Goal: Information Seeking & Learning: Learn about a topic

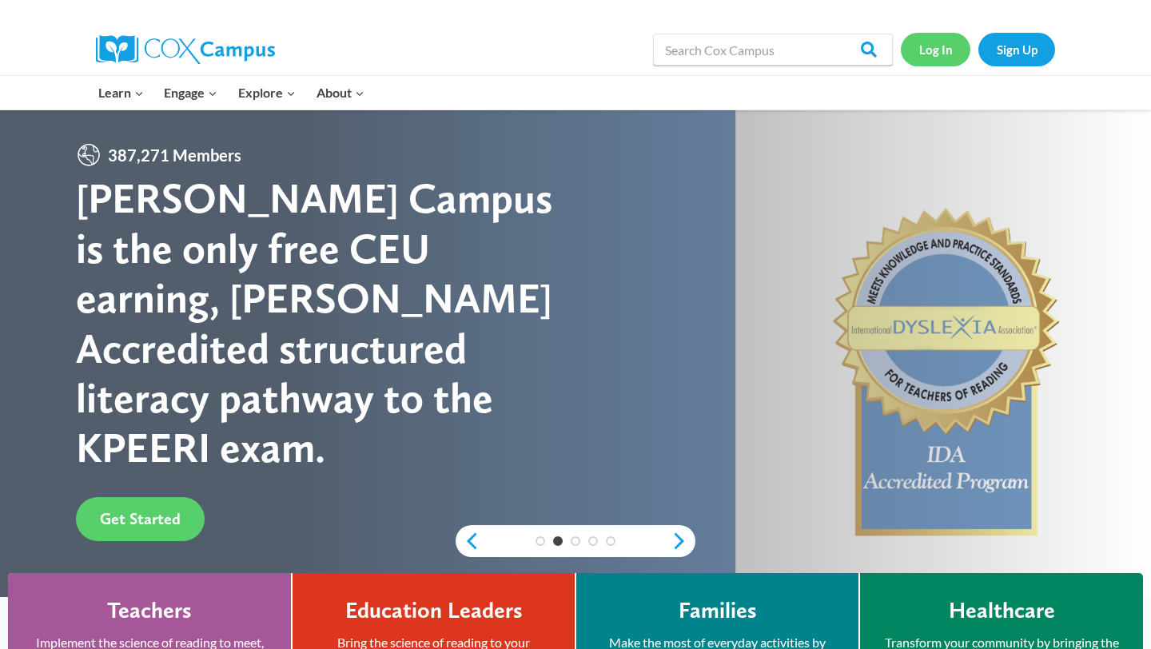
click at [938, 50] on link "Log In" at bounding box center [936, 49] width 70 height 33
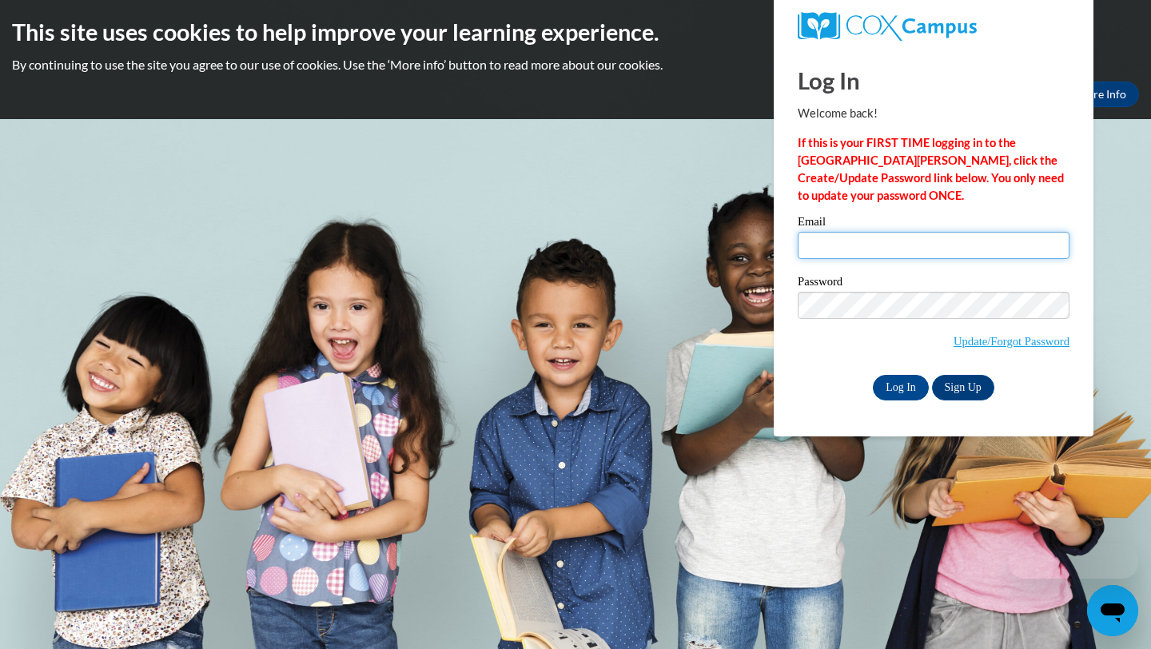
click at [870, 255] on input "Email" at bounding box center [934, 245] width 272 height 27
type input "heguebert1s@semo.edu"
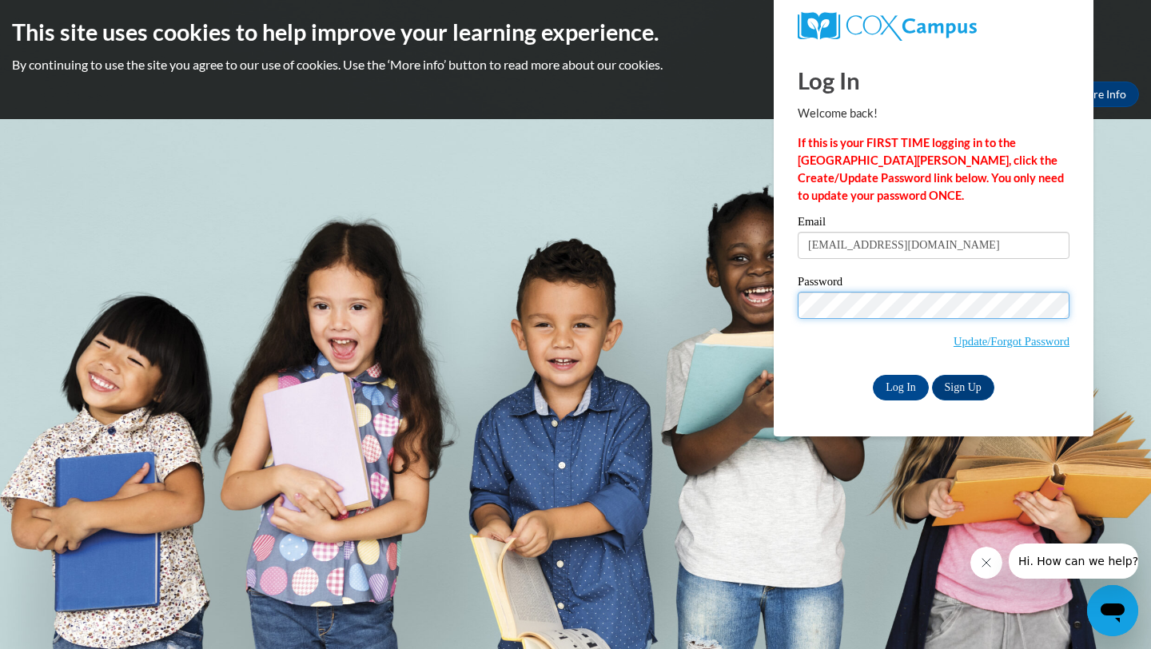
click at [873, 375] on input "Log In" at bounding box center [901, 388] width 56 height 26
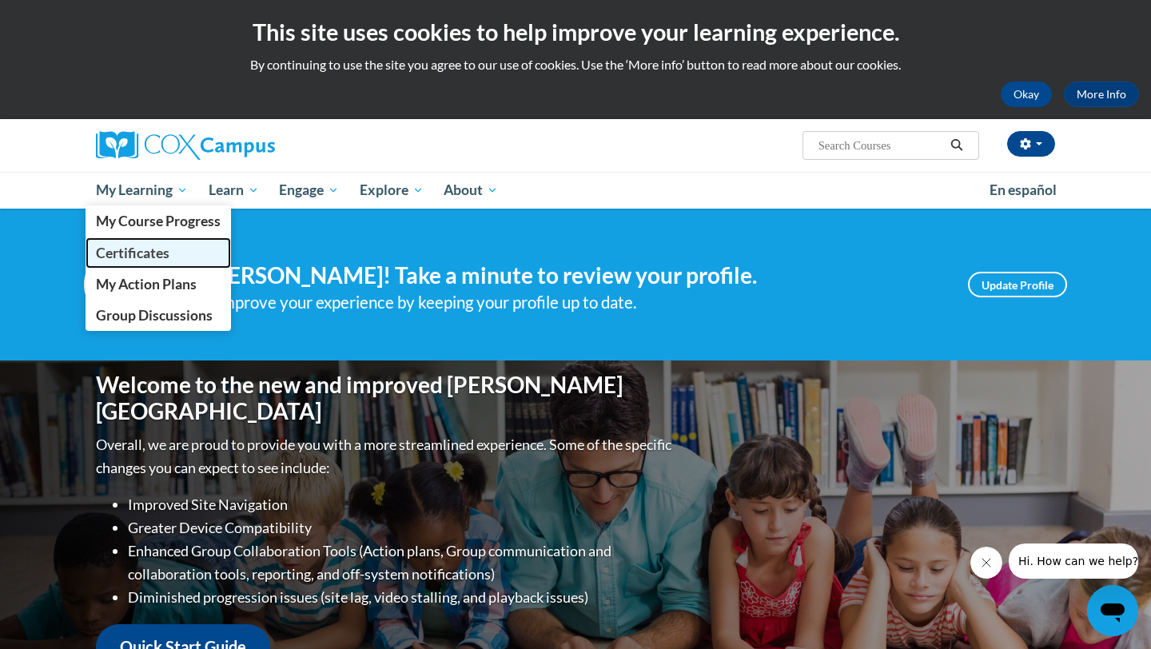
click at [175, 241] on link "Certificates" at bounding box center [158, 252] width 145 height 31
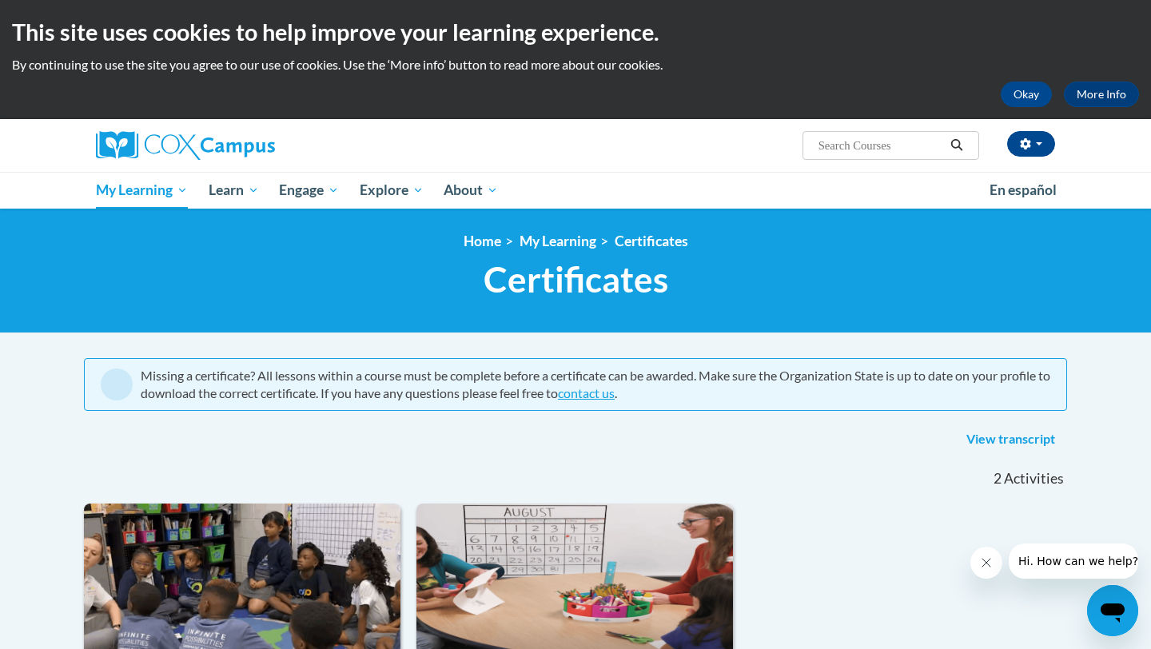
click at [876, 149] on input "Search..." at bounding box center [881, 145] width 128 height 19
type input "vocabulary"
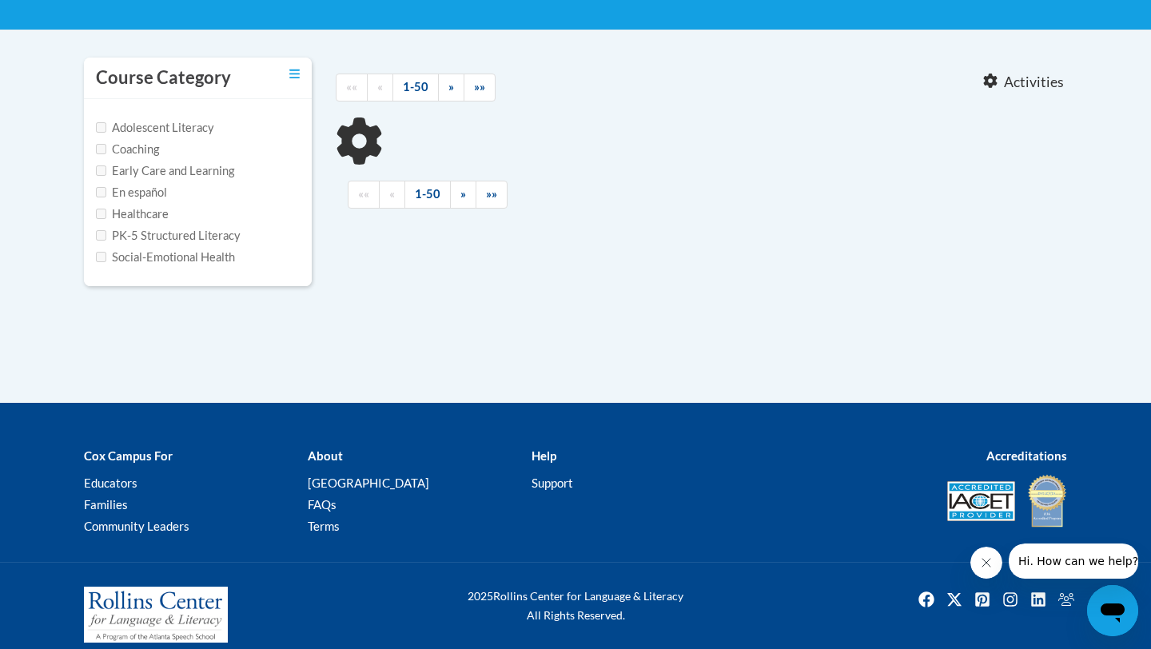
type input "vocabulary"
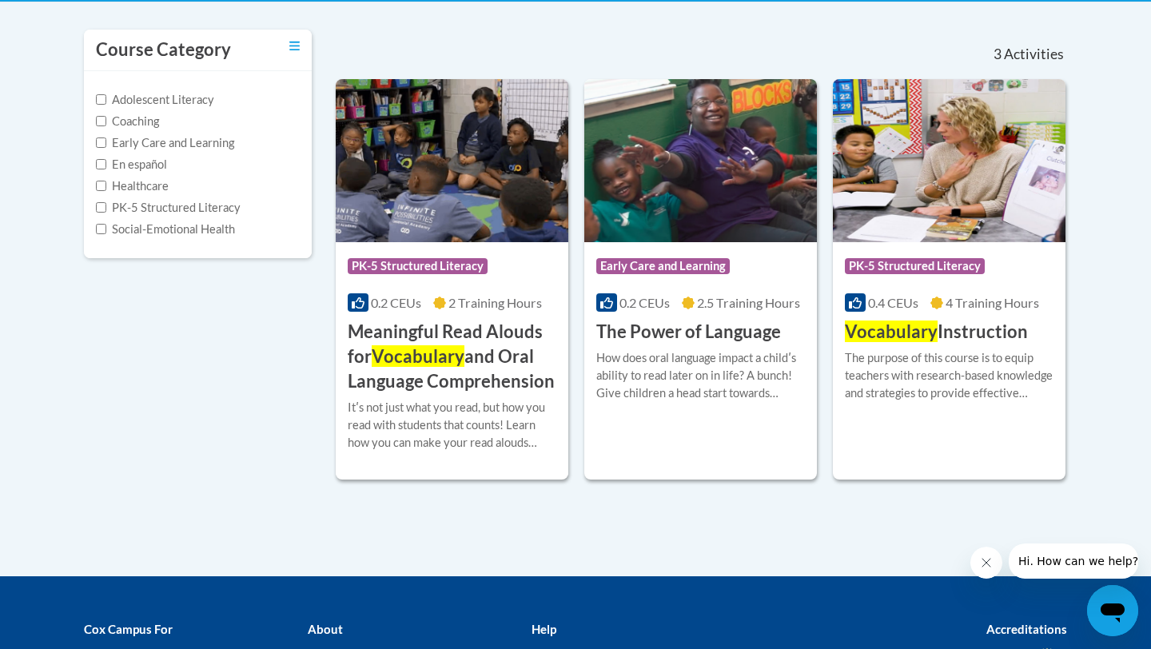
scroll to position [335, 0]
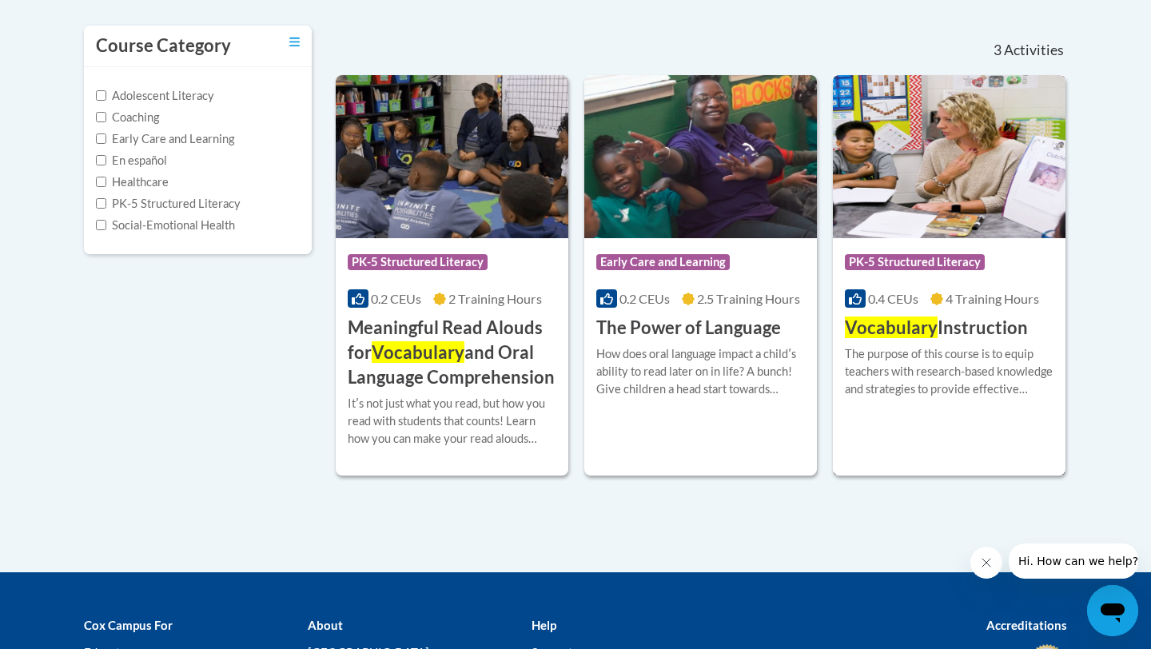
click at [972, 331] on h3 "Vocabulary Instruction" at bounding box center [936, 328] width 183 height 25
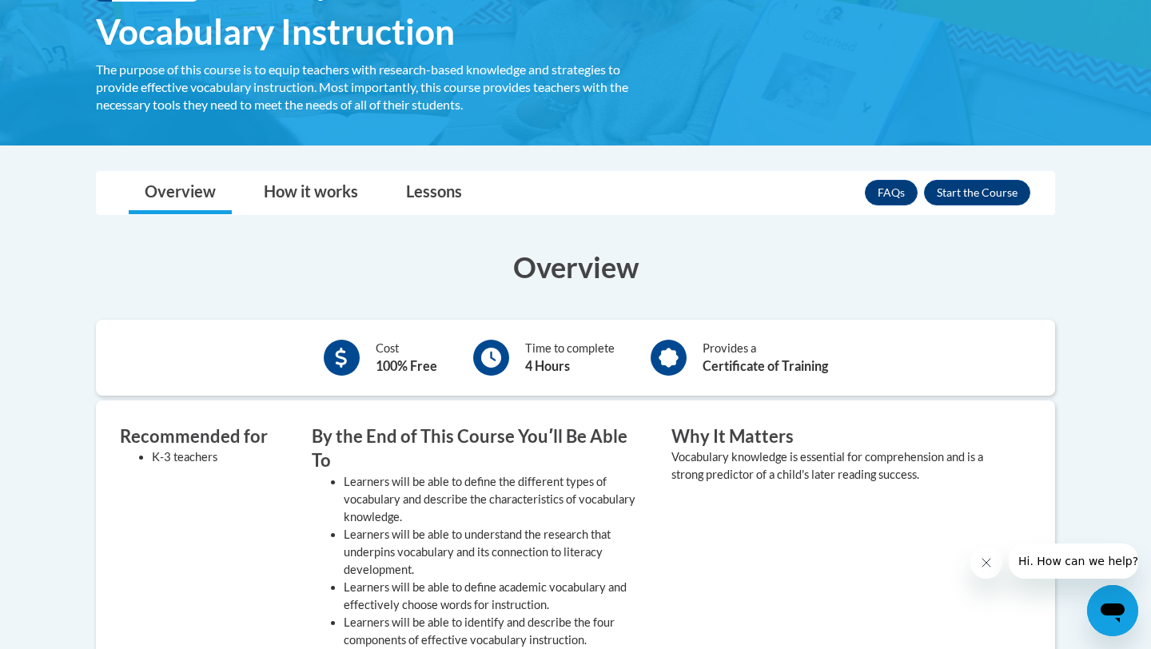
scroll to position [276, 0]
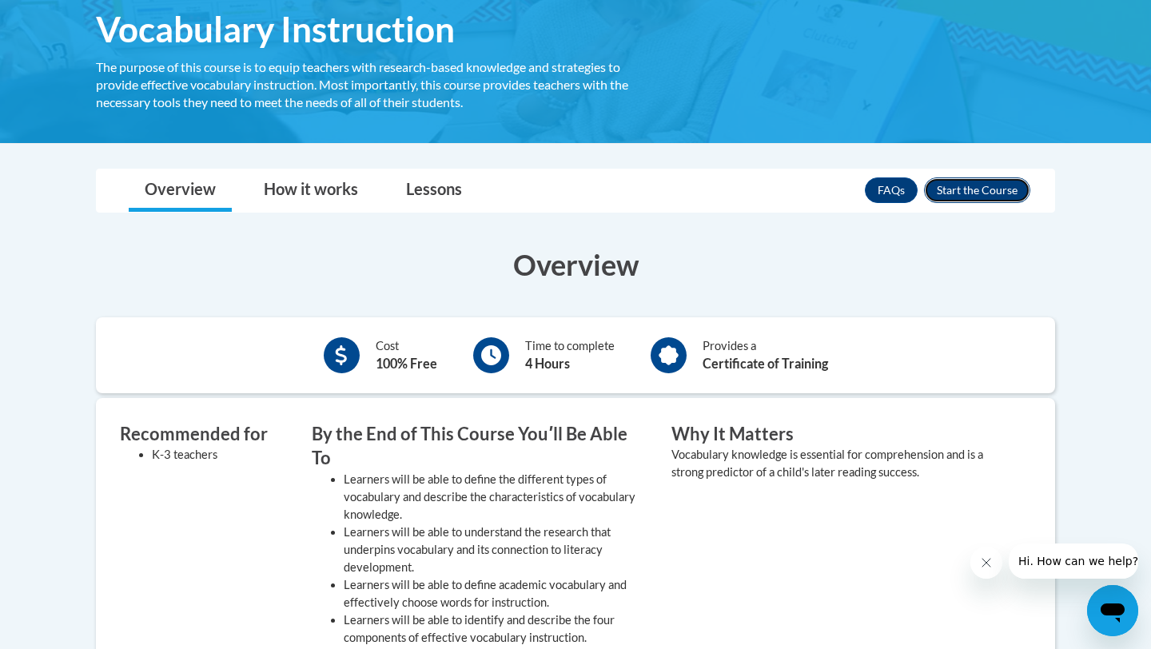
click at [969, 189] on button "Enroll" at bounding box center [977, 190] width 106 height 26
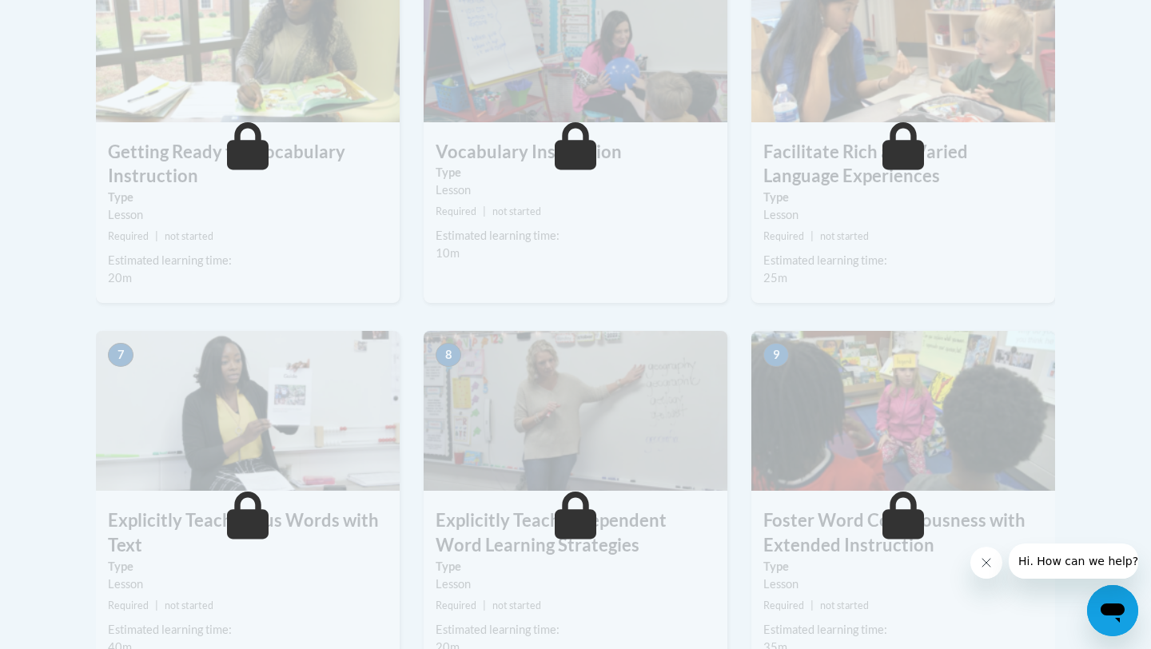
scroll to position [529, 0]
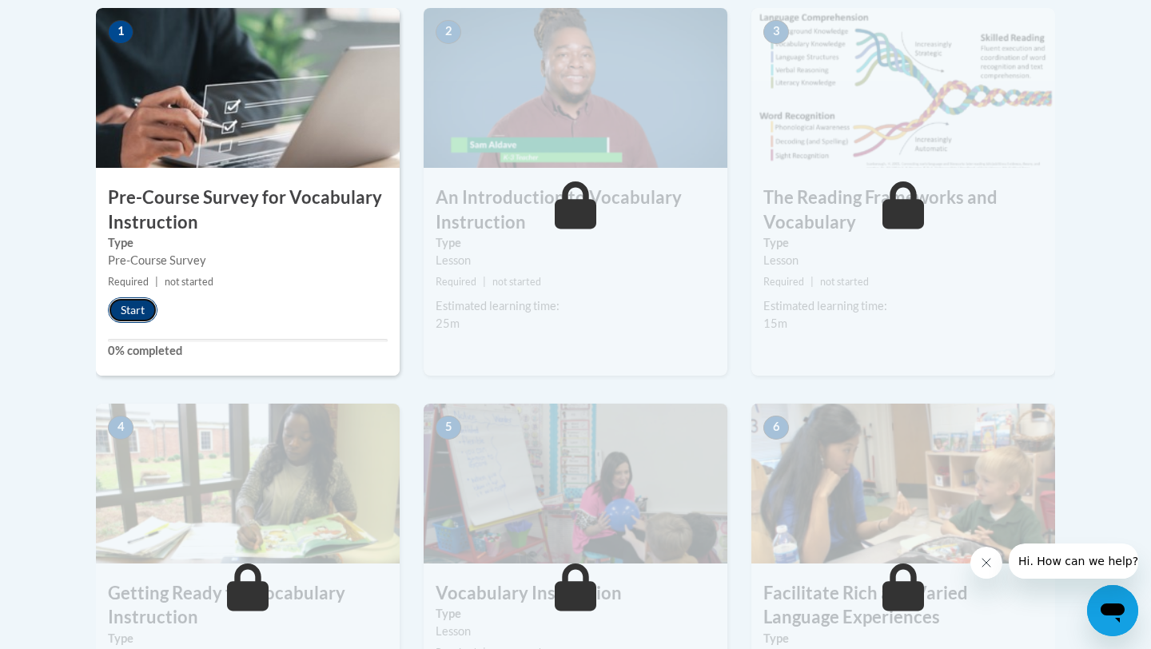
click at [137, 320] on button "Start" at bounding box center [133, 310] width 50 height 26
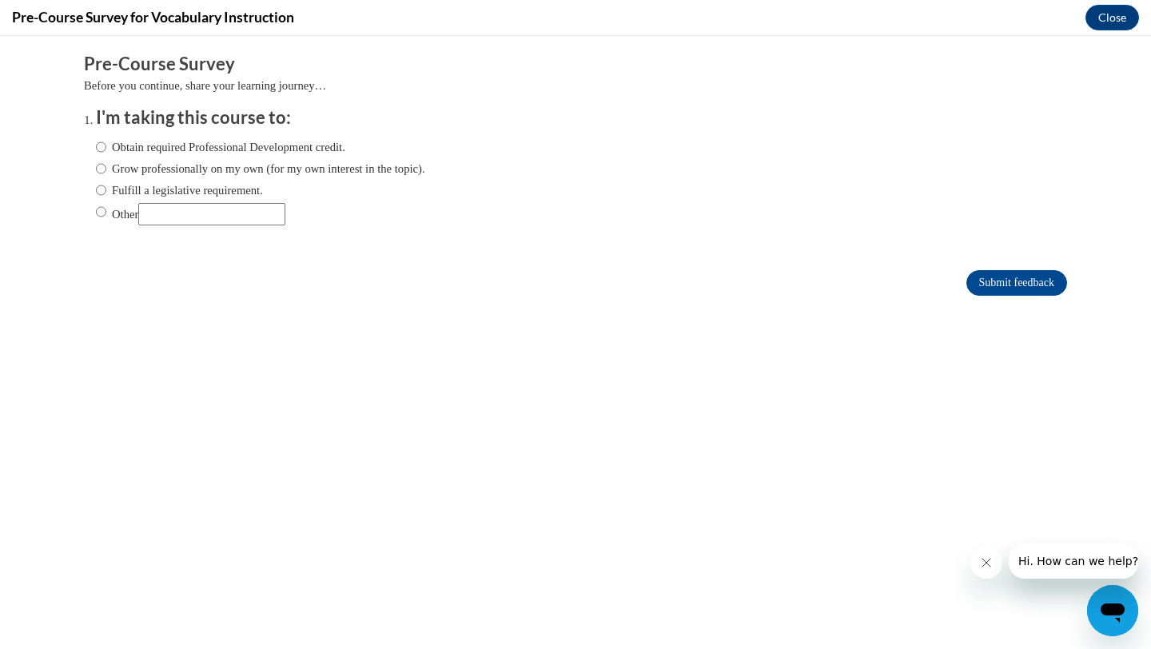
scroll to position [0, 0]
click at [105, 152] on input "Obtain required Professional Development credit." at bounding box center [101, 147] width 10 height 18
radio input "true"
click at [997, 288] on input "Submit feedback" at bounding box center [1016, 283] width 101 height 26
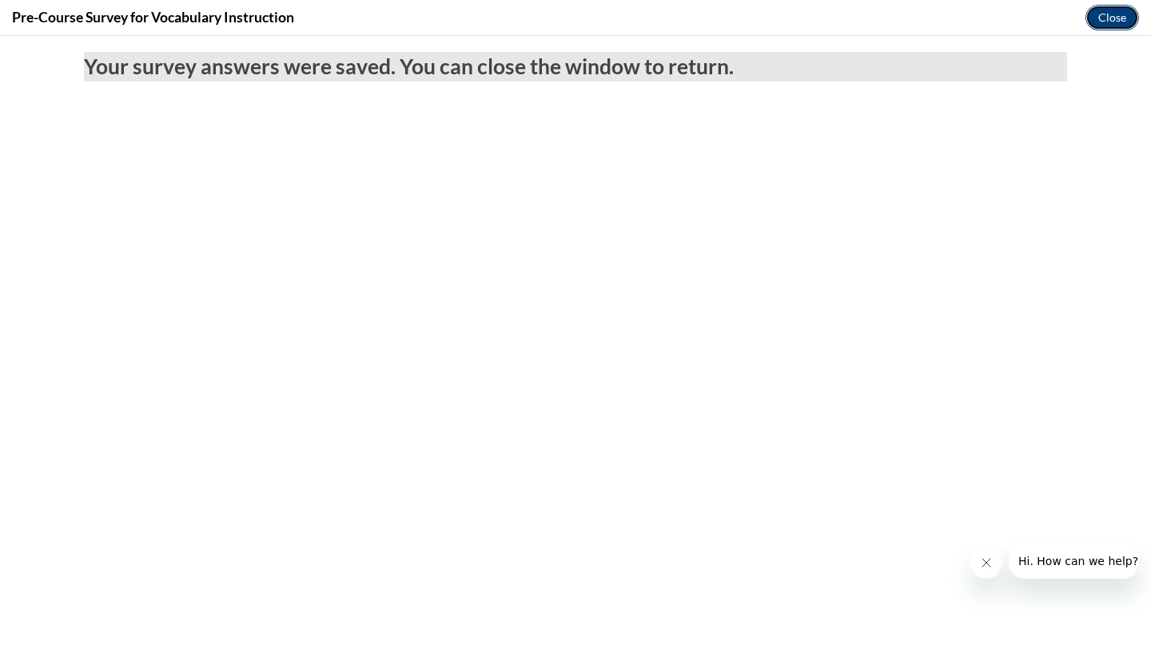
click at [1123, 16] on button "Close" at bounding box center [1112, 18] width 54 height 26
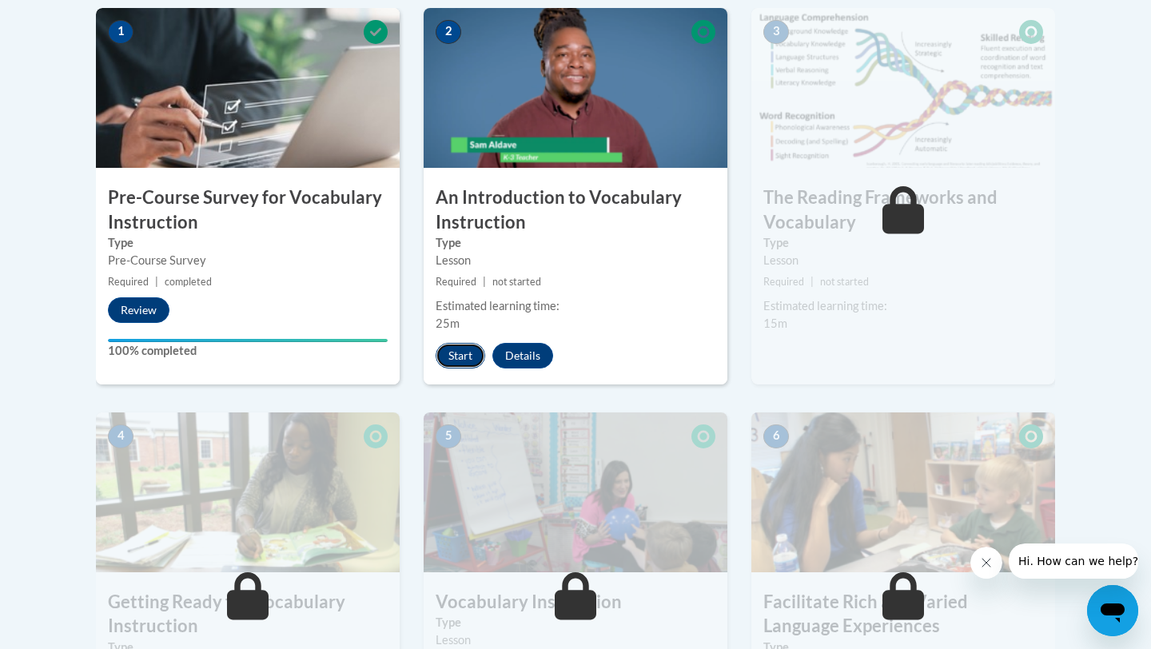
click at [456, 353] on button "Start" at bounding box center [461, 356] width 50 height 26
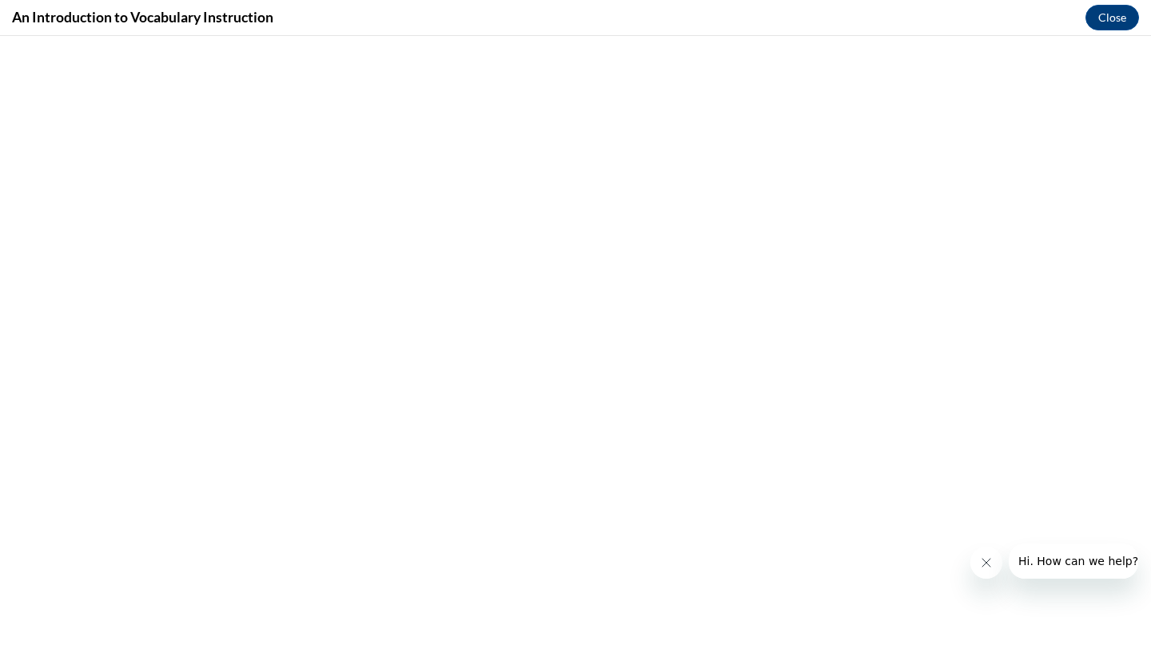
click at [991, 564] on icon "Close message from company" at bounding box center [986, 562] width 13 height 13
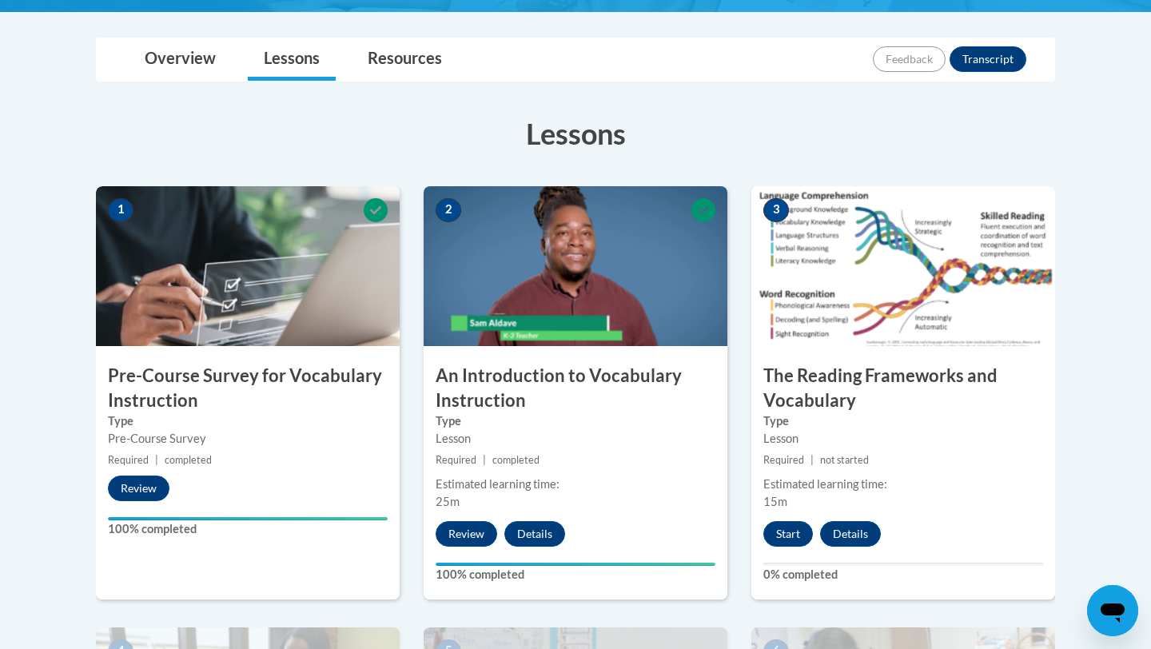
scroll to position [384, 0]
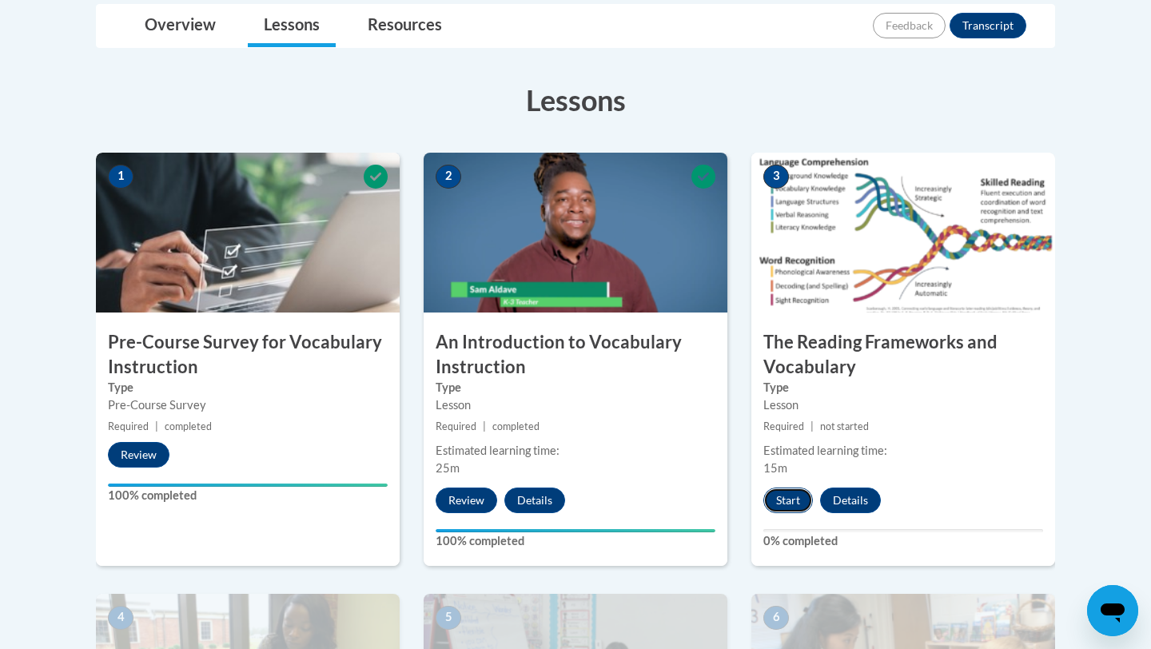
click at [799, 496] on button "Start" at bounding box center [788, 501] width 50 height 26
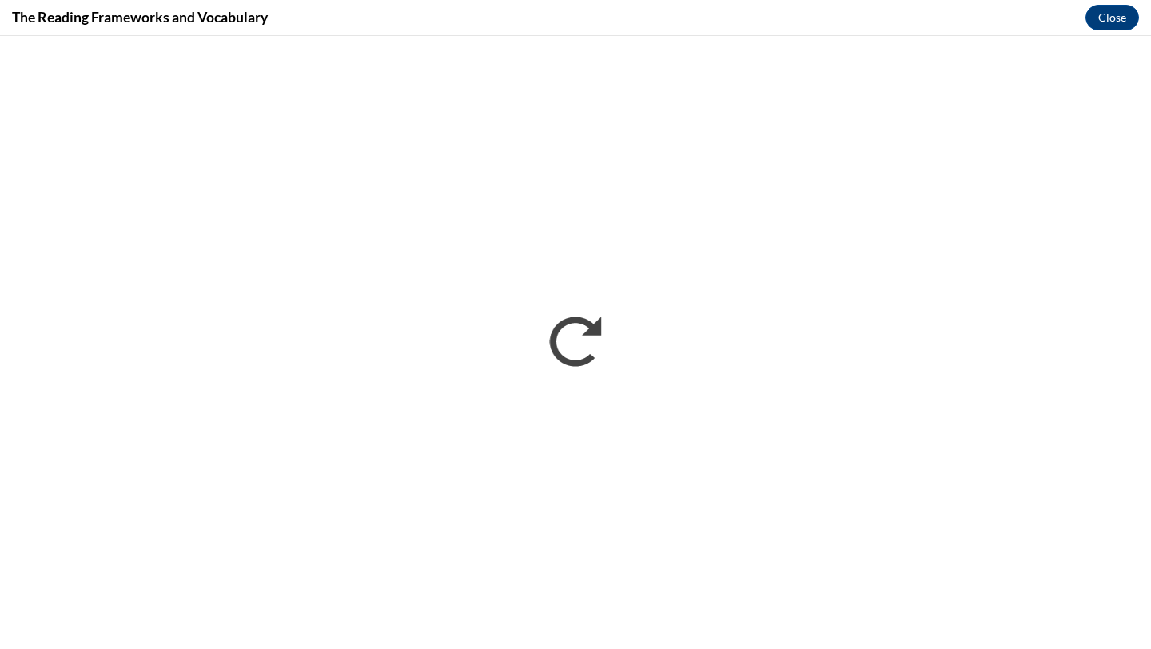
scroll to position [0, 0]
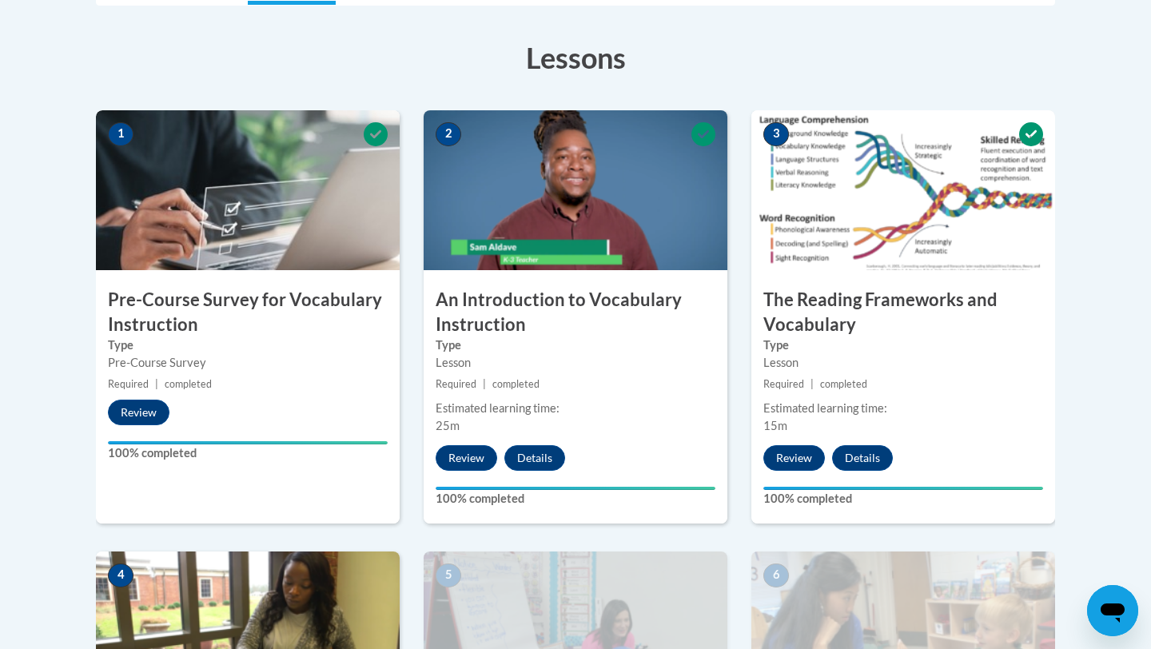
scroll to position [781, 0]
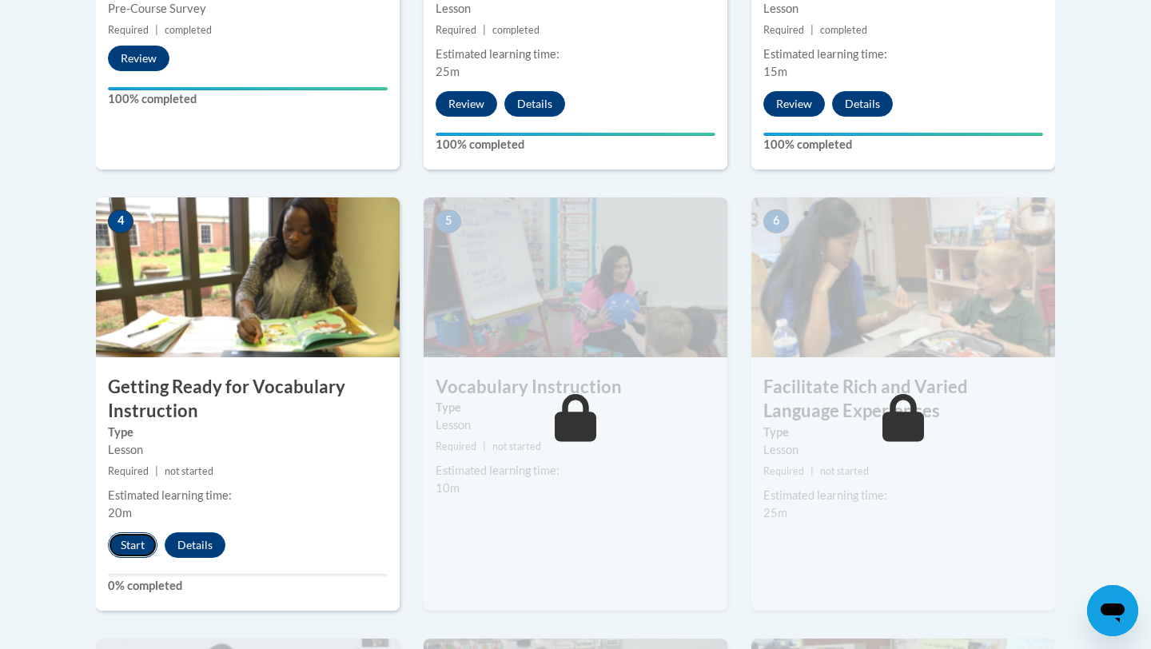
click at [137, 551] on button "Start" at bounding box center [133, 545] width 50 height 26
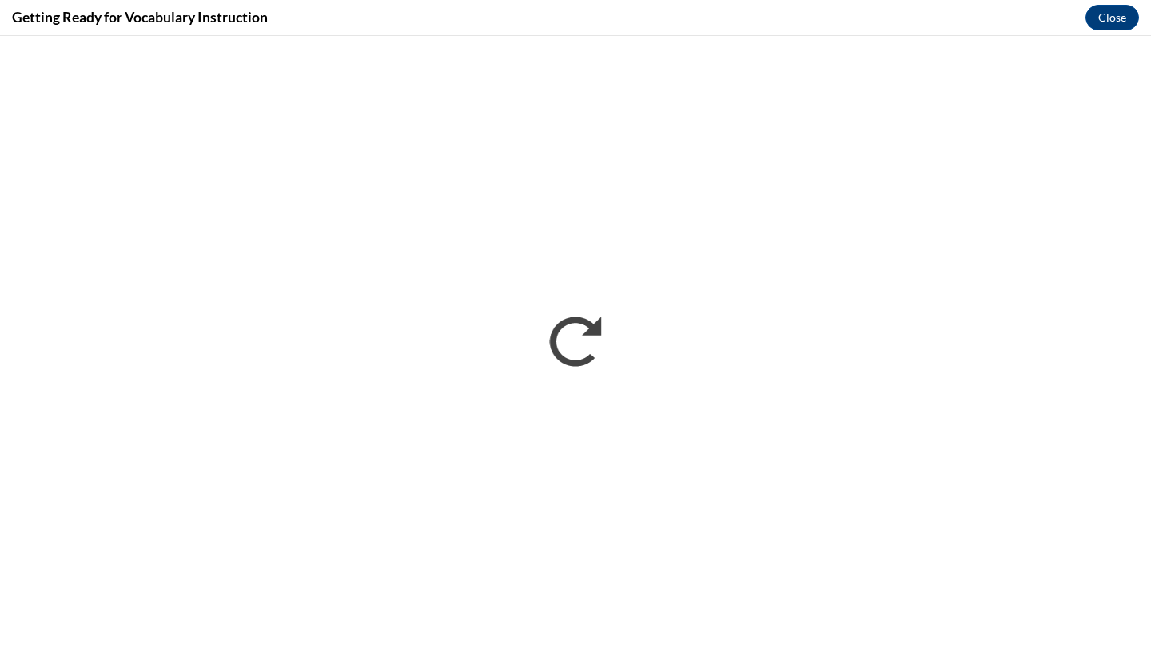
scroll to position [0, 0]
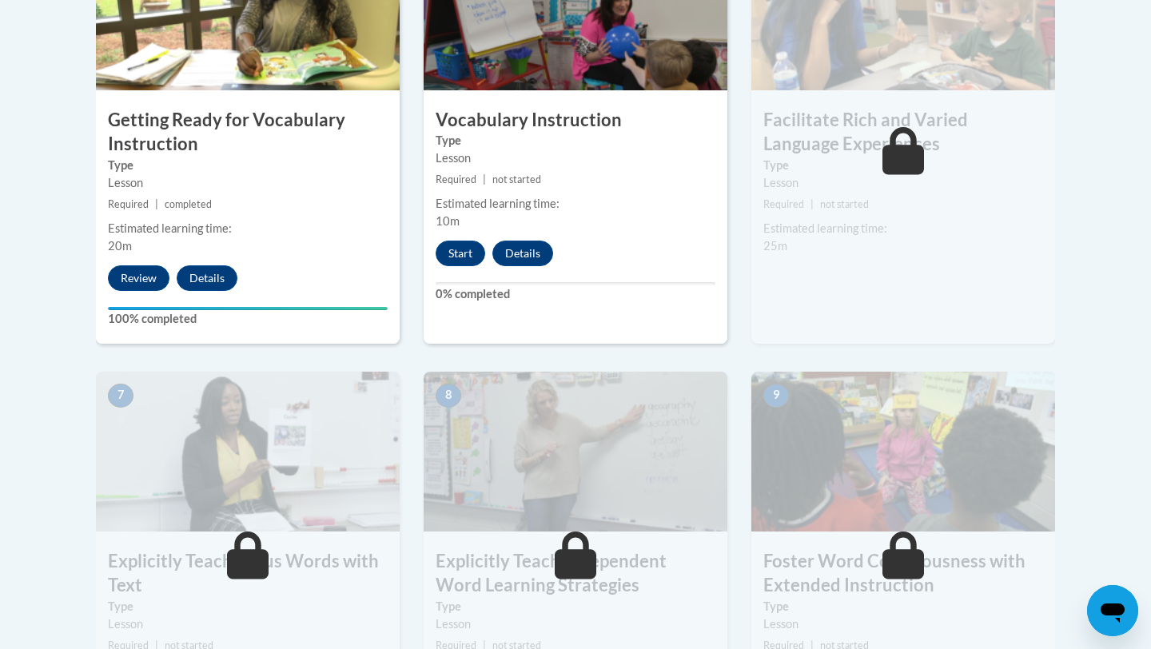
scroll to position [1027, 0]
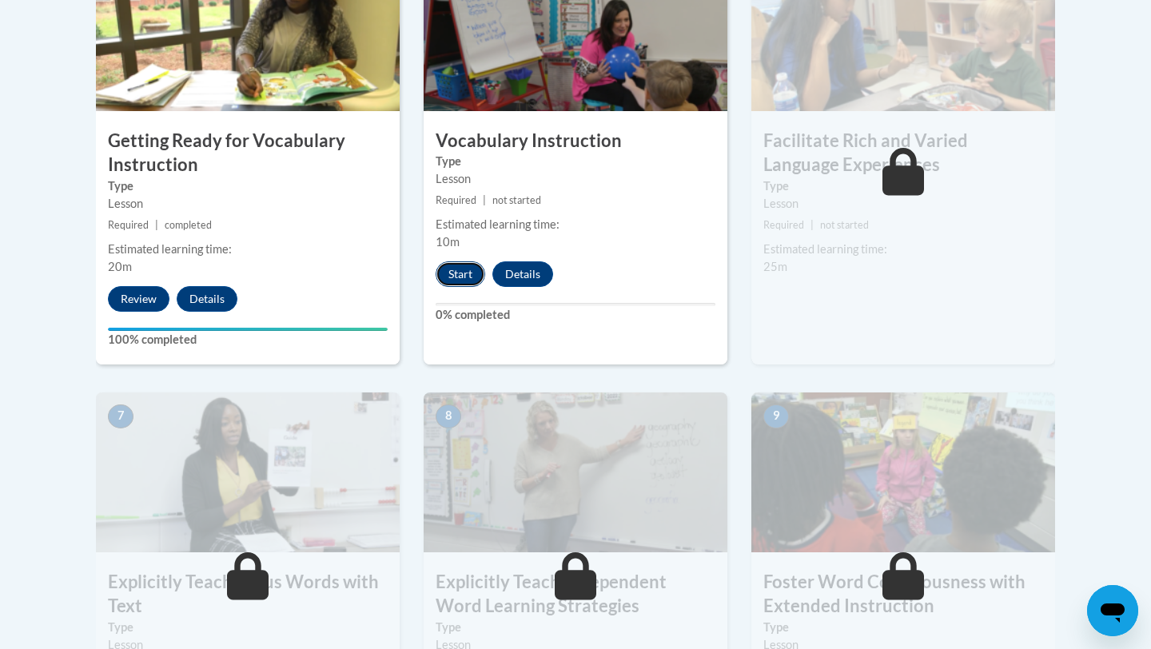
click at [468, 265] on button "Start" at bounding box center [461, 274] width 50 height 26
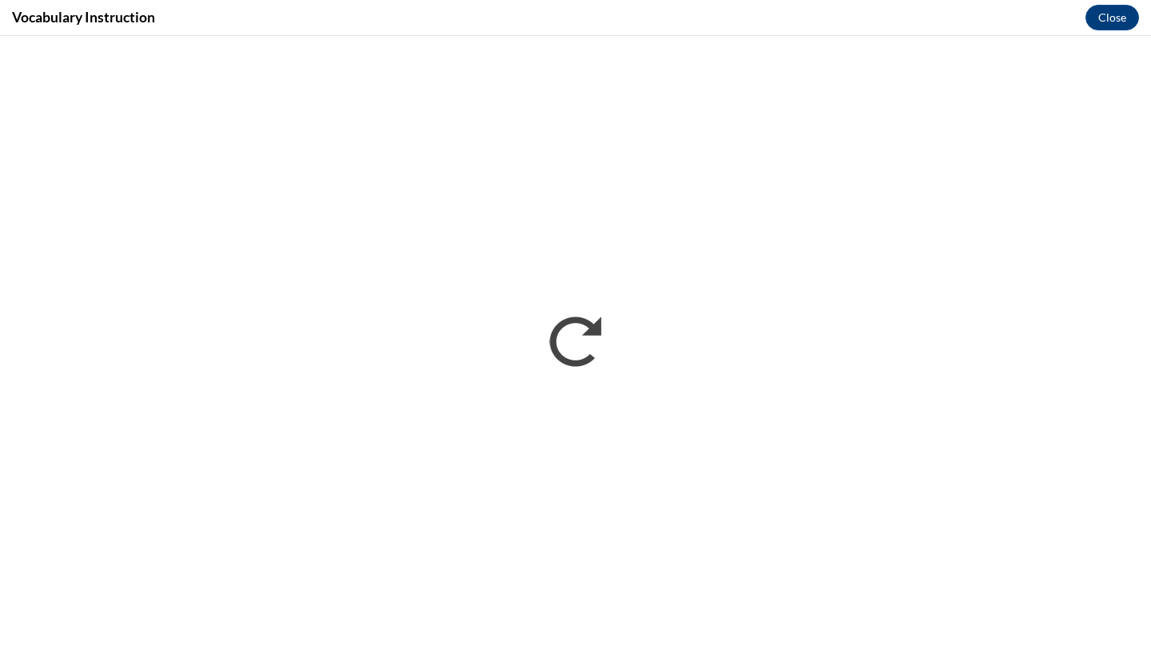
scroll to position [0, 0]
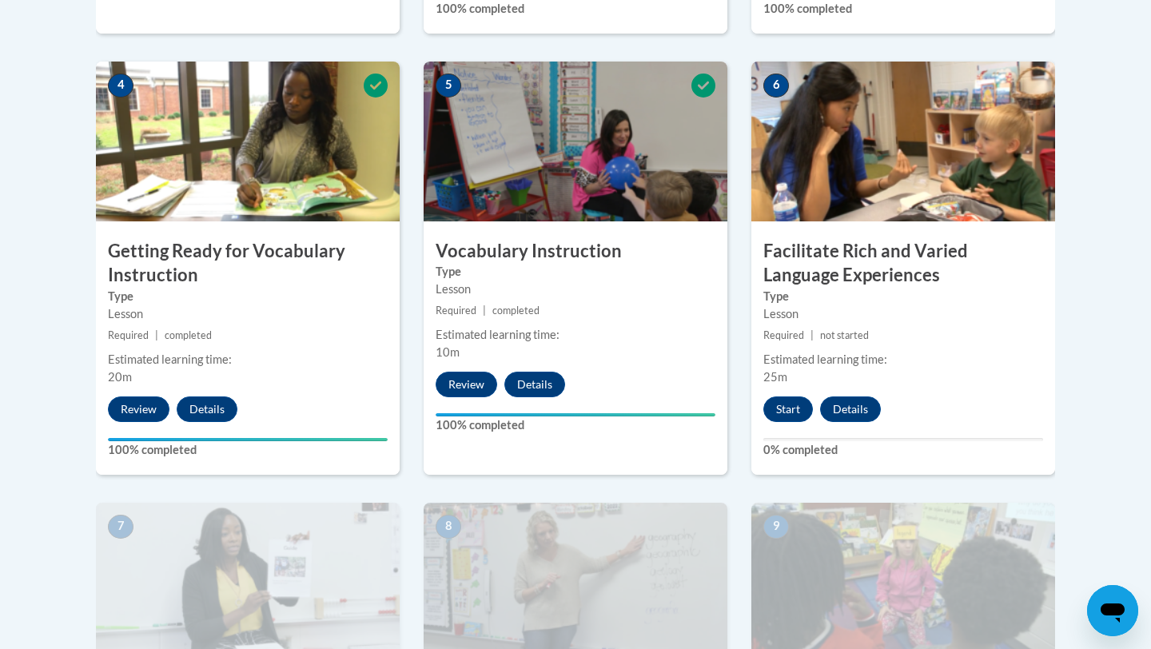
scroll to position [927, 0]
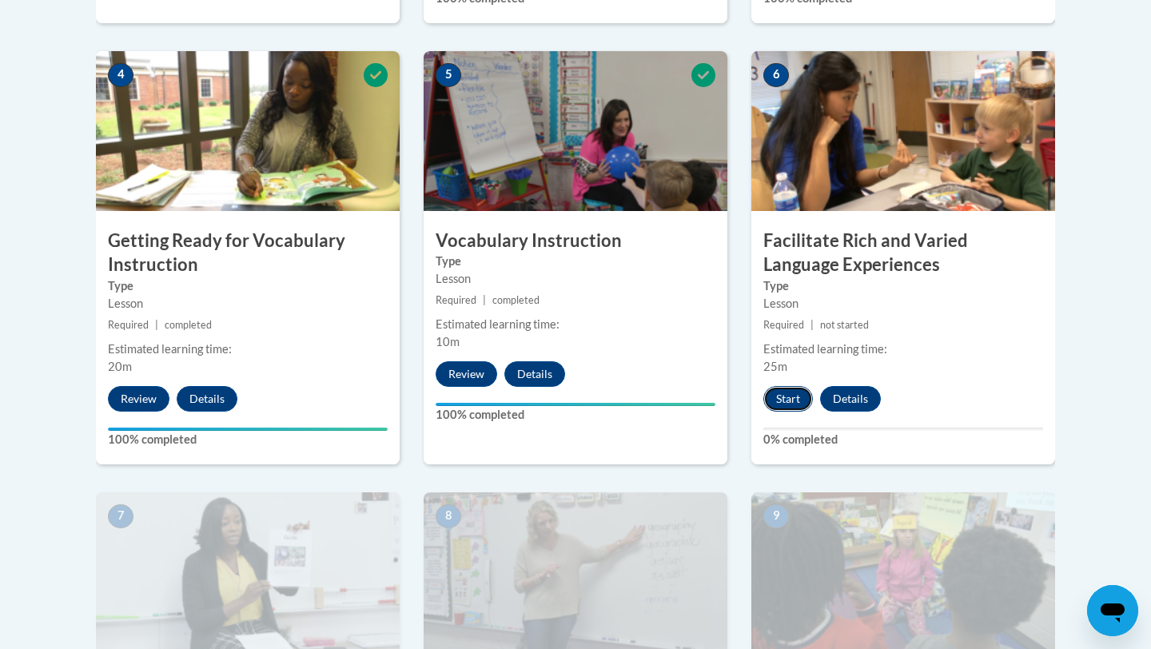
click at [793, 399] on button "Start" at bounding box center [788, 399] width 50 height 26
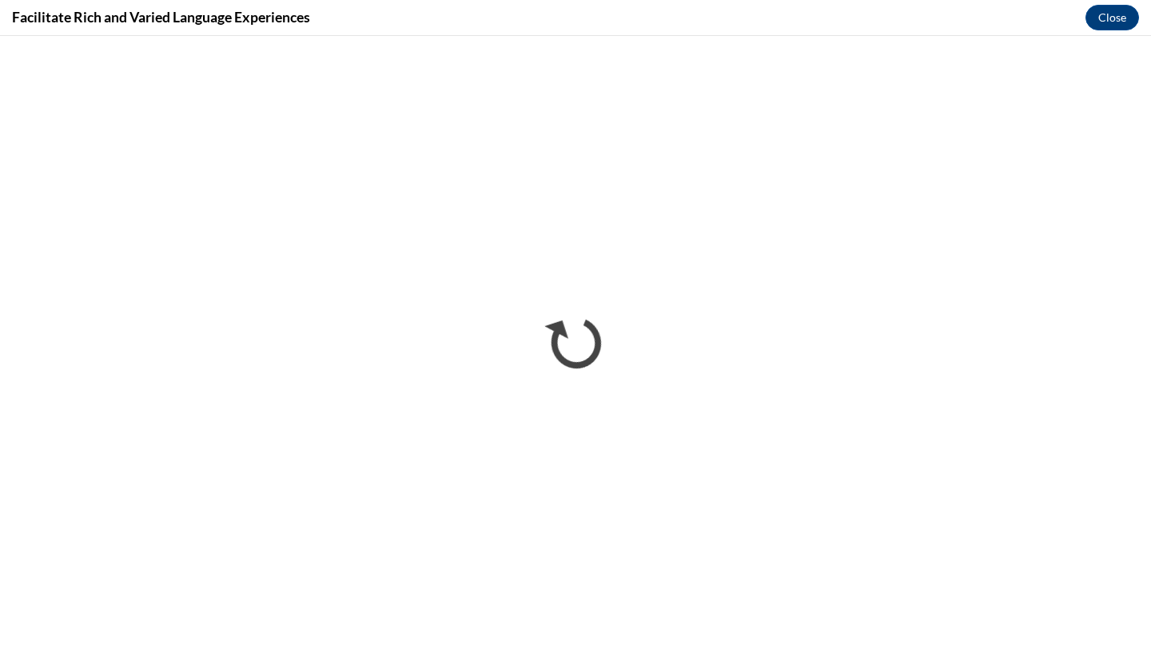
scroll to position [0, 0]
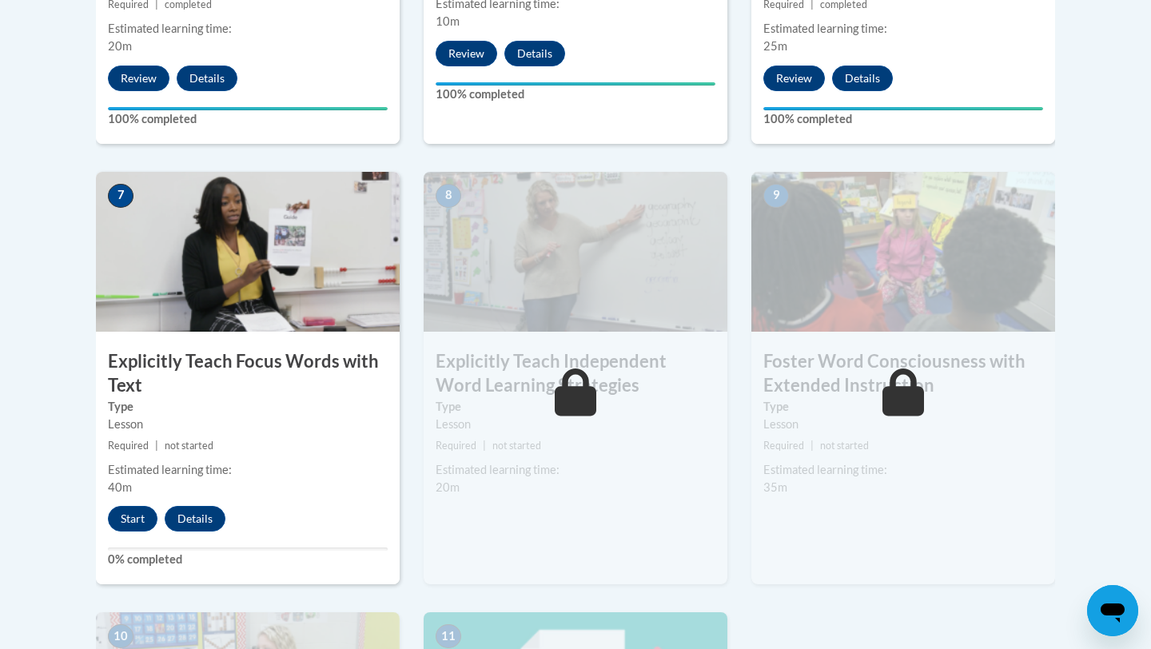
scroll to position [1252, 0]
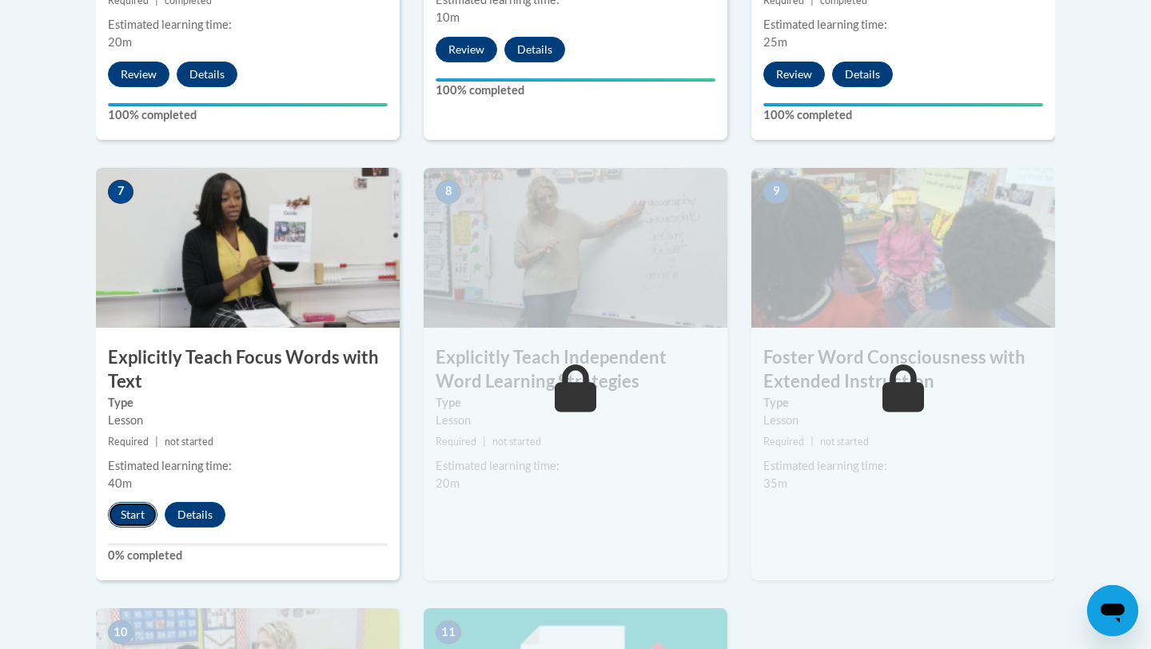
click at [127, 512] on button "Start" at bounding box center [133, 515] width 50 height 26
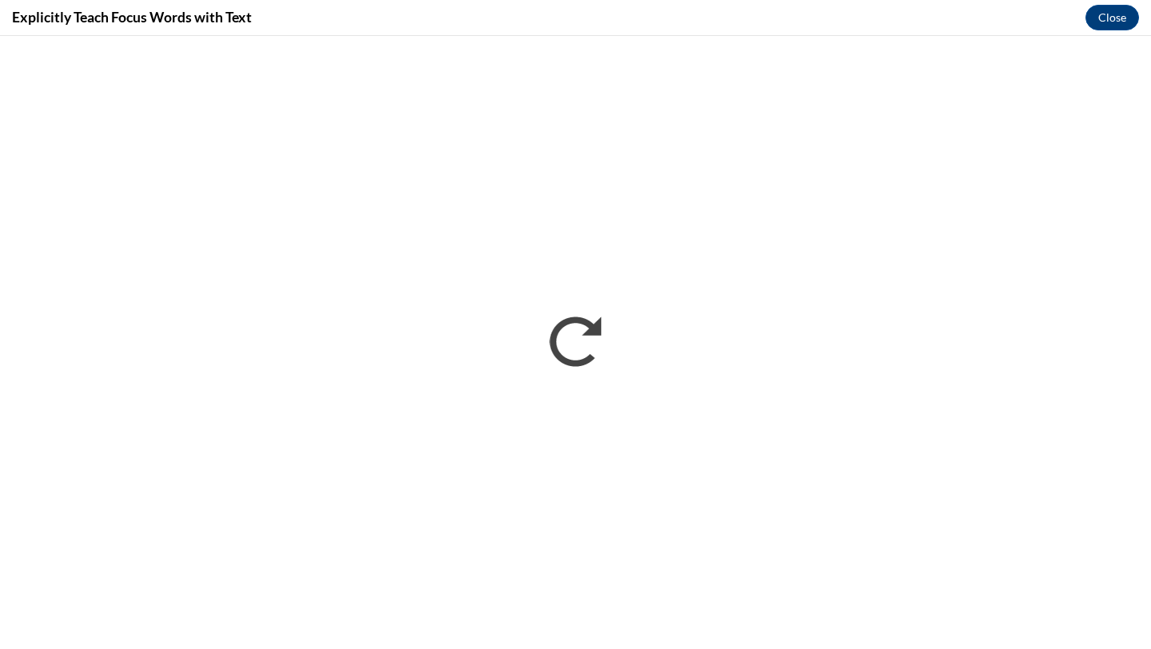
scroll to position [0, 0]
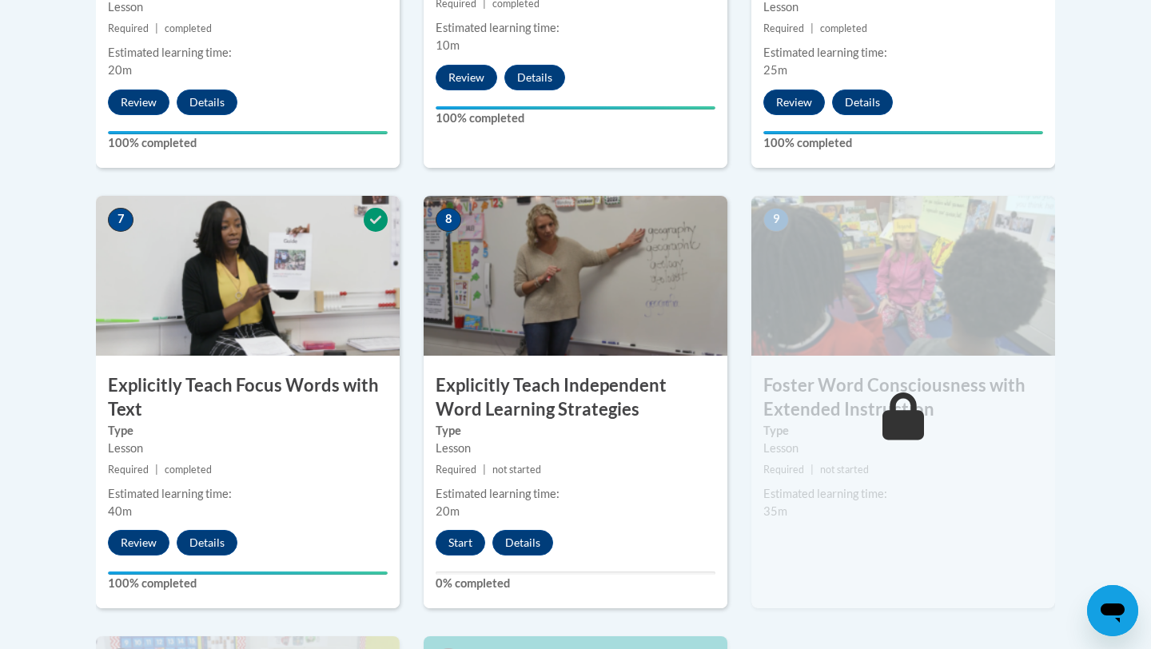
scroll to position [1237, 0]
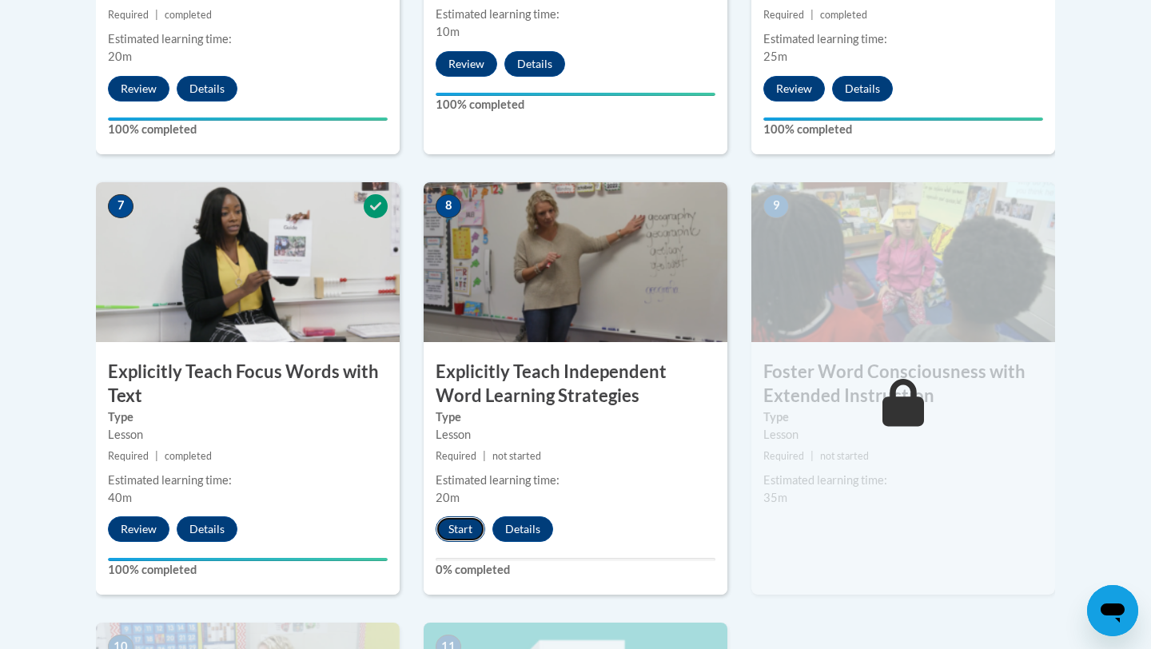
click at [458, 534] on button "Start" at bounding box center [461, 529] width 50 height 26
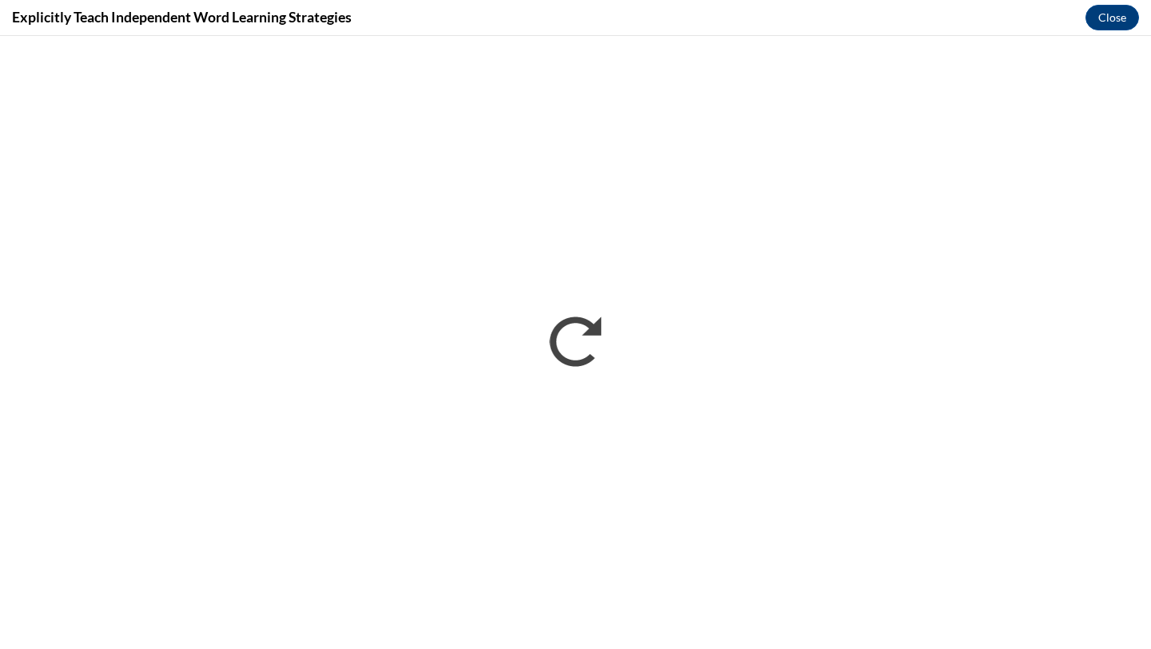
scroll to position [0, 0]
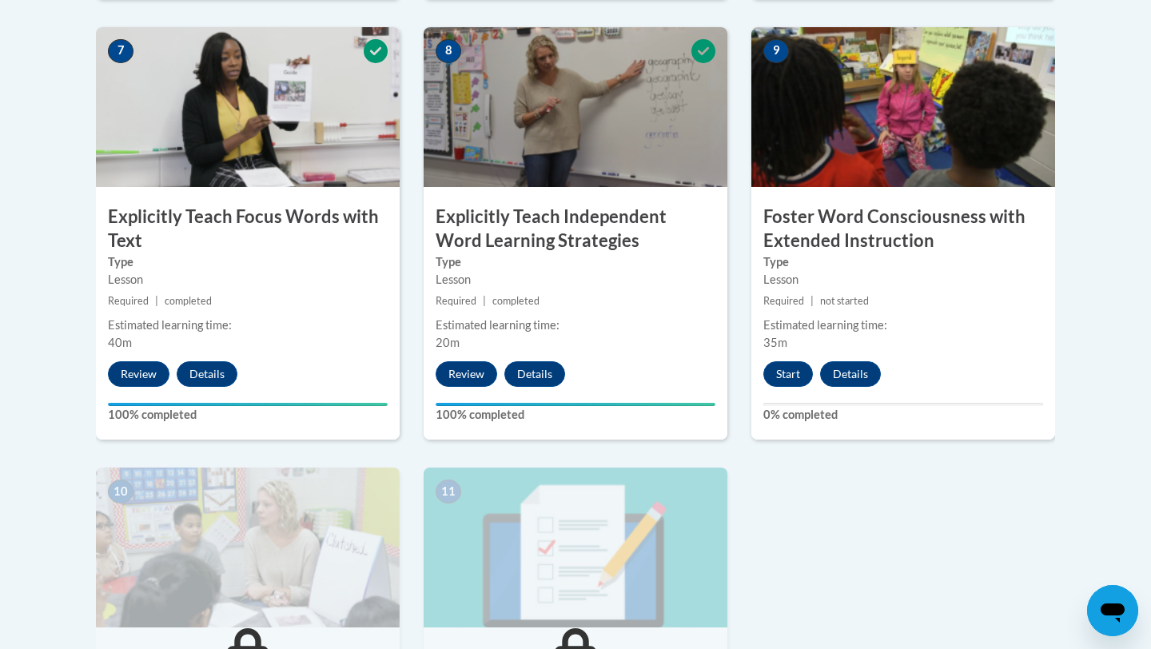
scroll to position [1399, 0]
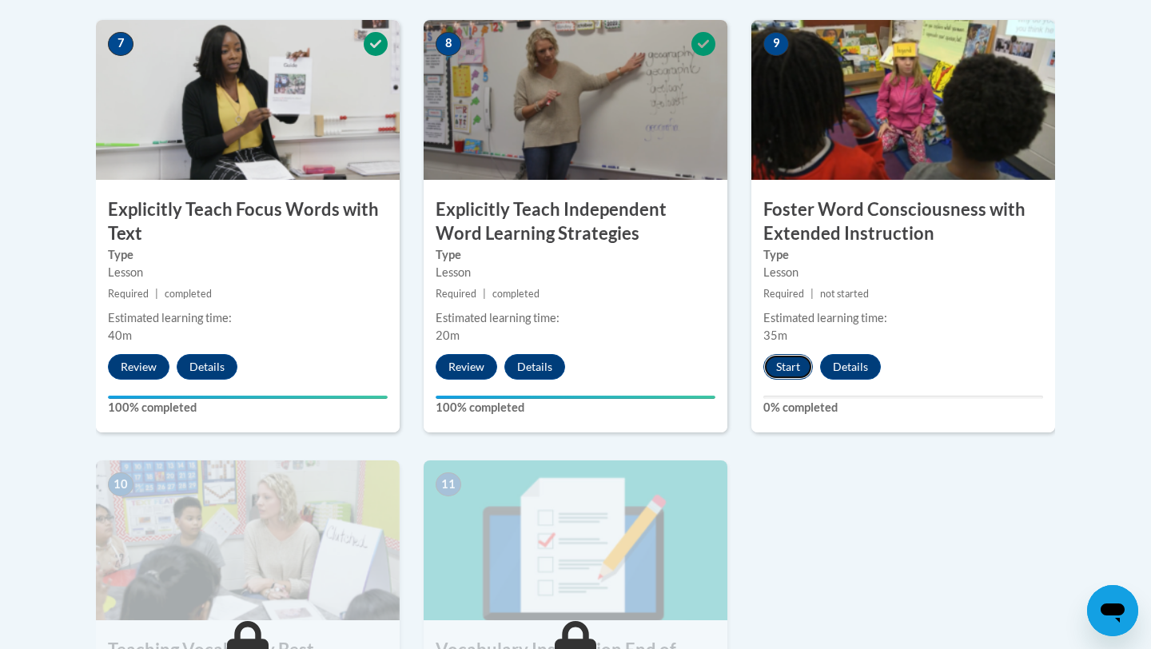
click at [801, 368] on button "Start" at bounding box center [788, 367] width 50 height 26
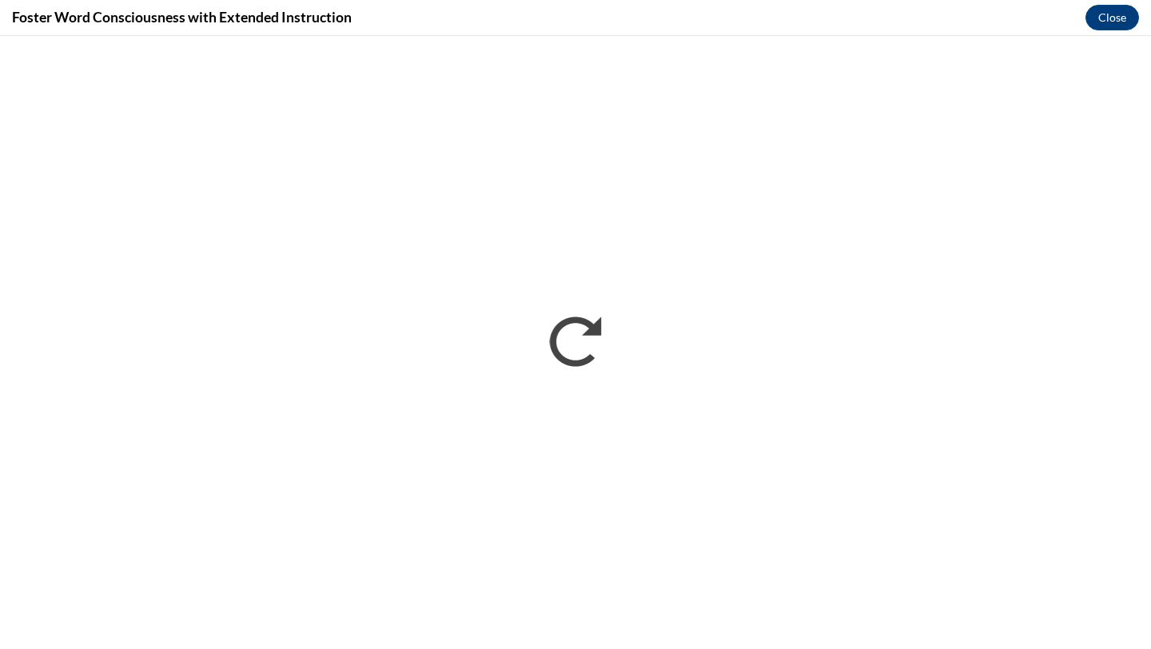
scroll to position [0, 0]
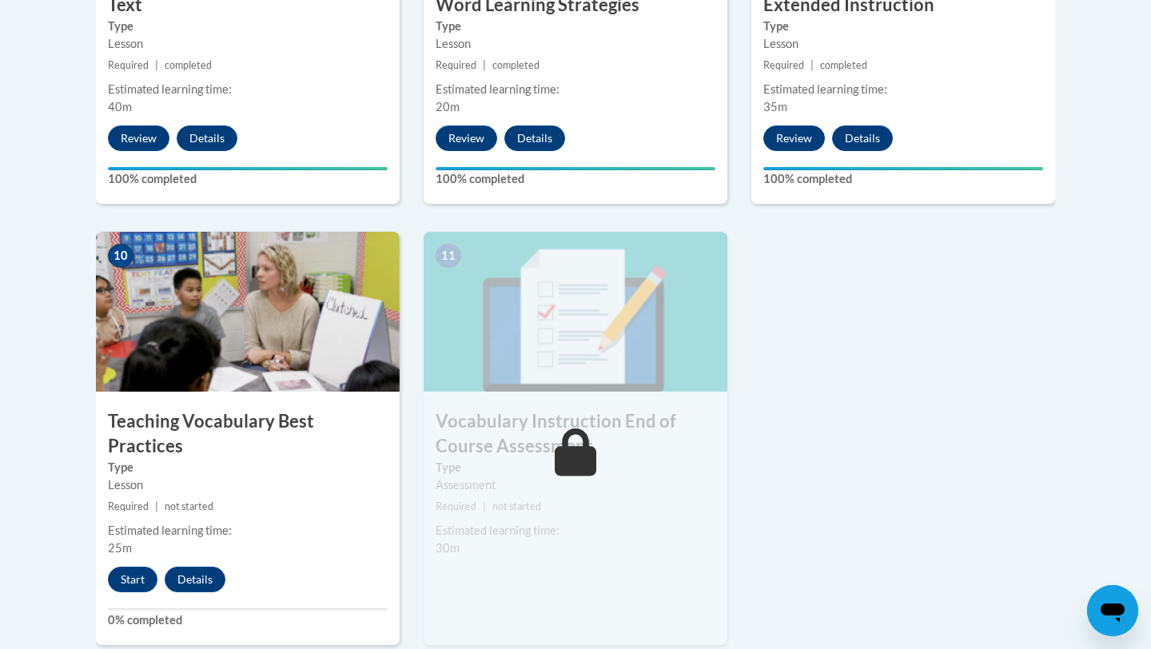
scroll to position [1717, 0]
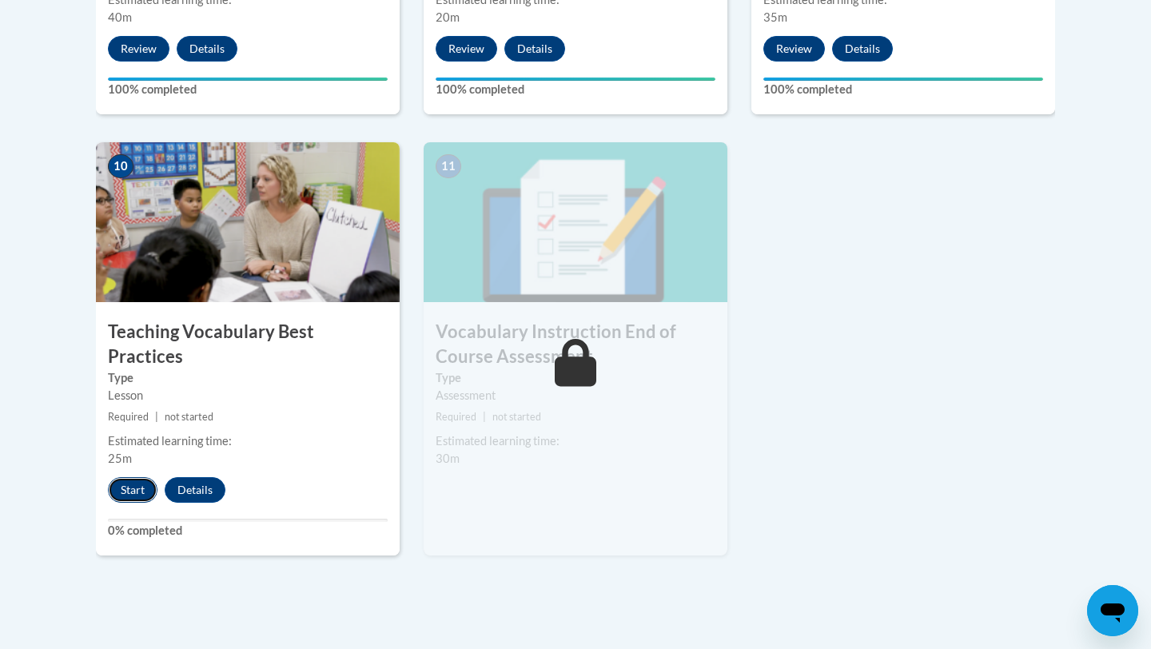
click at [142, 477] on button "Start" at bounding box center [133, 490] width 50 height 26
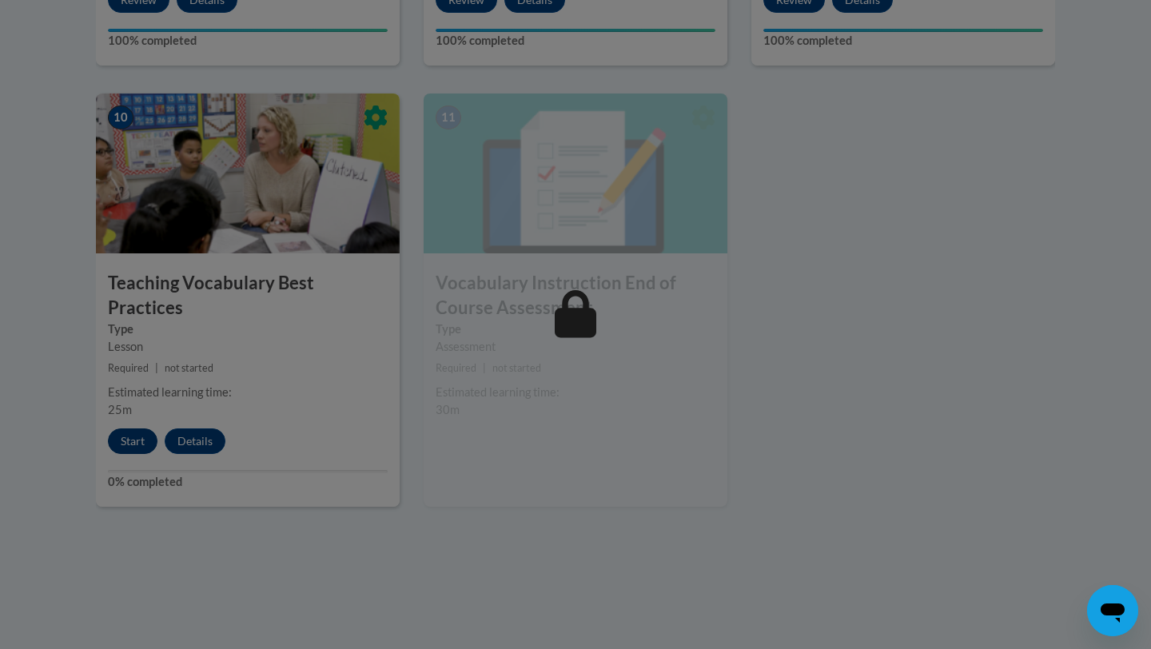
scroll to position [2008, 0]
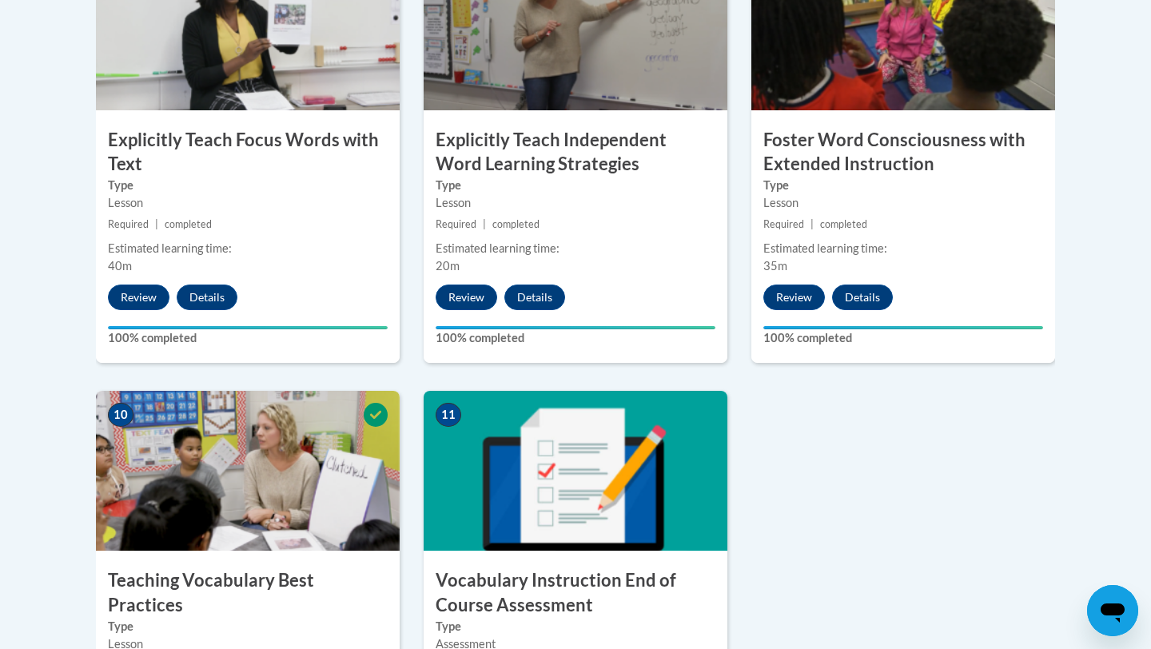
scroll to position [2032, 0]
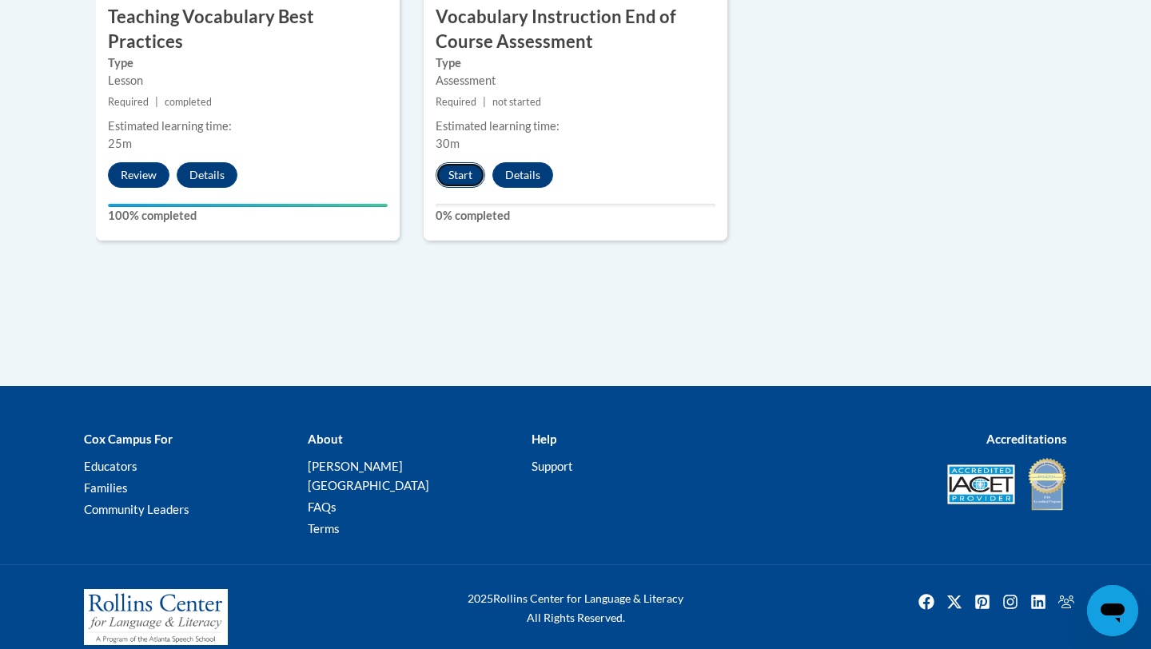
click at [458, 175] on button "Start" at bounding box center [461, 175] width 50 height 26
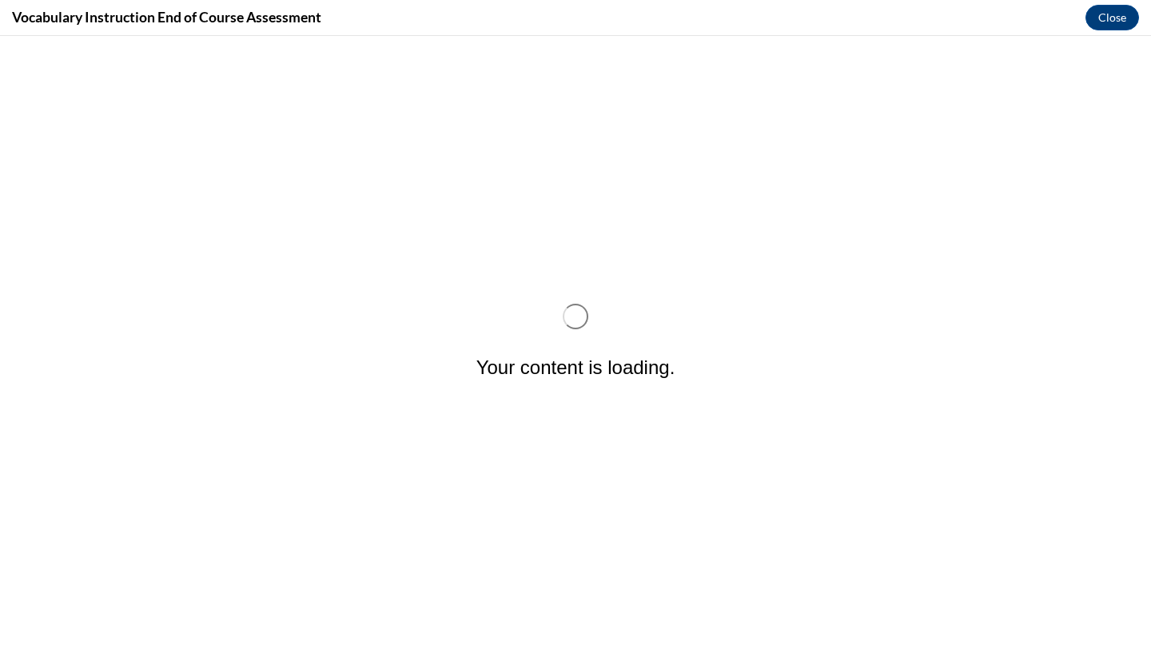
scroll to position [0, 0]
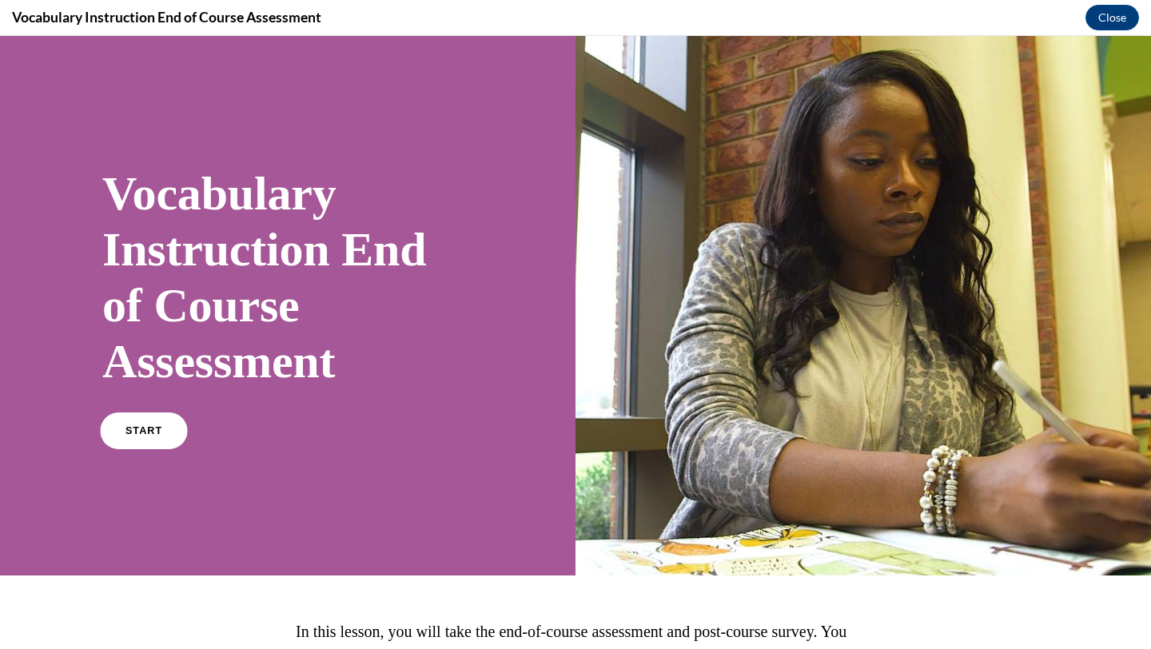
click at [156, 433] on span "START" at bounding box center [143, 431] width 37 height 12
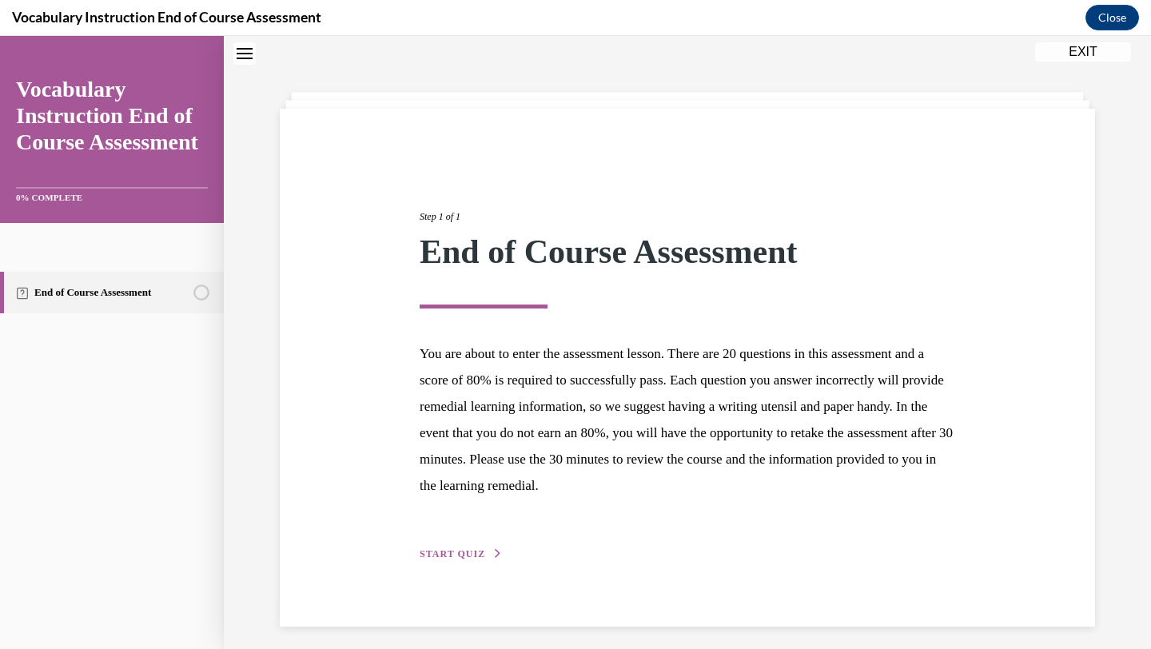
scroll to position [58, 0]
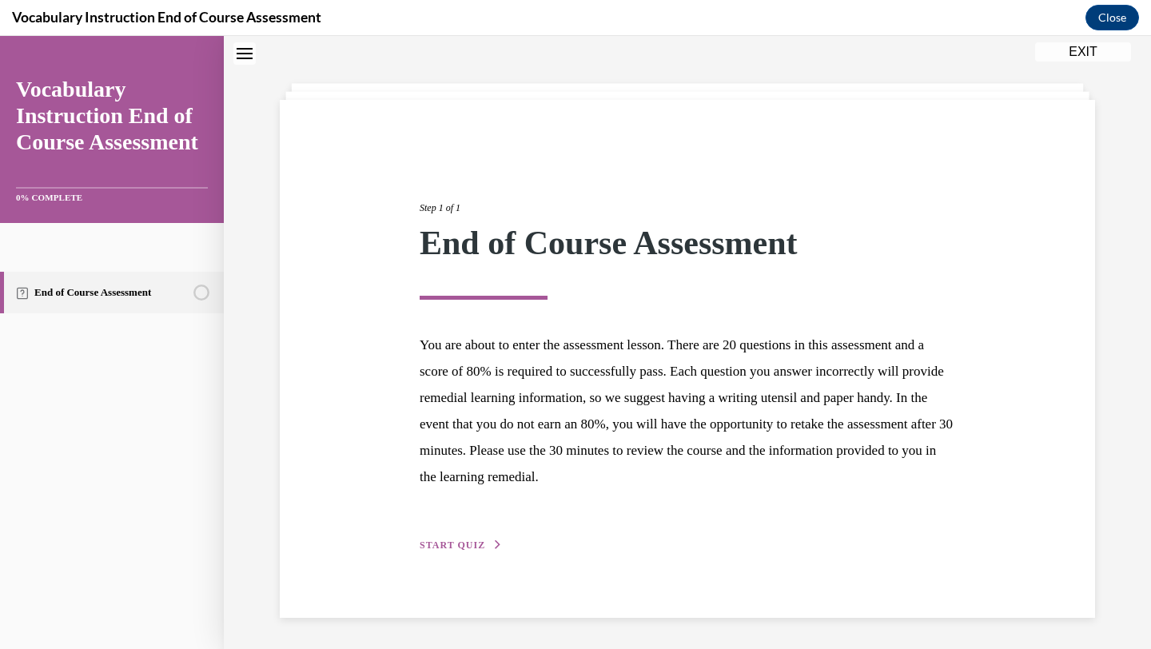
click at [476, 538] on button "START QUIZ" at bounding box center [461, 545] width 83 height 14
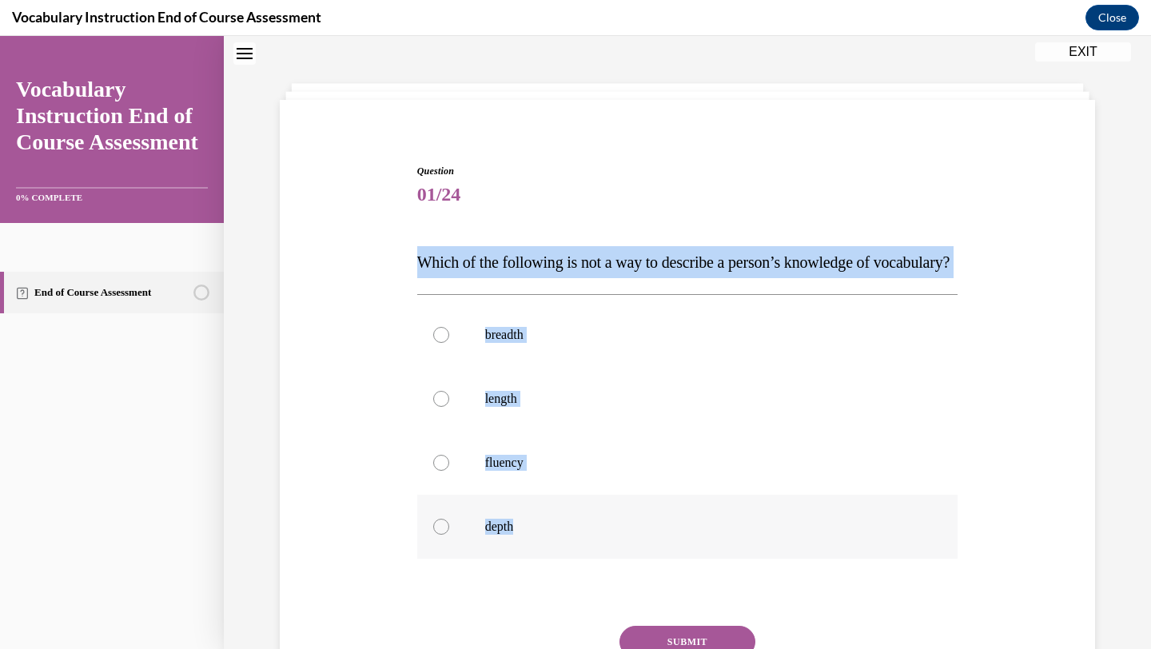
drag, startPoint x: 417, startPoint y: 263, endPoint x: 555, endPoint y: 562, distance: 329.0
click at [555, 562] on div "Question 01/24 Which of the following is not a way to describe a person’s knowl…" at bounding box center [687, 460] width 541 height 593
copy div "Which of the following is not a way to describe a person’s knowledge of vocabul…"
click at [496, 407] on p "length" at bounding box center [701, 399] width 433 height 16
click at [449, 407] on input "length" at bounding box center [441, 399] width 16 height 16
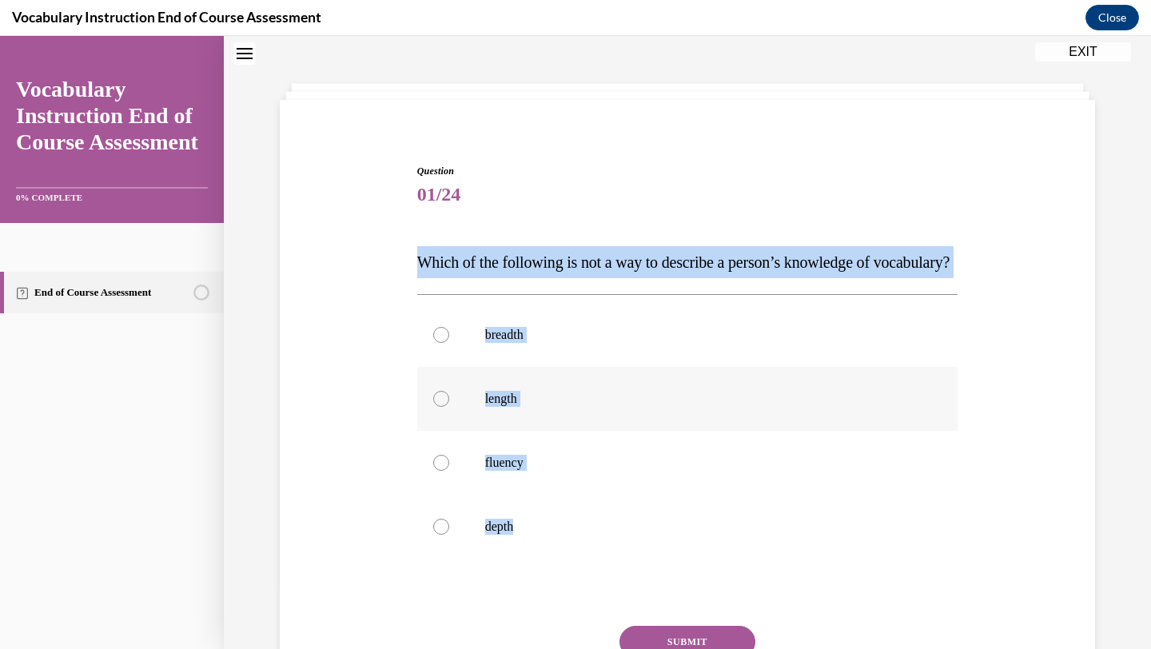
radio input "true"
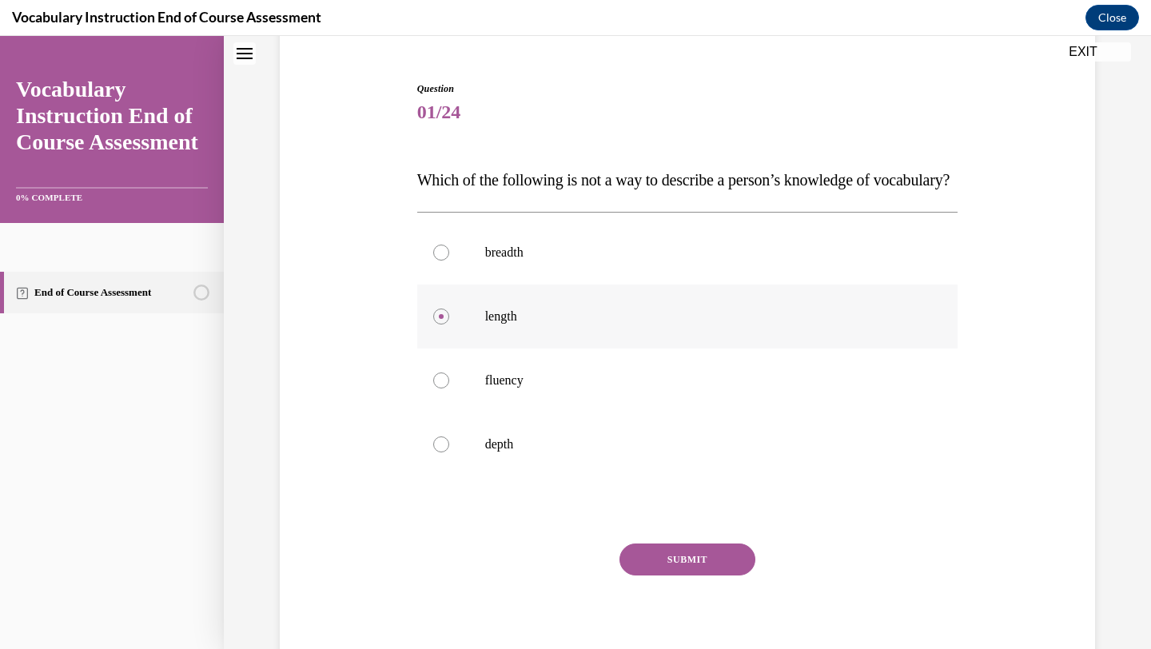
scroll to position [230, 0]
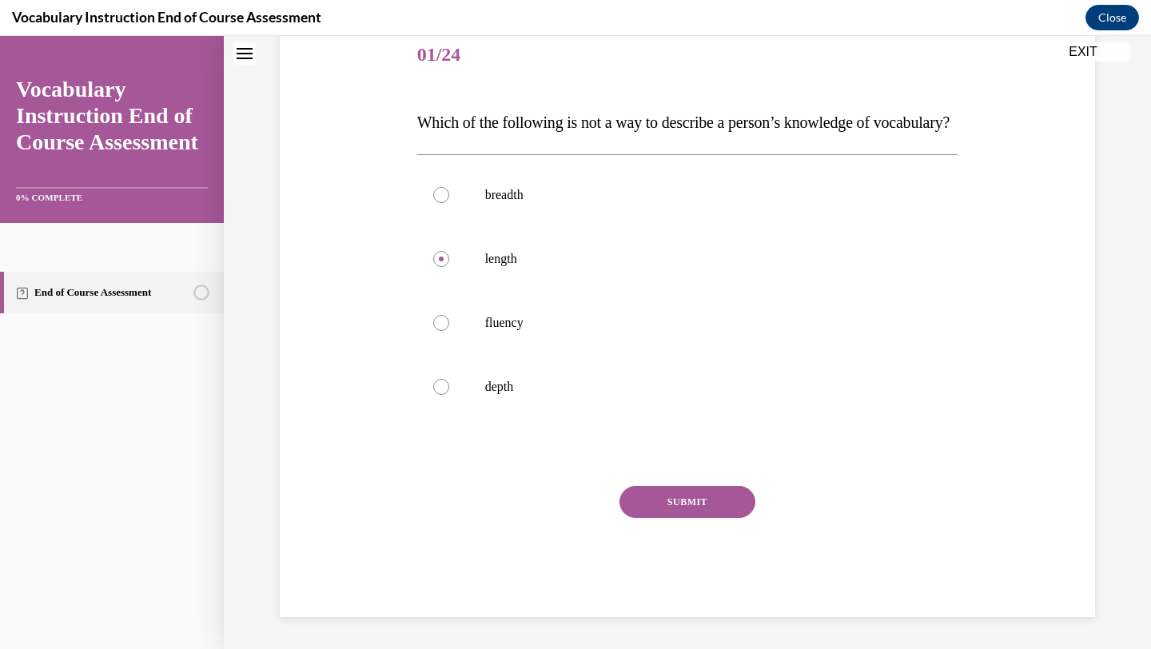
click at [696, 494] on button "SUBMIT" at bounding box center [687, 502] width 136 height 32
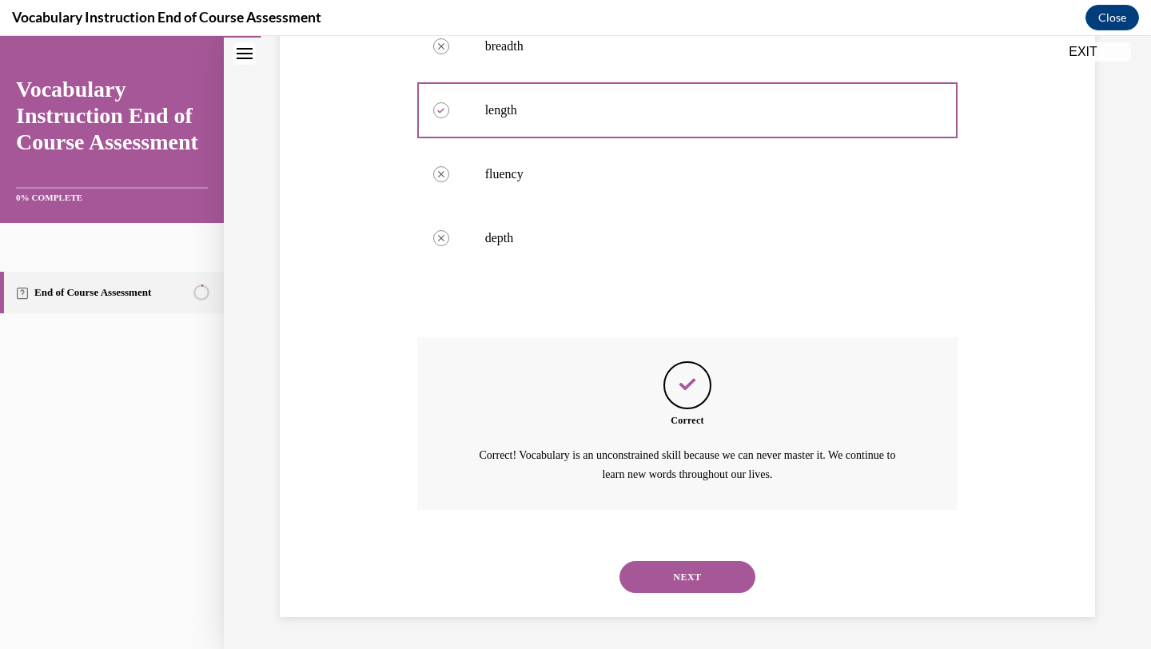
scroll to position [378, 0]
click at [688, 574] on button "NEXT" at bounding box center [687, 577] width 136 height 32
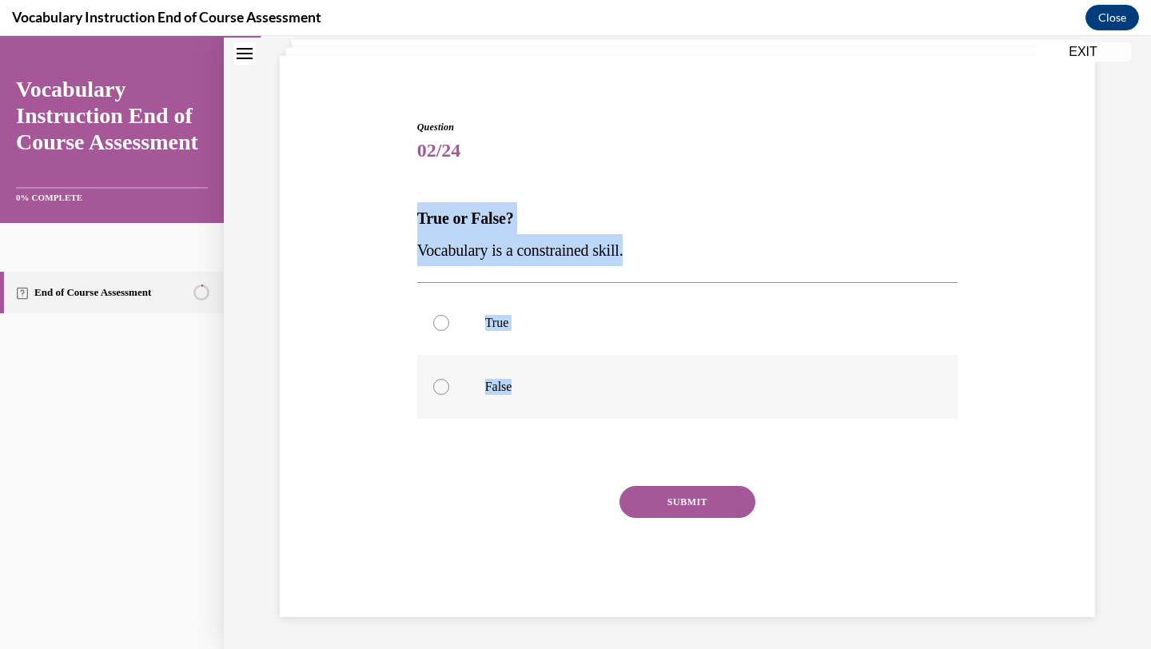
drag, startPoint x: 416, startPoint y: 215, endPoint x: 553, endPoint y: 382, distance: 215.8
click at [553, 382] on div "Question 02/24 True or False? Vocabulary is a constrained skill. True False Inc…" at bounding box center [687, 368] width 541 height 497
copy div "True or False? Vocabulary is a constrained skill. True False"
click at [496, 390] on p "False" at bounding box center [701, 387] width 433 height 16
click at [449, 390] on input "False" at bounding box center [441, 387] width 16 height 16
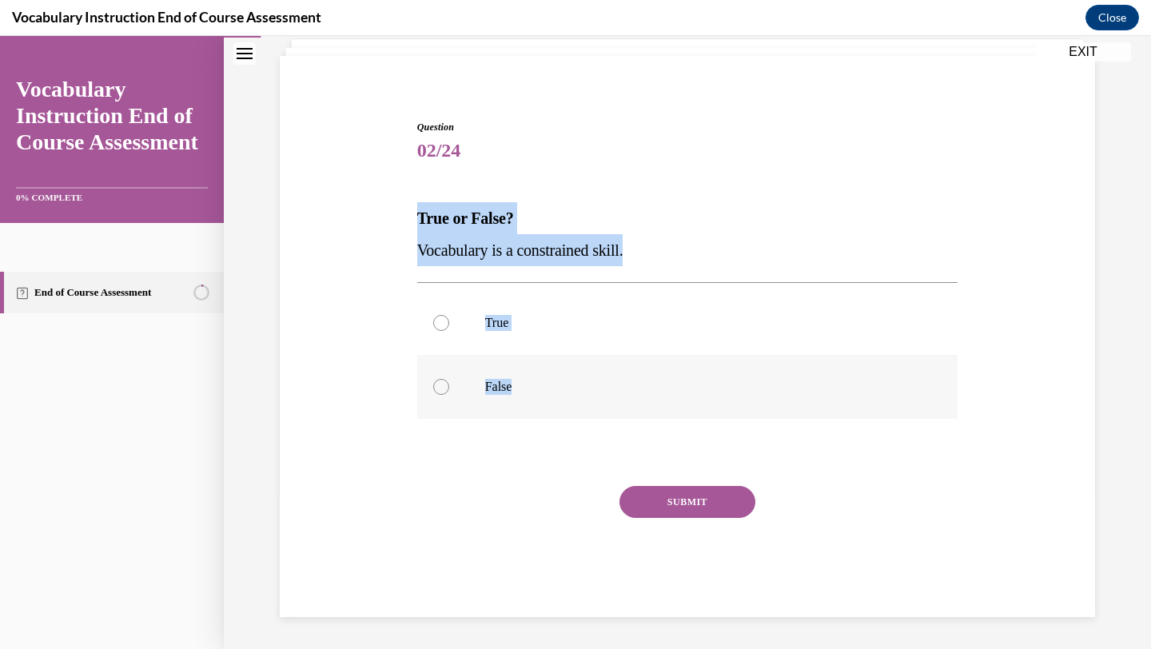
radio input "true"
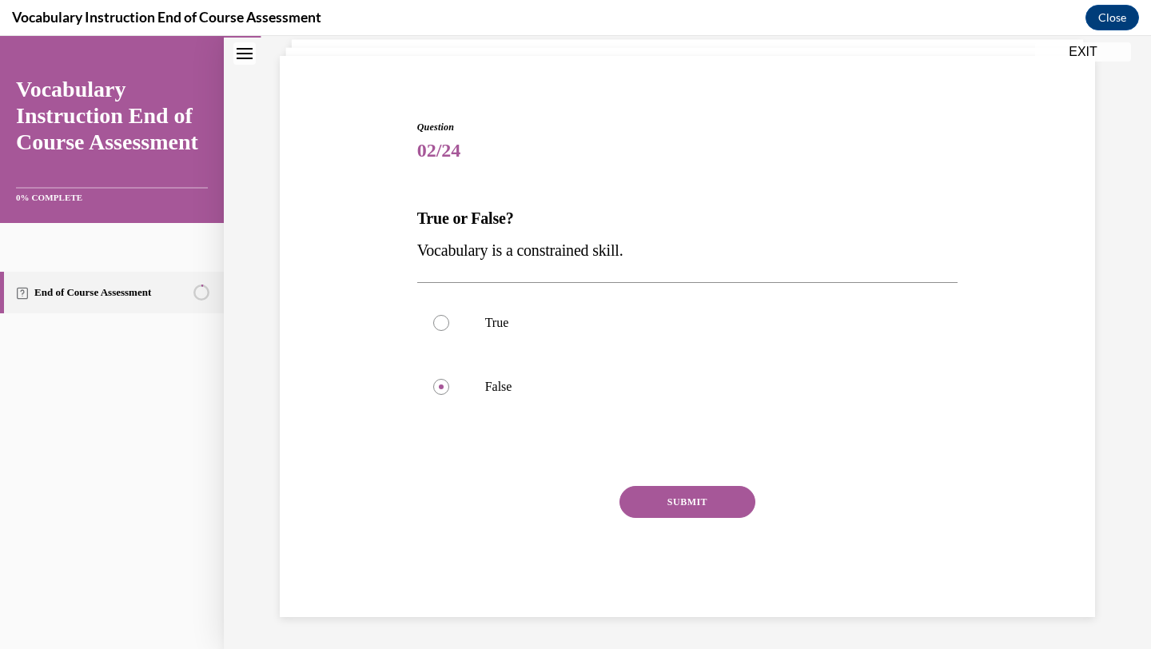
click at [660, 487] on button "SUBMIT" at bounding box center [687, 502] width 136 height 32
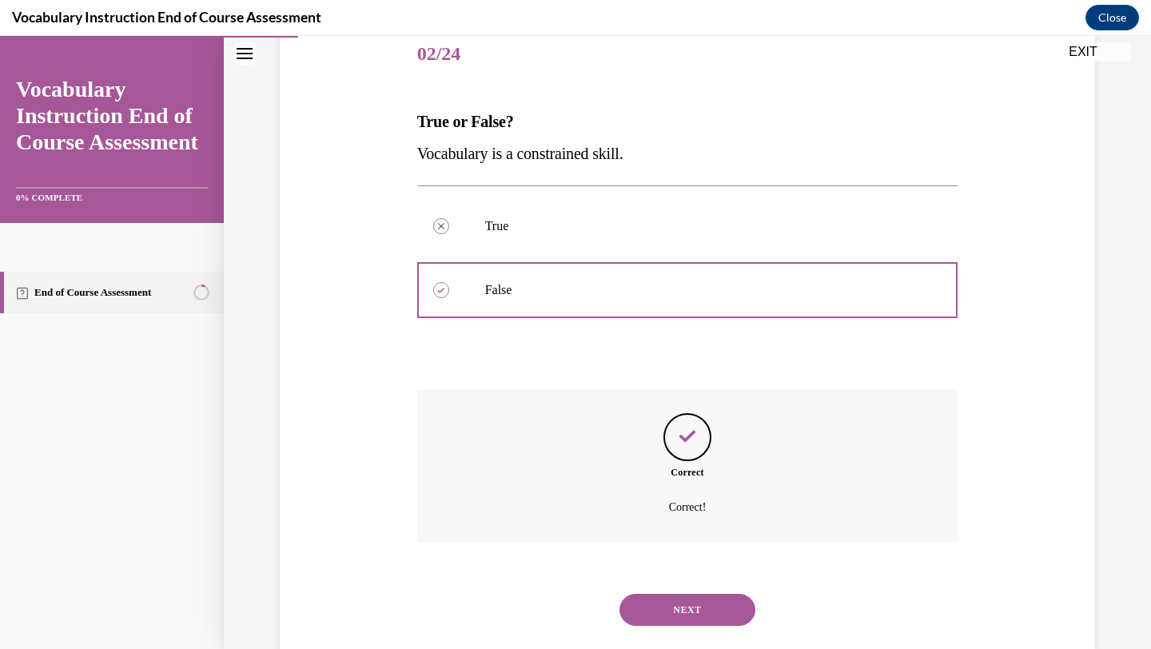
scroll to position [232, 0]
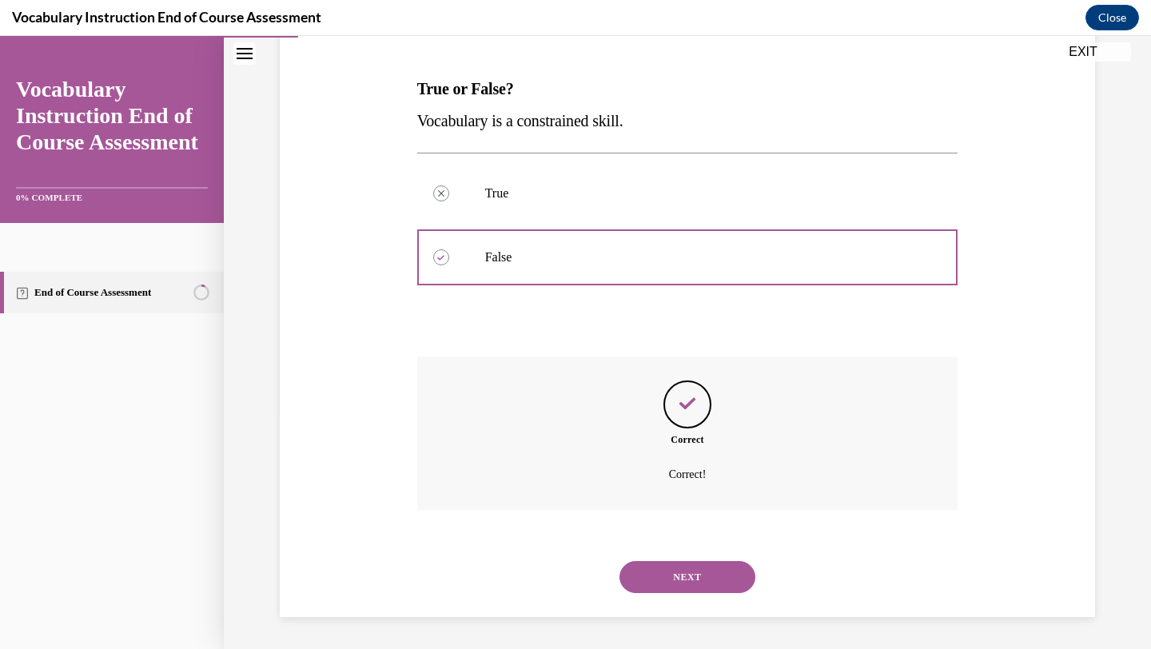
click at [678, 569] on button "NEXT" at bounding box center [687, 577] width 136 height 32
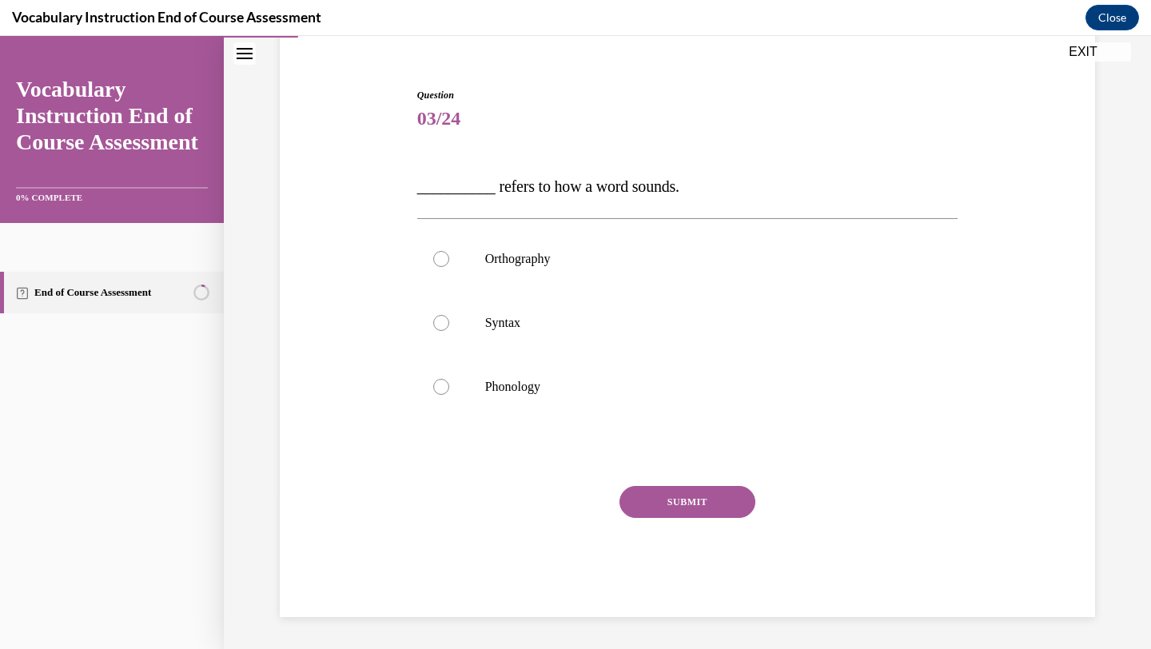
scroll to position [134, 0]
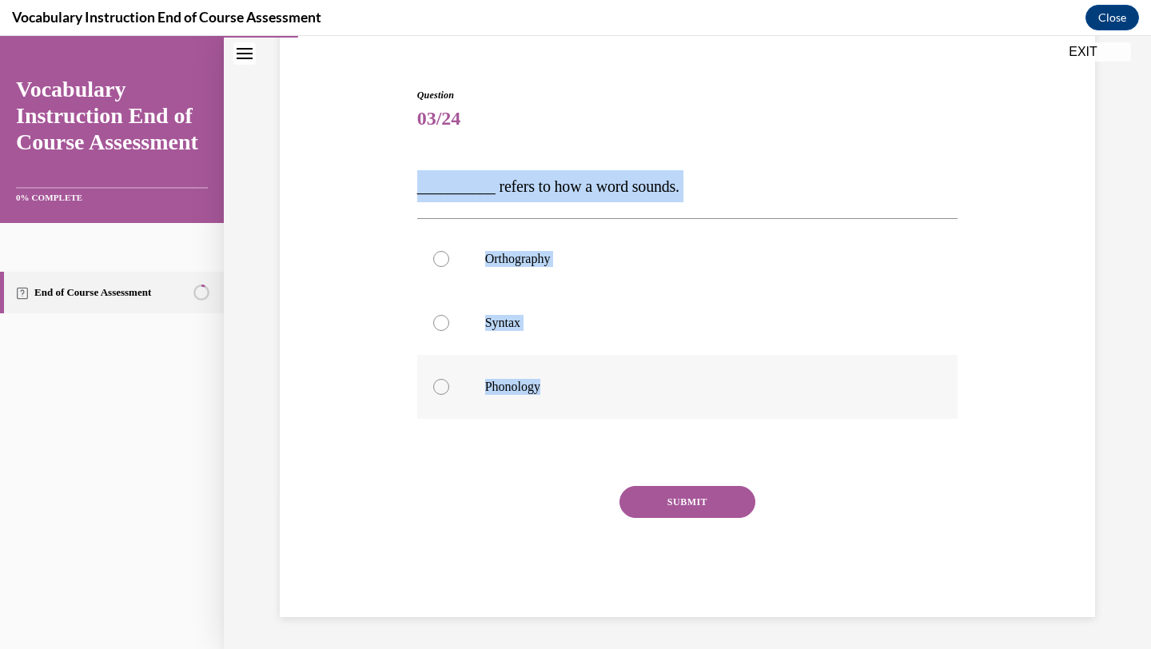
drag, startPoint x: 417, startPoint y: 166, endPoint x: 578, endPoint y: 402, distance: 285.3
click at [578, 402] on div "Question 03/24 __________ refers to how a word sounds. Orthography Syntax Phono…" at bounding box center [687, 352] width 541 height 529
copy div "__________ refers to how a word sounds. Orthography Syntax Phonology"
click at [522, 388] on p "Phonology" at bounding box center [701, 387] width 433 height 16
click at [449, 388] on input "Phonology" at bounding box center [441, 387] width 16 height 16
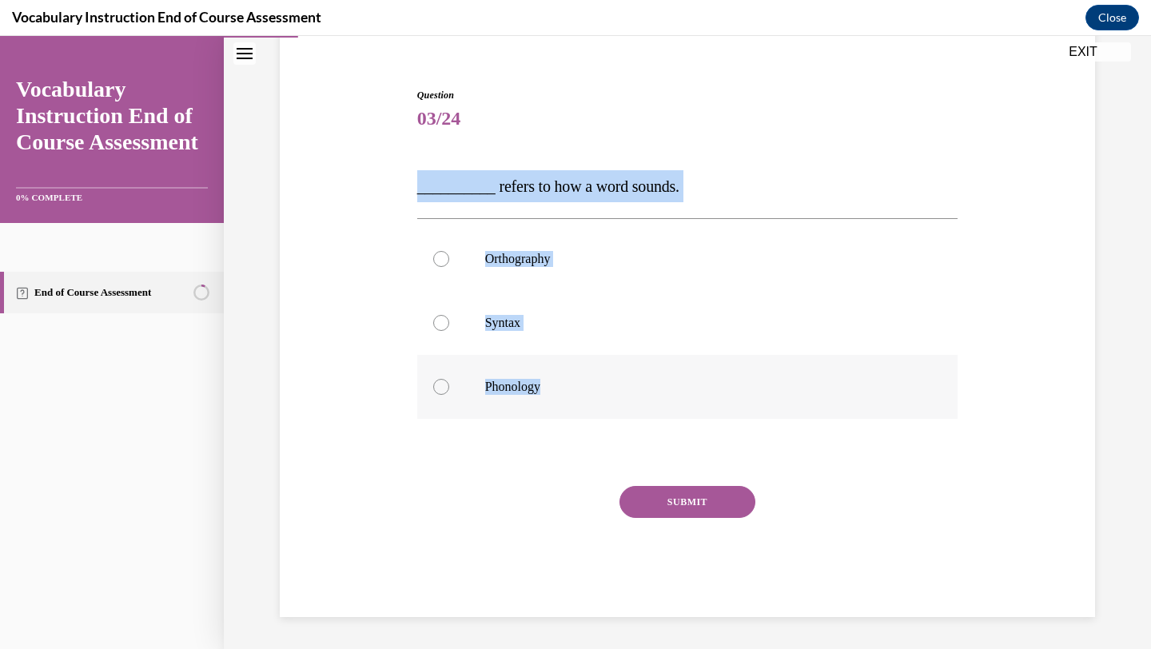
radio input "true"
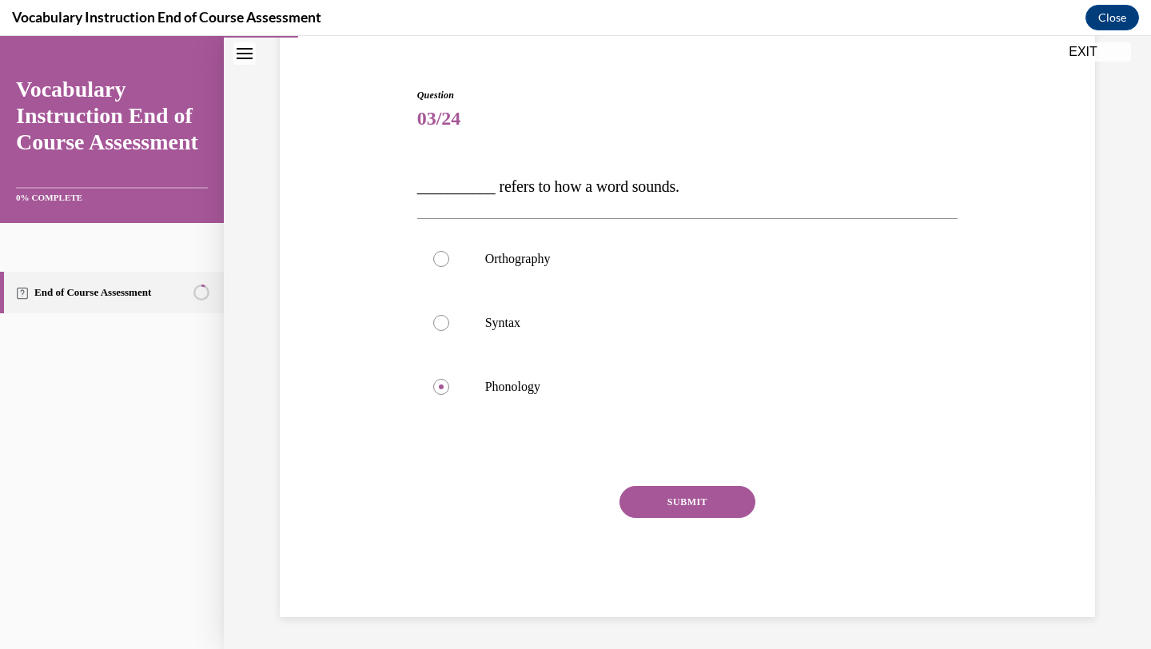
click at [690, 488] on button "SUBMIT" at bounding box center [687, 502] width 136 height 32
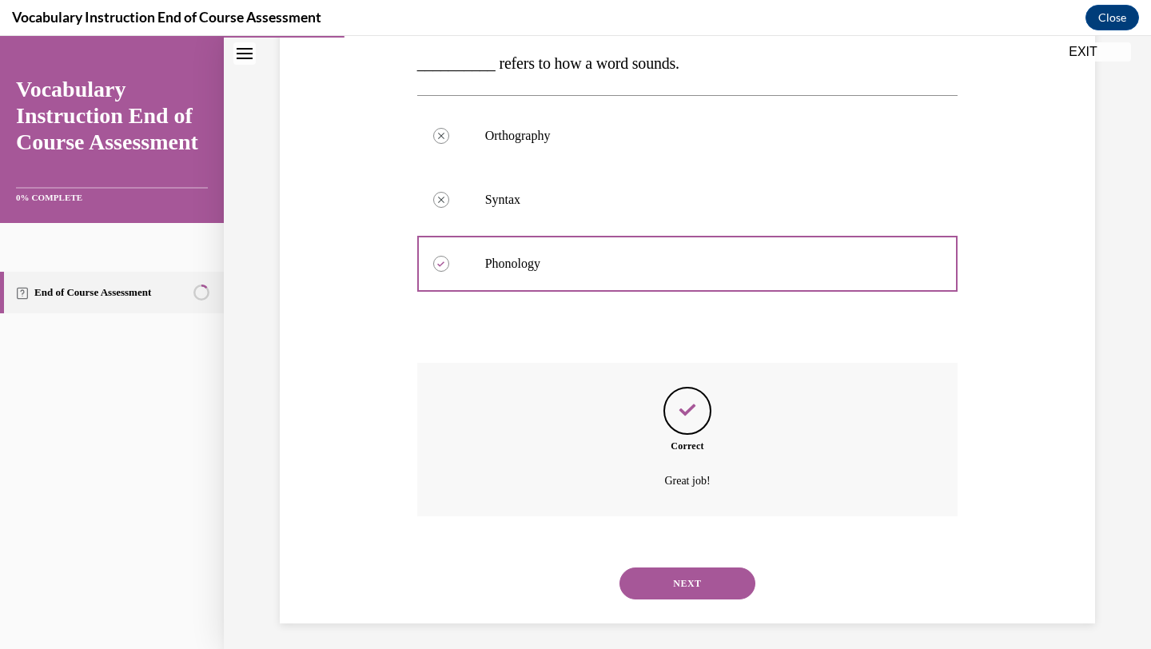
scroll to position [264, 0]
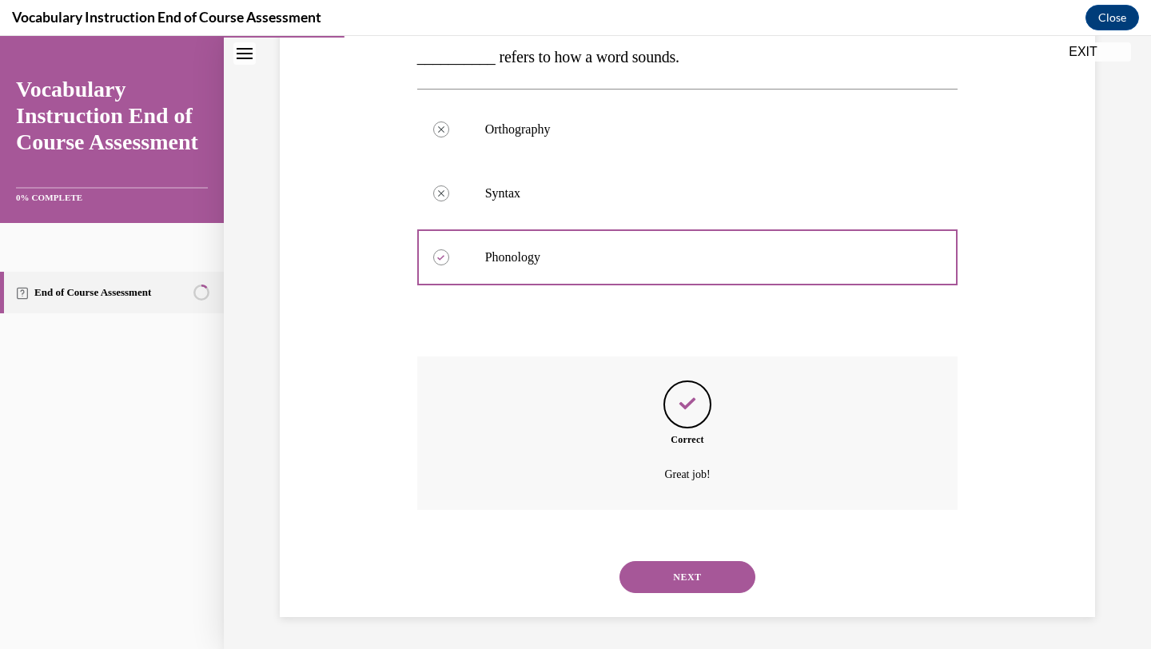
click at [676, 581] on button "NEXT" at bounding box center [687, 577] width 136 height 32
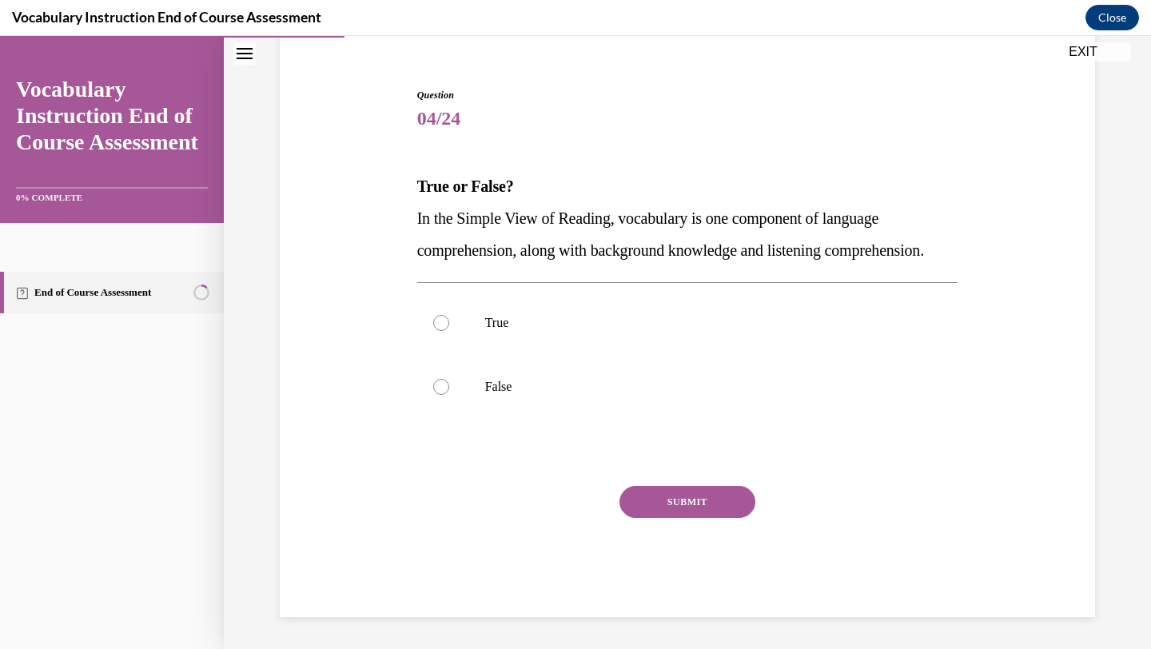
scroll to position [166, 0]
click at [409, 180] on div "Question 04/24 True or False? In the Simple View of Reading, vocabulary is one …" at bounding box center [687, 328] width 823 height 577
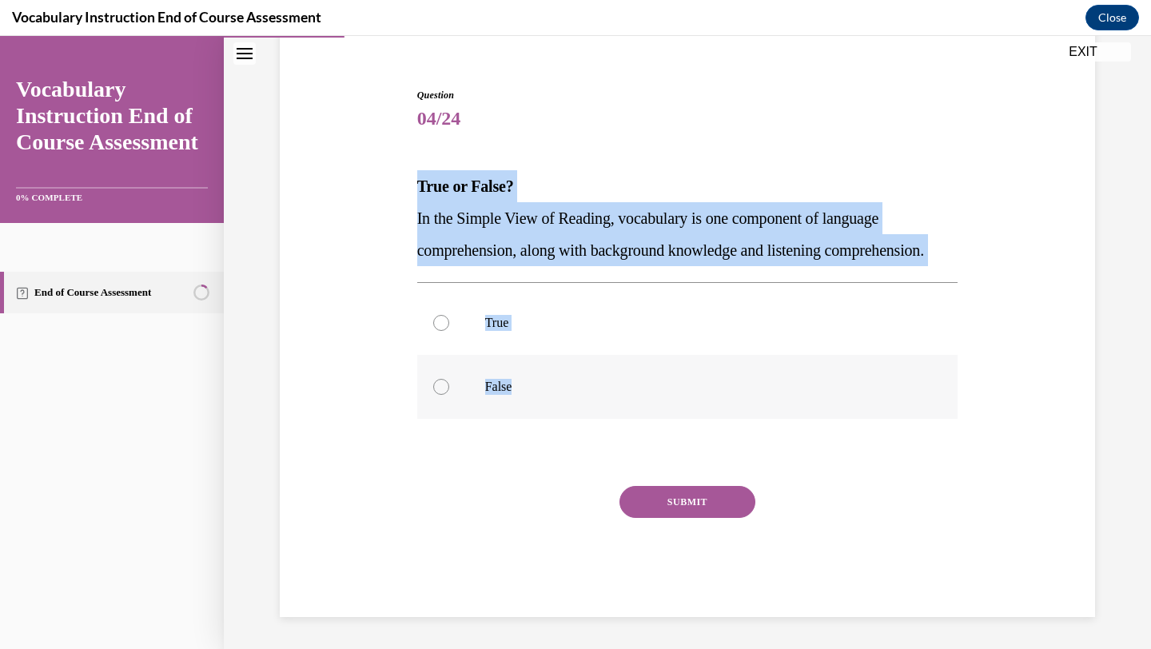
drag, startPoint x: 415, startPoint y: 153, endPoint x: 567, endPoint y: 402, distance: 291.7
click at [567, 402] on div "Question 04/24 True or False? In the Simple View of Reading, vocabulary is one …" at bounding box center [687, 340] width 549 height 553
copy div "True or False? In the Simple View of Reading, vocabulary is one component of la…"
click at [570, 325] on p "True" at bounding box center [701, 323] width 433 height 16
click at [449, 325] on input "True" at bounding box center [441, 323] width 16 height 16
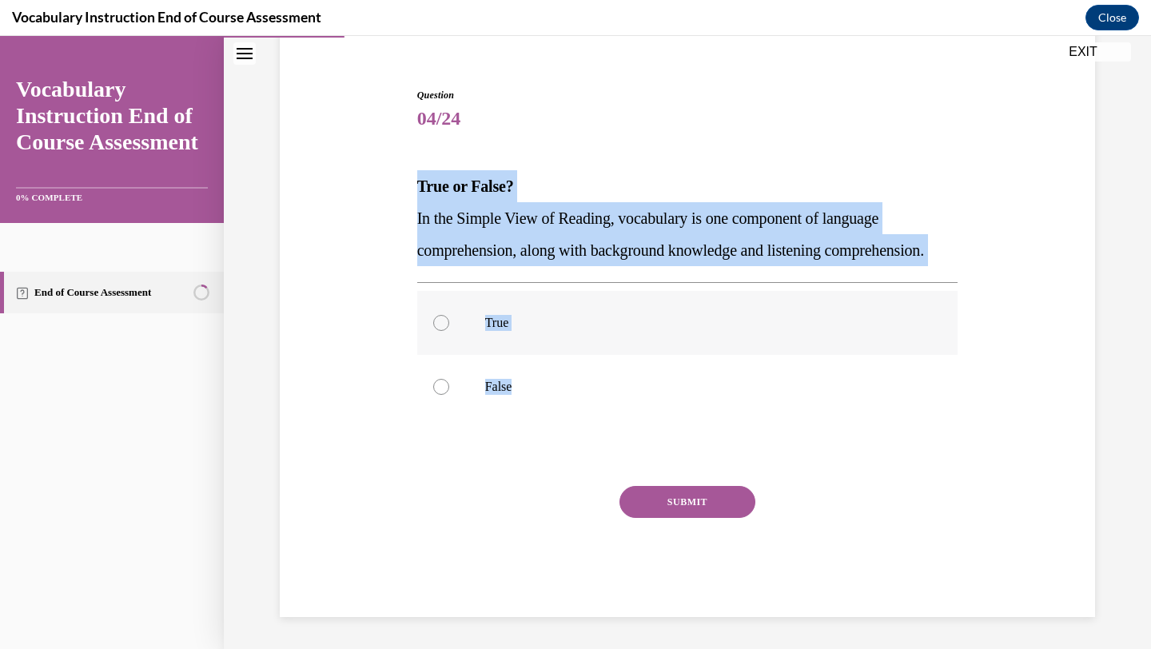
radio input "true"
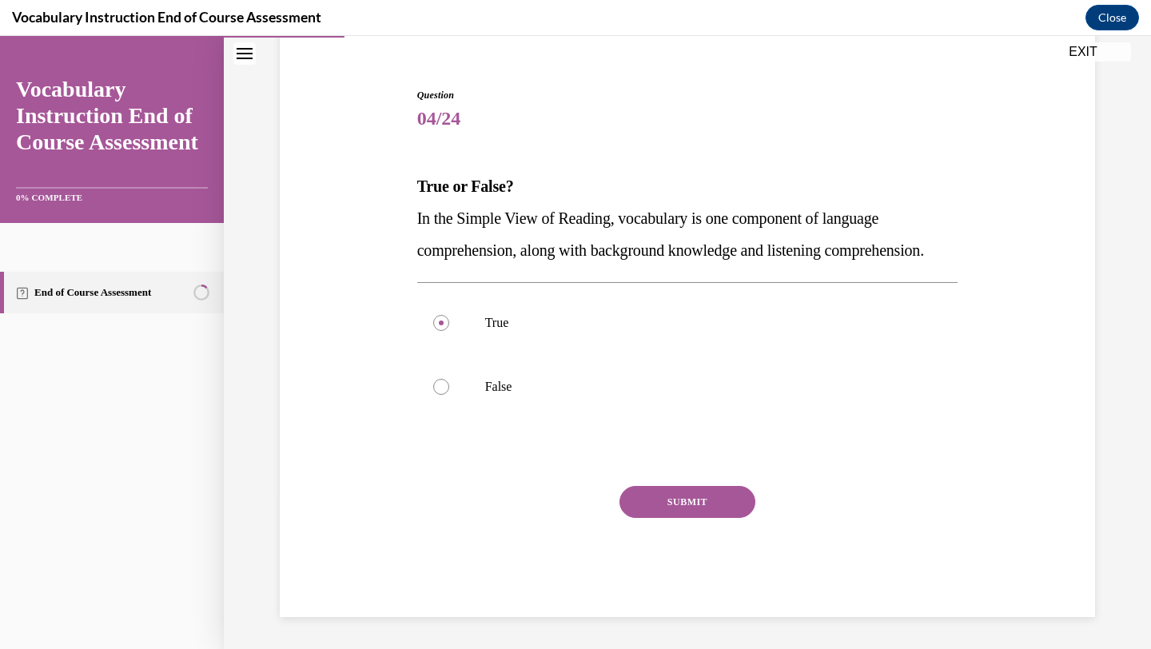
click at [643, 503] on button "SUBMIT" at bounding box center [687, 502] width 136 height 32
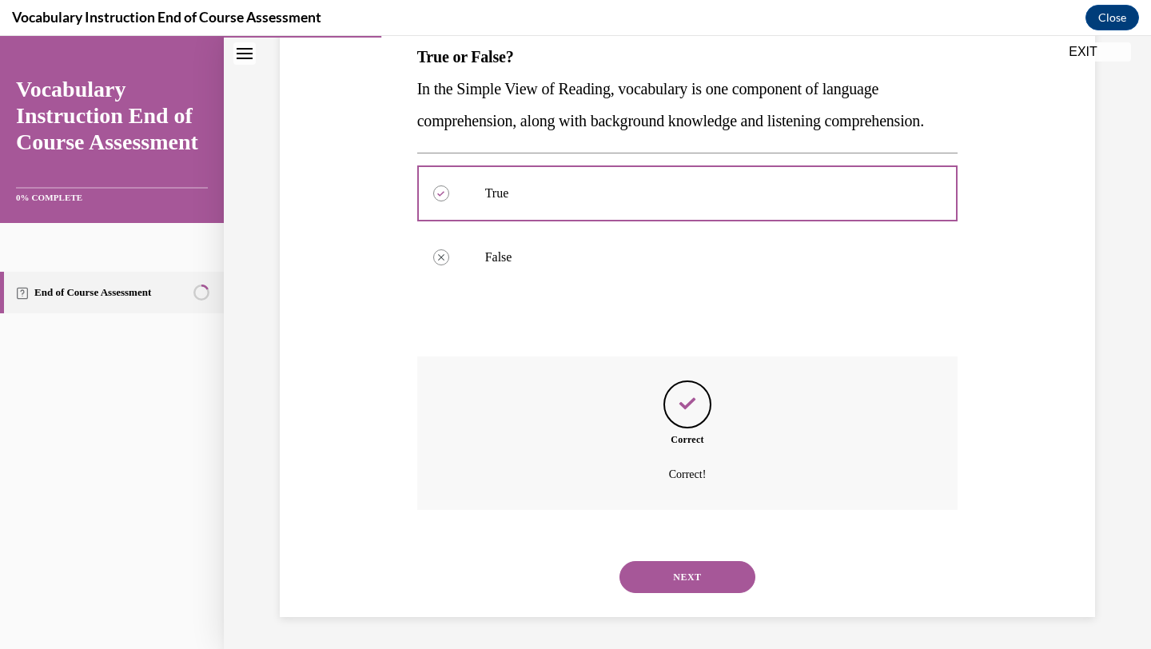
scroll to position [296, 0]
click at [679, 570] on button "NEXT" at bounding box center [687, 577] width 136 height 32
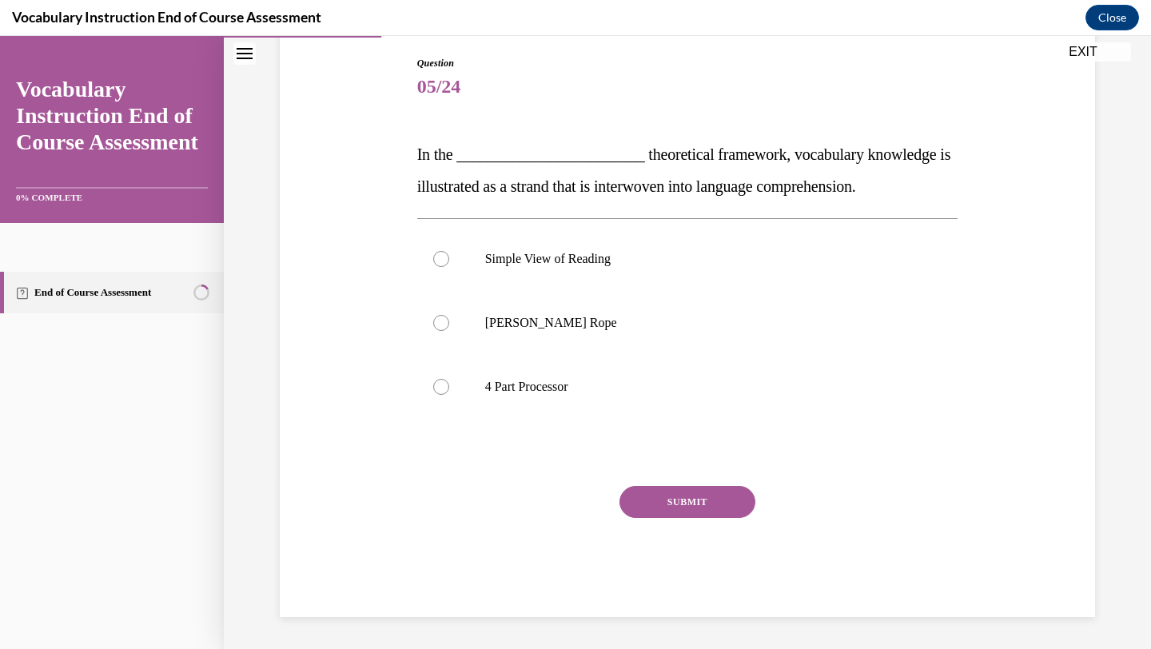
scroll to position [166, 0]
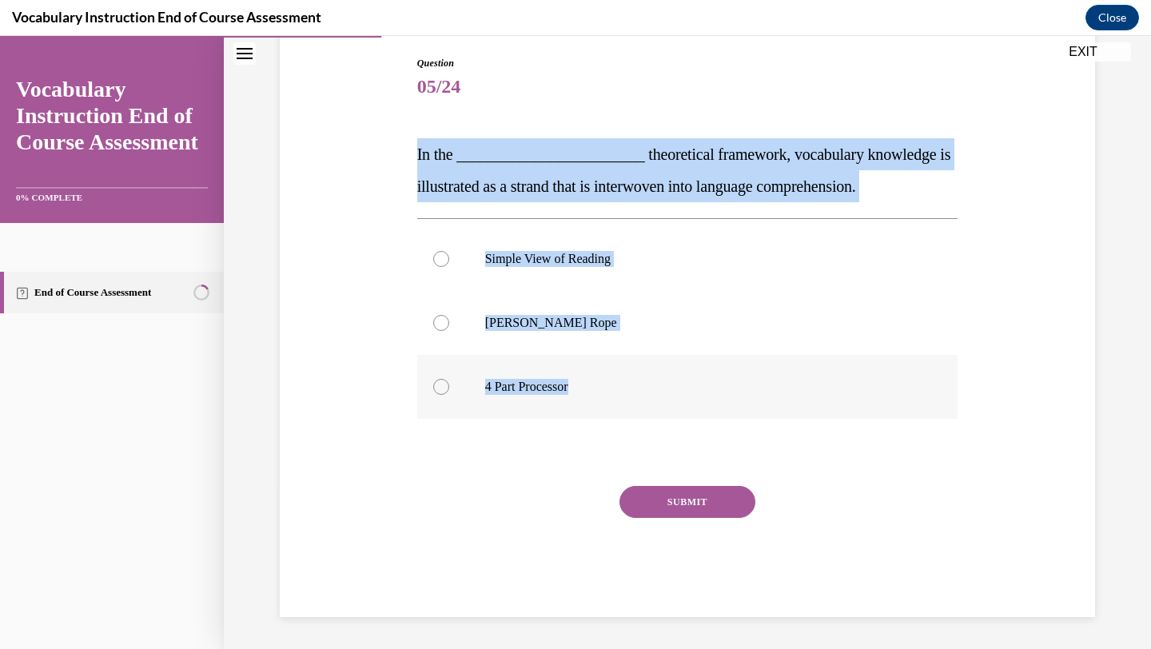
drag, startPoint x: 409, startPoint y: 154, endPoint x: 626, endPoint y: 401, distance: 328.5
click at [626, 401] on div "Question 05/24 In the ________________________ theoretical framework, vocabular…" at bounding box center [687, 312] width 823 height 609
copy div "In the ________________________ theoretical framework, vocabulary knowledge is …"
click at [594, 324] on p "Scarborough's Rope" at bounding box center [701, 323] width 433 height 16
click at [449, 324] on input "Scarborough's Rope" at bounding box center [441, 323] width 16 height 16
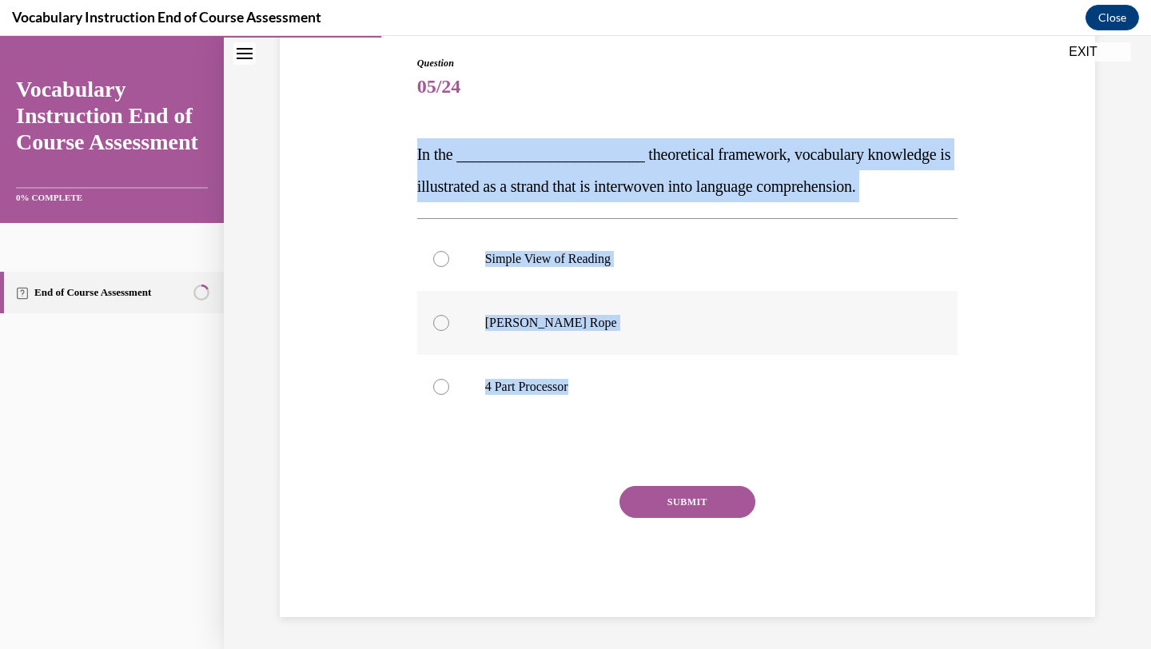
radio input "true"
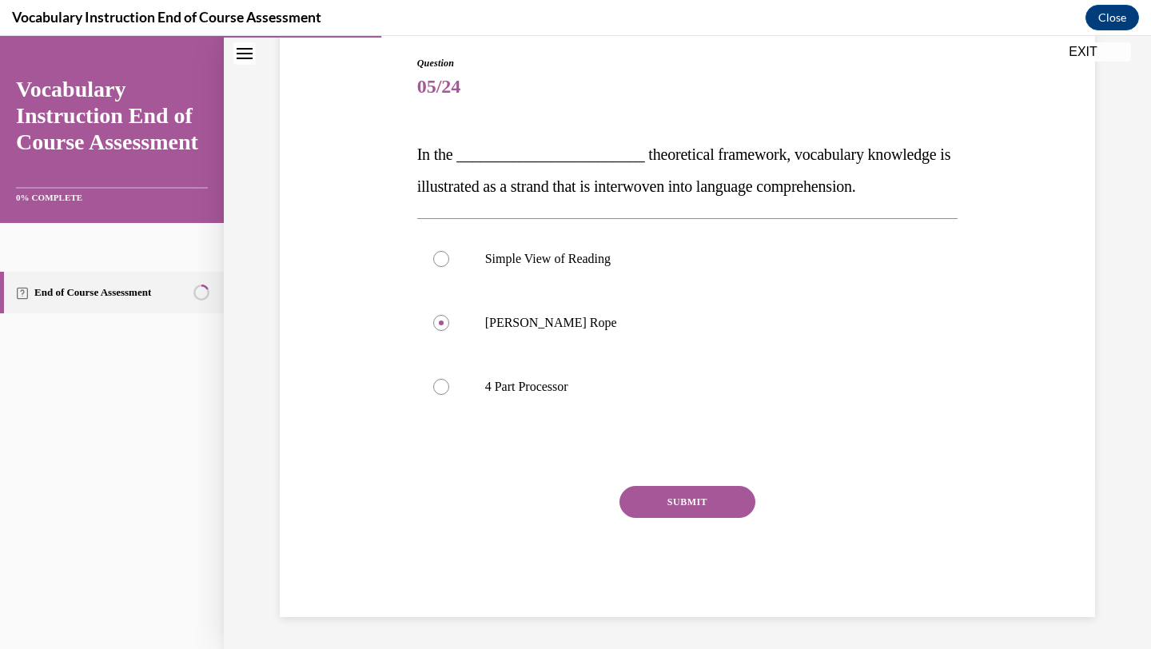
click at [667, 500] on button "SUBMIT" at bounding box center [687, 502] width 136 height 32
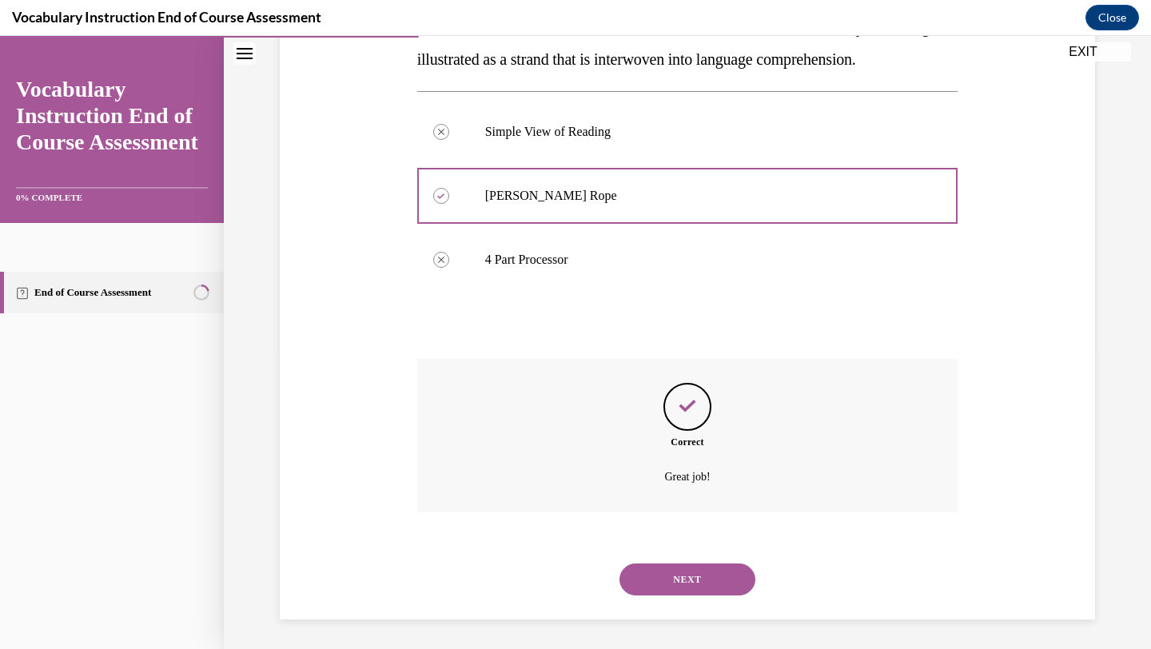
scroll to position [296, 0]
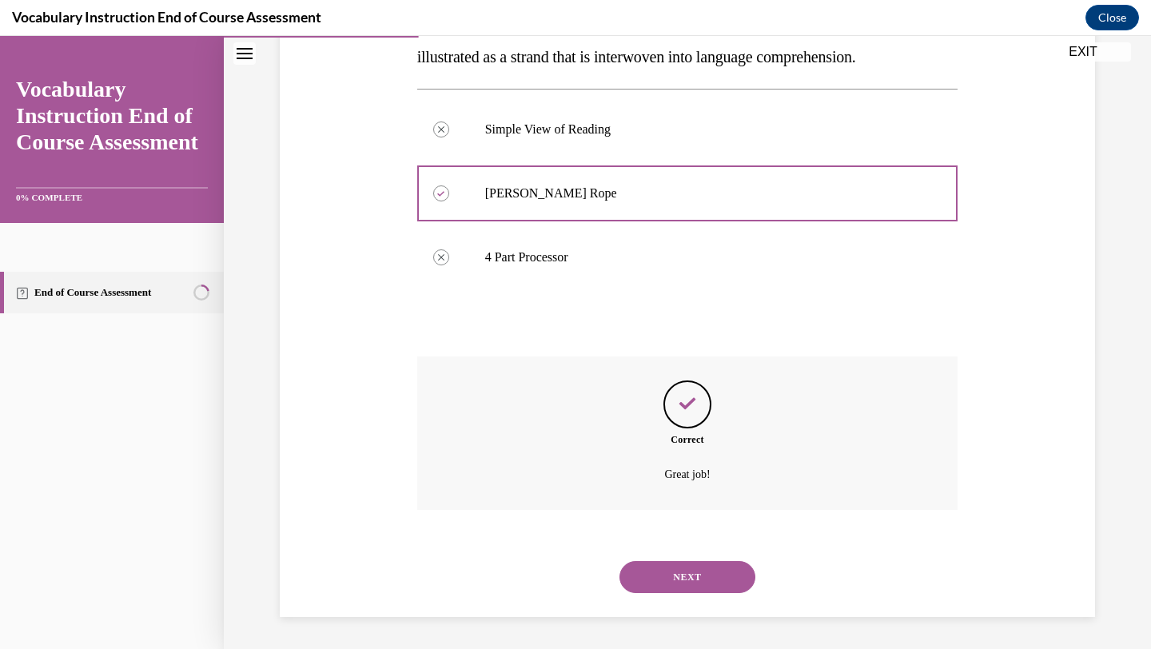
click at [648, 565] on button "NEXT" at bounding box center [687, 577] width 136 height 32
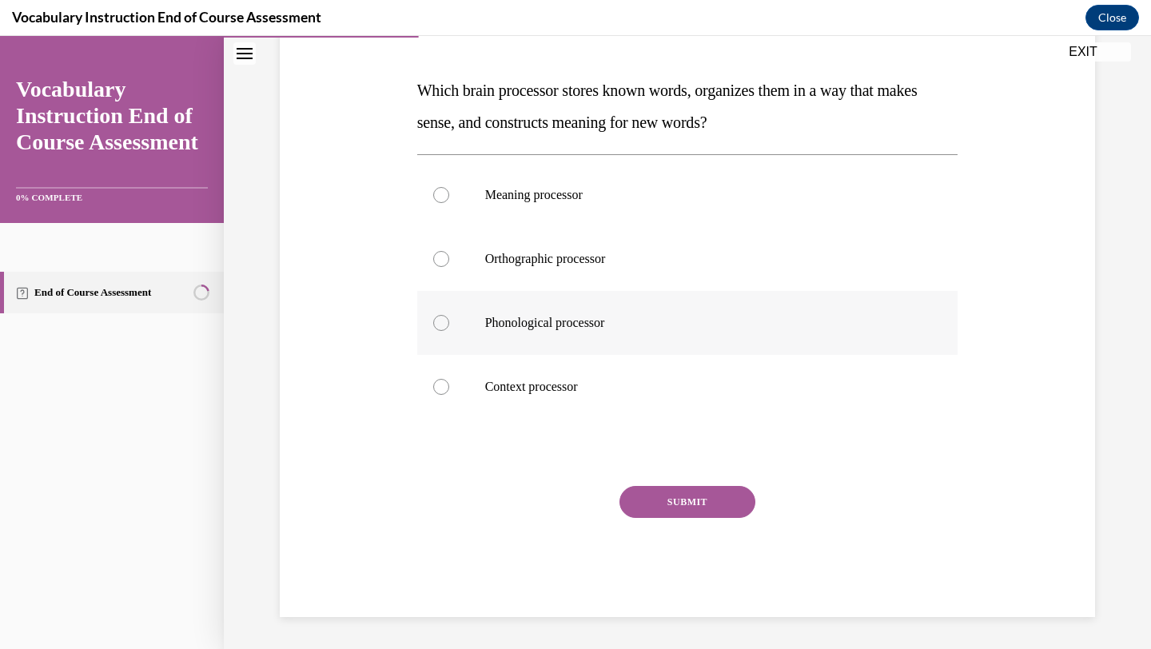
scroll to position [230, 0]
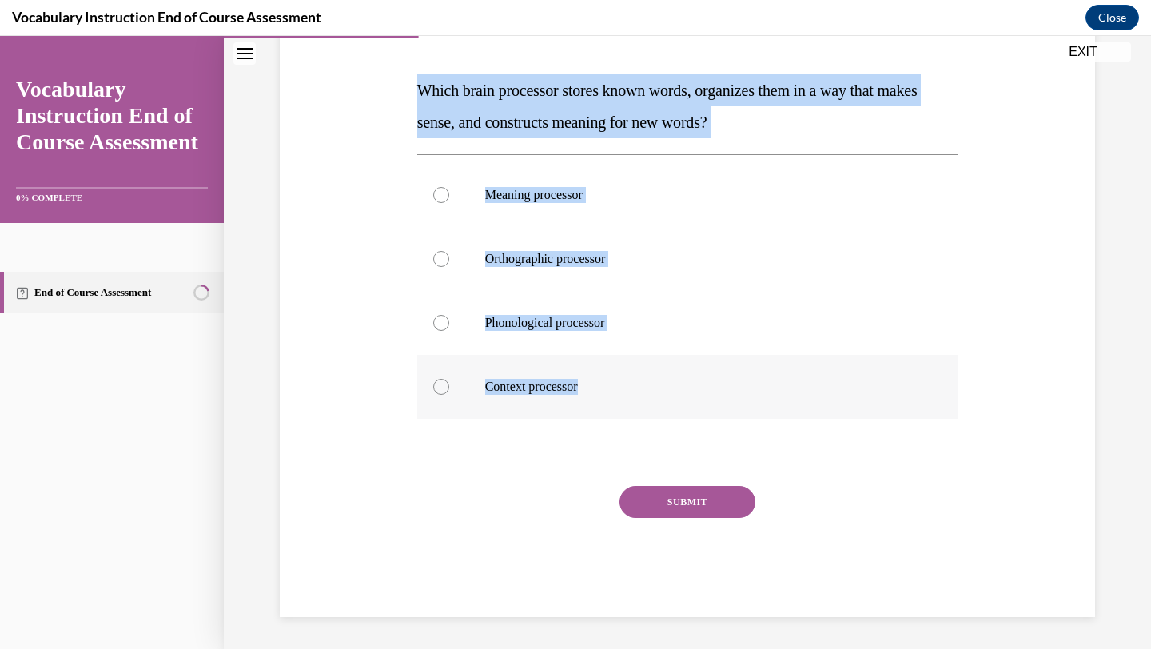
drag, startPoint x: 405, startPoint y: 83, endPoint x: 627, endPoint y: 415, distance: 399.2
click at [628, 416] on div "Question 06/24 Which brain processor stores known words, organizes them in a wa…" at bounding box center [687, 280] width 823 height 673
copy div "Which brain processor stores known words, organizes them in a way that makes se…"
click at [599, 207] on label "Meaning processor" at bounding box center [687, 195] width 541 height 64
click at [449, 203] on input "Meaning processor" at bounding box center [441, 195] width 16 height 16
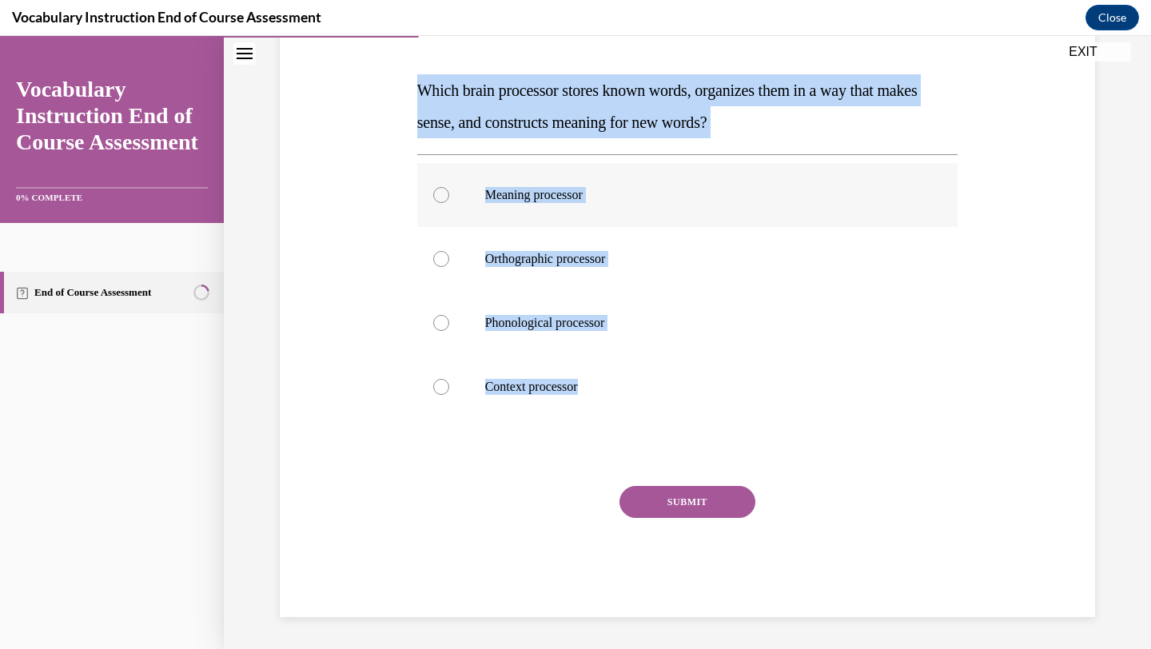
radio input "true"
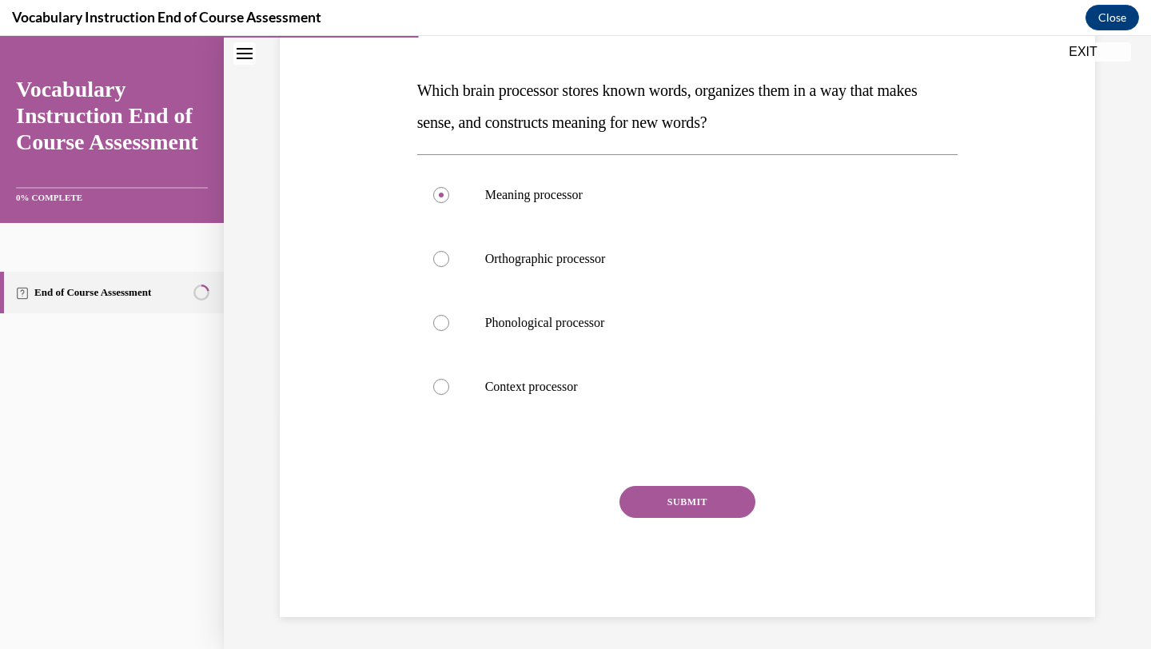
click at [660, 514] on button "SUBMIT" at bounding box center [687, 502] width 136 height 32
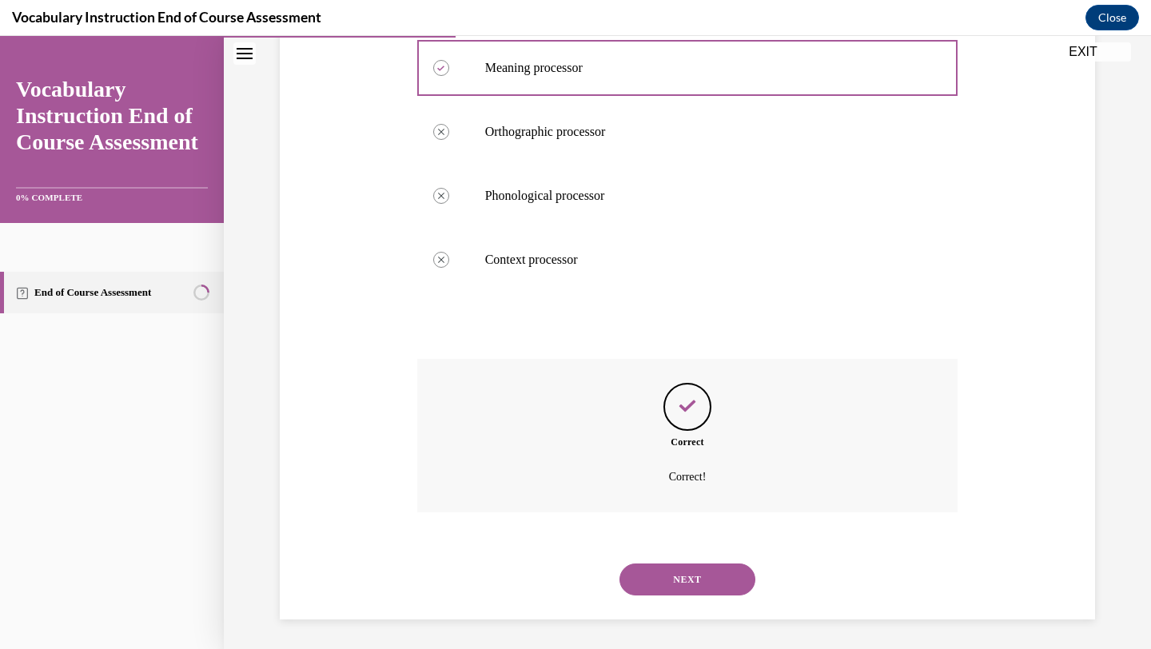
scroll to position [360, 0]
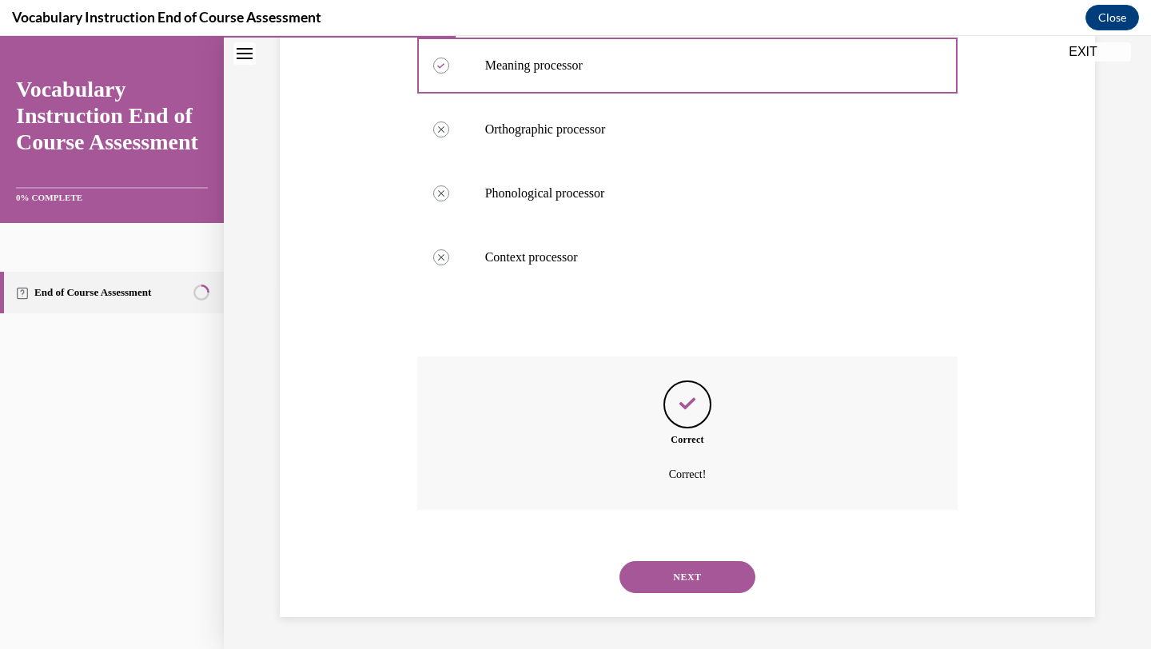
click at [671, 579] on button "NEXT" at bounding box center [687, 577] width 136 height 32
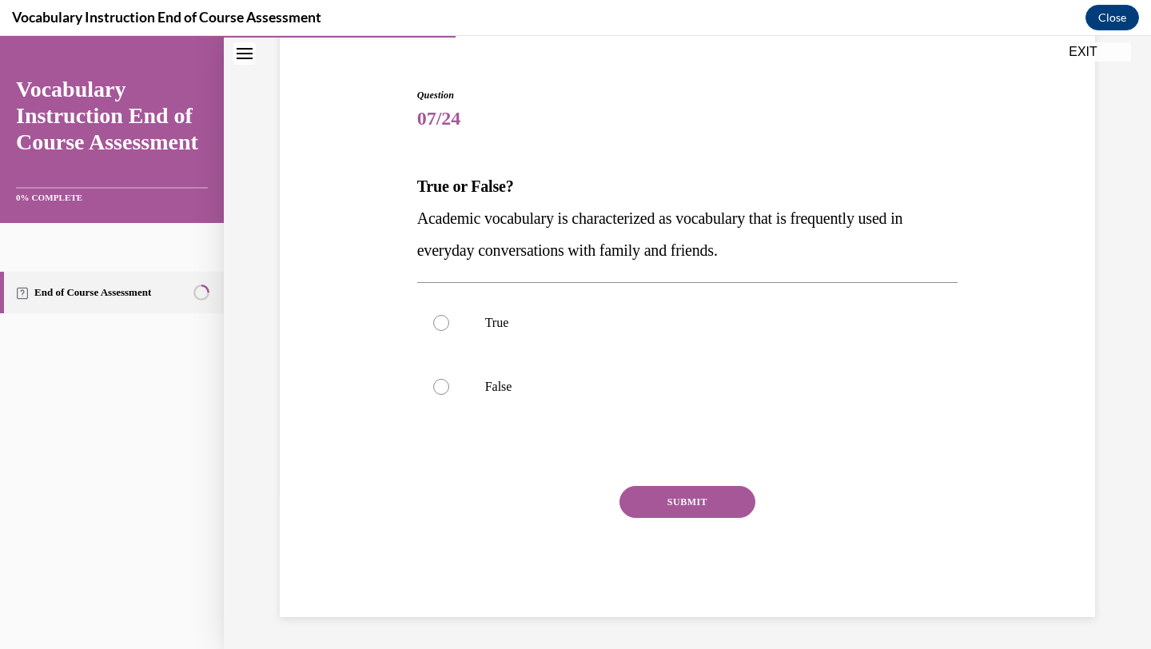
scroll to position [134, 0]
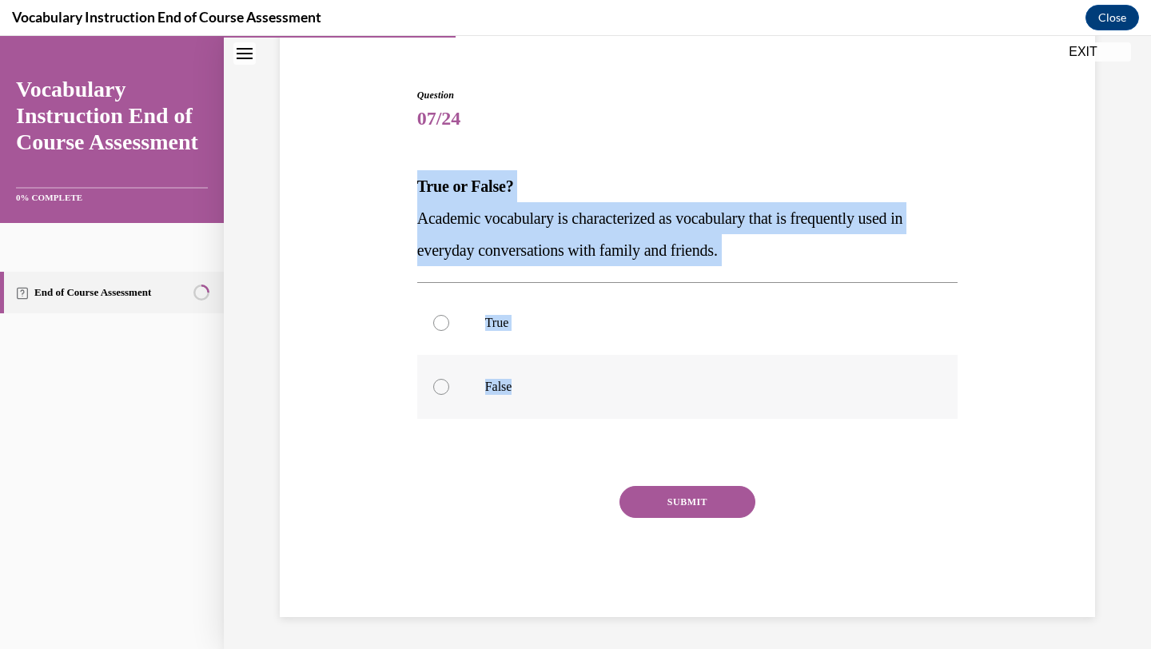
drag, startPoint x: 419, startPoint y: 185, endPoint x: 556, endPoint y: 383, distance: 240.6
click at [556, 383] on div "Question 07/24 True or False? Academic vocabulary is characterized as vocabular…" at bounding box center [687, 352] width 541 height 529
copy div "True or False? Academic vocabulary is characterized as vocabulary that is frequ…"
click at [515, 398] on label "False" at bounding box center [687, 387] width 541 height 64
click at [449, 395] on input "False" at bounding box center [441, 387] width 16 height 16
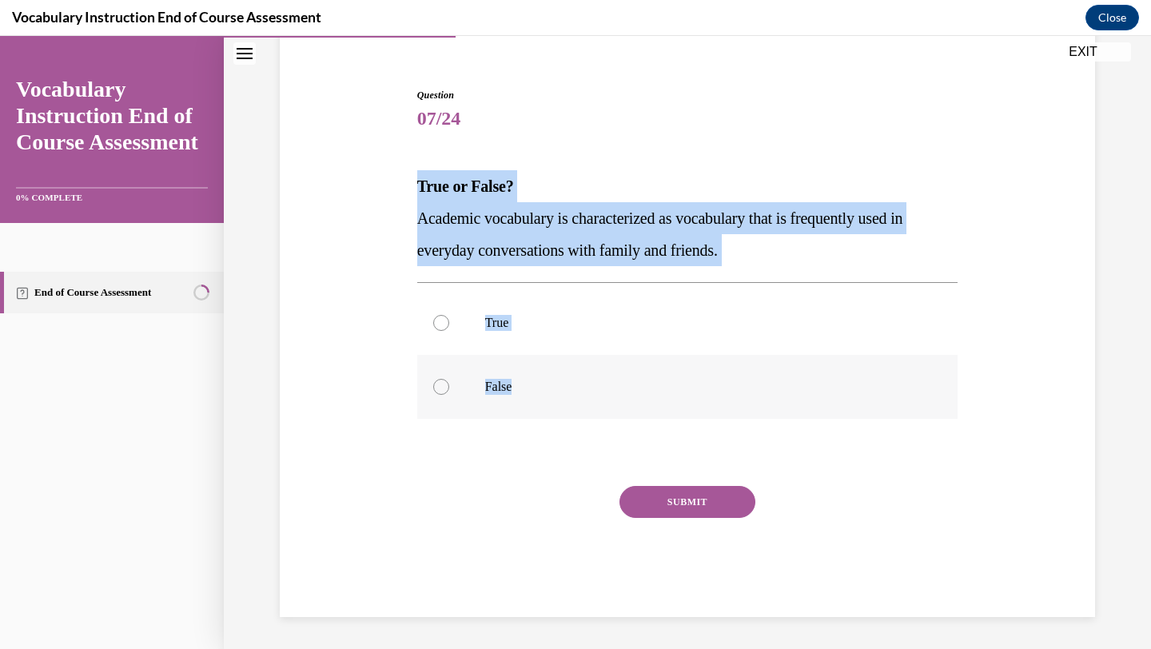
radio input "true"
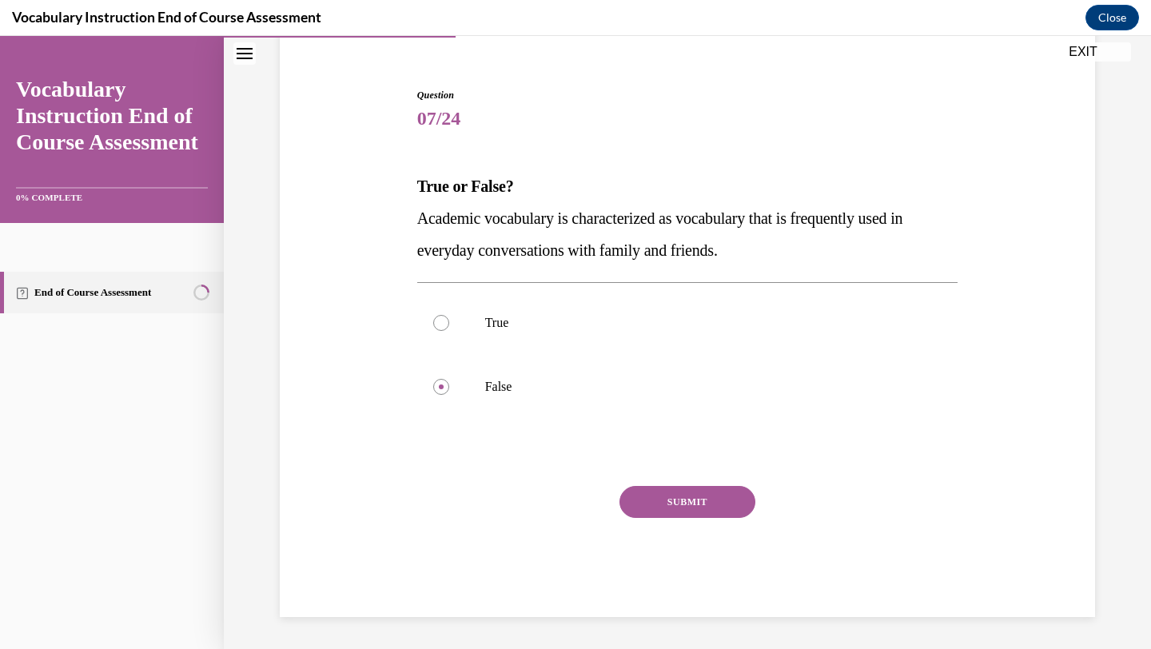
click at [651, 507] on button "SUBMIT" at bounding box center [687, 502] width 136 height 32
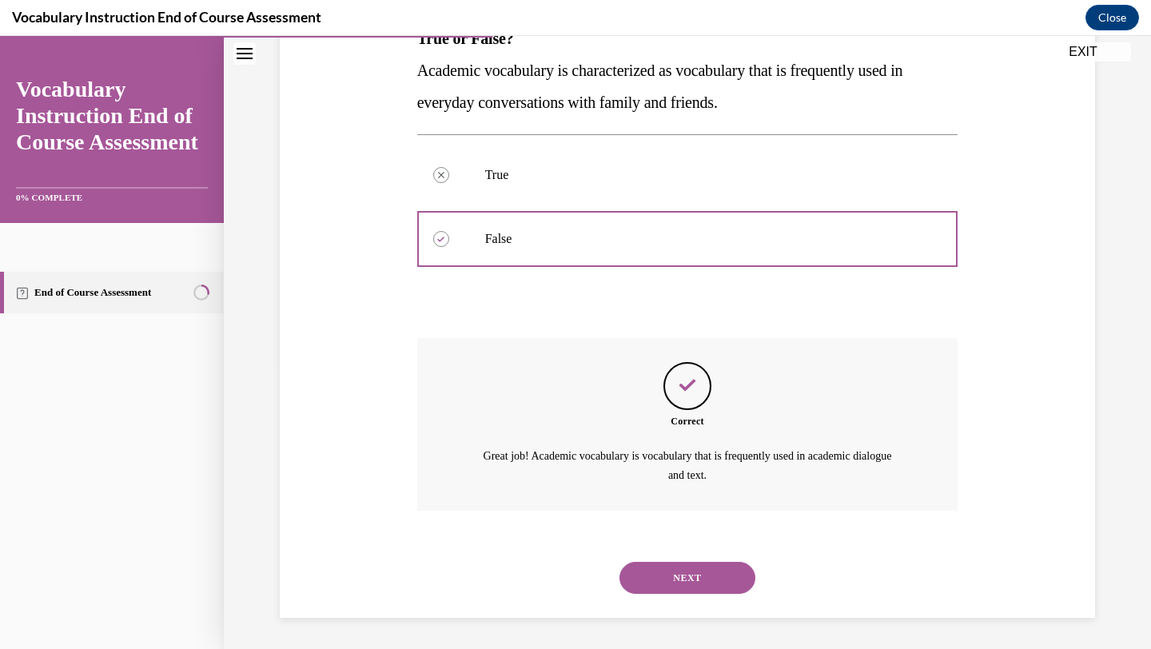
scroll to position [282, 0]
click at [651, 585] on button "NEXT" at bounding box center [687, 578] width 136 height 32
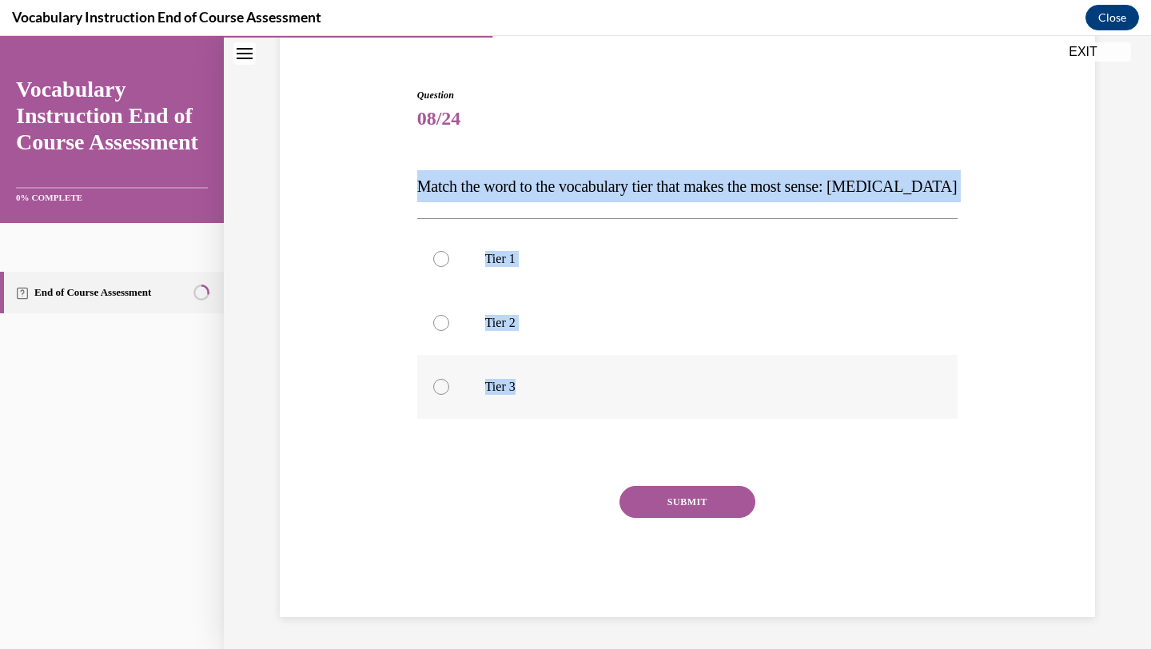
drag, startPoint x: 415, startPoint y: 161, endPoint x: 568, endPoint y: 394, distance: 279.3
click at [568, 394] on div "Question 08/24 Match the word to the vocabulary tier that makes the most sense:…" at bounding box center [687, 340] width 549 height 553
copy div "Match the word to the vocabulary tier that makes the most sense: anaphylaxis Ti…"
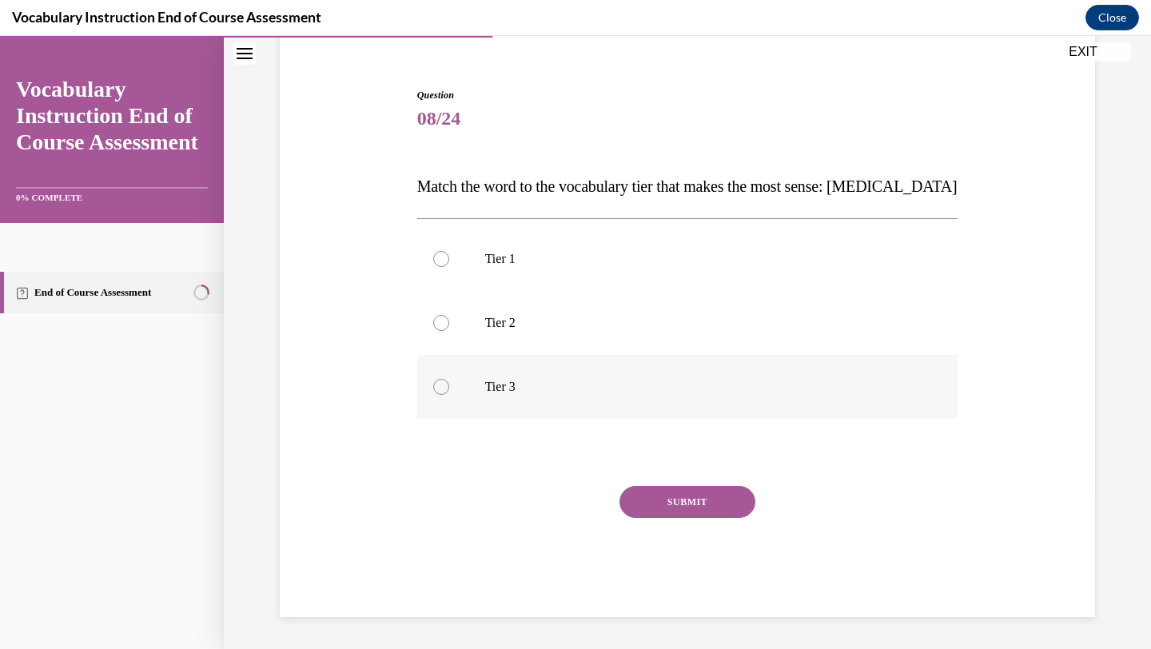
click at [498, 388] on p "Tier 3" at bounding box center [701, 387] width 433 height 16
click at [449, 388] on input "Tier 3" at bounding box center [441, 387] width 16 height 16
radio input "true"
click at [671, 505] on button "SUBMIT" at bounding box center [687, 502] width 136 height 32
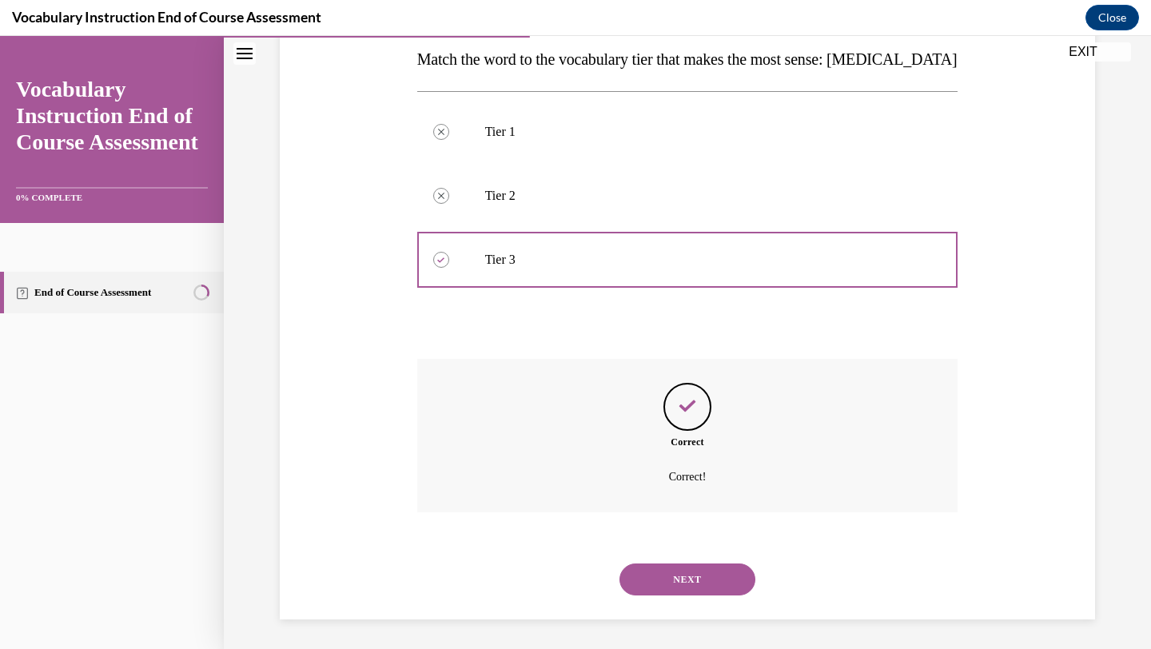
scroll to position [264, 0]
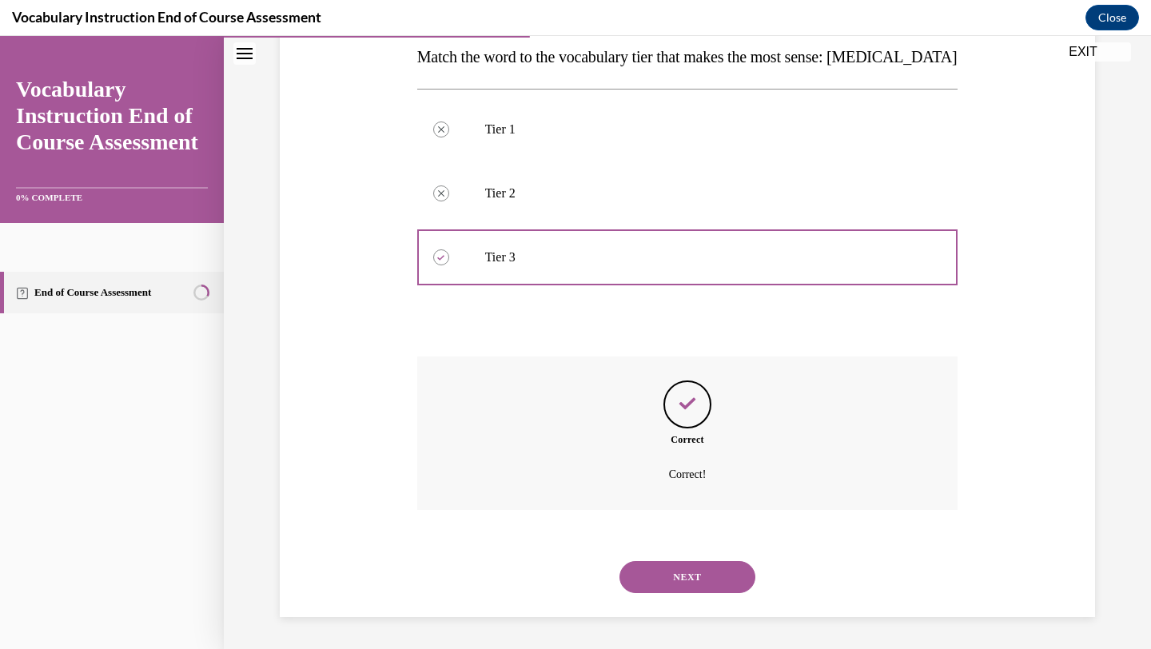
click at [667, 580] on button "NEXT" at bounding box center [687, 577] width 136 height 32
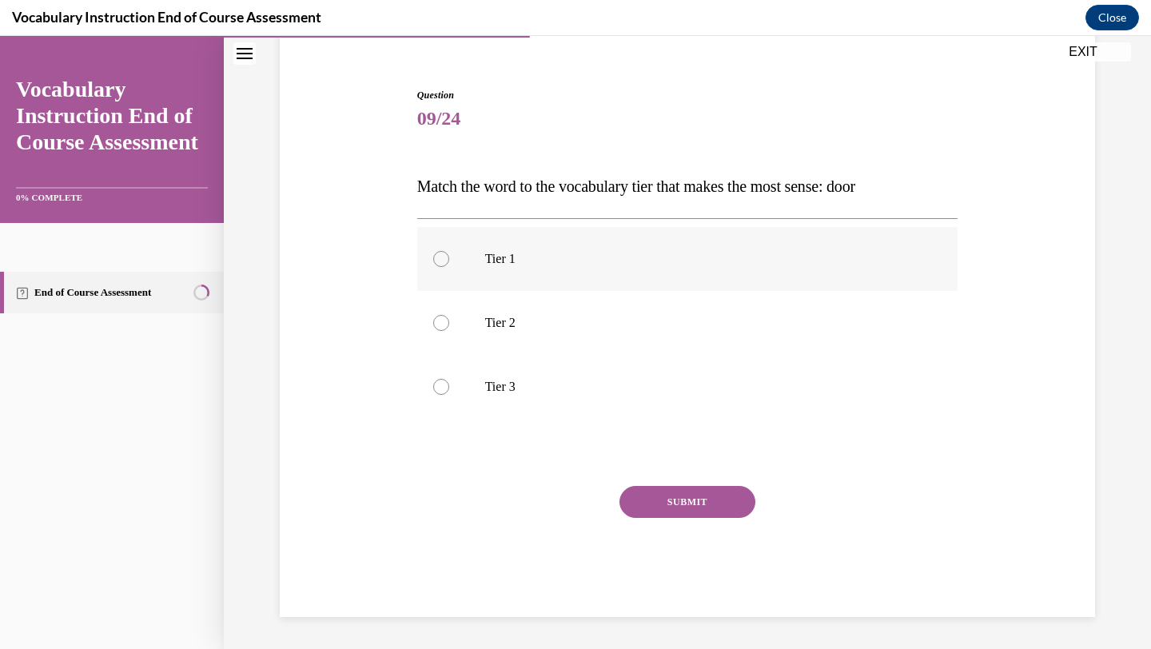
click at [488, 265] on p "Tier 1" at bounding box center [701, 259] width 433 height 16
click at [449, 265] on input "Tier 1" at bounding box center [441, 259] width 16 height 16
radio input "true"
click at [668, 506] on button "SUBMIT" at bounding box center [687, 502] width 136 height 32
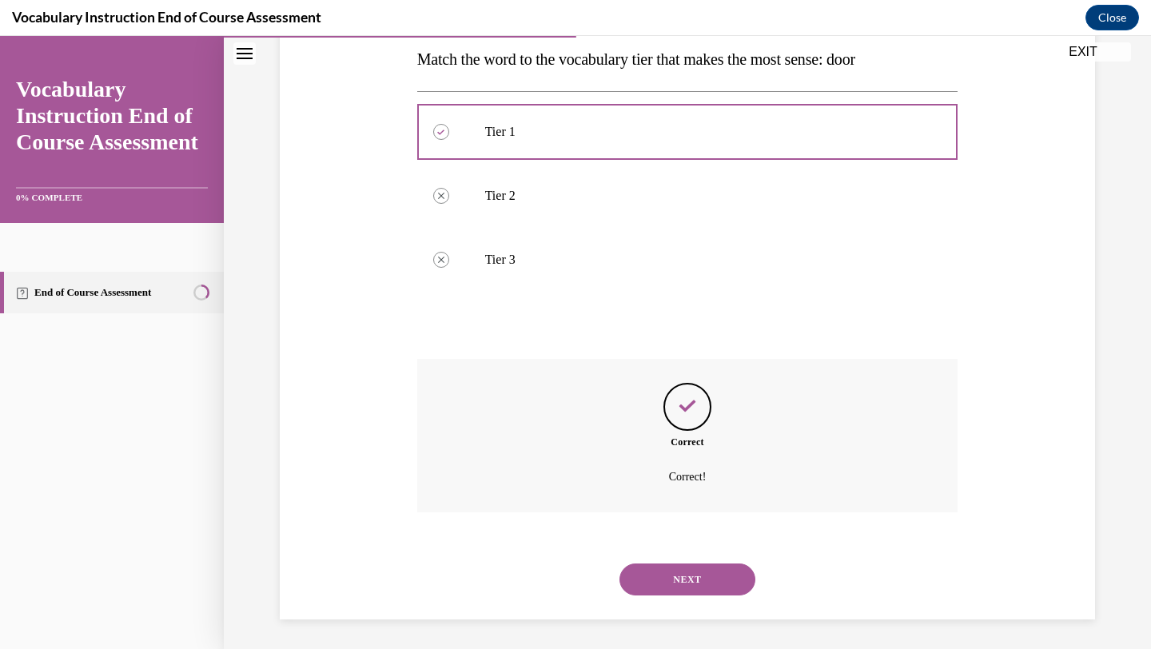
scroll to position [264, 0]
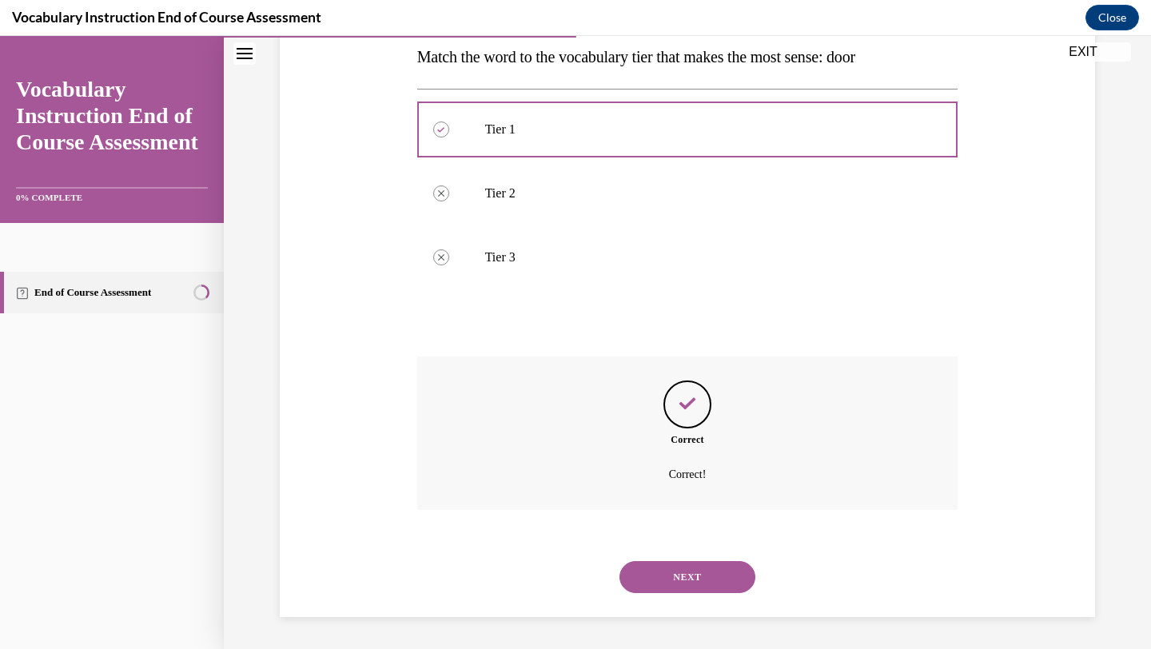
click at [680, 584] on button "NEXT" at bounding box center [687, 577] width 136 height 32
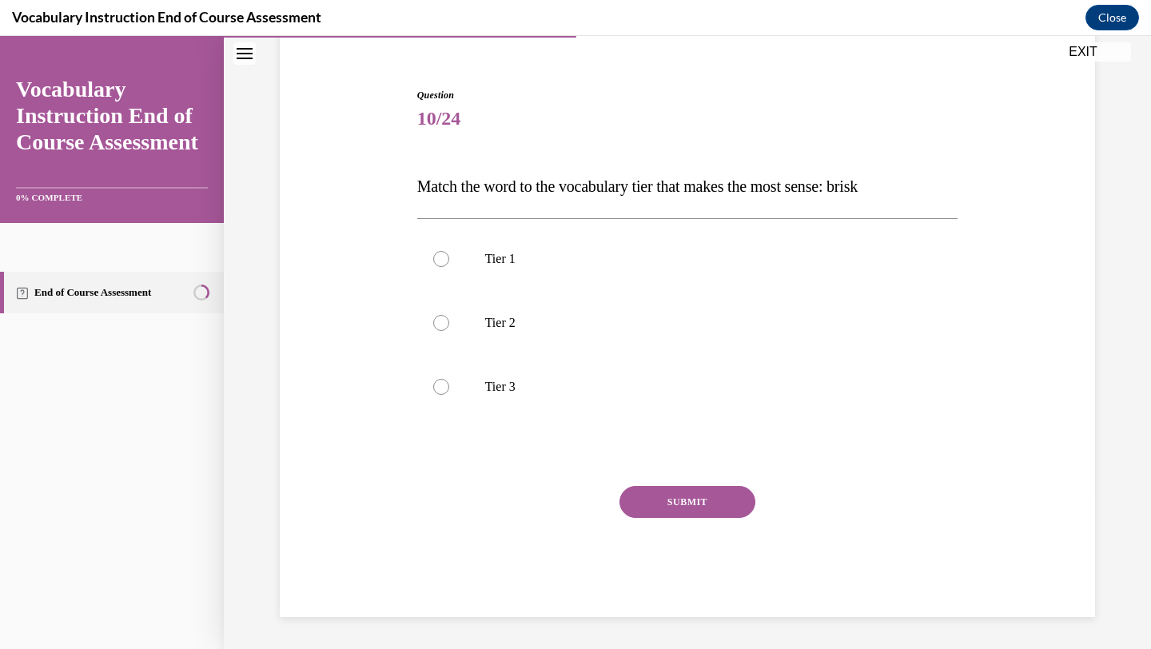
scroll to position [134, 0]
click at [609, 293] on label "Tier 2" at bounding box center [687, 323] width 541 height 64
click at [449, 315] on input "Tier 2" at bounding box center [441, 323] width 16 height 16
radio input "true"
click at [655, 499] on button "SUBMIT" at bounding box center [687, 502] width 136 height 32
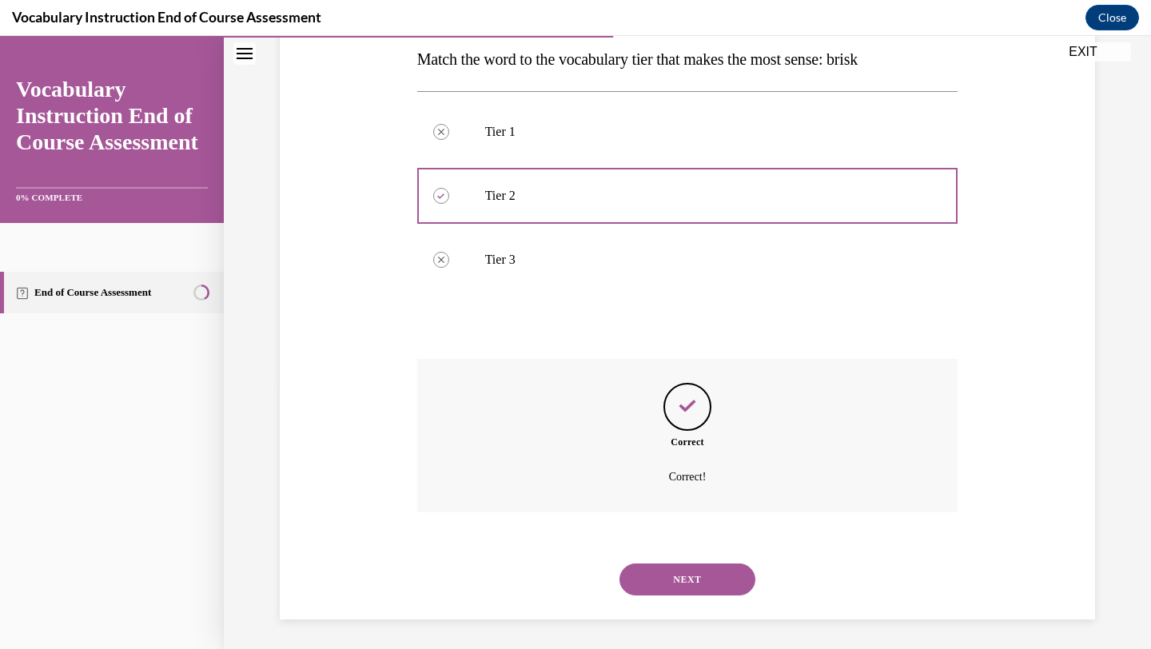
scroll to position [264, 0]
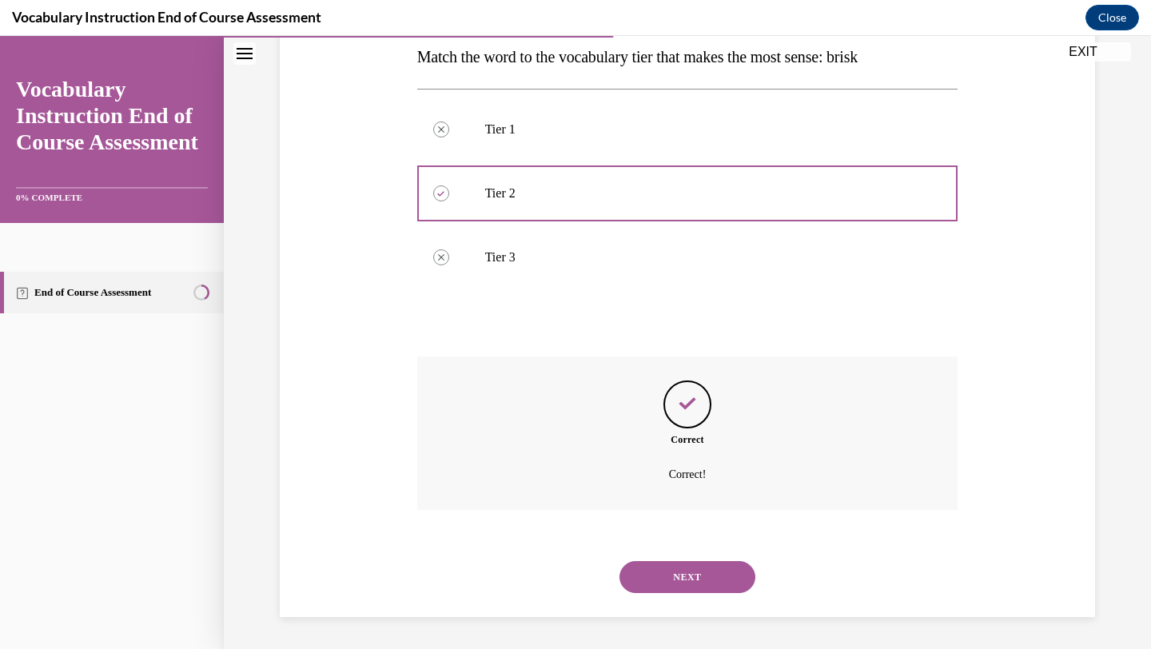
click at [663, 570] on button "NEXT" at bounding box center [687, 577] width 136 height 32
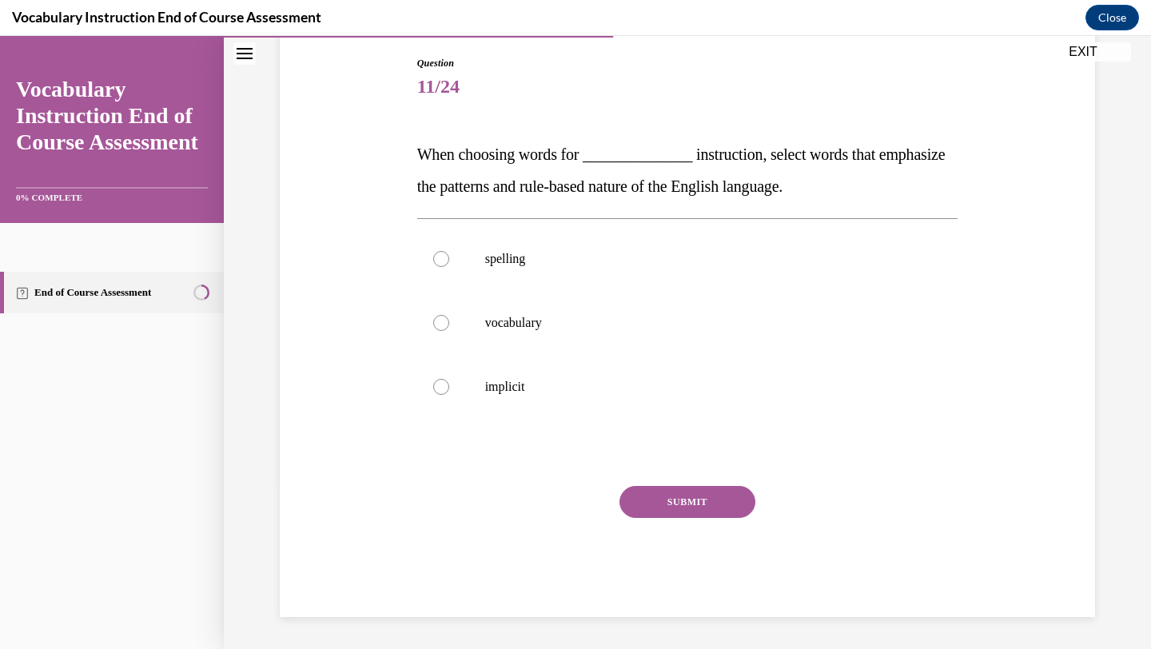
scroll to position [166, 0]
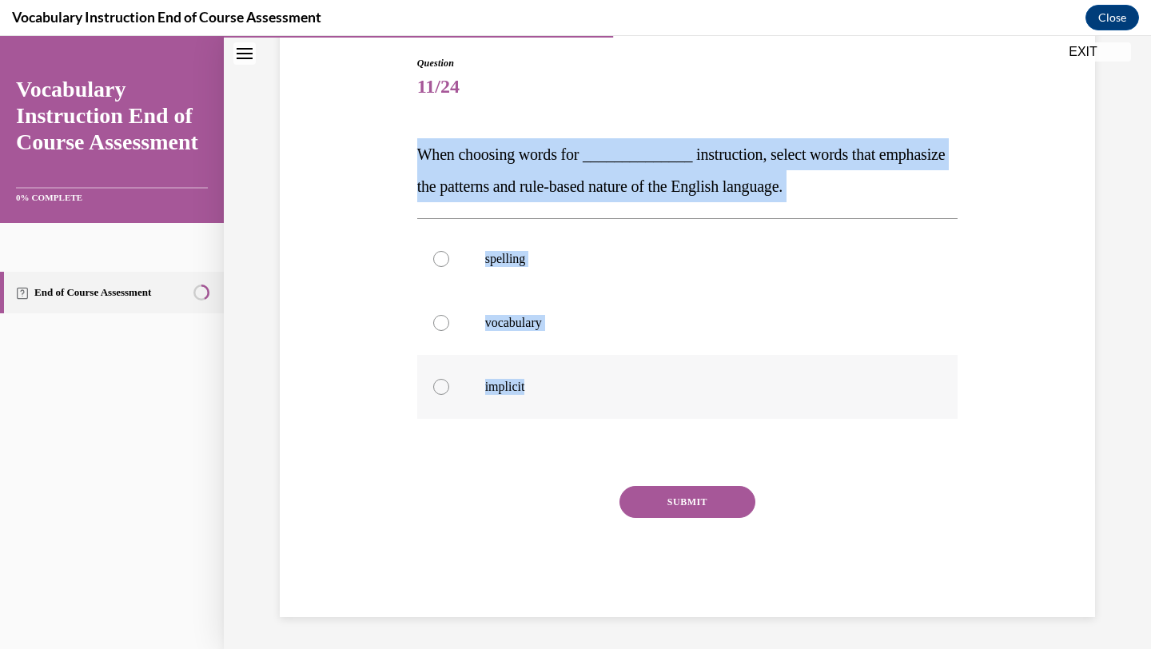
drag, startPoint x: 417, startPoint y: 155, endPoint x: 564, endPoint y: 386, distance: 273.8
click at [564, 386] on div "Question 11/24 When choosing words for ______________ instruction, select words…" at bounding box center [687, 336] width 541 height 561
copy div "When choosing words for ______________ instruction, select words that emphasize…"
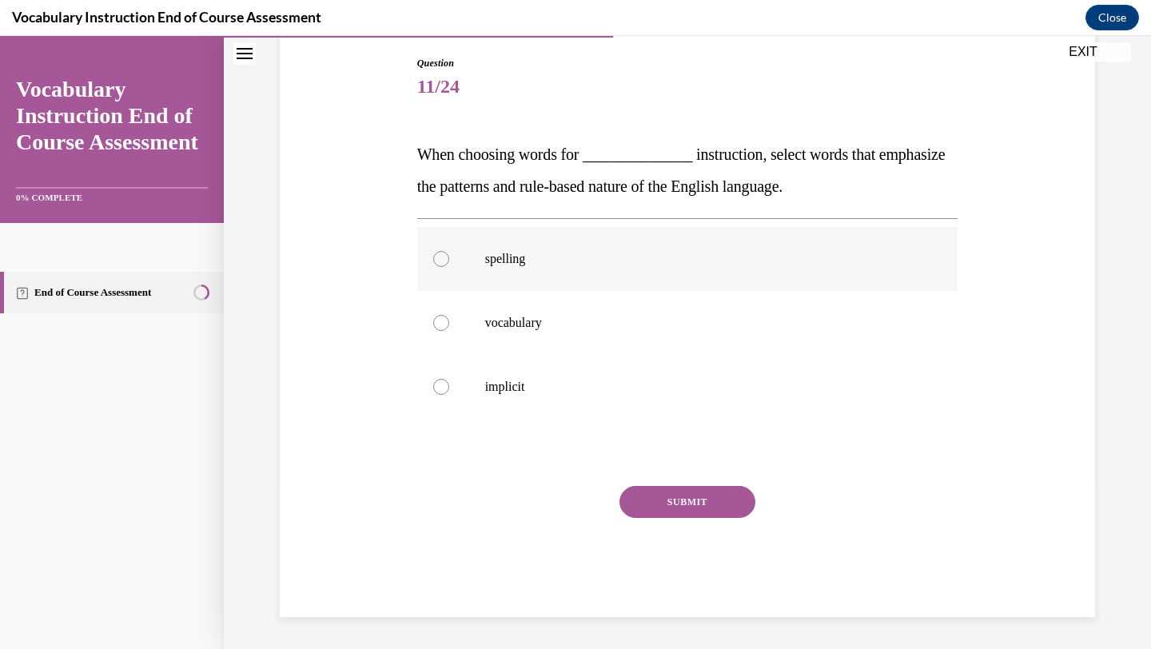
click at [556, 289] on label "spelling" at bounding box center [687, 259] width 541 height 64
click at [449, 267] on input "spelling" at bounding box center [441, 259] width 16 height 16
radio input "true"
click at [654, 494] on button "SUBMIT" at bounding box center [687, 502] width 136 height 32
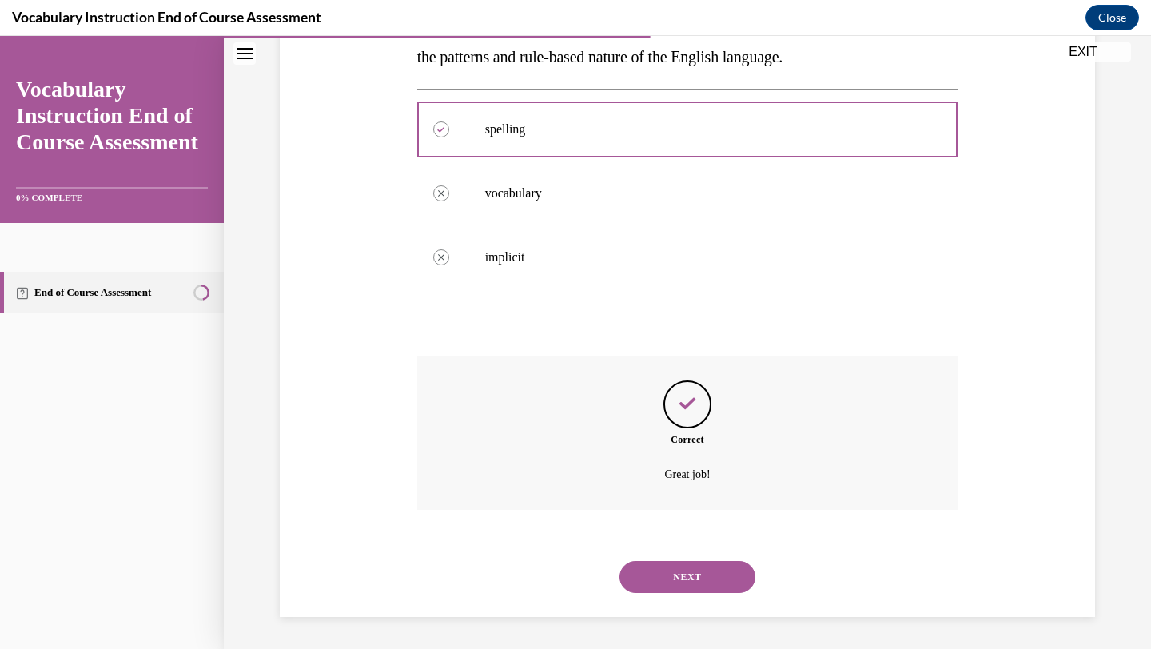
click at [663, 571] on button "NEXT" at bounding box center [687, 577] width 136 height 32
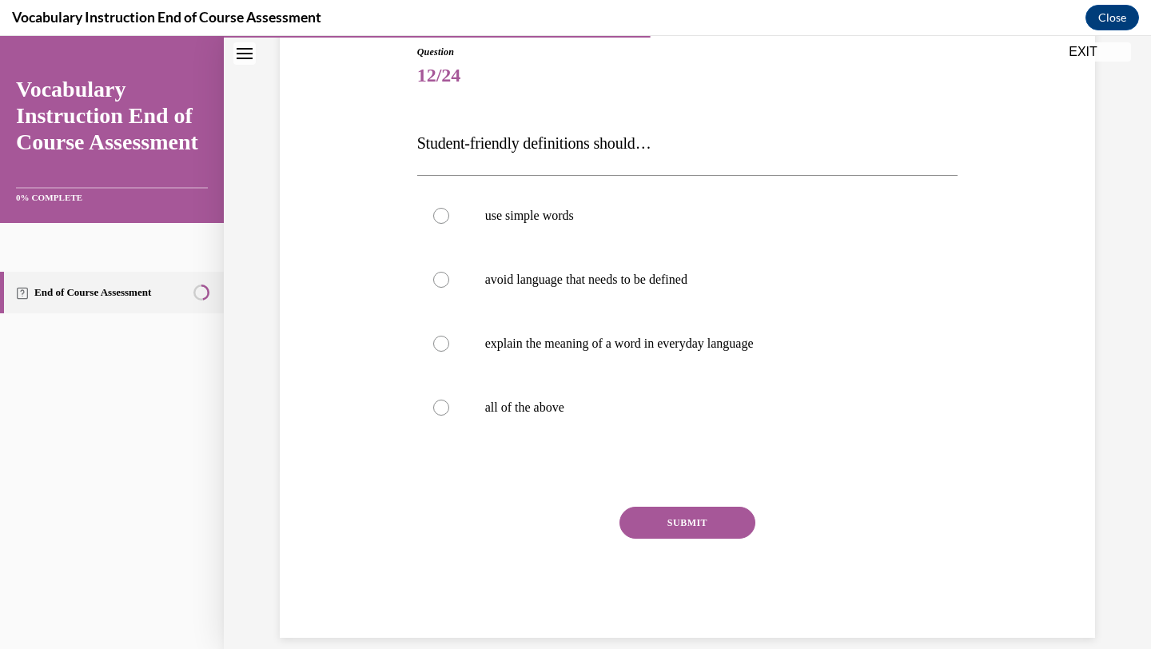
scroll to position [198, 0]
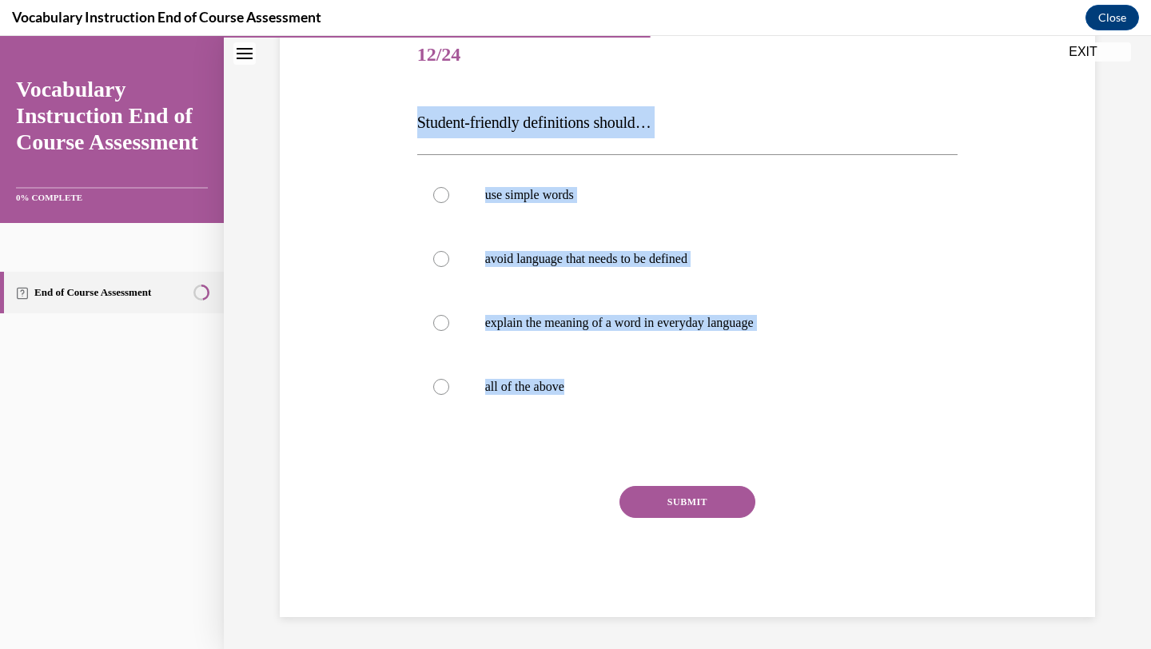
drag, startPoint x: 407, startPoint y: 135, endPoint x: 623, endPoint y: 421, distance: 358.4
click at [623, 421] on div "Question 12/24 Student-friendly definitions should… use simple words avoid lang…" at bounding box center [687, 296] width 823 height 641
copy div "Student-friendly definitions should… use simple words avoid language that needs…"
click at [593, 397] on label "all of the above" at bounding box center [687, 387] width 541 height 64
click at [449, 395] on input "all of the above" at bounding box center [441, 387] width 16 height 16
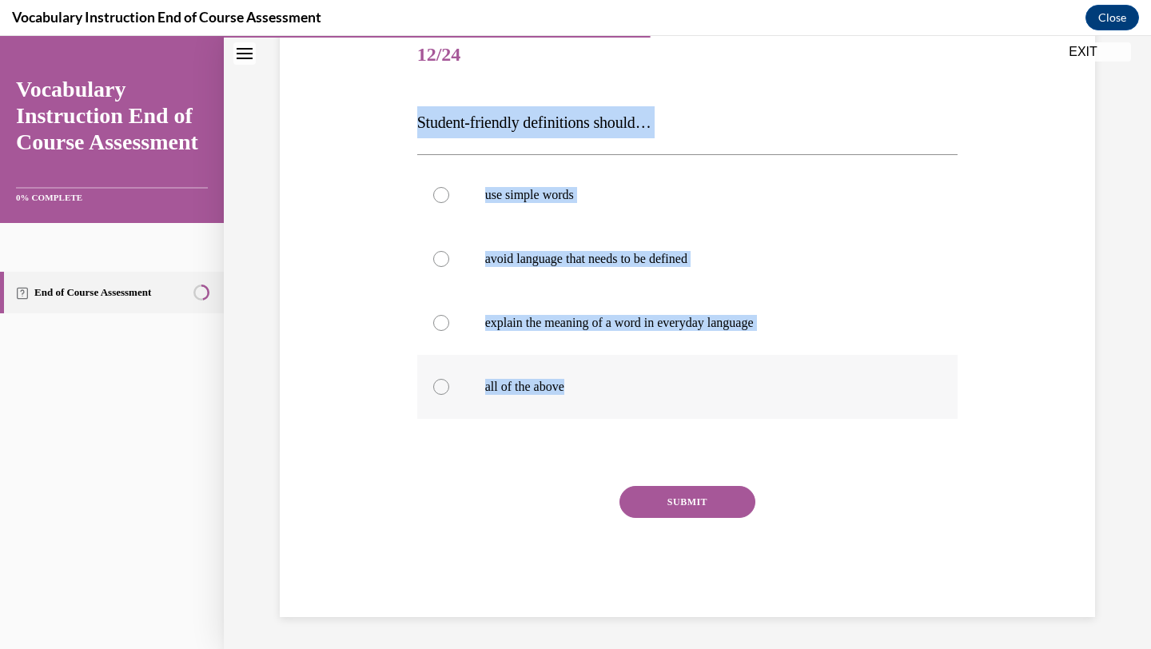
radio input "true"
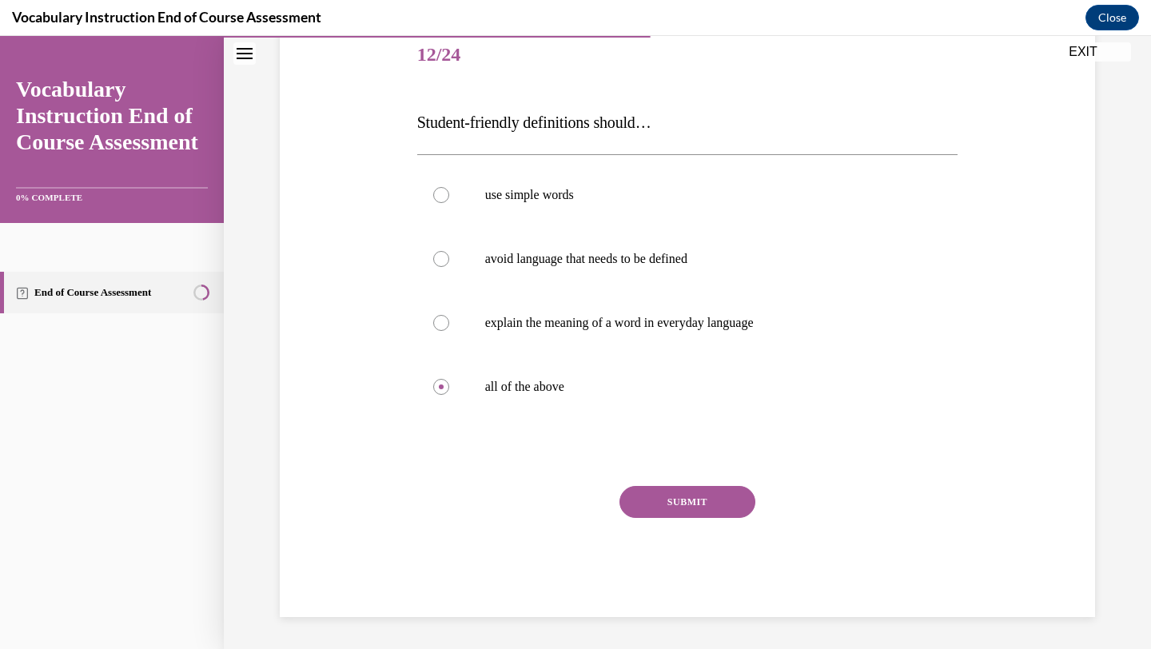
click at [687, 507] on button "SUBMIT" at bounding box center [687, 502] width 136 height 32
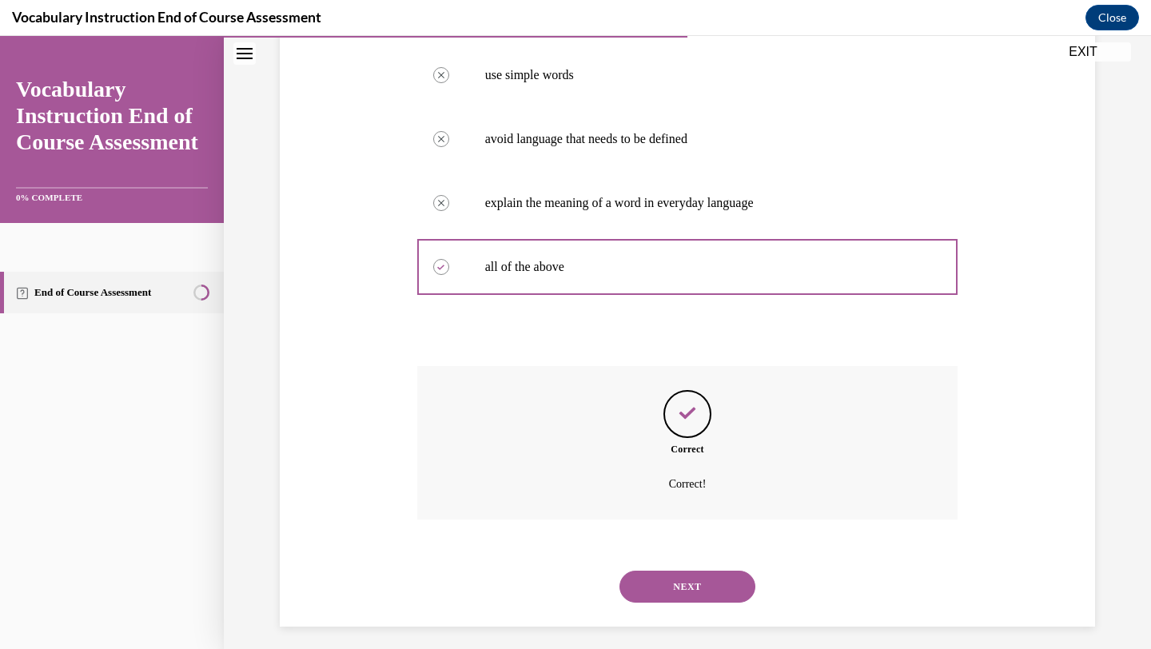
scroll to position [328, 0]
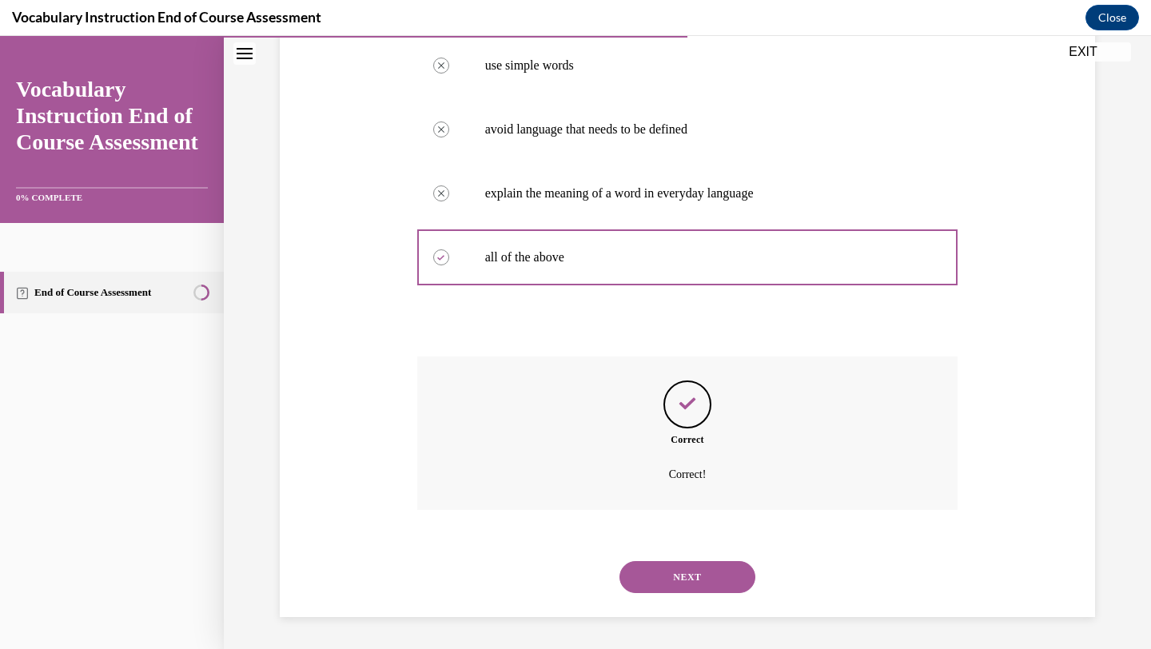
click at [678, 575] on button "NEXT" at bounding box center [687, 577] width 136 height 32
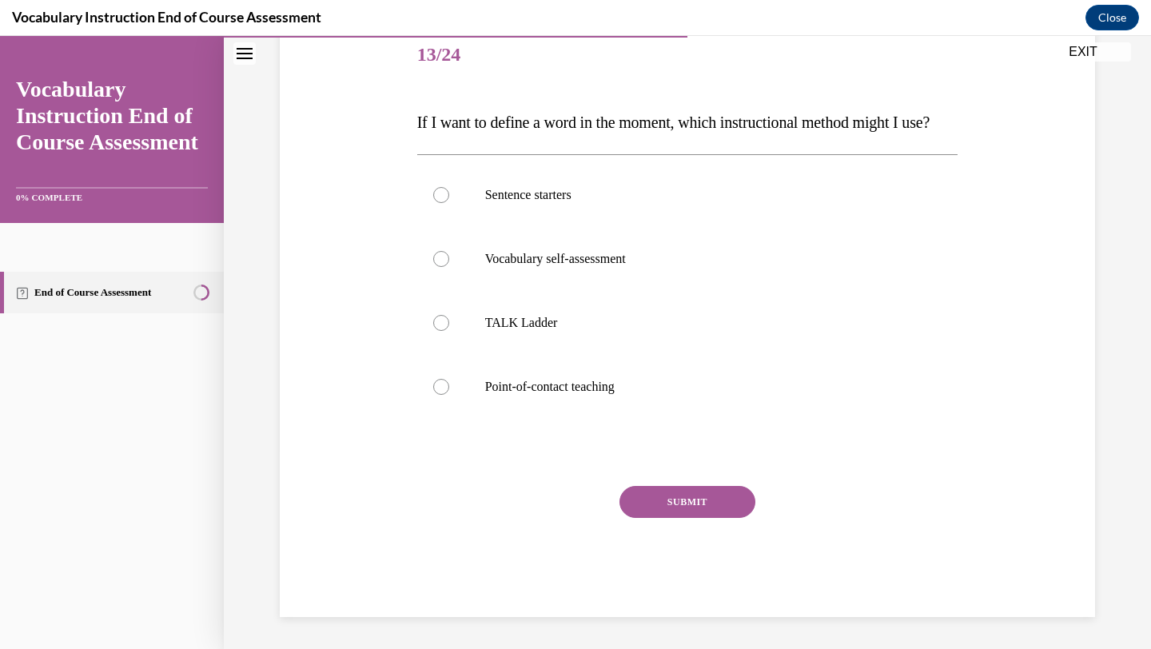
scroll to position [230, 0]
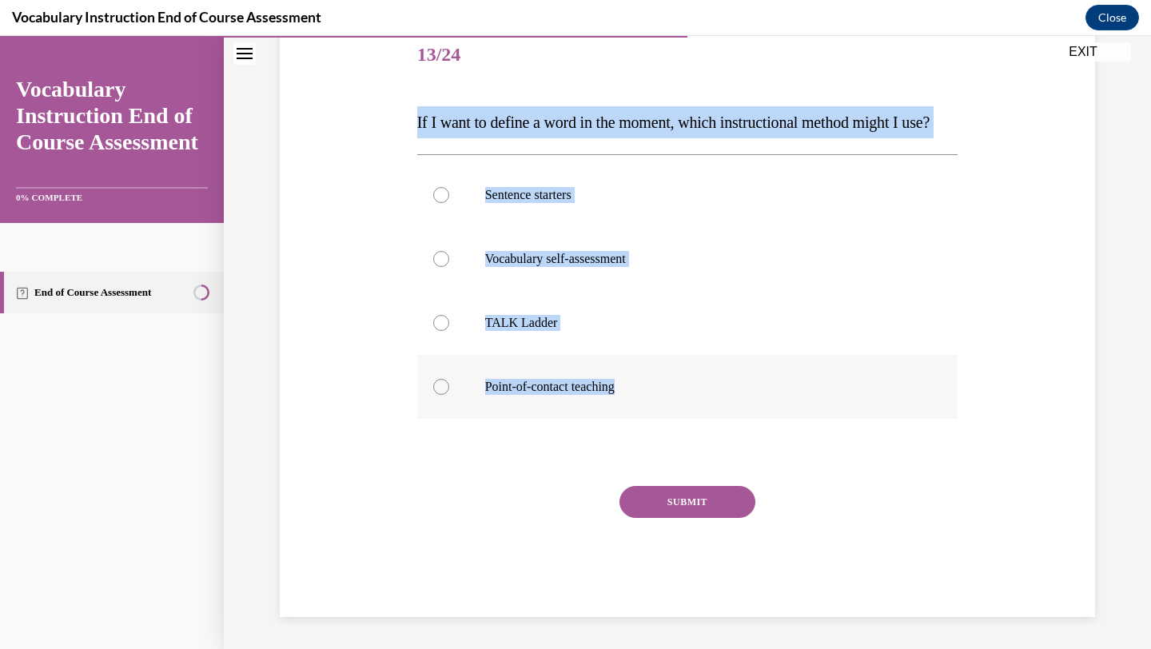
drag, startPoint x: 407, startPoint y: 84, endPoint x: 711, endPoint y: 404, distance: 442.1
click at [711, 404] on div "Question 13/24 If I want to define a word in the moment, which instructional me…" at bounding box center [687, 296] width 823 height 641
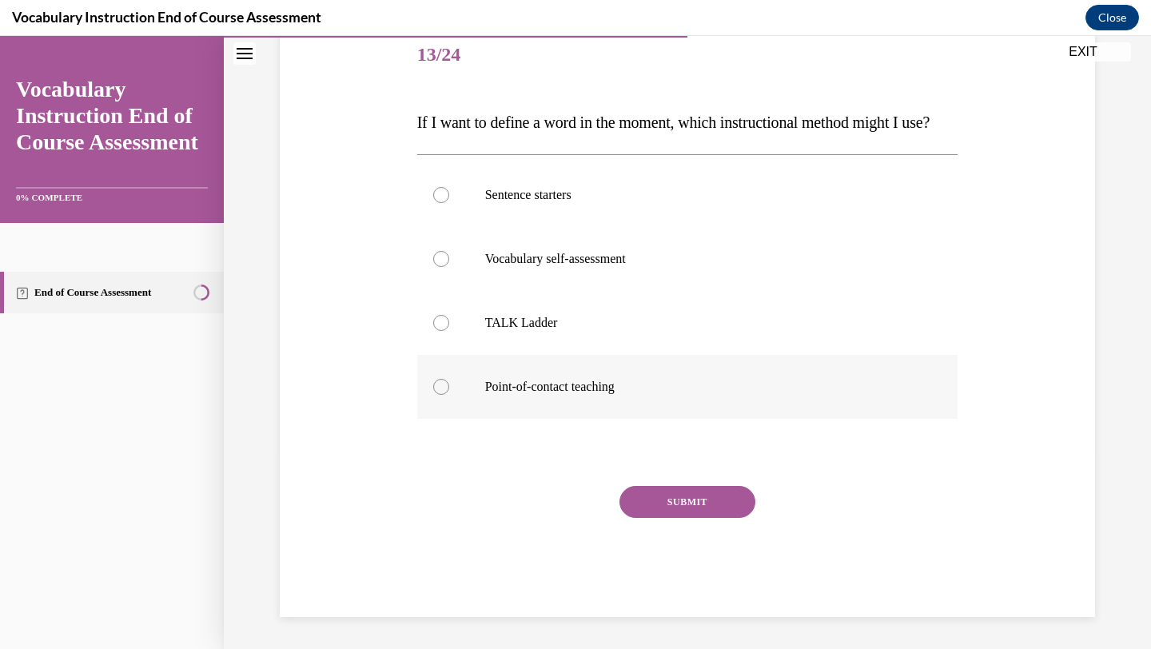
click at [575, 395] on label "Point-of-contact teaching" at bounding box center [687, 387] width 541 height 64
click at [449, 395] on input "Point-of-contact teaching" at bounding box center [441, 387] width 16 height 16
radio input "true"
click at [658, 511] on button "SUBMIT" at bounding box center [687, 502] width 136 height 32
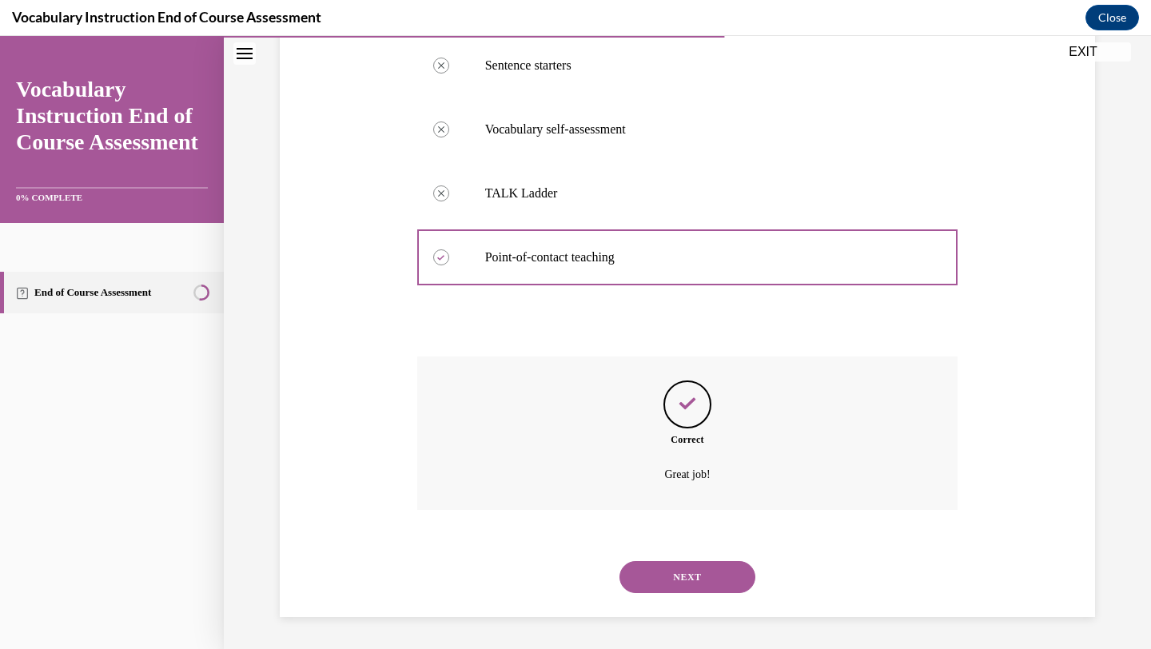
scroll to position [360, 0]
click at [666, 579] on button "NEXT" at bounding box center [687, 577] width 136 height 32
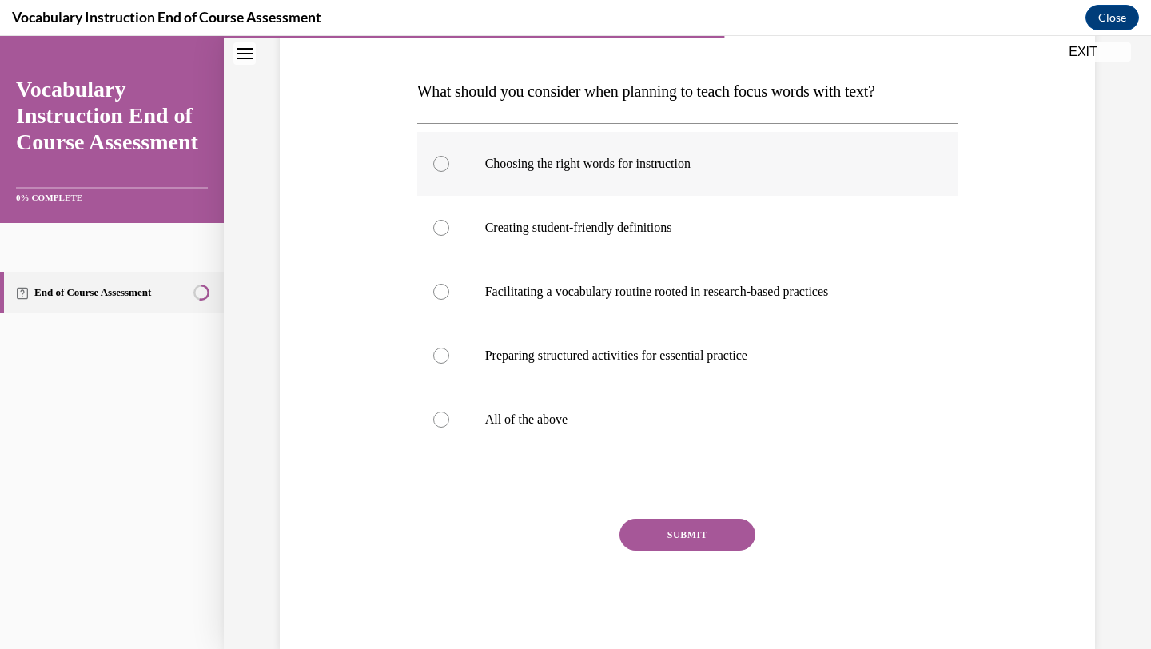
scroll to position [238, 0]
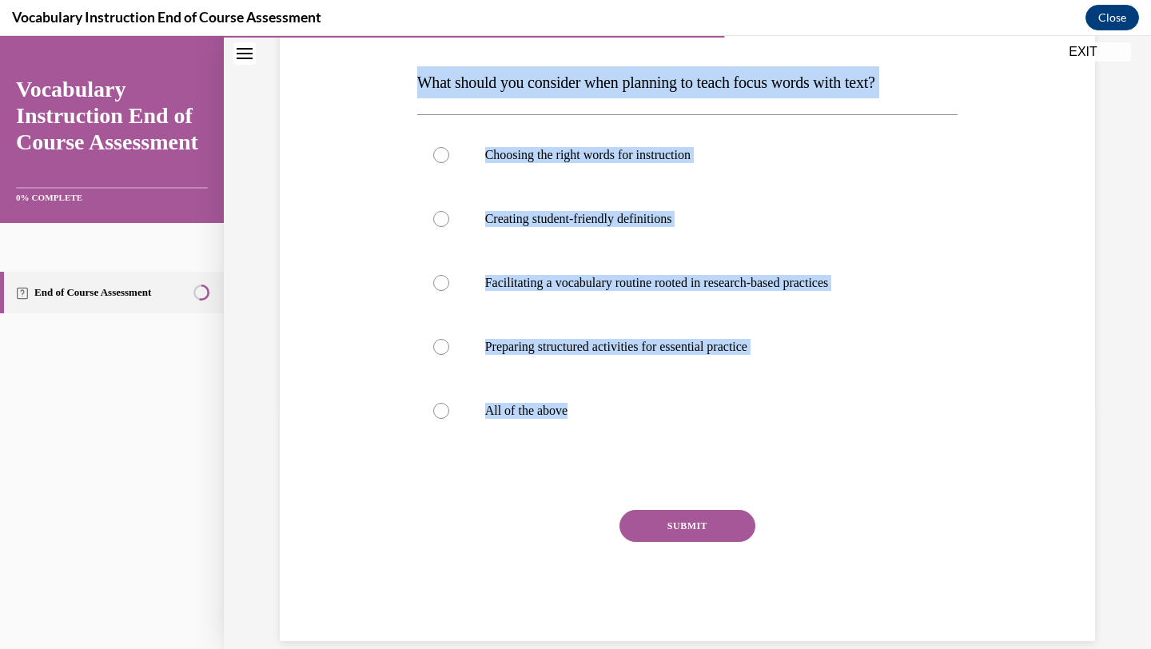
drag, startPoint x: 408, startPoint y: 70, endPoint x: 660, endPoint y: 467, distance: 470.7
click at [660, 467] on div "Question 14/24 What should you consider when planning to teach focus words with…" at bounding box center [687, 288] width 823 height 705
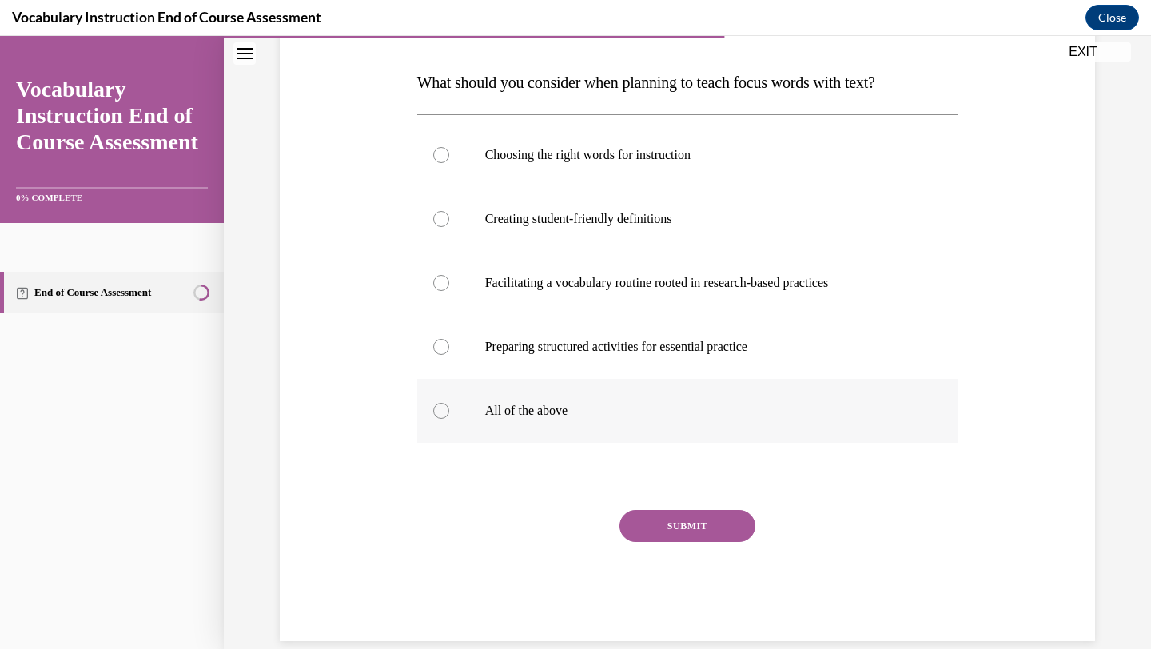
click at [515, 415] on p "All of the above" at bounding box center [701, 411] width 433 height 16
click at [449, 415] on input "All of the above" at bounding box center [441, 411] width 16 height 16
radio input "true"
click at [666, 530] on button "SUBMIT" at bounding box center [687, 526] width 136 height 32
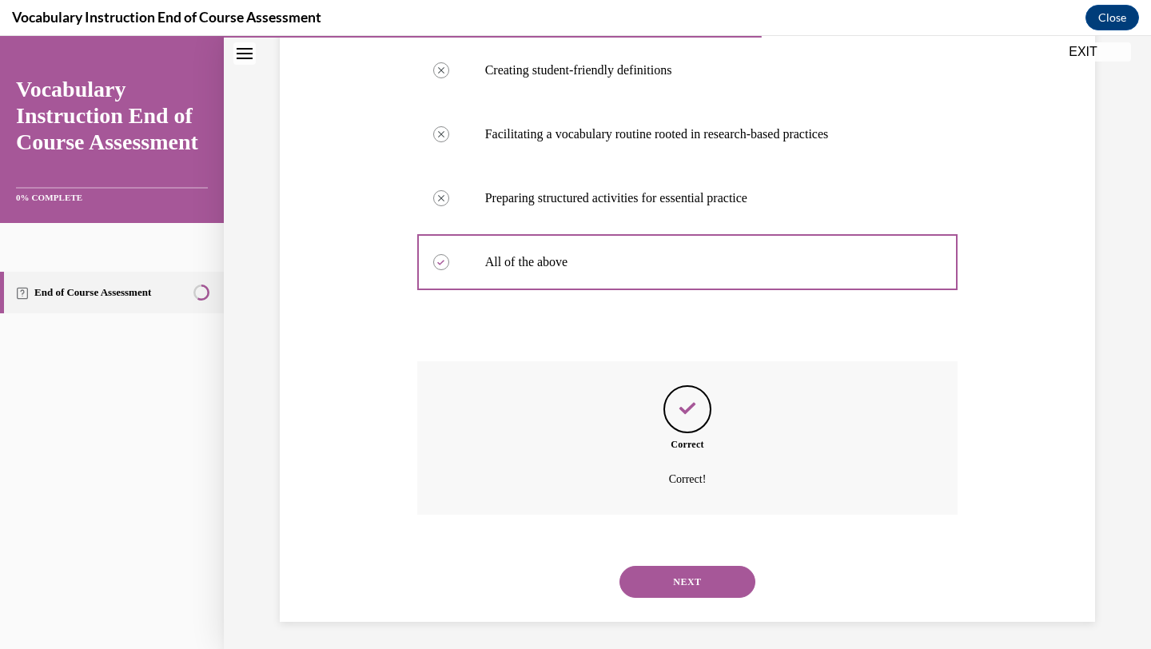
scroll to position [392, 0]
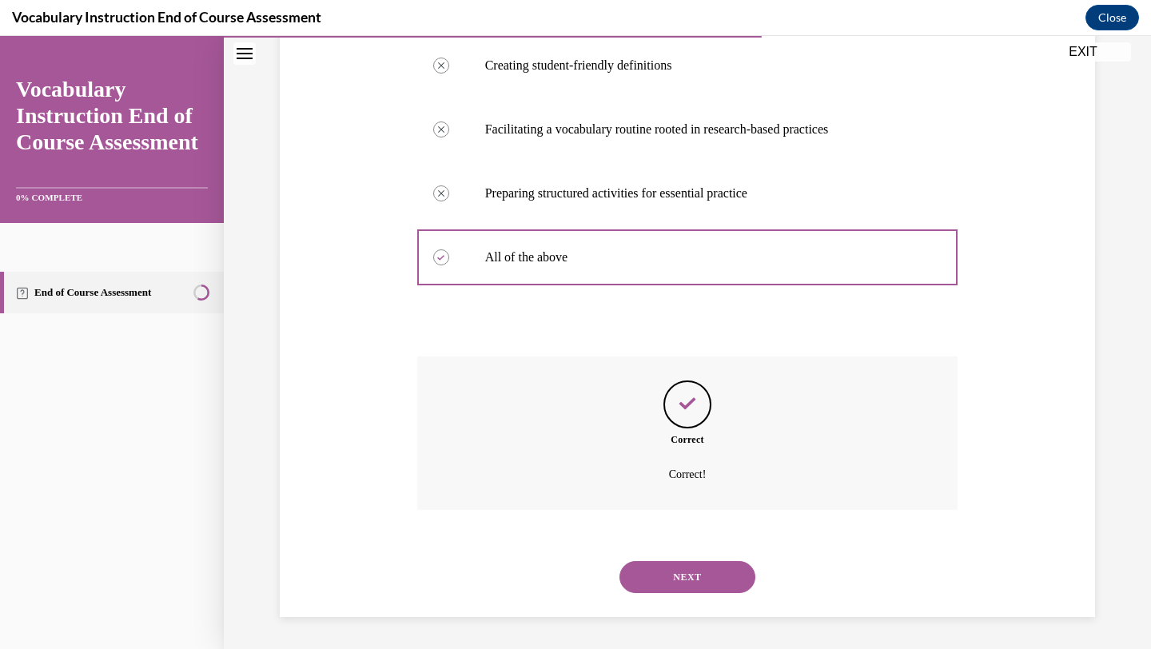
click at [673, 578] on button "NEXT" at bounding box center [687, 577] width 136 height 32
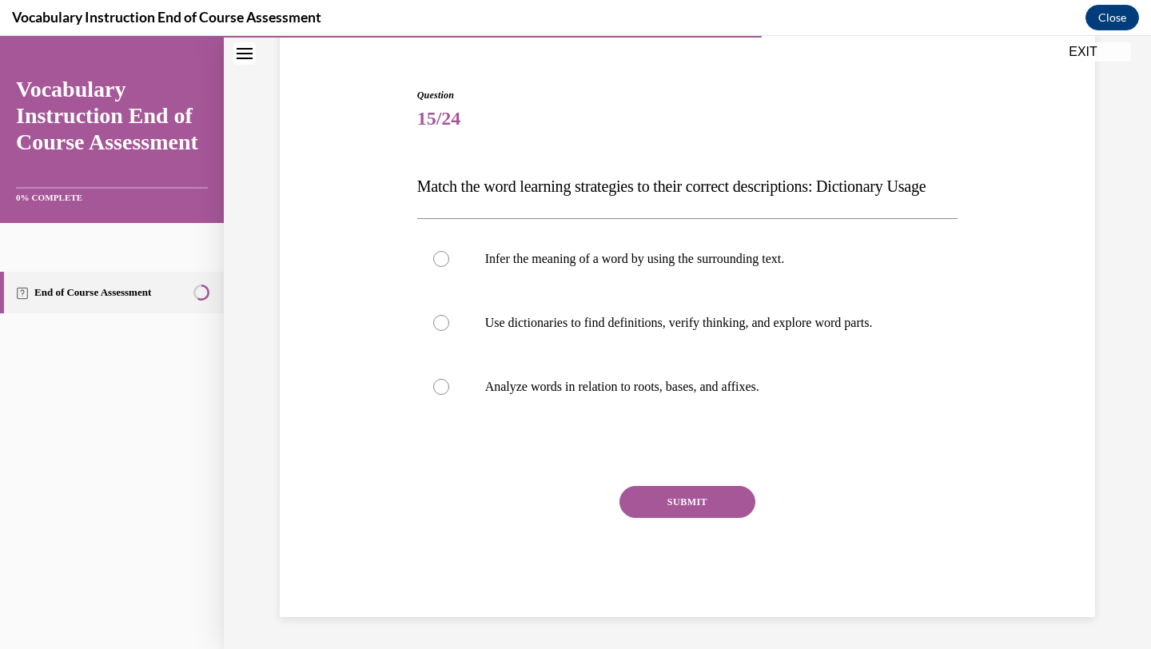
scroll to position [166, 0]
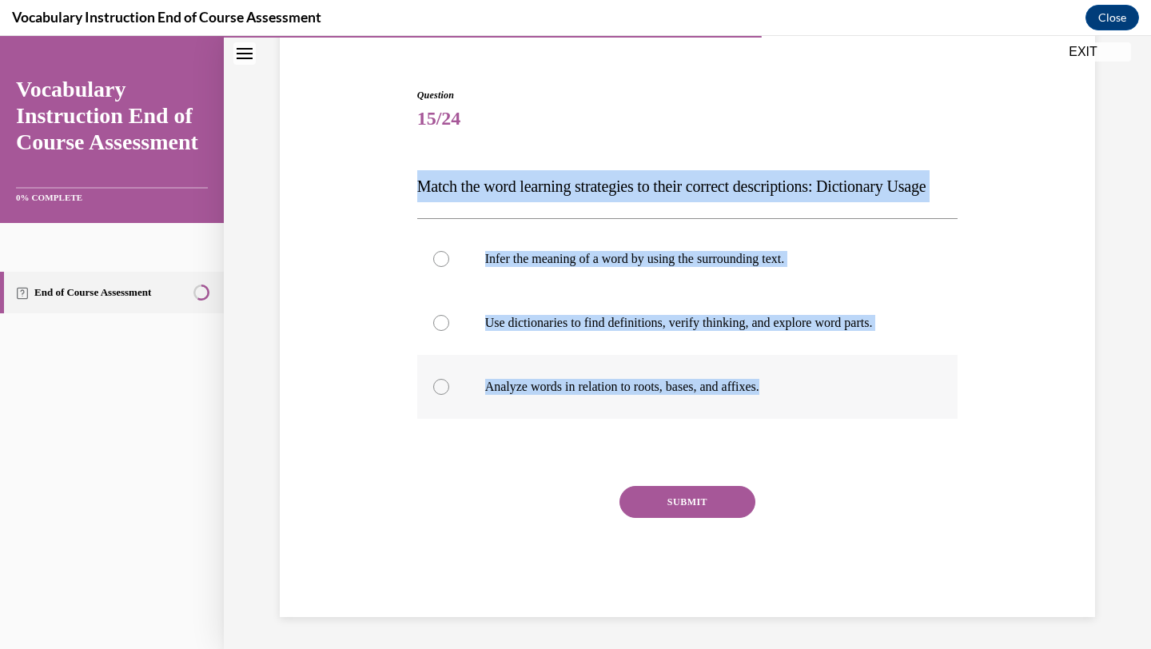
drag, startPoint x: 410, startPoint y: 145, endPoint x: 782, endPoint y: 398, distance: 450.4
click at [782, 398] on div "Question 15/24 Match the word learning strategies to their correct descriptions…" at bounding box center [687, 328] width 823 height 577
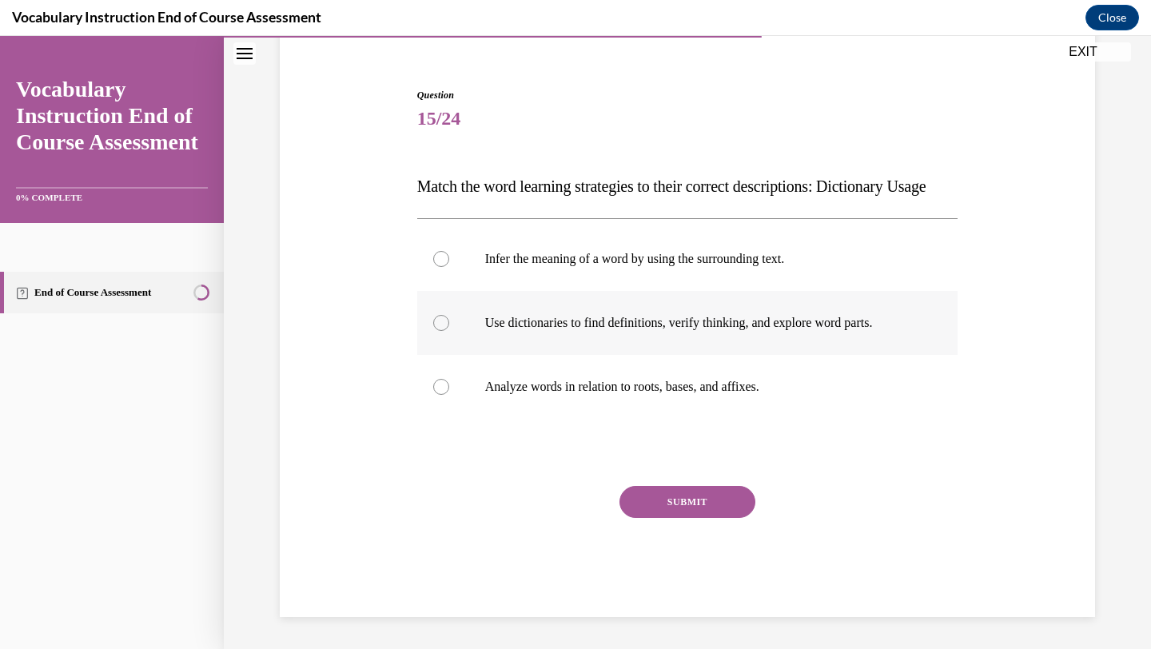
click at [671, 313] on label "Use dictionaries to find definitions, verify thinking, and explore word parts." at bounding box center [687, 323] width 541 height 64
click at [449, 315] on input "Use dictionaries to find definitions, verify thinking, and explore word parts." at bounding box center [441, 323] width 16 height 16
radio input "true"
click at [663, 508] on button "SUBMIT" at bounding box center [687, 502] width 136 height 32
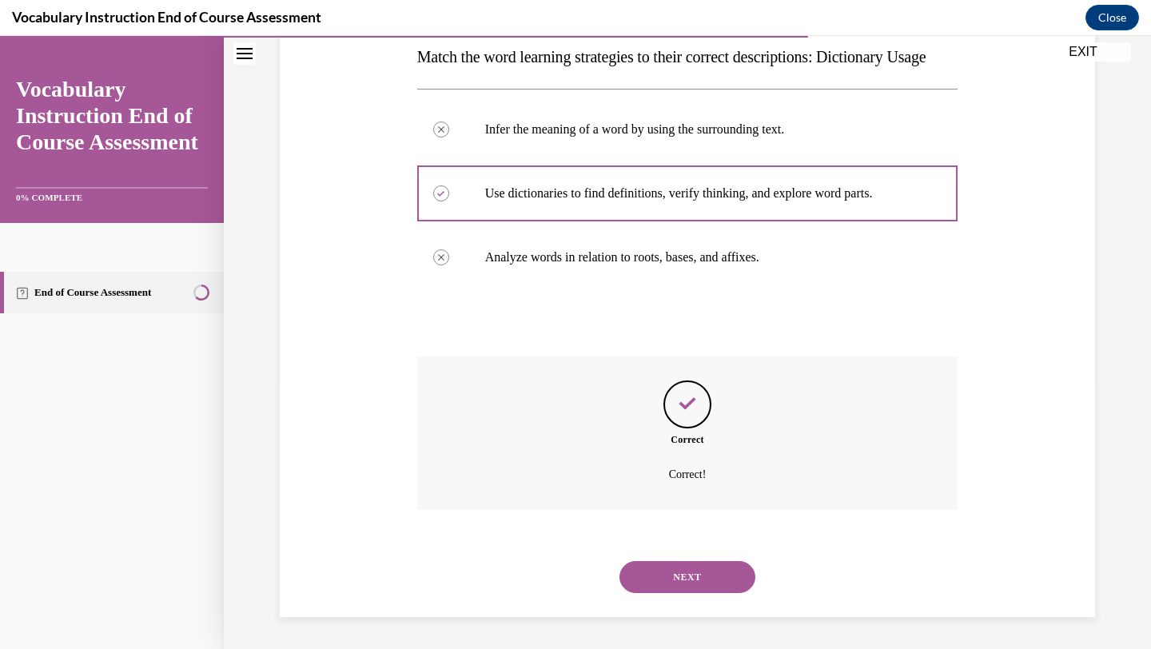
scroll to position [296, 0]
click at [685, 579] on button "NEXT" at bounding box center [687, 577] width 136 height 32
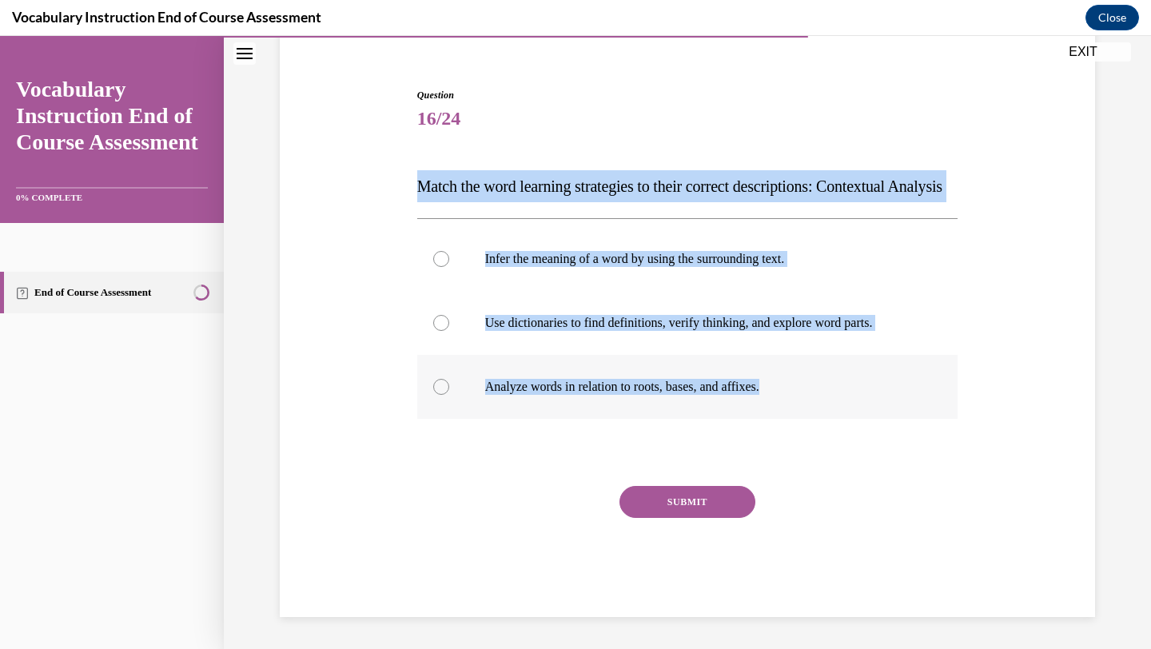
drag, startPoint x: 409, startPoint y: 141, endPoint x: 802, endPoint y: 404, distance: 473.5
click at [802, 404] on div "Question 16/24 Match the word learning strategies to their correct descriptions…" at bounding box center [687, 328] width 823 height 577
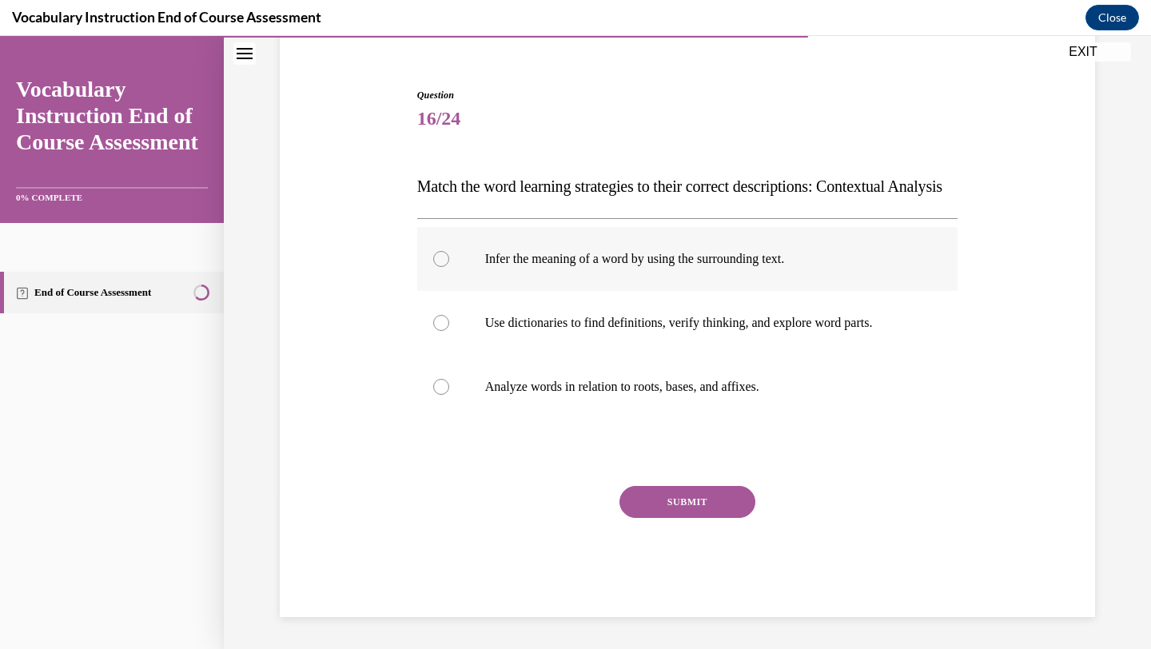
click at [659, 257] on p "Infer the meaning of a word by using the surrounding text." at bounding box center [701, 259] width 433 height 16
click at [449, 257] on input "Infer the meaning of a word by using the surrounding text." at bounding box center [441, 259] width 16 height 16
radio input "true"
click at [647, 500] on button "SUBMIT" at bounding box center [687, 502] width 136 height 32
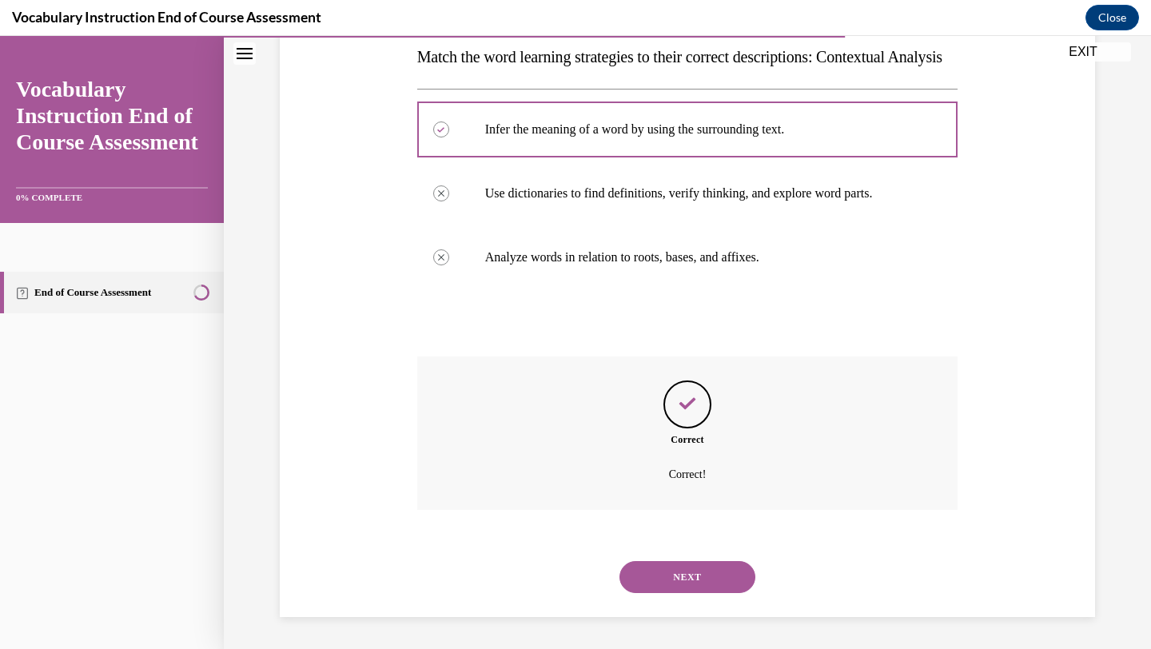
scroll to position [296, 0]
click at [653, 567] on button "NEXT" at bounding box center [687, 577] width 136 height 32
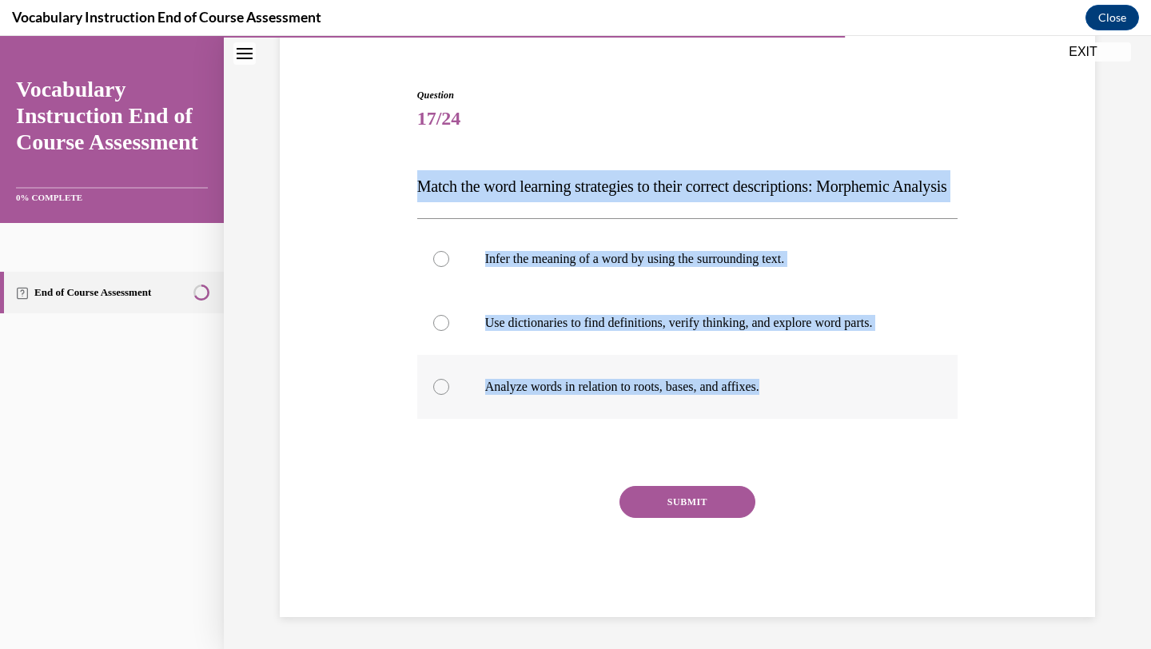
drag, startPoint x: 416, startPoint y: 153, endPoint x: 782, endPoint y: 394, distance: 438.0
click at [782, 394] on div "Question 17/24 Match the word learning strategies to their correct descriptions…" at bounding box center [687, 352] width 541 height 529
click at [629, 403] on label "Analyze words in relation to roots, bases, and affixes." at bounding box center [687, 387] width 541 height 64
click at [449, 395] on input "Analyze words in relation to roots, bases, and affixes." at bounding box center [441, 387] width 16 height 16
radio input "true"
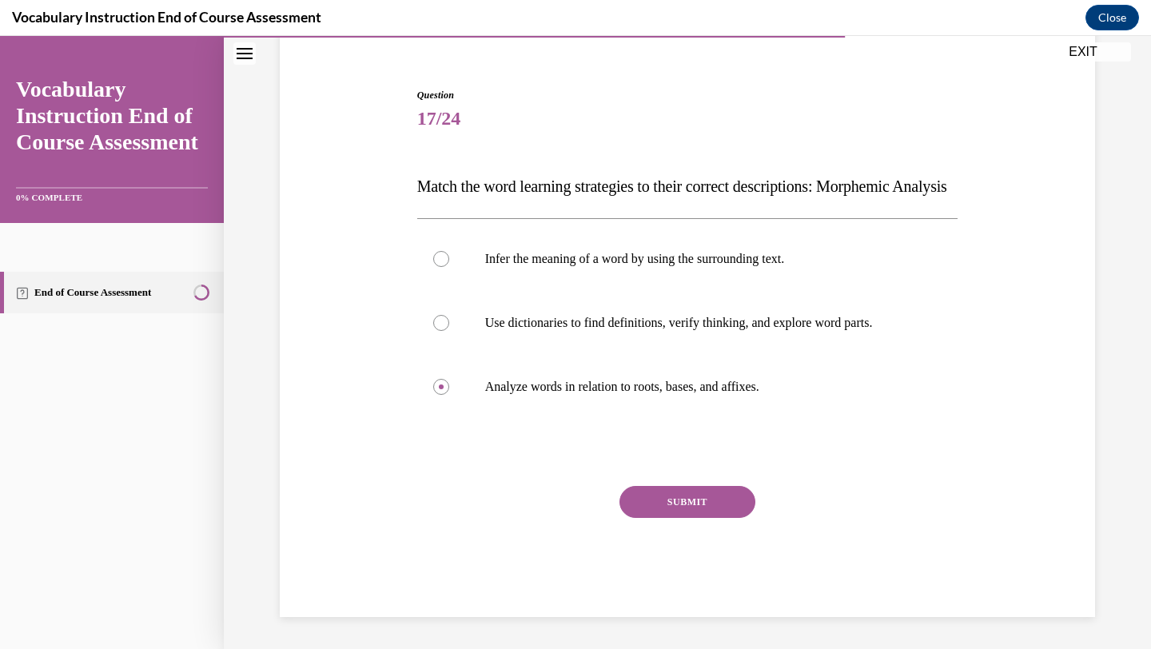
click at [656, 501] on button "SUBMIT" at bounding box center [687, 502] width 136 height 32
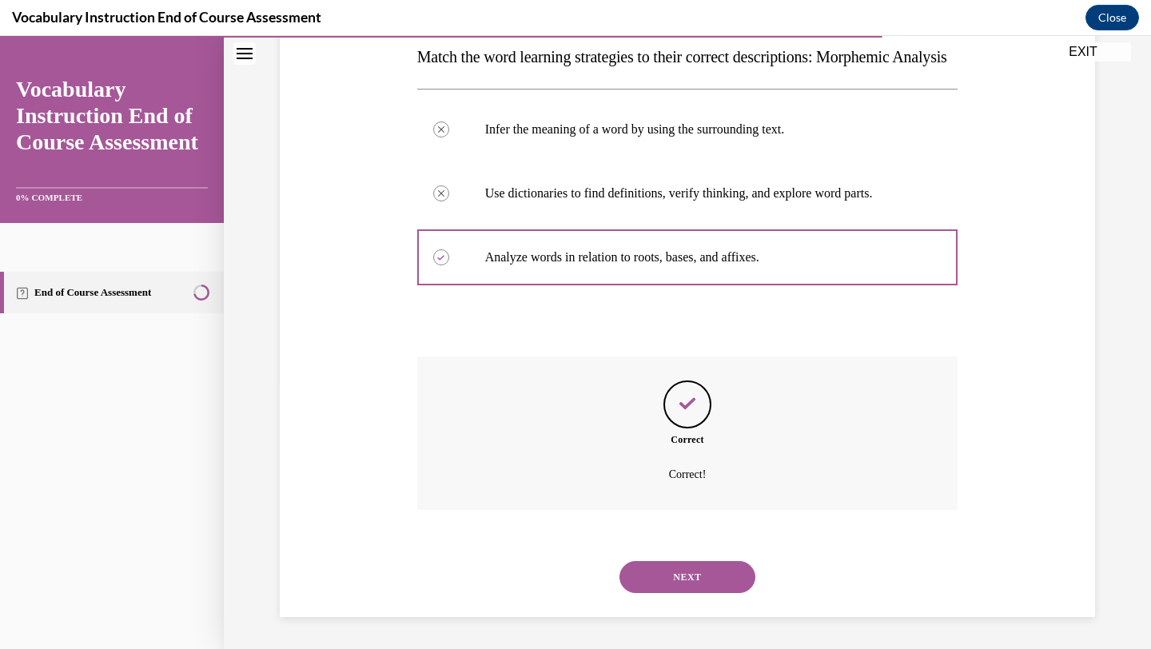
click at [670, 587] on button "NEXT" at bounding box center [687, 577] width 136 height 32
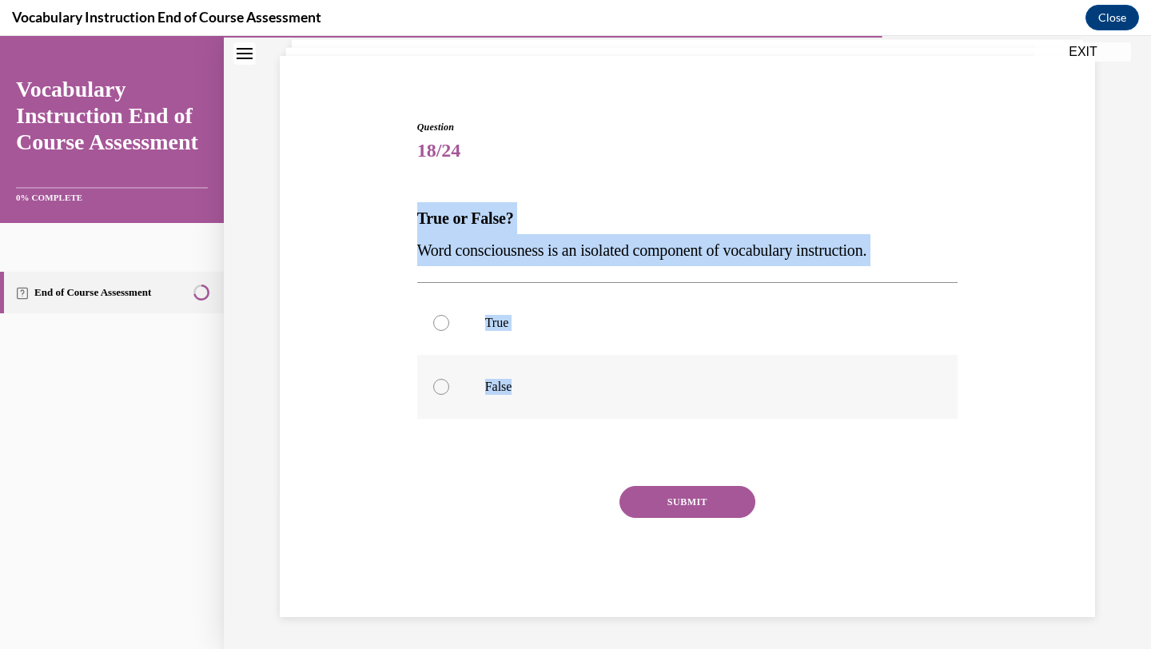
drag, startPoint x: 413, startPoint y: 212, endPoint x: 567, endPoint y: 404, distance: 246.3
click at [567, 404] on div "Question 18/24 True or False? Word consciousness is an isolated component of vo…" at bounding box center [687, 356] width 549 height 521
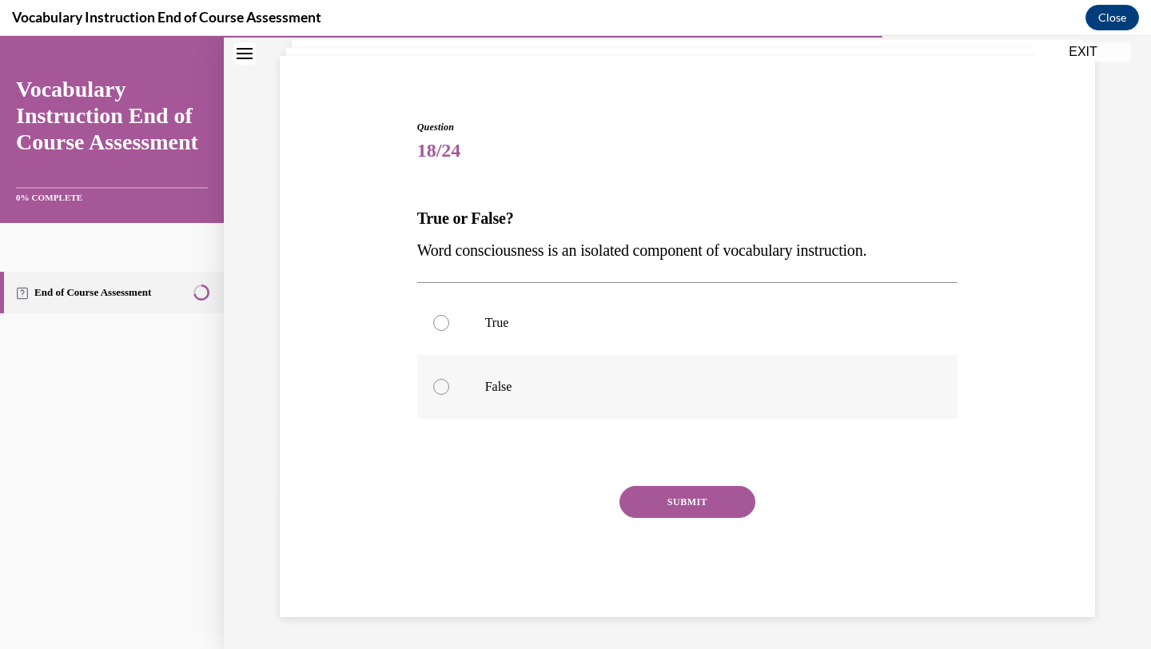
click at [559, 408] on label "False" at bounding box center [687, 387] width 541 height 64
click at [449, 395] on input "False" at bounding box center [441, 387] width 16 height 16
radio input "true"
click at [640, 489] on button "SUBMIT" at bounding box center [687, 502] width 136 height 32
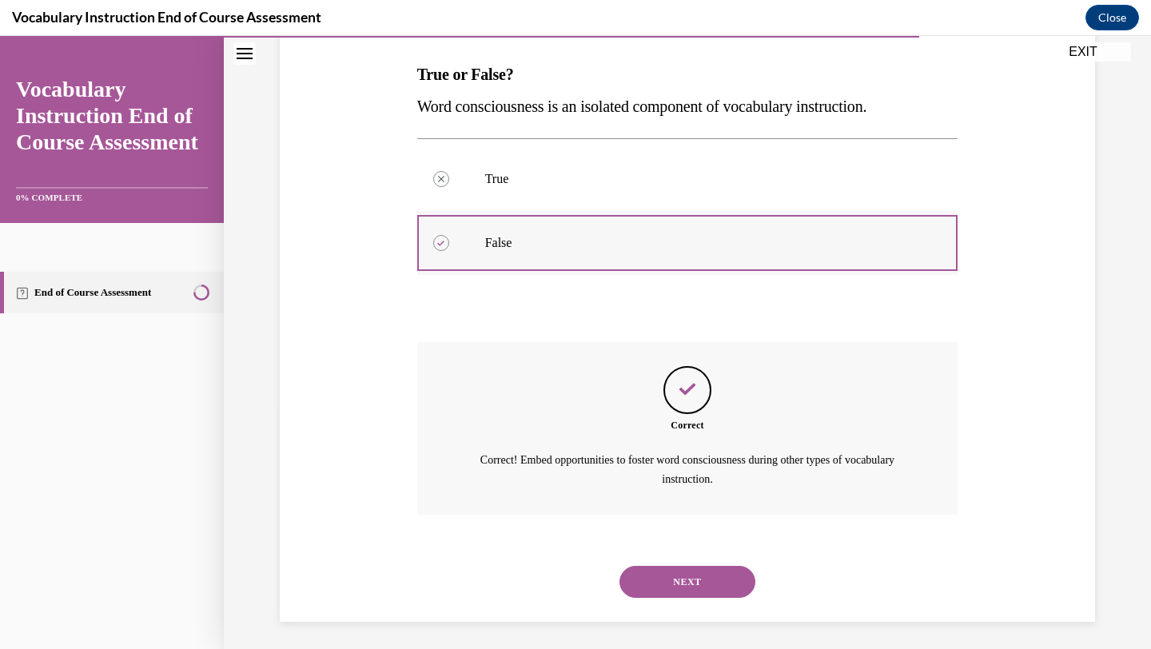
scroll to position [250, 0]
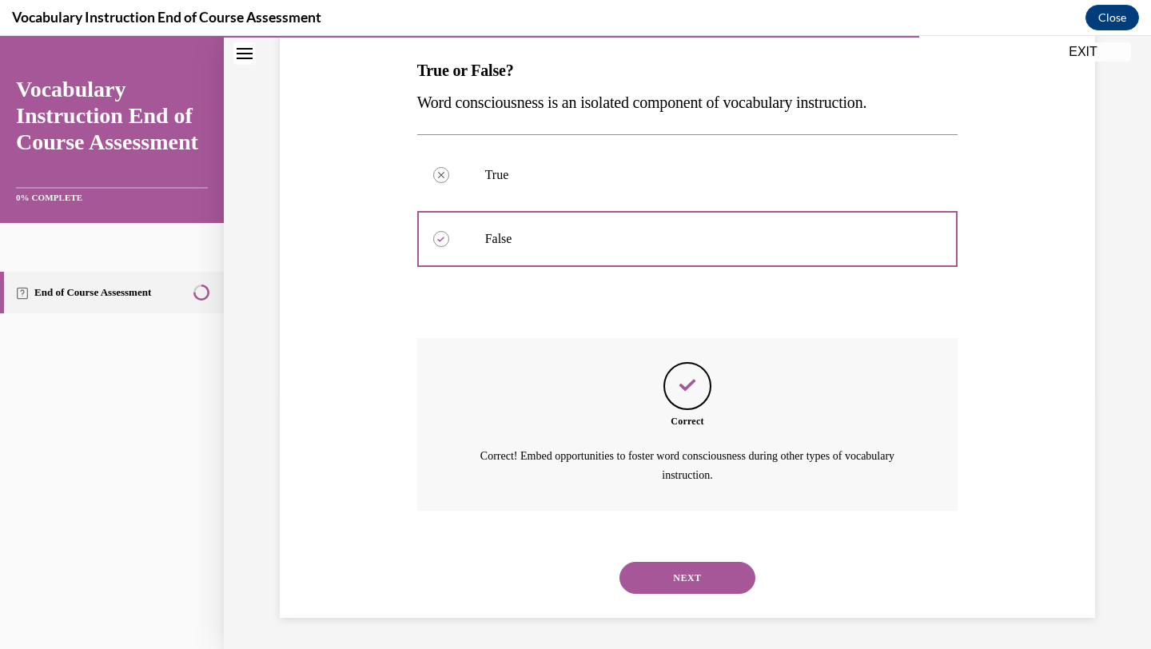
click at [647, 567] on button "NEXT" at bounding box center [687, 578] width 136 height 32
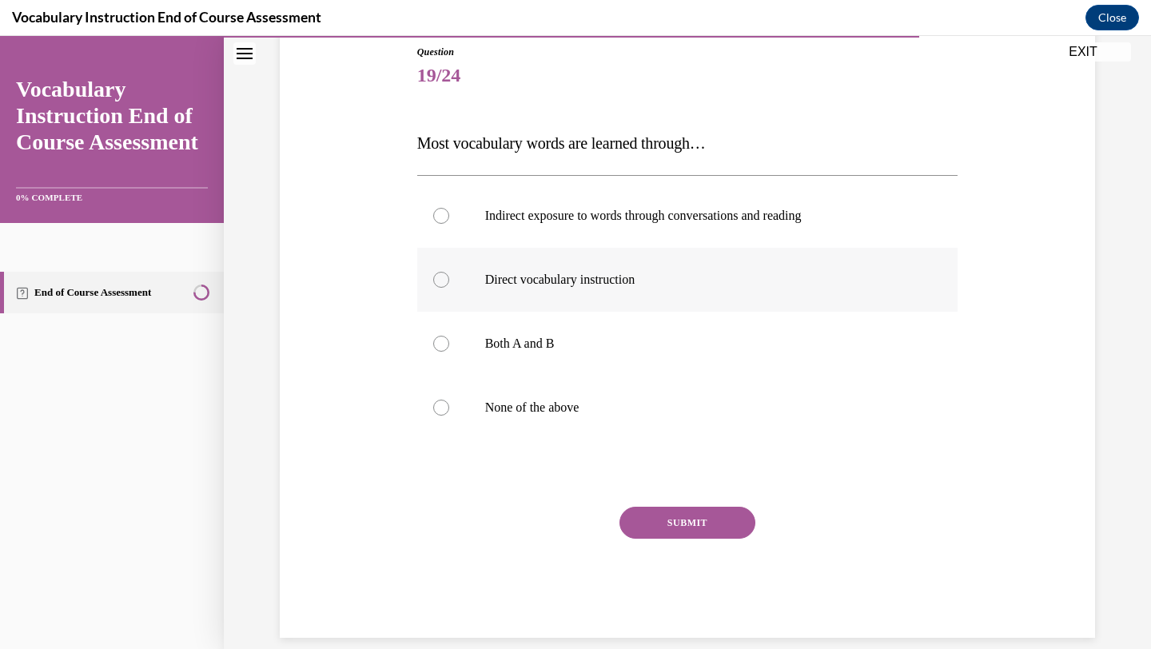
scroll to position [198, 0]
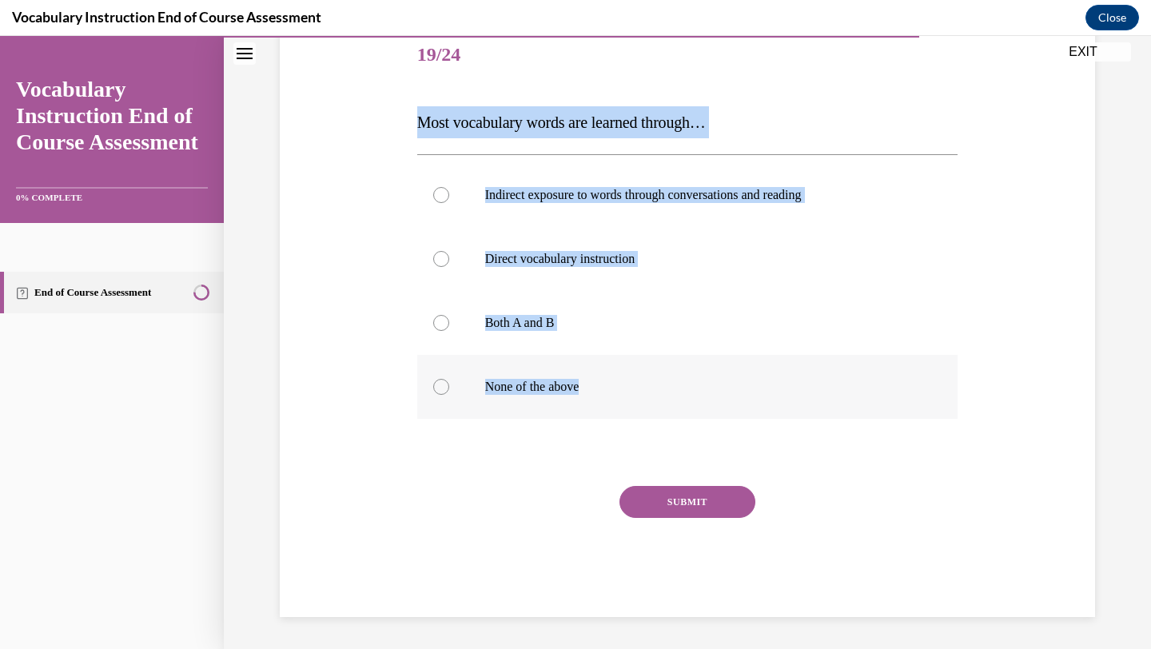
drag, startPoint x: 381, startPoint y: 130, endPoint x: 668, endPoint y: 410, distance: 400.7
click at [668, 410] on div "Question 19/24 Most vocabulary words are learned through… Indirect exposure to …" at bounding box center [687, 296] width 823 height 641
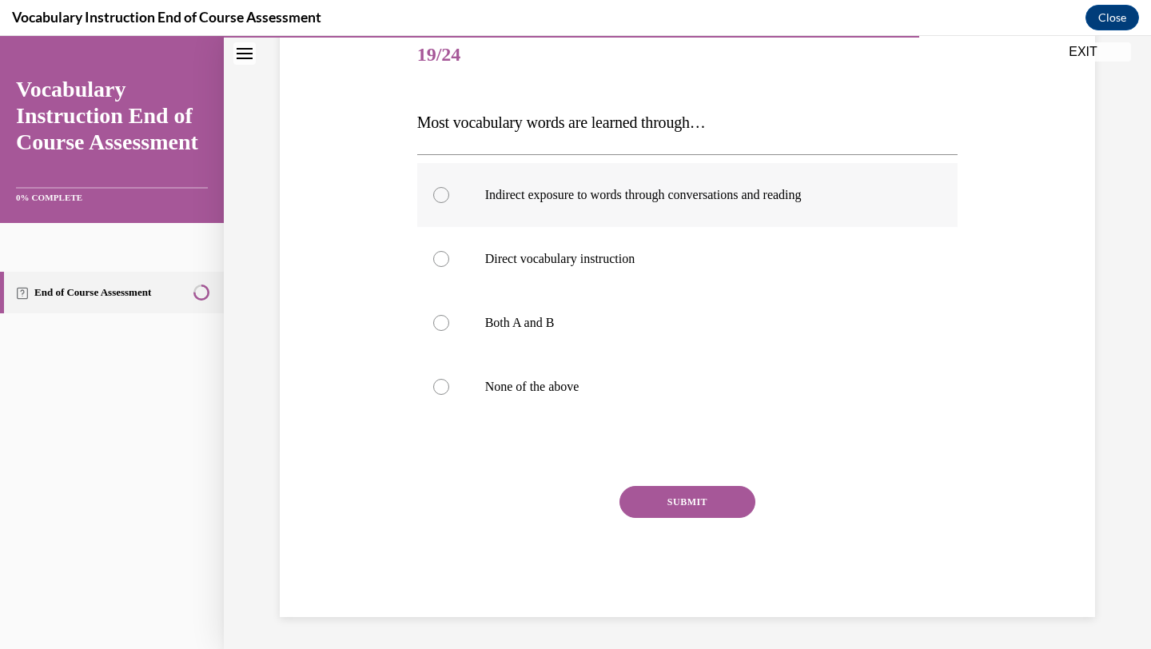
click at [774, 188] on p "Indirect exposure to words through conversations and reading" at bounding box center [701, 195] width 433 height 16
click at [449, 188] on input "Indirect exposure to words through conversations and reading" at bounding box center [441, 195] width 16 height 16
radio input "true"
click at [662, 503] on button "SUBMIT" at bounding box center [687, 502] width 136 height 32
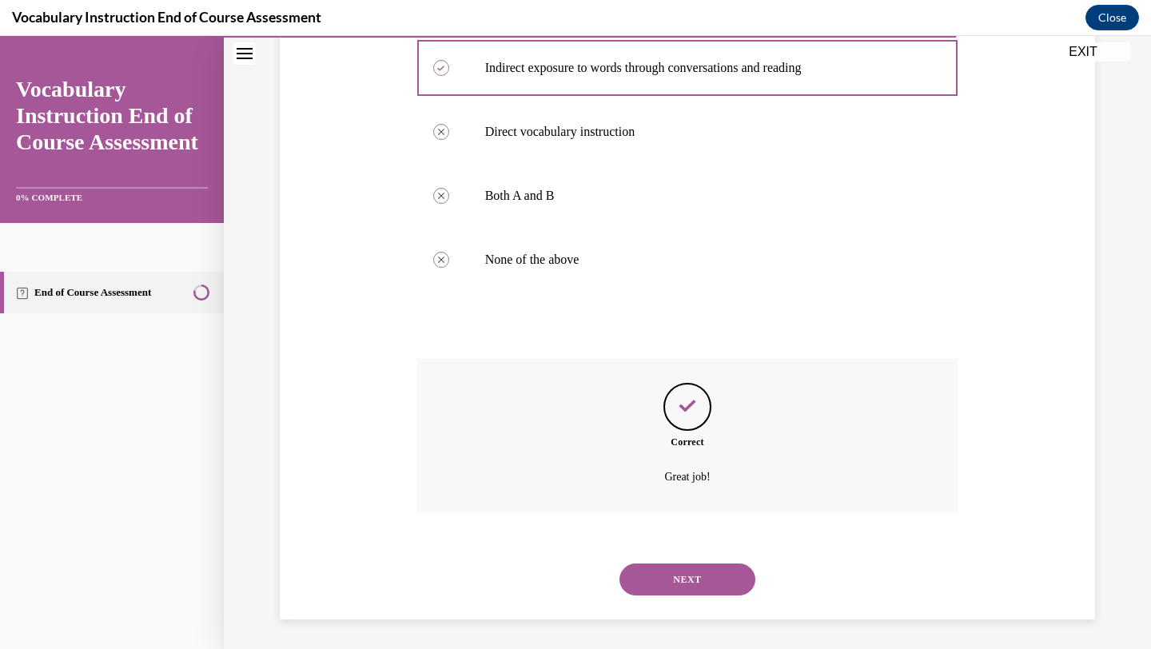
scroll to position [328, 0]
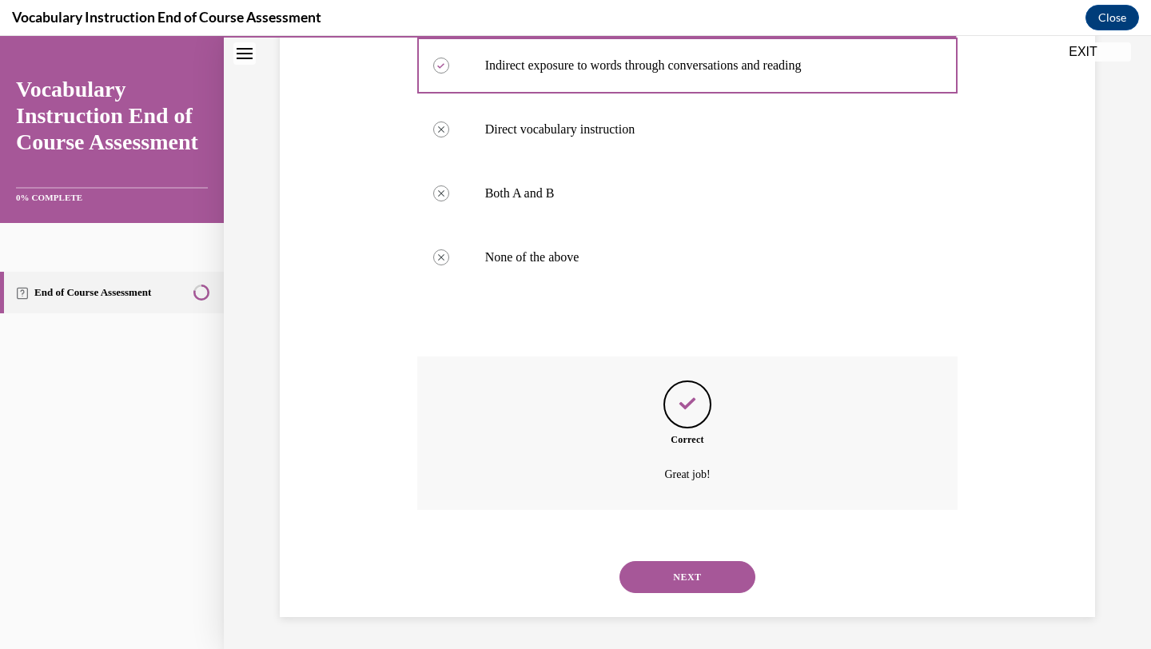
click at [688, 562] on button "NEXT" at bounding box center [687, 577] width 136 height 32
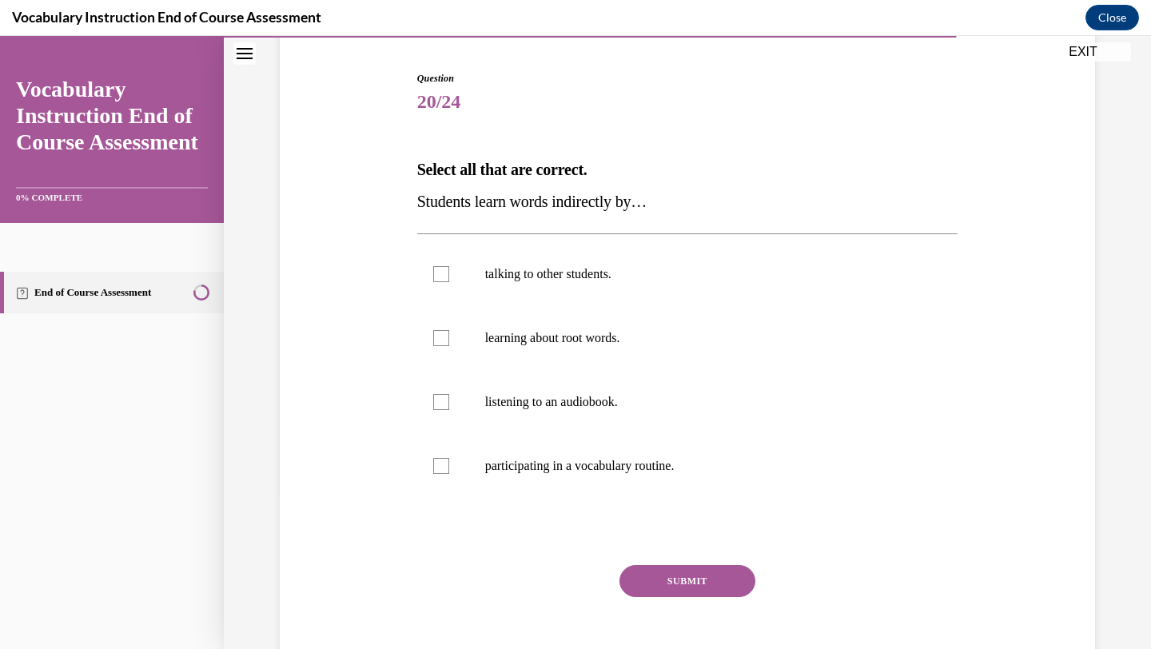
scroll to position [150, 0]
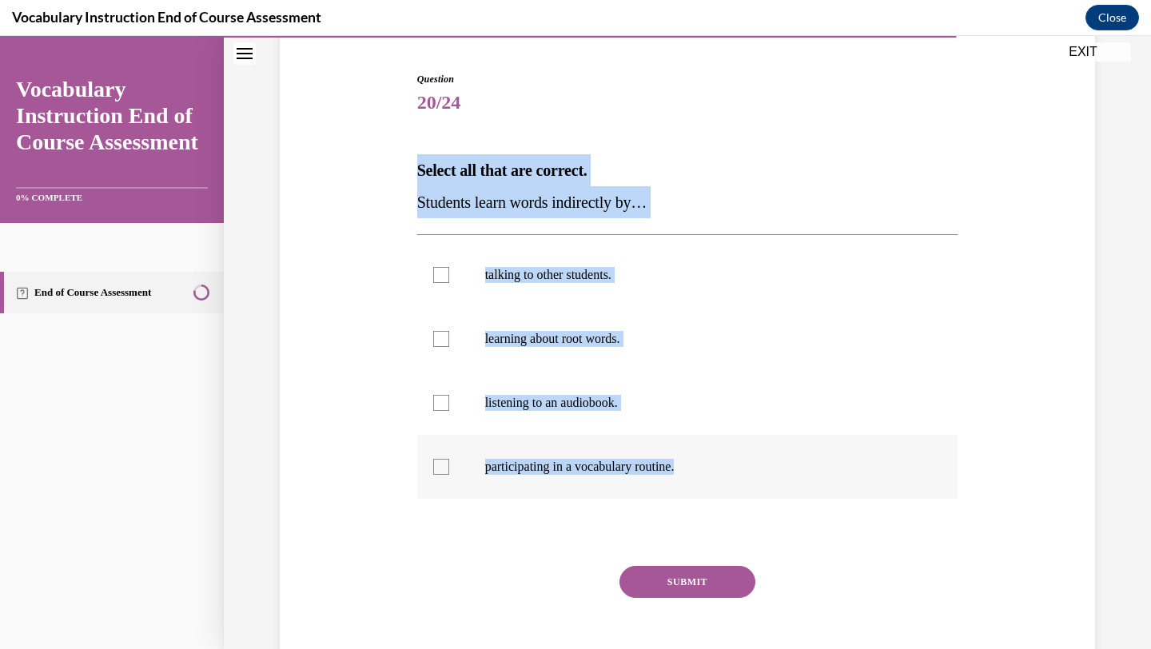
drag, startPoint x: 413, startPoint y: 165, endPoint x: 716, endPoint y: 489, distance: 443.9
click at [716, 489] on div "Question 20/24 Select all that are correct. Students learn words indirectly by……" at bounding box center [687, 372] width 549 height 649
click at [620, 286] on label "talking to other students." at bounding box center [687, 275] width 541 height 64
click at [449, 283] on input "talking to other students." at bounding box center [441, 275] width 16 height 16
checkbox input "true"
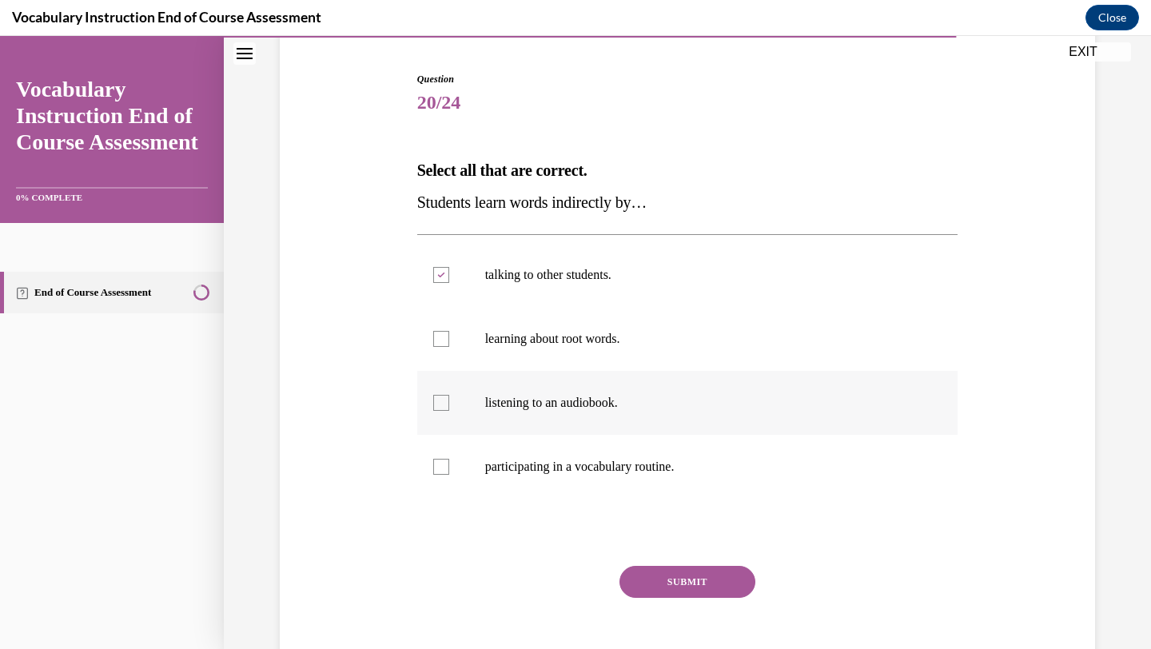
click at [606, 411] on label "listening to an audiobook." at bounding box center [687, 403] width 541 height 64
click at [449, 411] on input "listening to an audiobook." at bounding box center [441, 403] width 16 height 16
checkbox input "true"
click at [679, 581] on button "SUBMIT" at bounding box center [687, 582] width 136 height 32
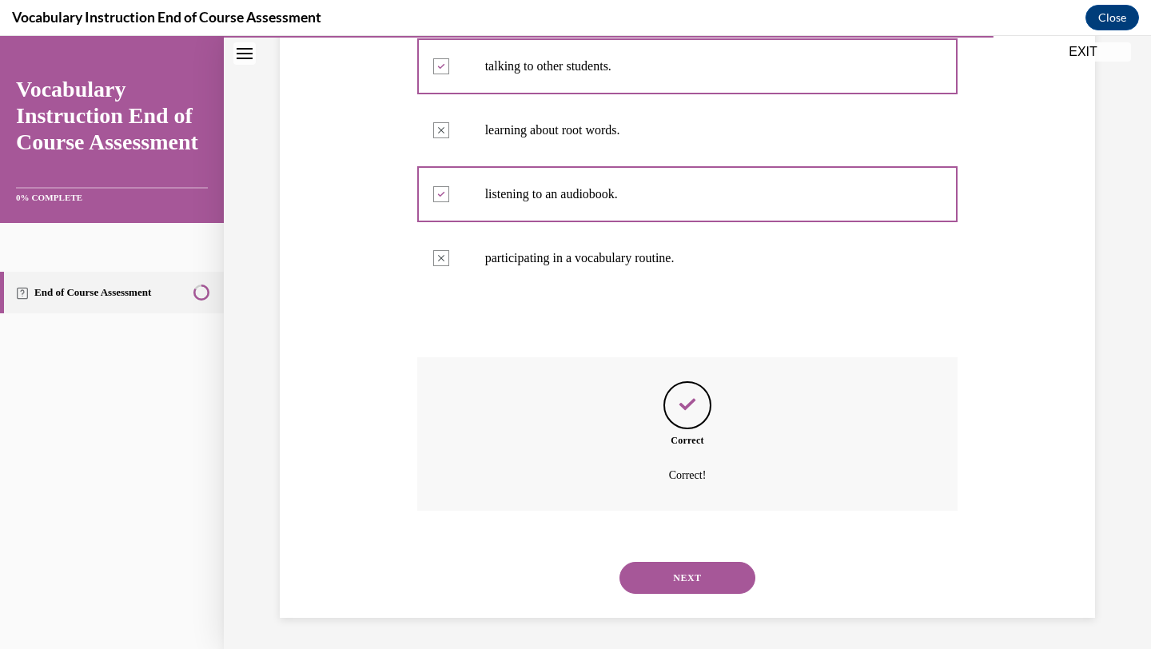
scroll to position [360, 0]
click at [683, 581] on button "NEXT" at bounding box center [687, 577] width 136 height 32
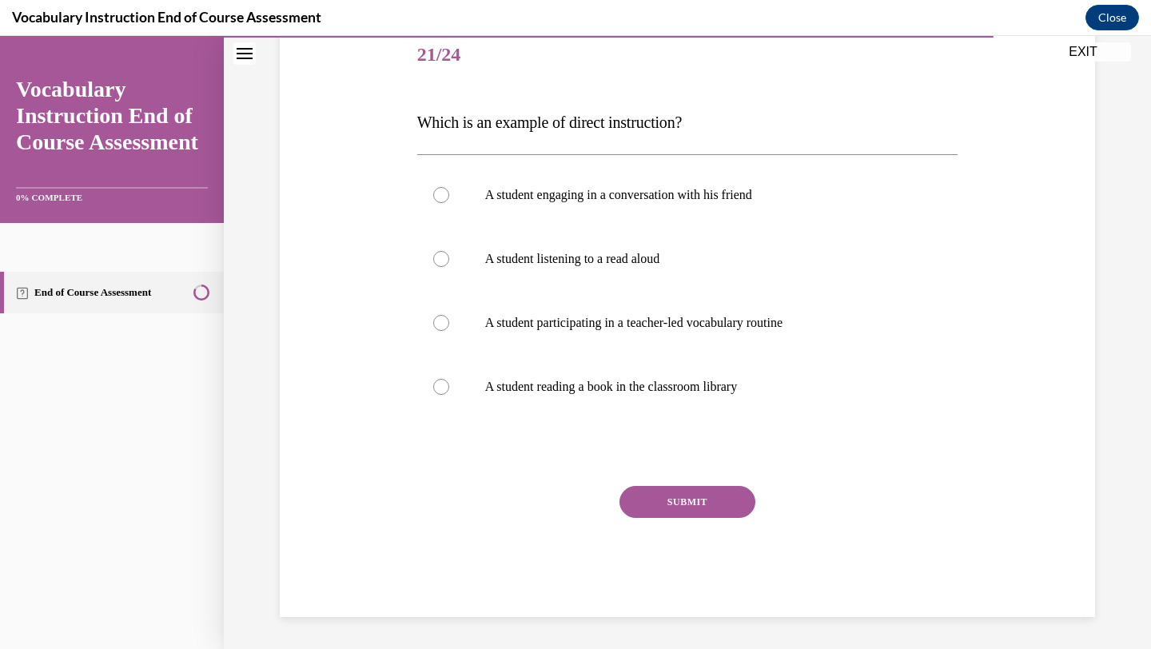
scroll to position [177, 0]
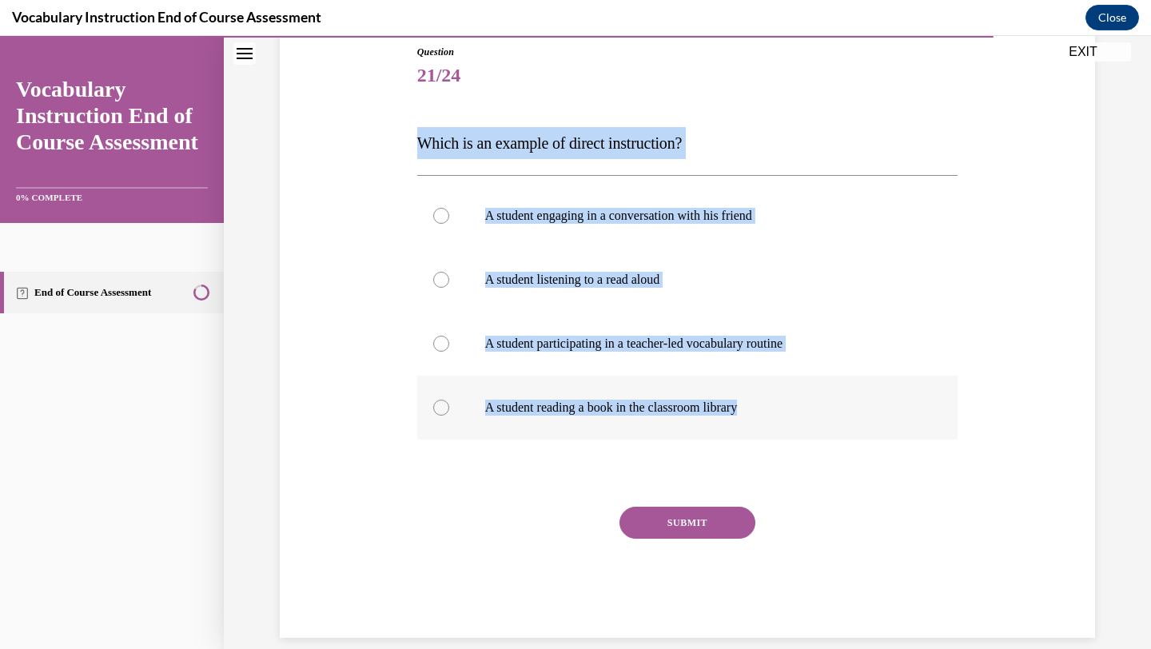
drag, startPoint x: 412, startPoint y: 144, endPoint x: 862, endPoint y: 415, distance: 525.2
click at [862, 415] on div "Question 21/24 Which is an example of direct instruction? A student engaging in…" at bounding box center [687, 317] width 823 height 641
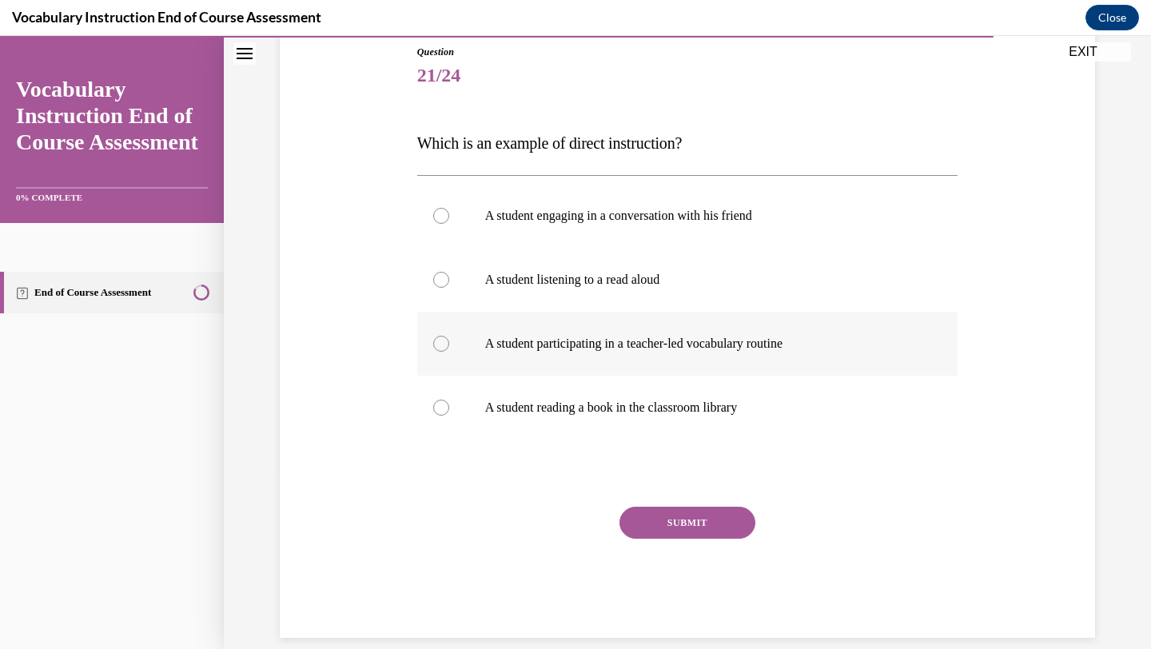
click at [714, 336] on p "A student participating in a teacher-led vocabulary routine" at bounding box center [701, 344] width 433 height 16
click at [449, 336] on input "A student participating in a teacher-led vocabulary routine" at bounding box center [441, 344] width 16 height 16
radio input "true"
click at [692, 527] on button "SUBMIT" at bounding box center [687, 523] width 136 height 32
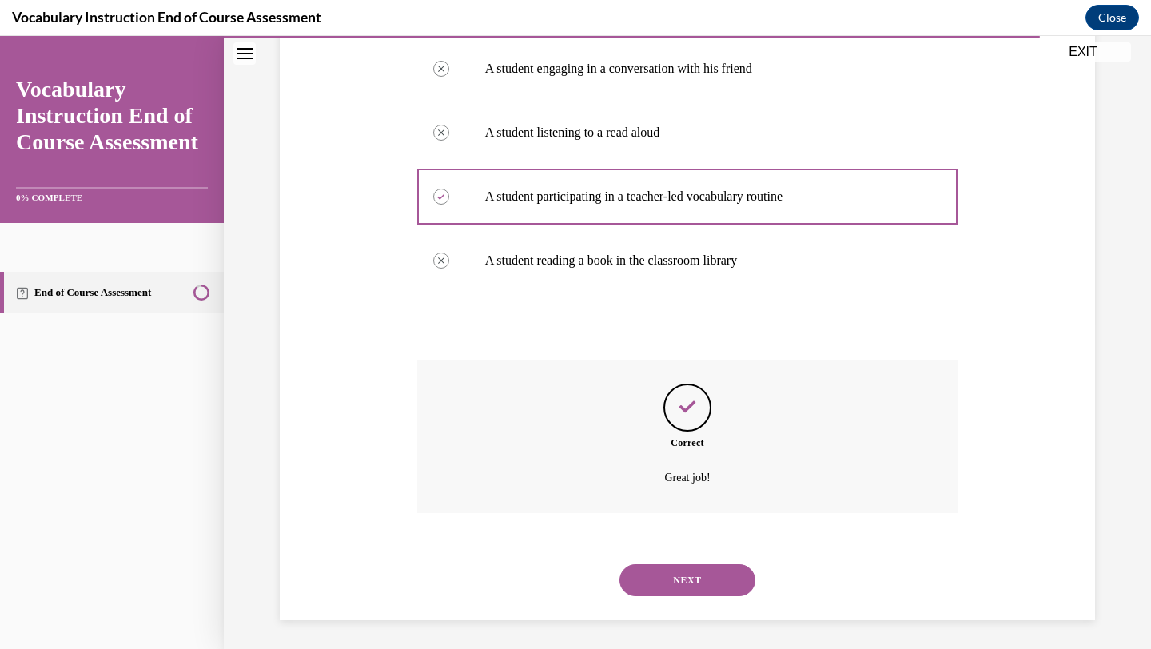
scroll to position [328, 0]
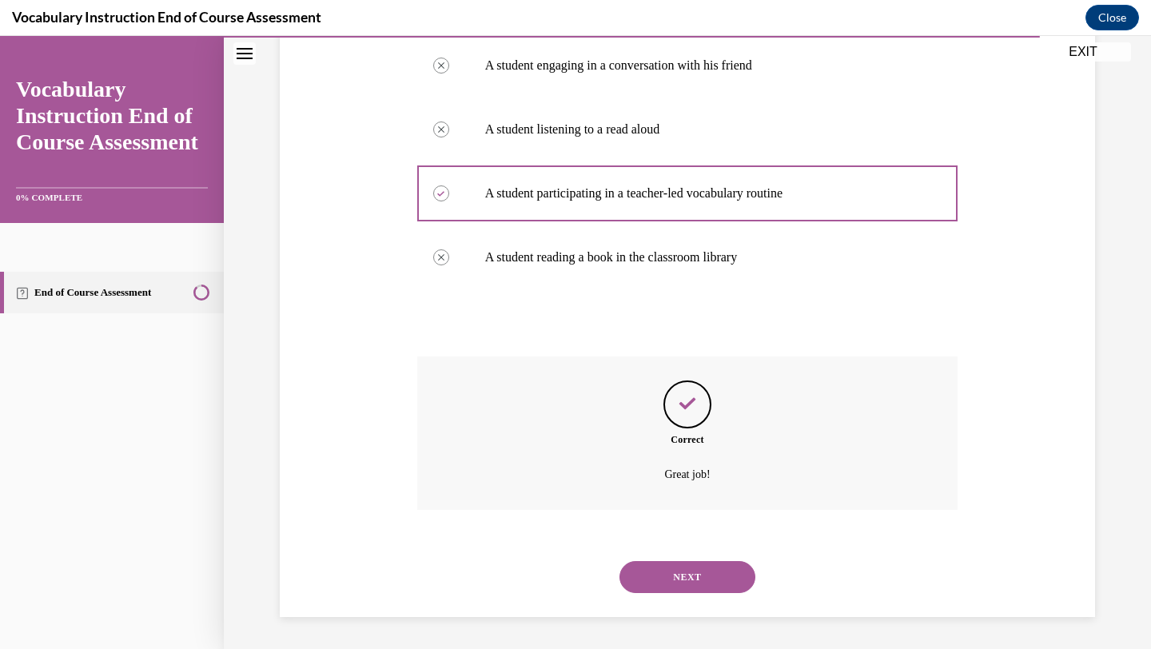
click at [684, 591] on button "NEXT" at bounding box center [687, 577] width 136 height 32
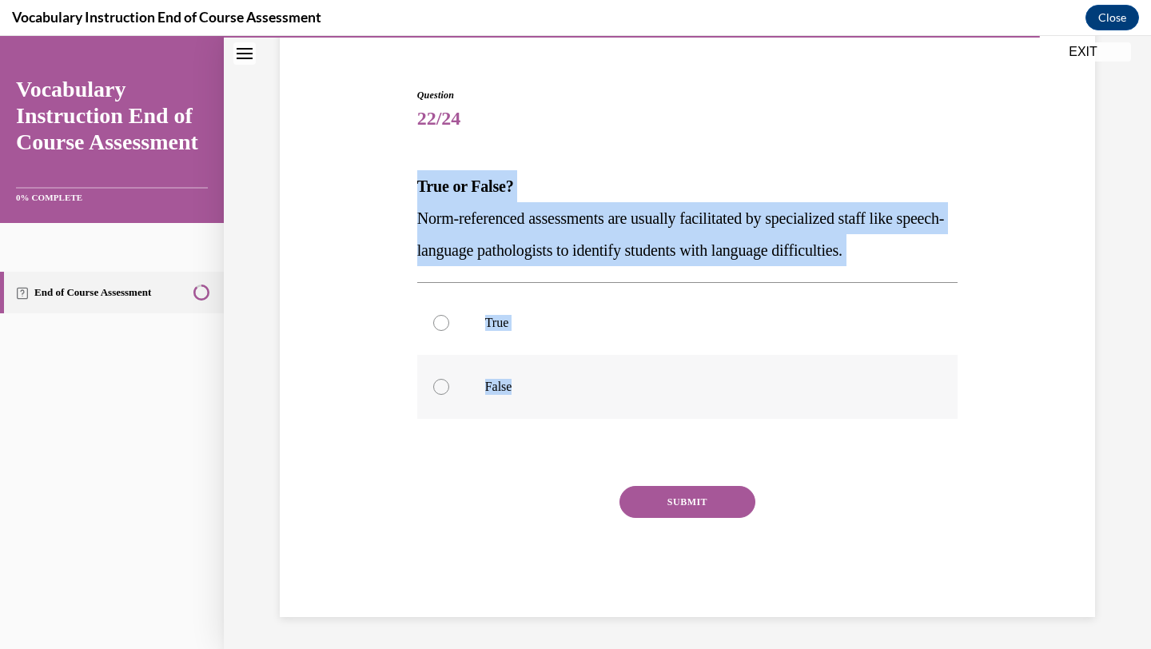
drag, startPoint x: 418, startPoint y: 183, endPoint x: 599, endPoint y: 404, distance: 286.2
click at [599, 404] on div "Question 22/24 True or False? Norm-referenced assessments are usually facilitat…" at bounding box center [687, 352] width 541 height 529
click at [548, 316] on p "True" at bounding box center [701, 323] width 433 height 16
click at [449, 316] on input "True" at bounding box center [441, 323] width 16 height 16
radio input "true"
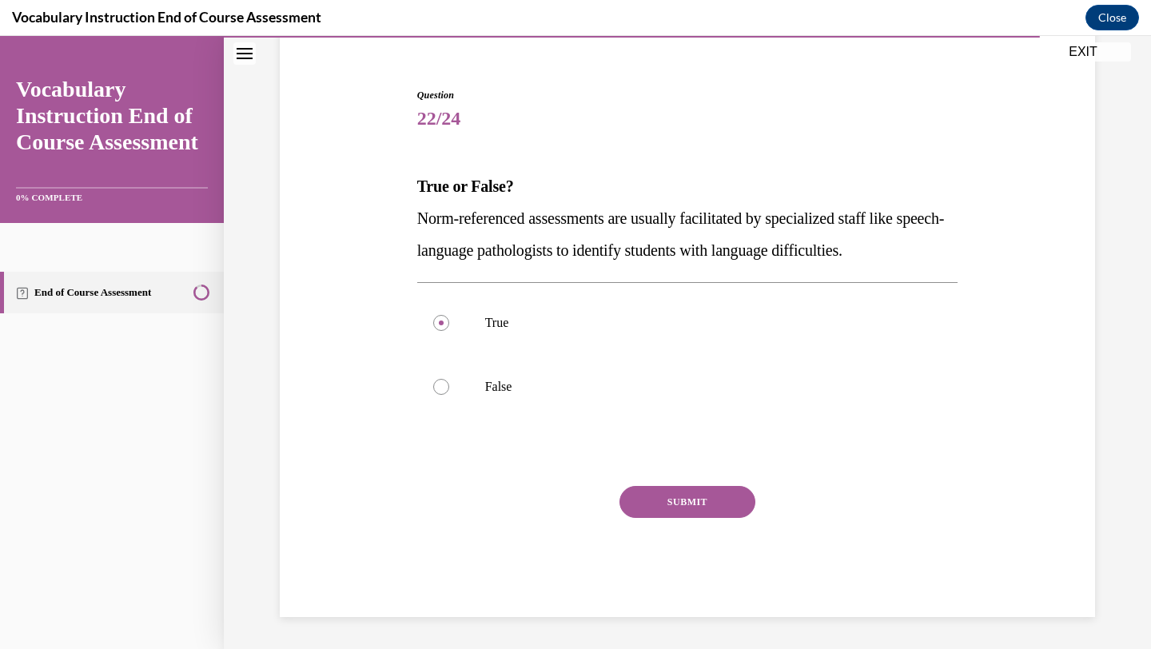
click at [657, 503] on button "SUBMIT" at bounding box center [687, 502] width 136 height 32
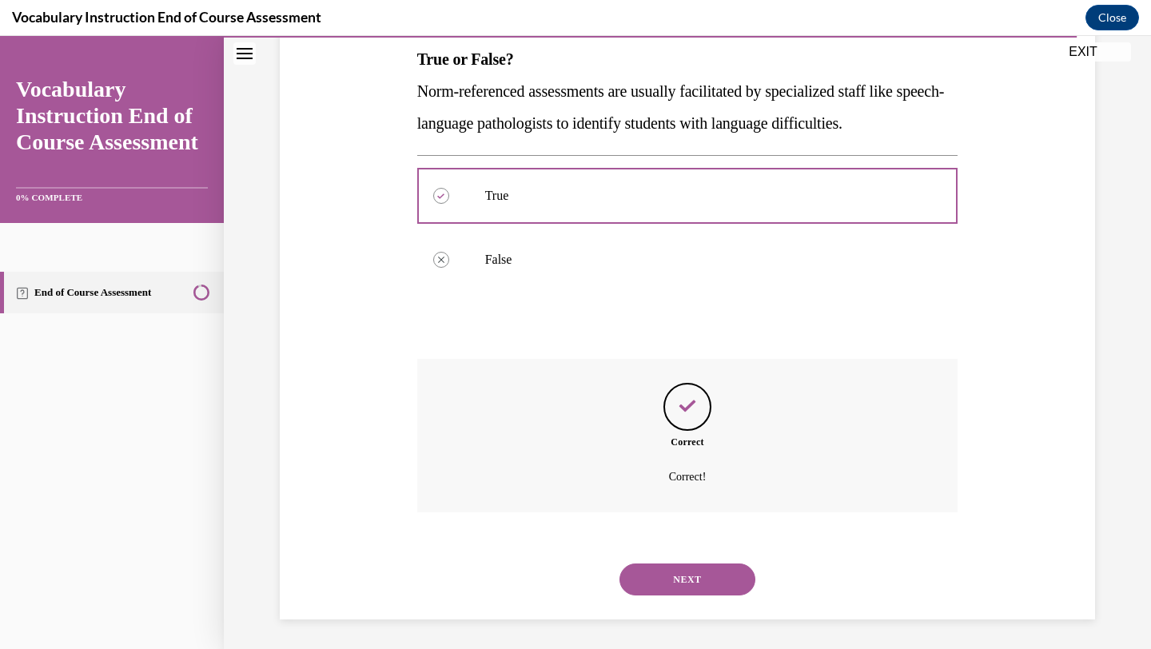
scroll to position [264, 0]
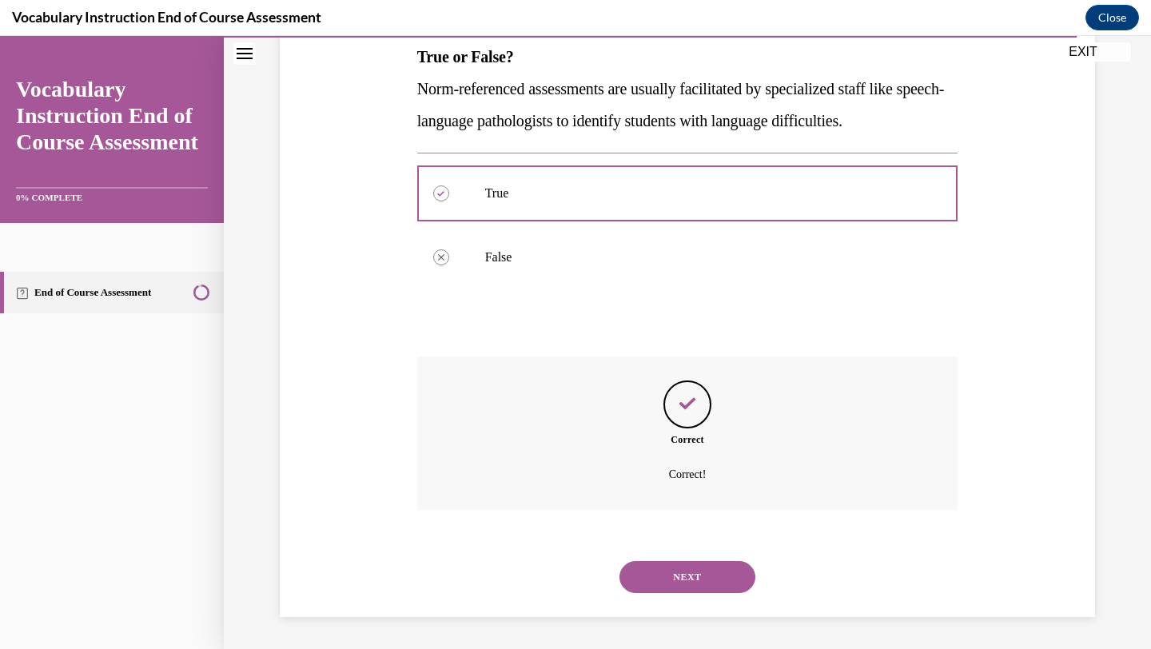
click at [680, 587] on button "NEXT" at bounding box center [687, 577] width 136 height 32
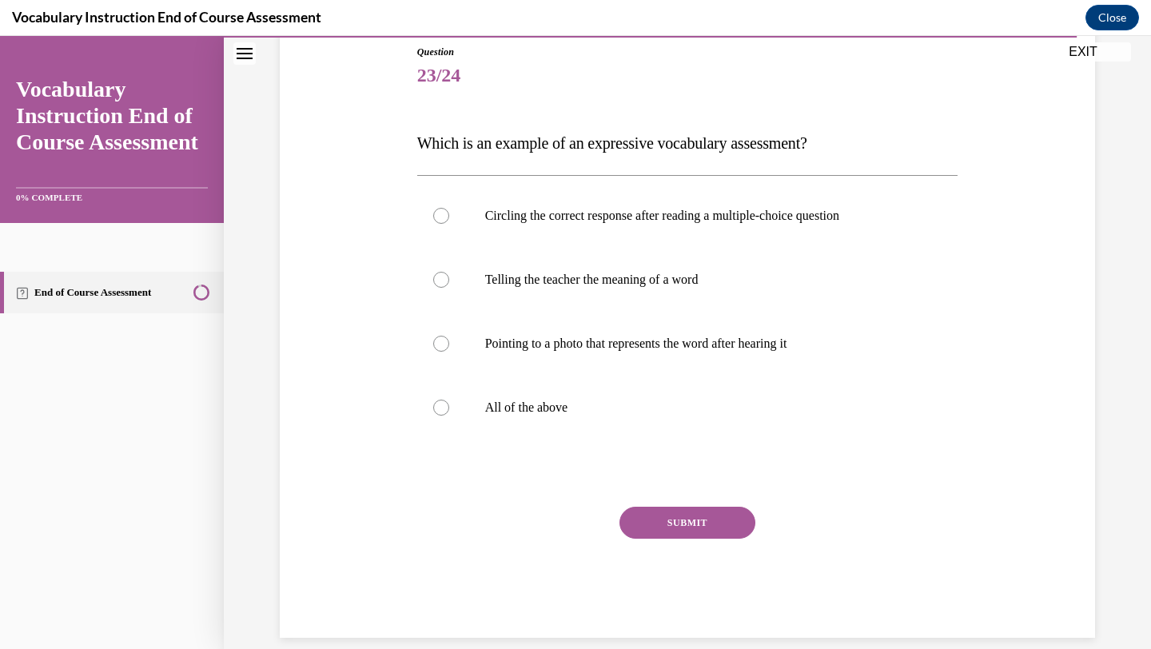
scroll to position [198, 0]
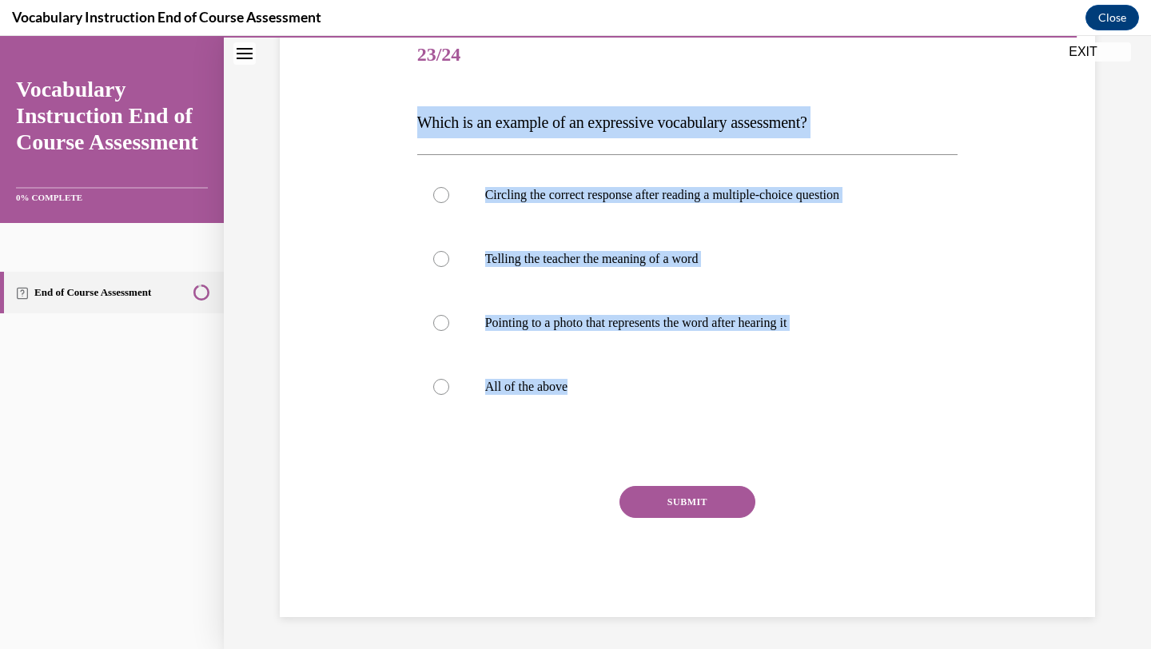
drag, startPoint x: 409, startPoint y: 128, endPoint x: 676, endPoint y: 424, distance: 398.4
click at [676, 424] on div "Question 23/24 Which is an example of an expressive vocabulary assessment? Circ…" at bounding box center [687, 296] width 823 height 641
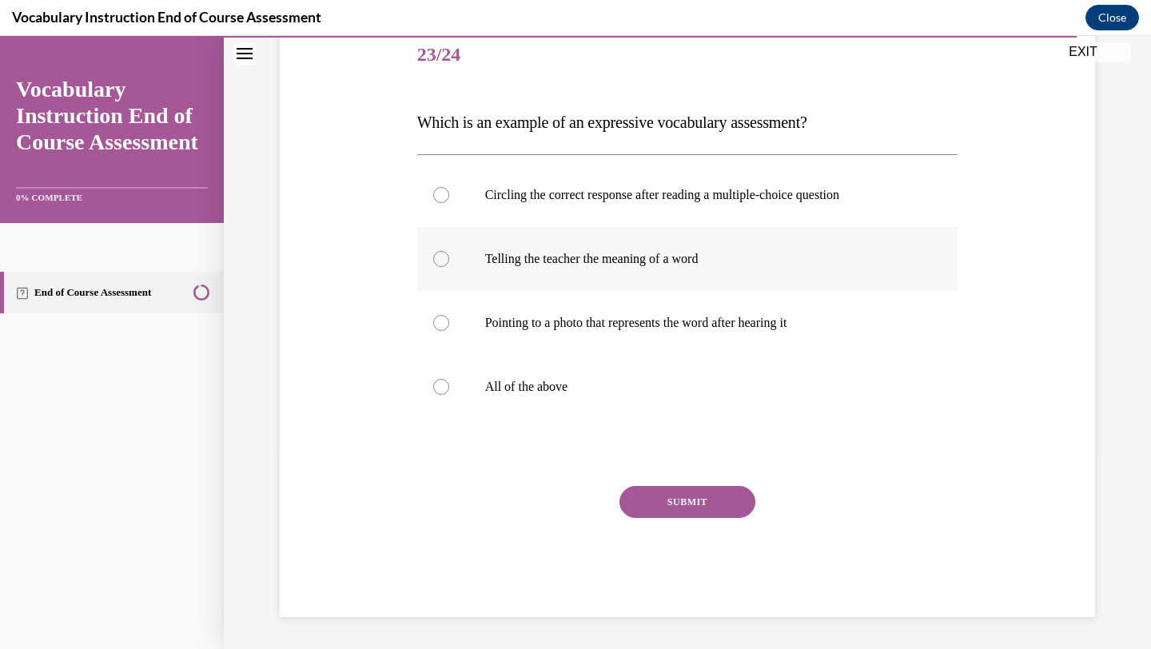
click at [706, 261] on p "Telling the teacher the meaning of a word" at bounding box center [701, 259] width 433 height 16
click at [449, 261] on input "Telling the teacher the meaning of a word" at bounding box center [441, 259] width 16 height 16
radio input "true"
click at [649, 507] on button "SUBMIT" at bounding box center [687, 502] width 136 height 32
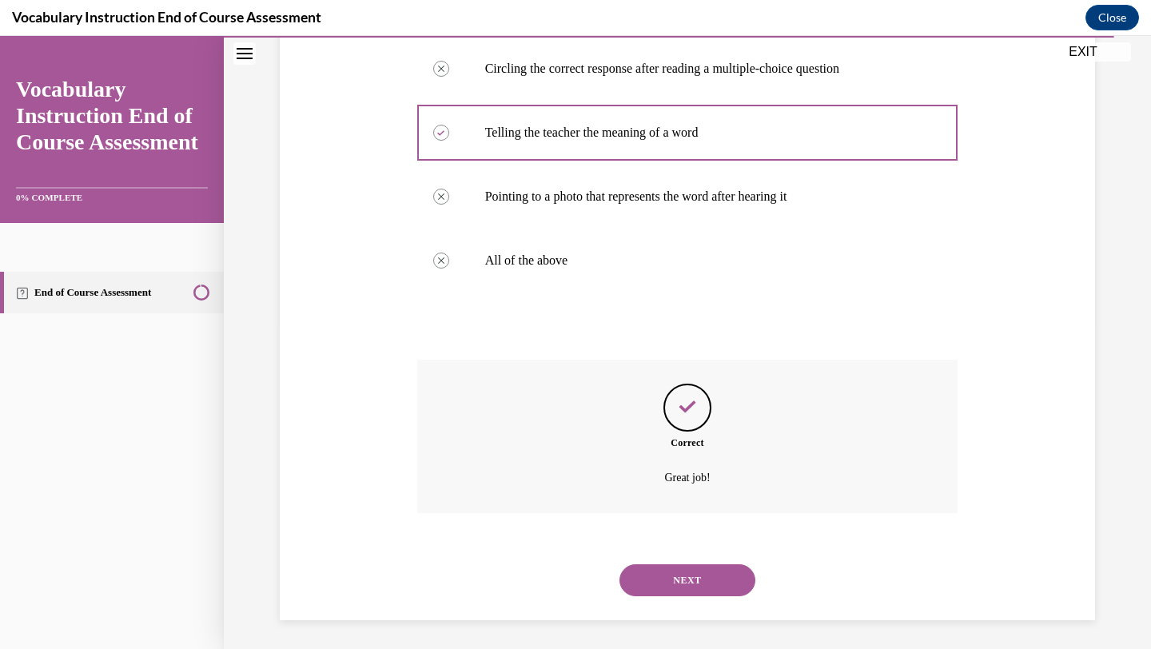
scroll to position [328, 0]
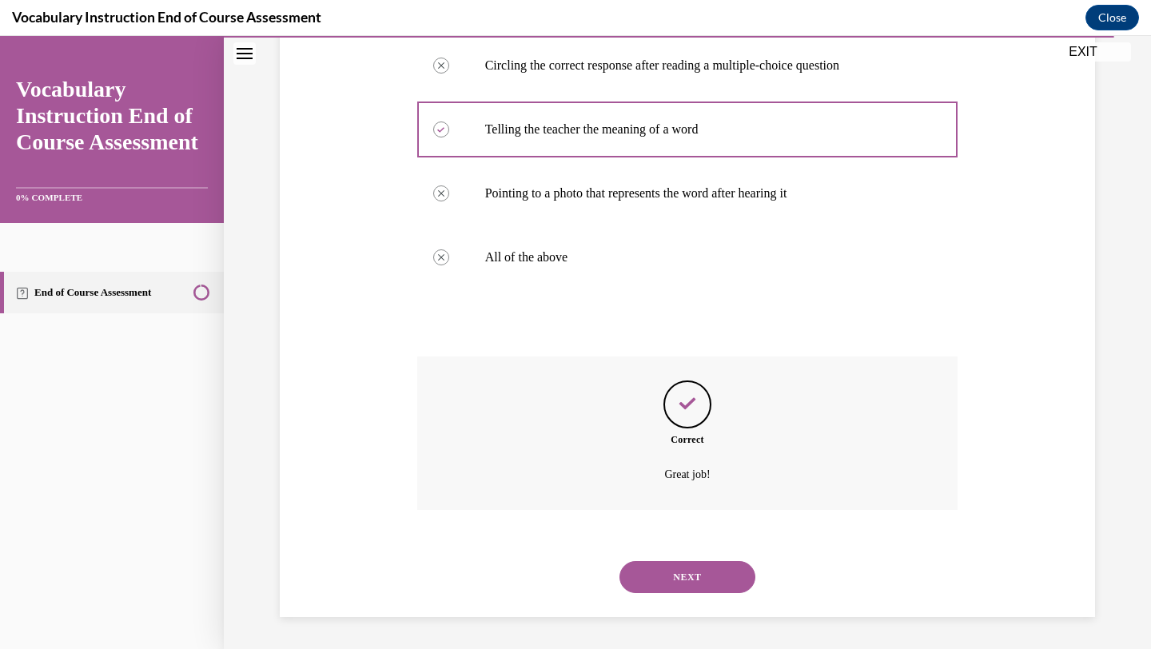
click at [655, 571] on button "NEXT" at bounding box center [687, 577] width 136 height 32
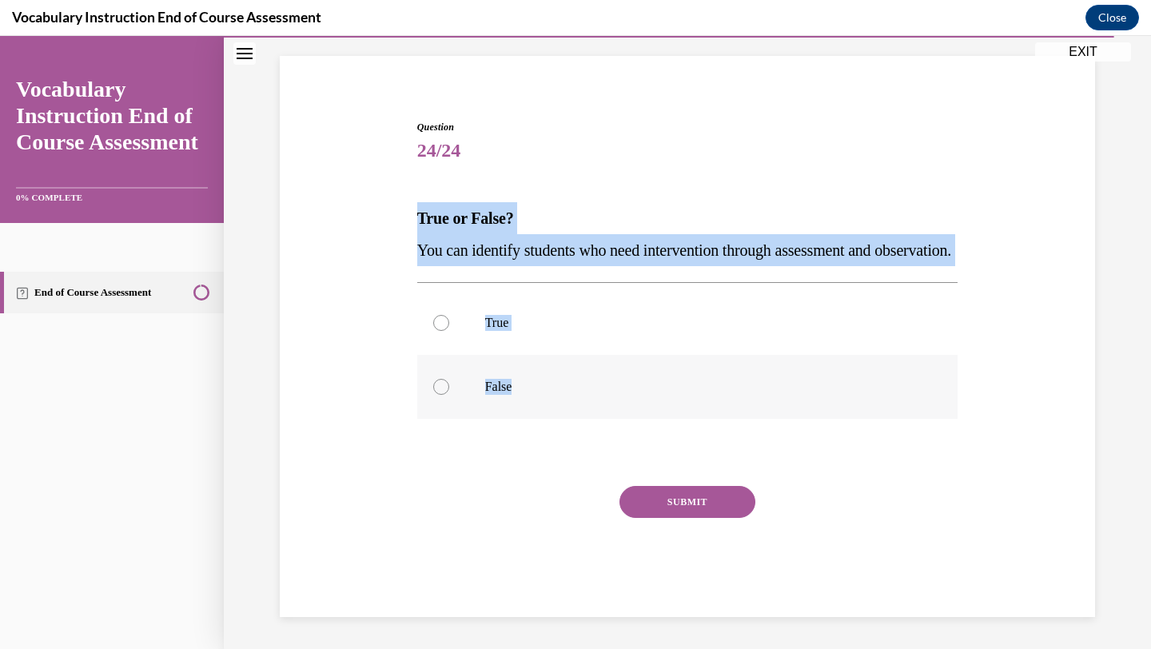
drag, startPoint x: 412, startPoint y: 176, endPoint x: 583, endPoint y: 389, distance: 273.0
click at [583, 389] on div "Question 24/24 True or False? You can identify students who need intervention t…" at bounding box center [687, 344] width 823 height 545
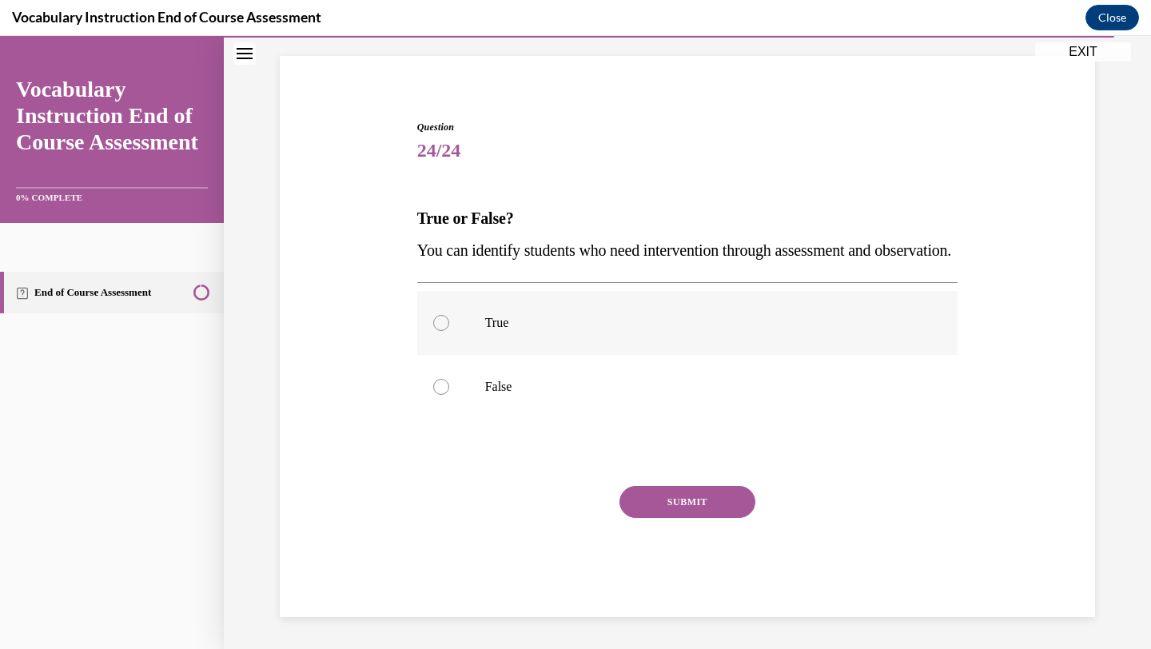
click at [648, 332] on label "True" at bounding box center [687, 323] width 541 height 64
click at [449, 331] on input "True" at bounding box center [441, 323] width 16 height 16
radio input "true"
click at [663, 504] on button "SUBMIT" at bounding box center [687, 502] width 136 height 32
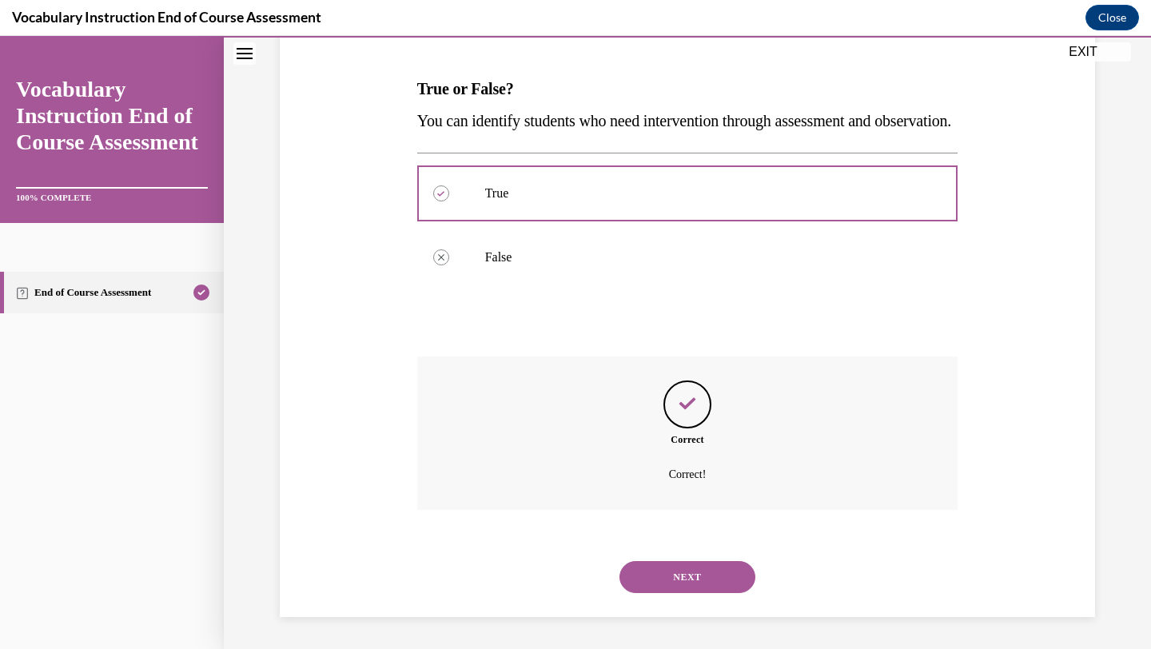
scroll to position [264, 0]
click at [696, 582] on button "NEXT" at bounding box center [687, 577] width 136 height 32
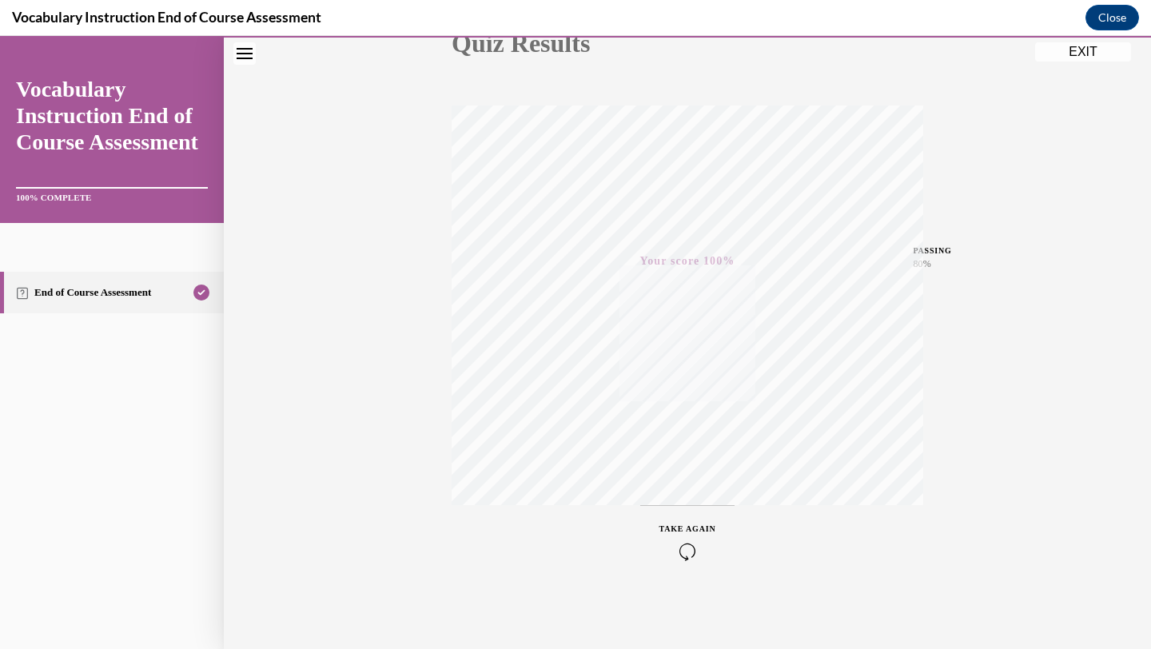
scroll to position [0, 0]
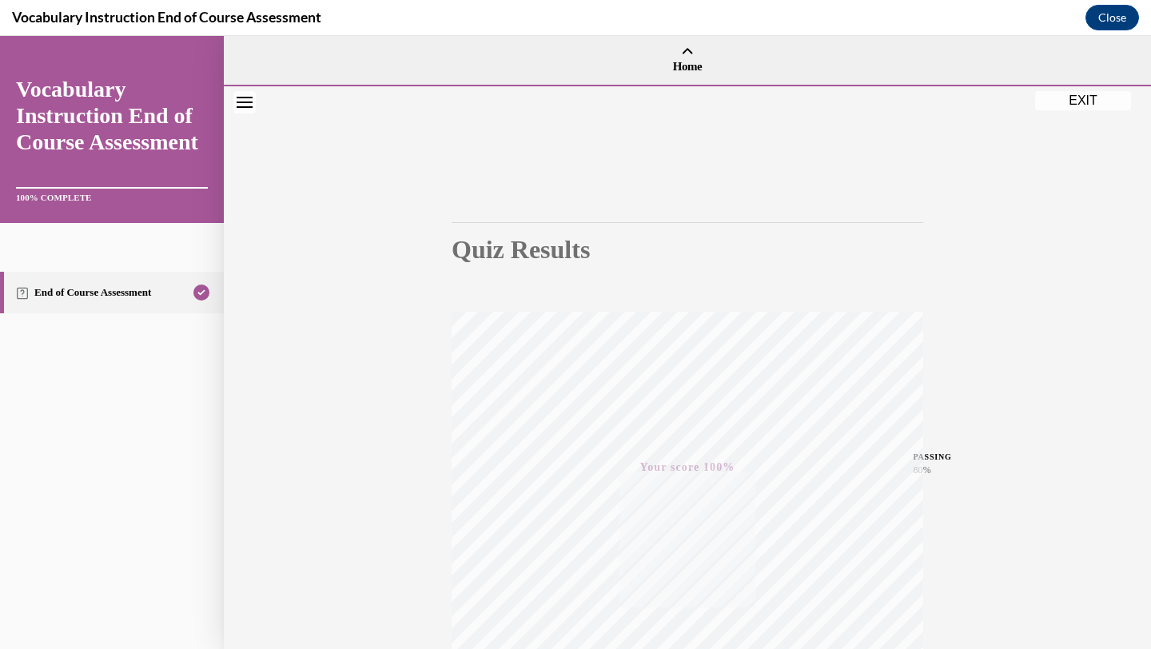
click at [1082, 98] on button "EXIT" at bounding box center [1083, 100] width 96 height 19
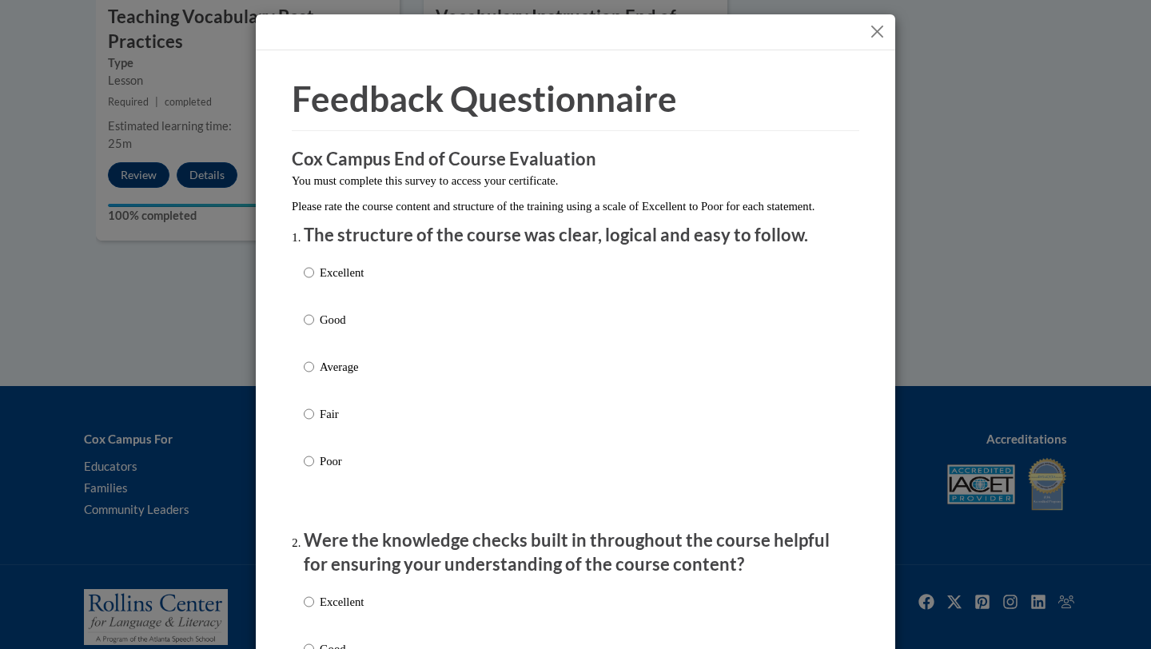
scroll to position [35, 0]
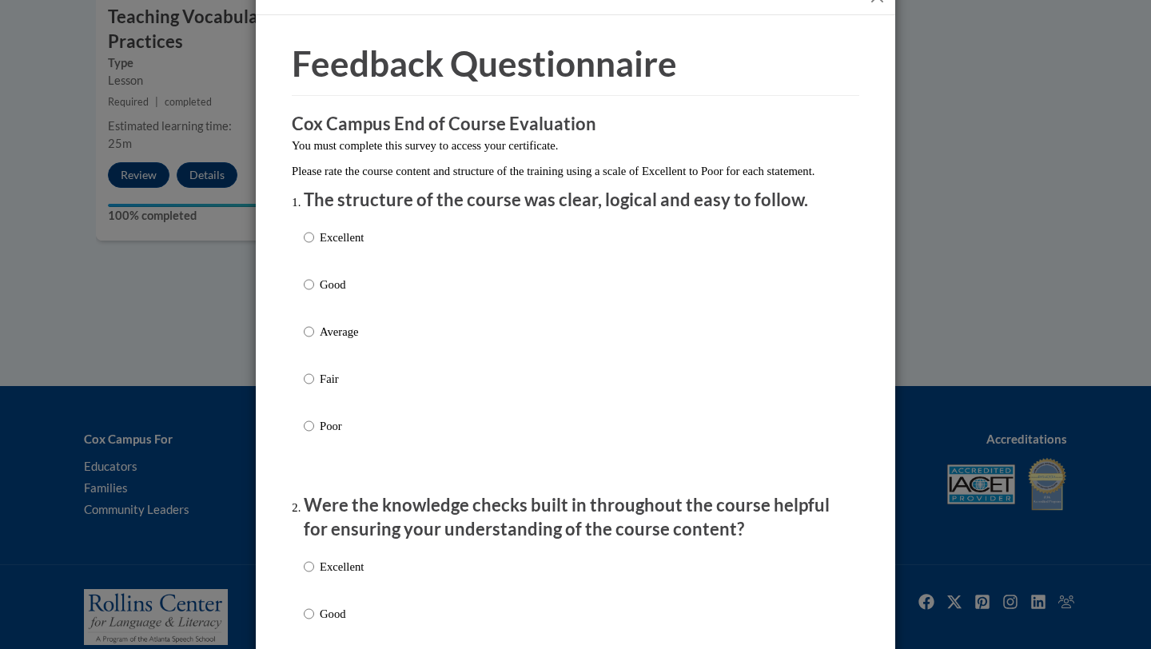
click at [468, 260] on div "Excellent Good Average Fair Poor" at bounding box center [575, 351] width 543 height 261
click at [348, 246] on p "Excellent" at bounding box center [342, 238] width 44 height 18
click at [314, 246] on input "Excellent" at bounding box center [309, 238] width 10 height 18
radio input "true"
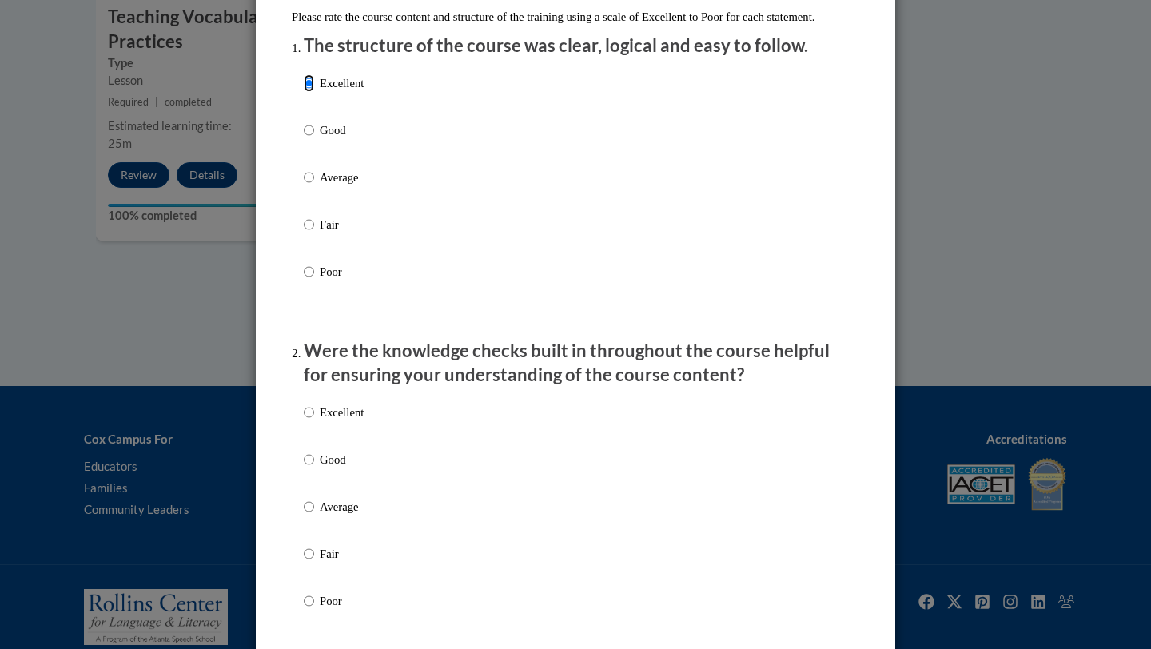
scroll to position [357, 0]
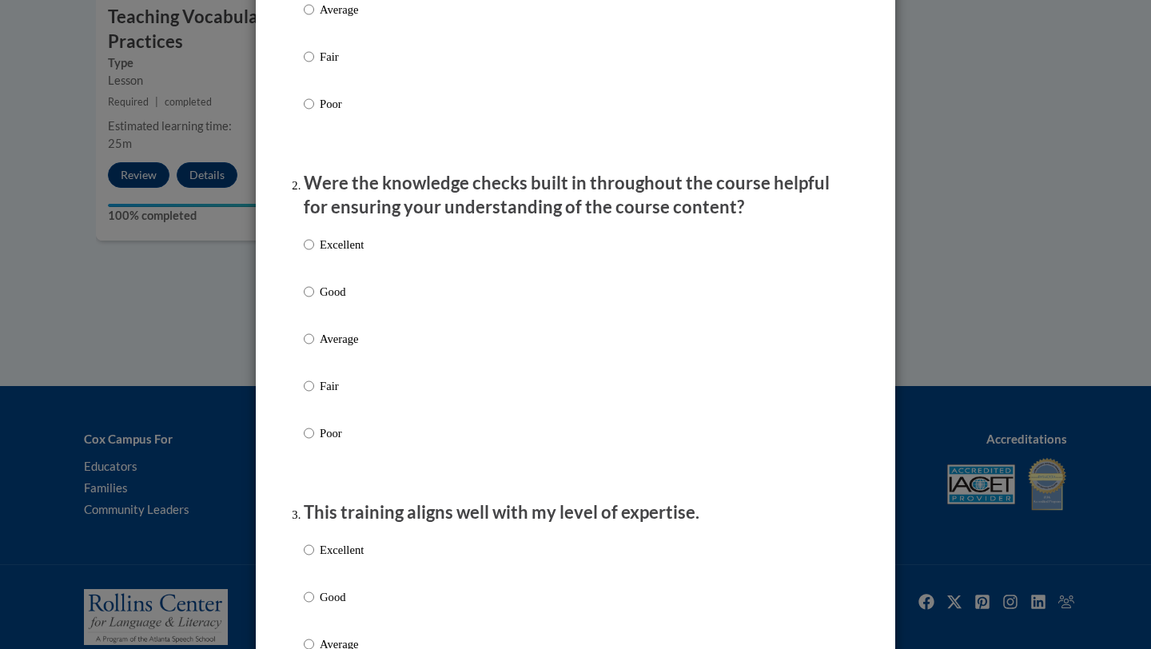
click at [339, 253] on p "Excellent" at bounding box center [342, 245] width 44 height 18
click at [314, 253] on input "Excellent" at bounding box center [309, 245] width 10 height 18
radio input "true"
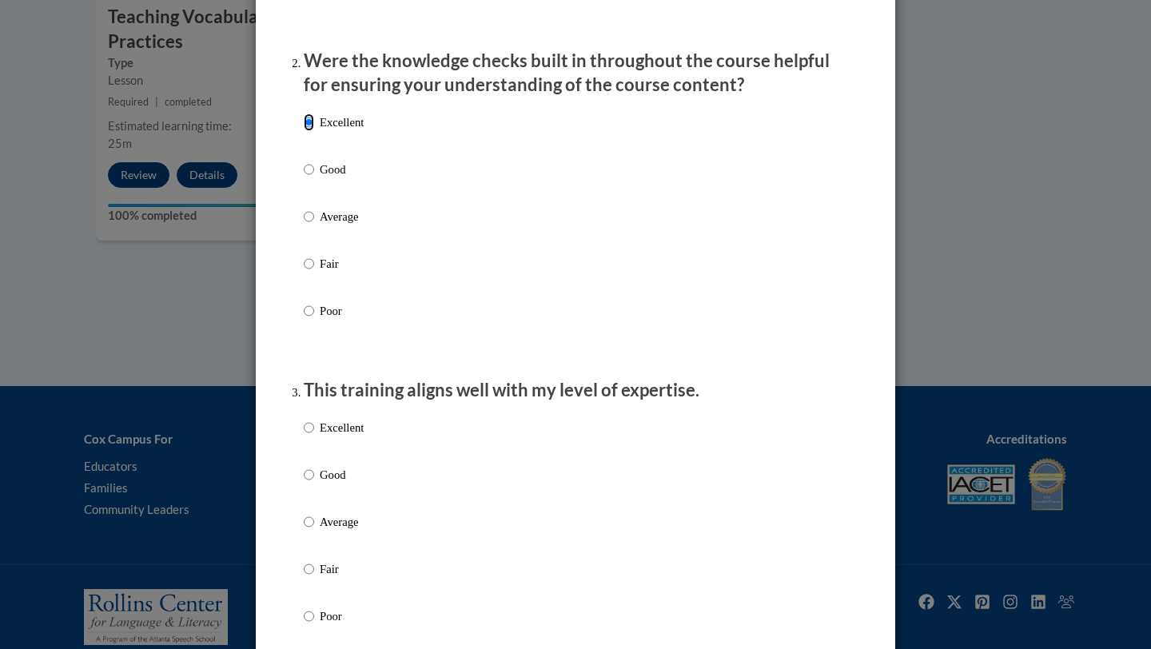
scroll to position [492, 0]
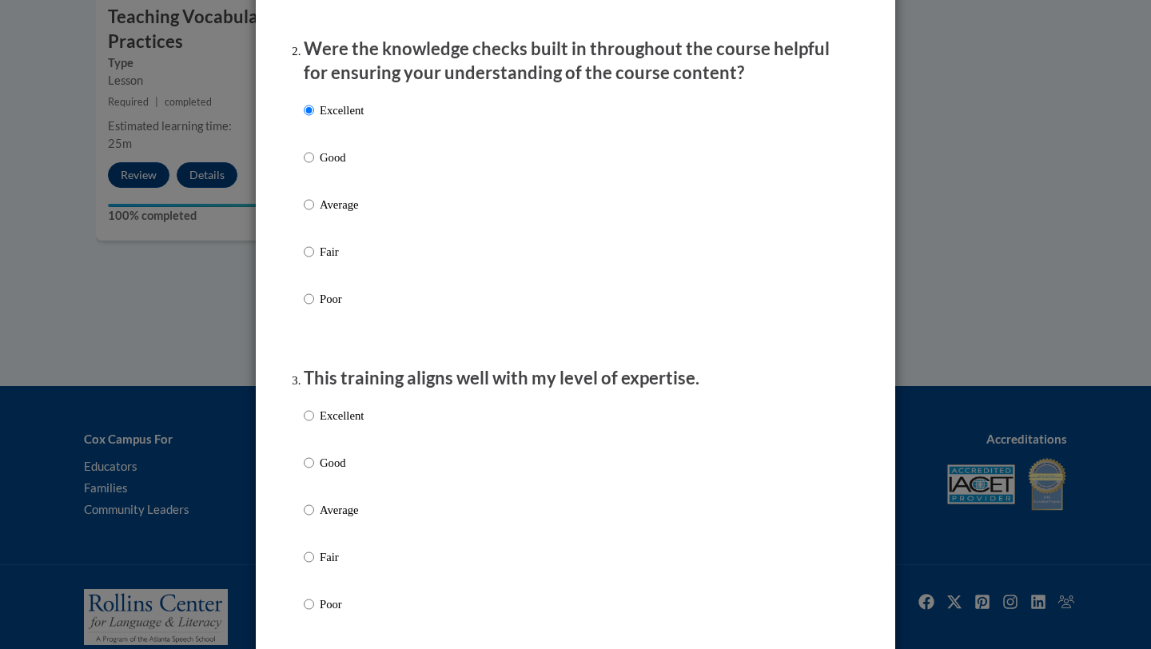
click at [357, 424] on p "Excellent" at bounding box center [342, 416] width 44 height 18
click at [314, 424] on input "Excellent" at bounding box center [309, 416] width 10 height 18
radio input "true"
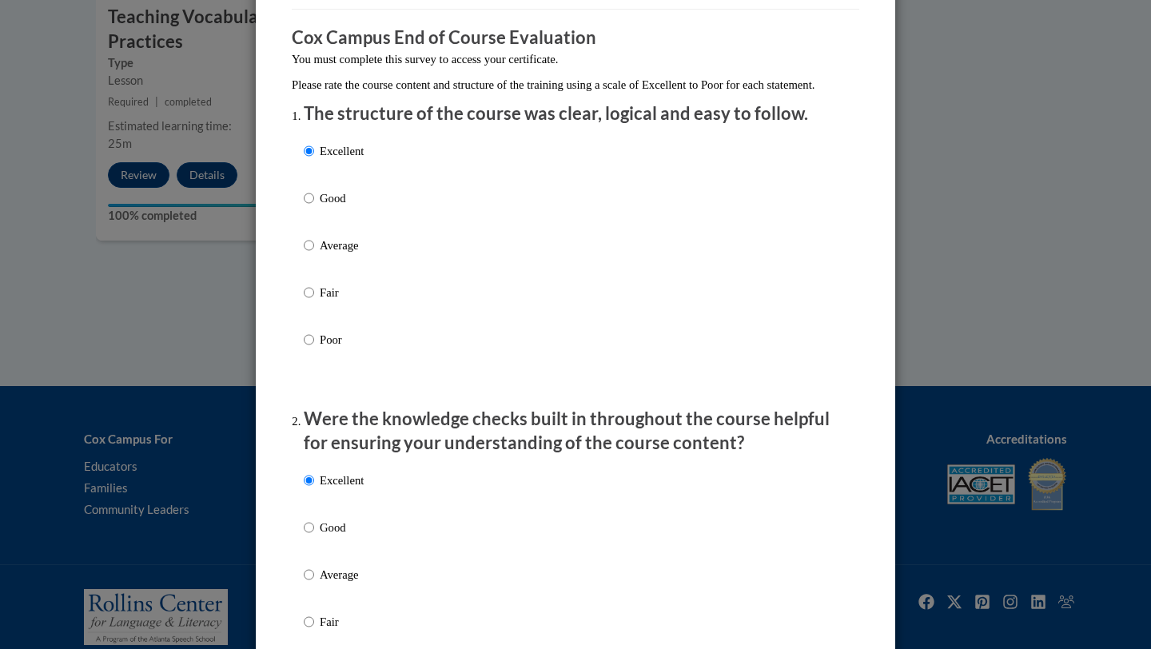
scroll to position [81, 0]
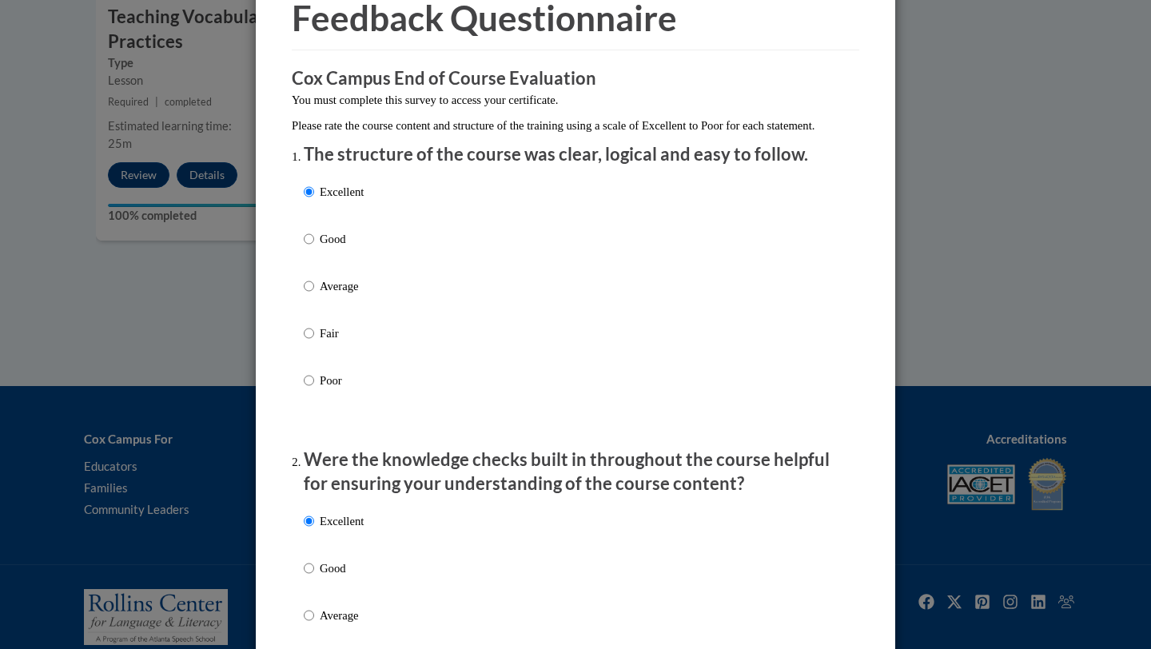
click at [352, 248] on p "Good" at bounding box center [342, 239] width 44 height 18
click at [314, 248] on input "Good" at bounding box center [309, 239] width 10 height 18
radio input "true"
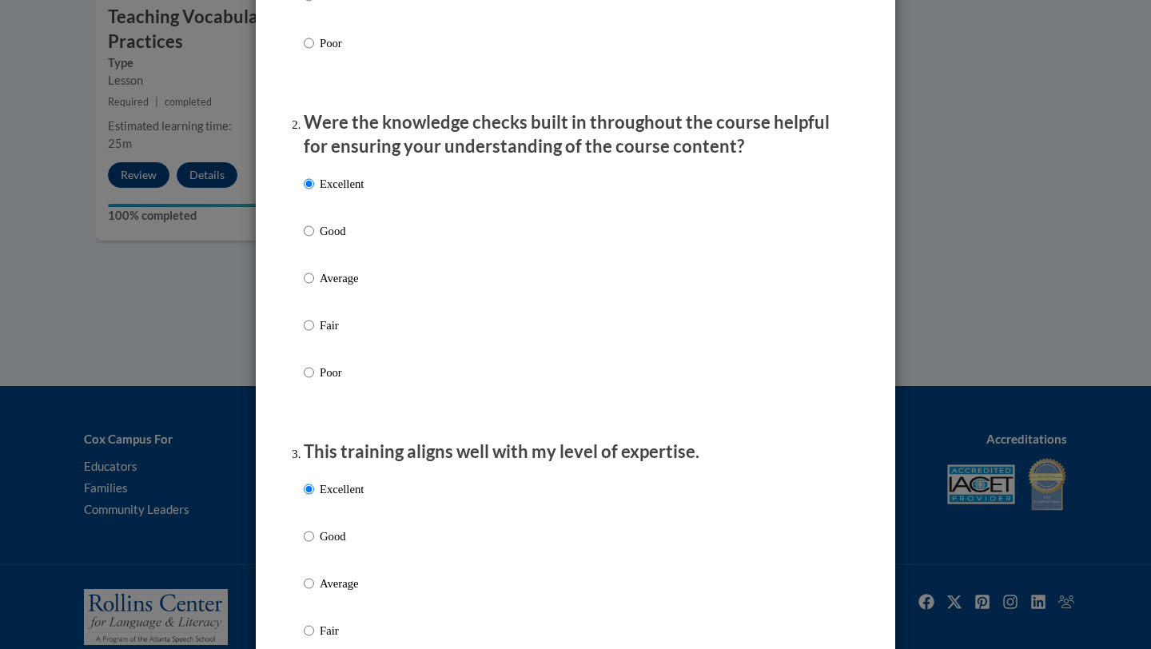
click at [352, 240] on p "Good" at bounding box center [342, 231] width 44 height 18
click at [314, 240] on input "Good" at bounding box center [309, 231] width 10 height 18
radio input "true"
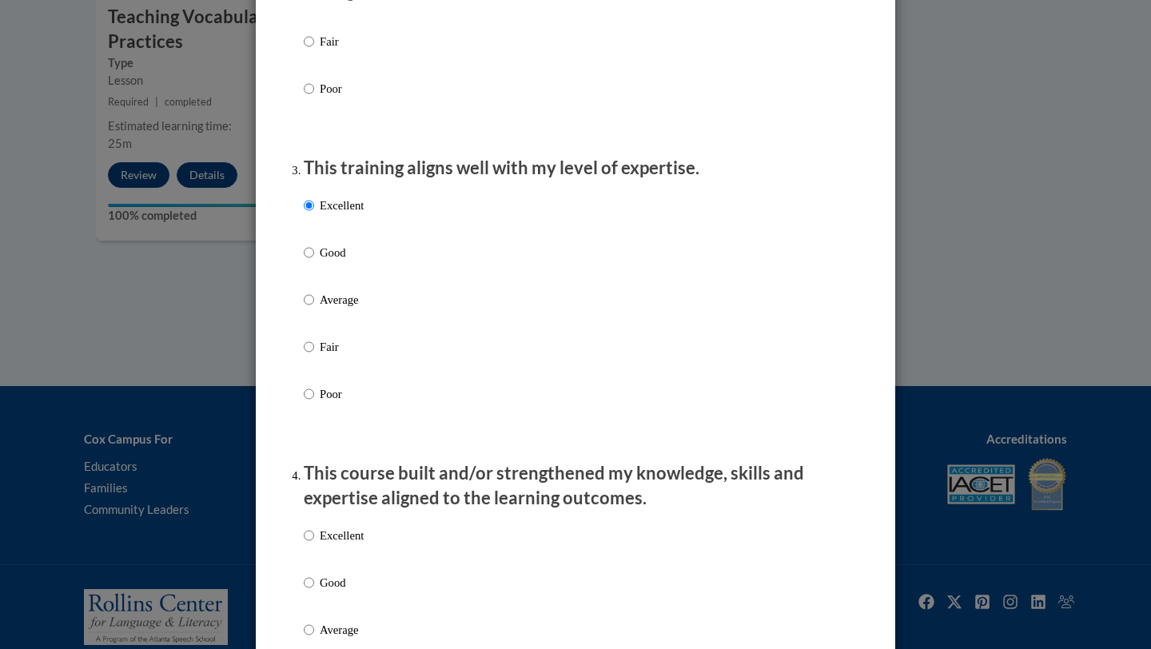
click at [352, 261] on p "Good" at bounding box center [342, 253] width 44 height 18
click at [314, 261] on input "Good" at bounding box center [309, 253] width 10 height 18
radio input "true"
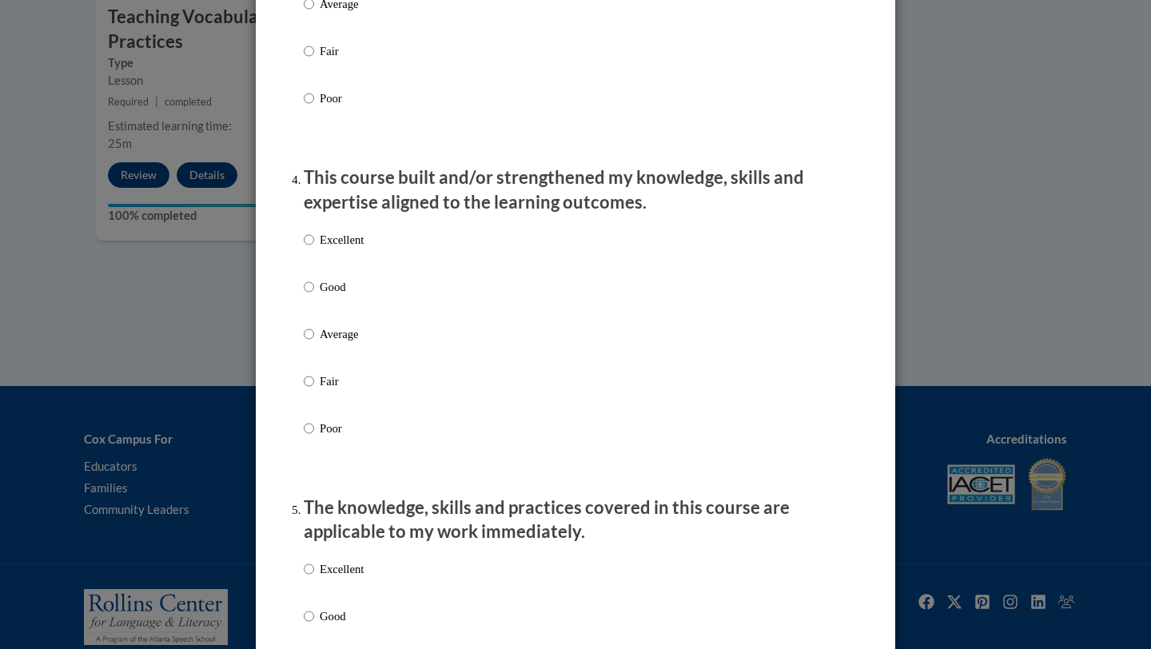
click at [340, 296] on p "Good" at bounding box center [342, 287] width 44 height 18
click at [314, 296] on input "Good" at bounding box center [309, 287] width 10 height 18
radio input "true"
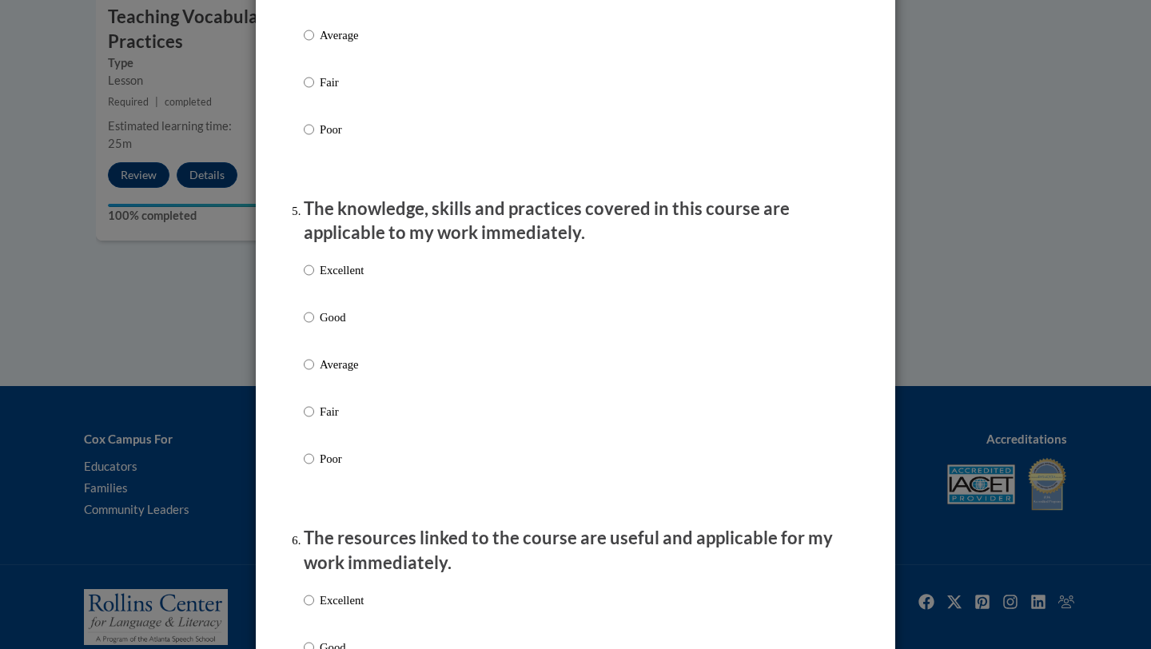
scroll to position [1347, 0]
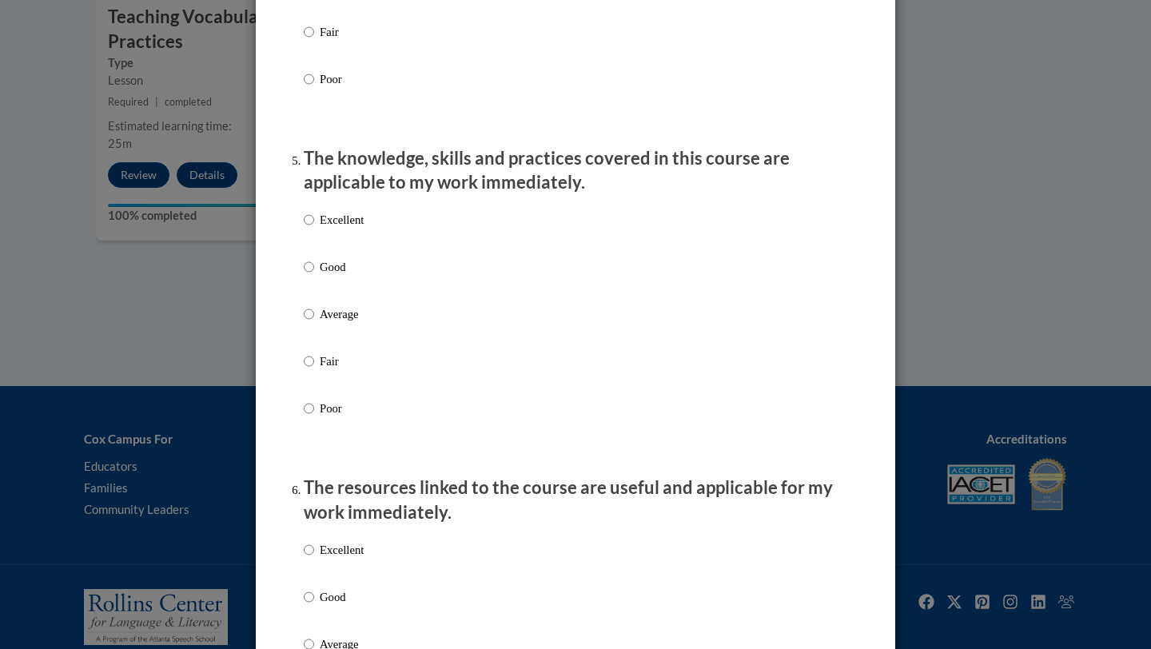
click at [342, 276] on p "Good" at bounding box center [342, 267] width 44 height 18
click at [314, 276] on input "Good" at bounding box center [309, 267] width 10 height 18
radio input "true"
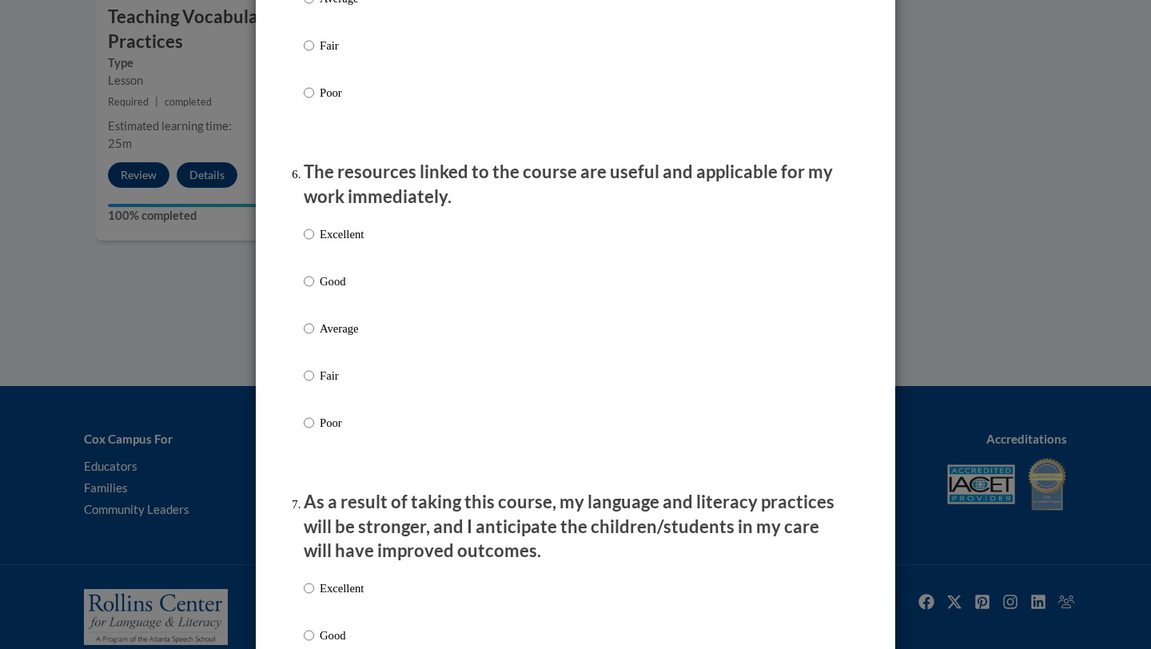
scroll to position [1682, 0]
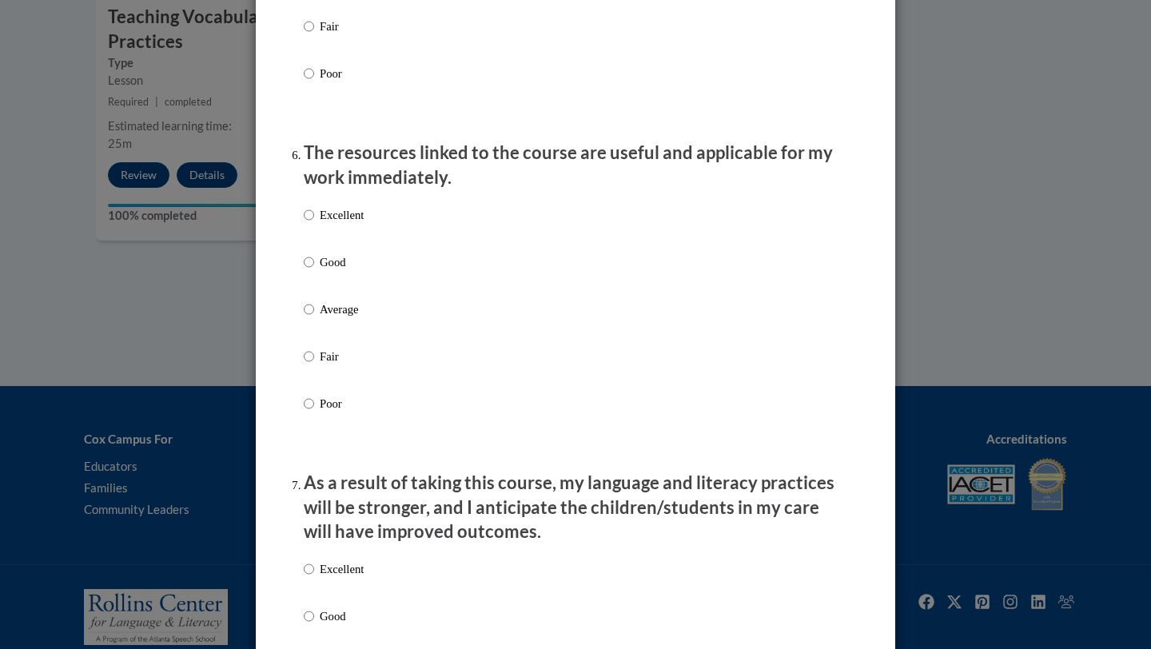
click at [340, 271] on p "Good" at bounding box center [342, 262] width 44 height 18
click at [314, 271] on input "Good" at bounding box center [309, 262] width 10 height 18
radio input "true"
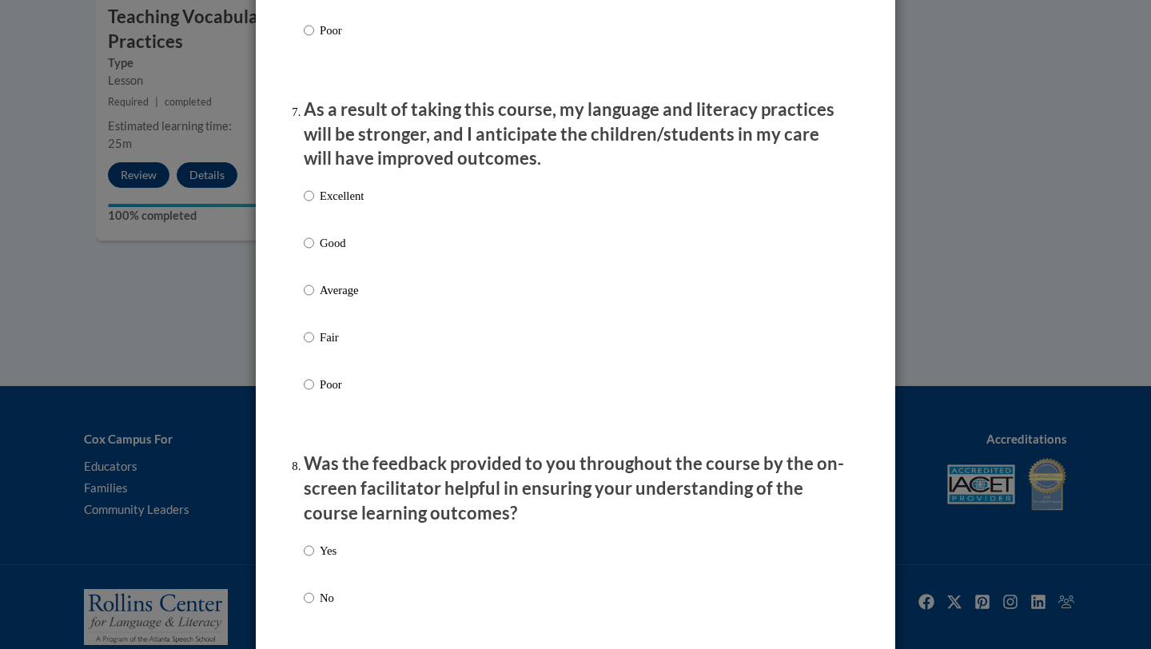
click at [340, 251] on p "Good" at bounding box center [342, 243] width 44 height 18
click at [314, 251] on input "Good" at bounding box center [309, 243] width 10 height 18
radio input "true"
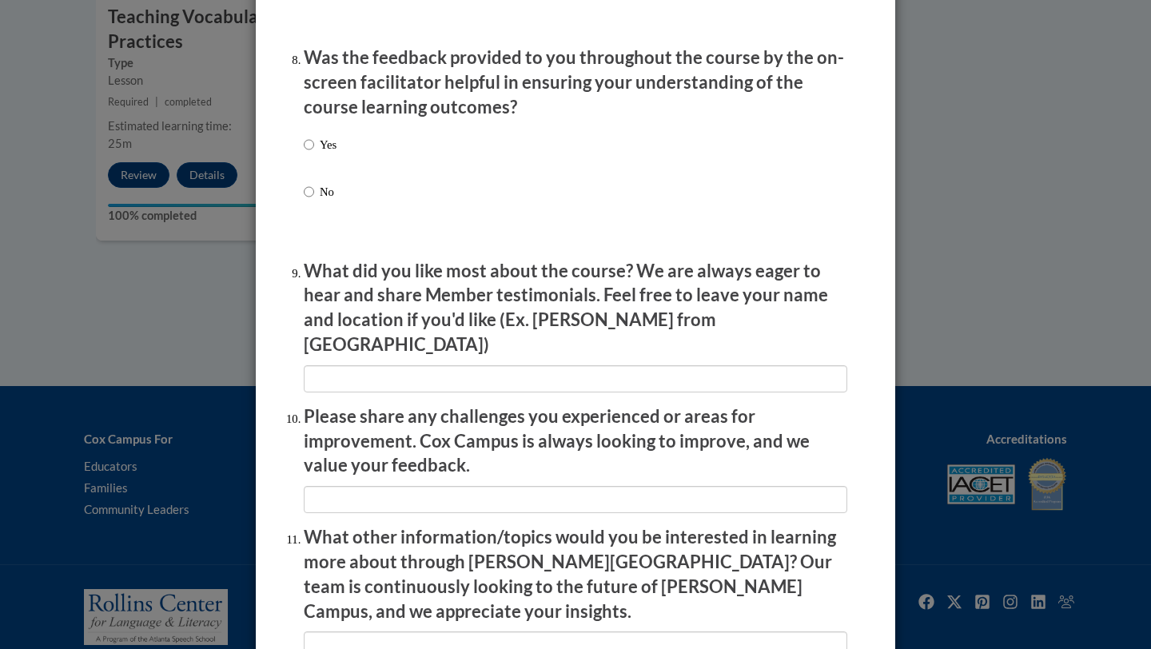
scroll to position [2492, 0]
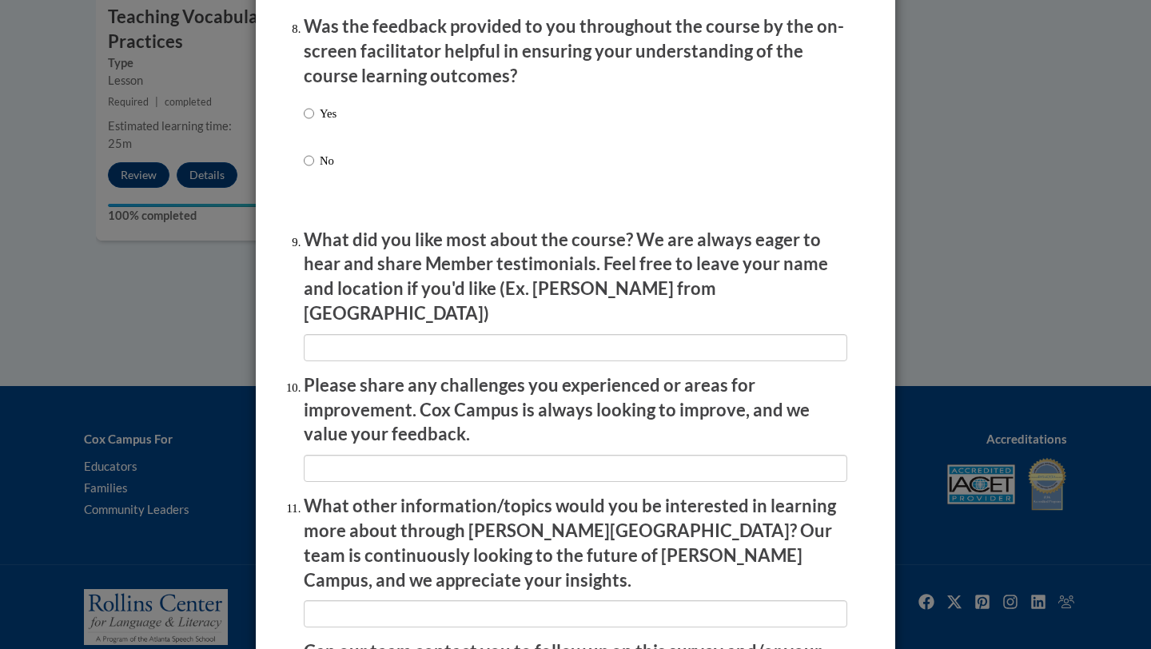
click at [339, 131] on div "Yes No" at bounding box center [575, 156] width 543 height 119
click at [325, 122] on p "Yes" at bounding box center [328, 114] width 17 height 18
click at [314, 122] on input "Yes" at bounding box center [309, 114] width 10 height 18
radio input "true"
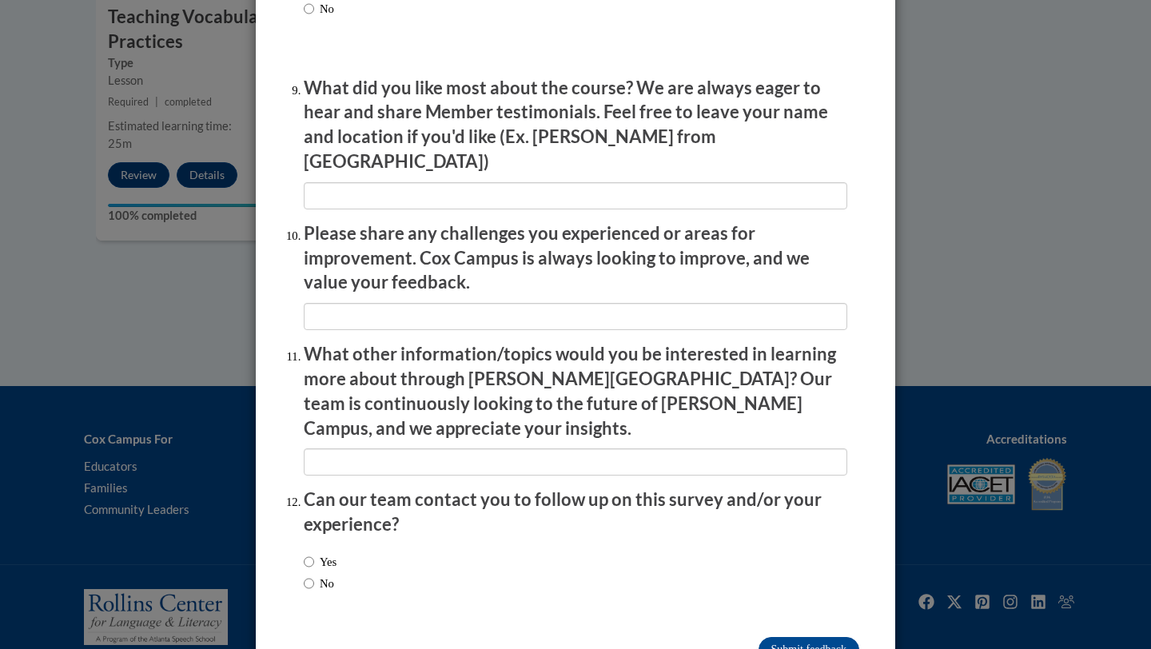
scroll to position [2676, 0]
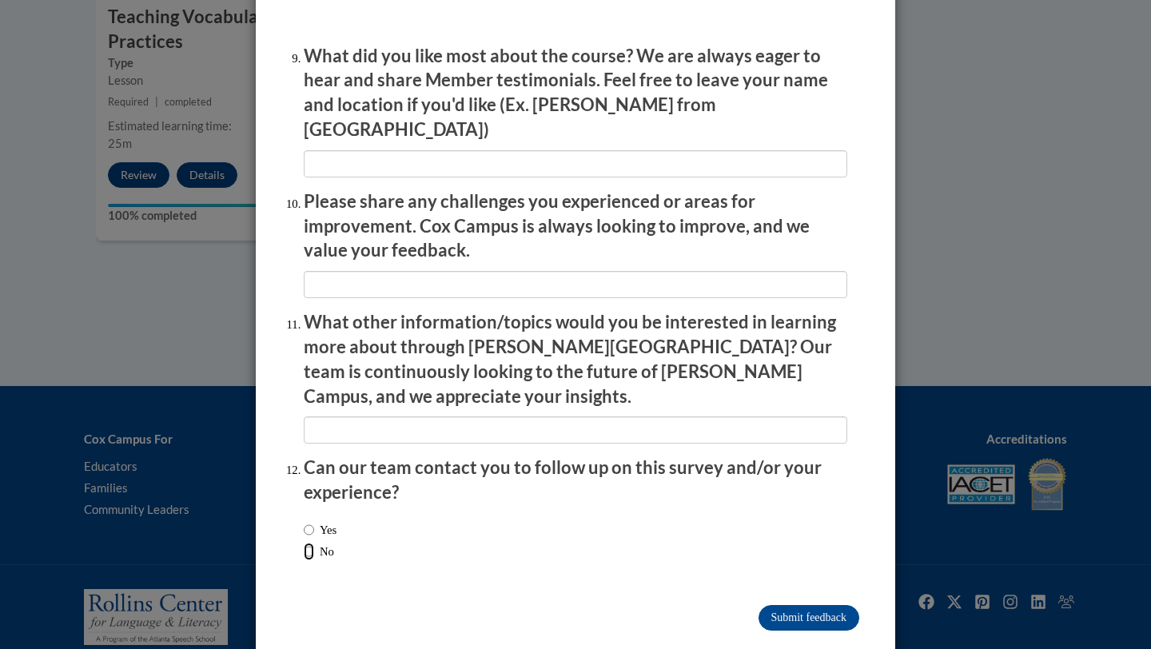
click at [313, 543] on input "No" at bounding box center [309, 552] width 10 height 18
radio input "true"
click at [822, 605] on input "Submit feedback" at bounding box center [808, 618] width 101 height 26
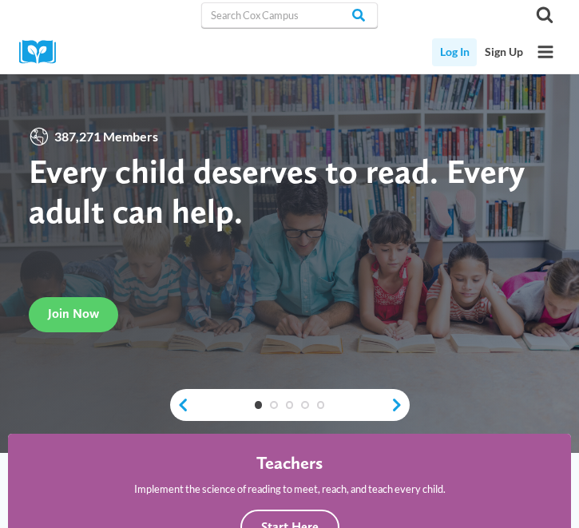
click at [456, 50] on link "Log In" at bounding box center [454, 52] width 45 height 28
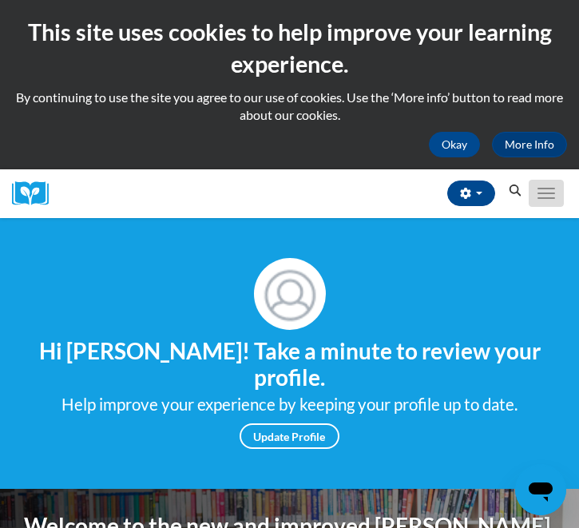
click at [561, 194] on button "Toggle navigation" at bounding box center [546, 193] width 35 height 27
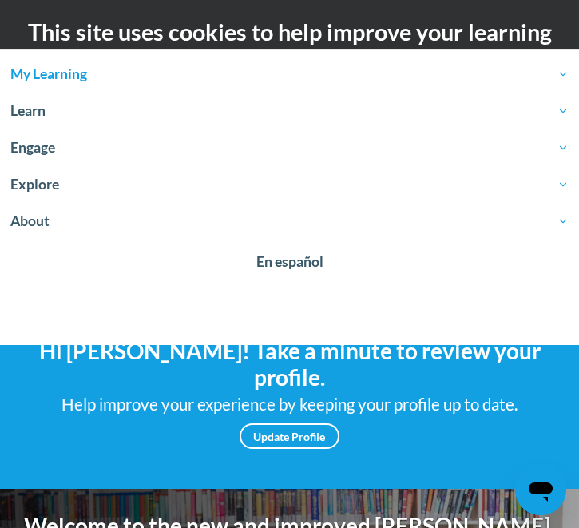
click at [73, 82] on span "My Learning" at bounding box center [289, 74] width 559 height 19
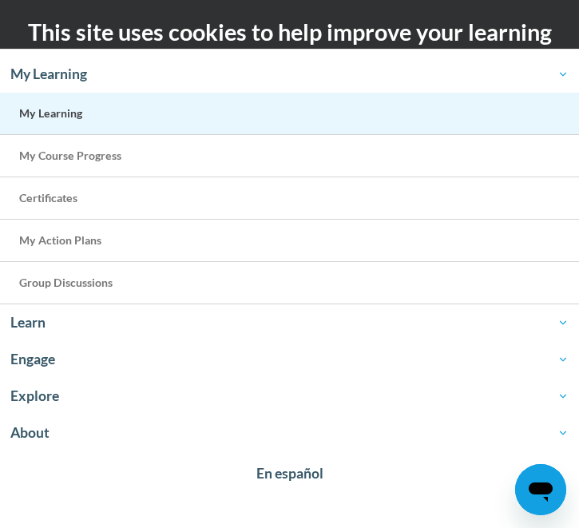
click at [66, 121] on link "My Learning" at bounding box center [289, 114] width 579 height 42
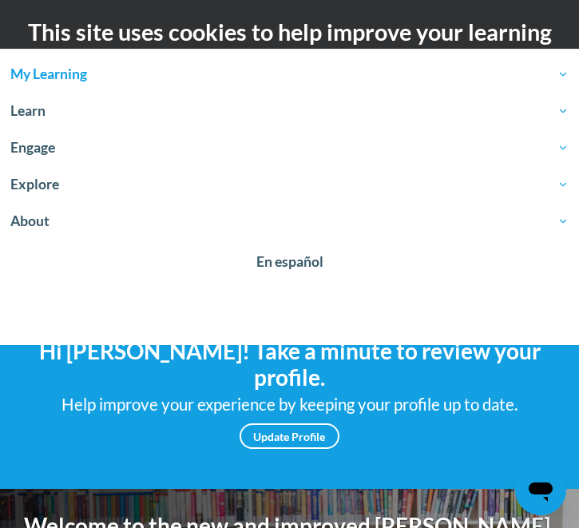
click at [170, 62] on link "My Learning" at bounding box center [289, 74] width 579 height 37
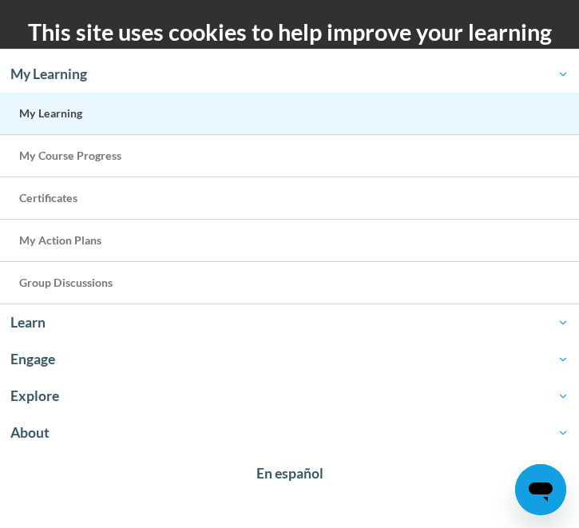
click at [55, 112] on span "My Learning" at bounding box center [50, 113] width 63 height 14
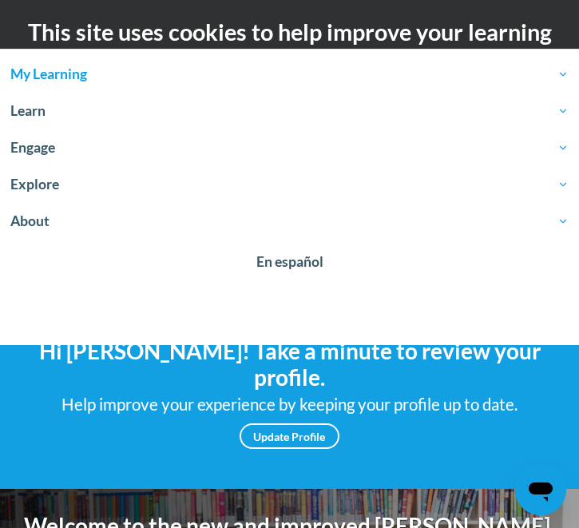
click at [84, 73] on span "My Learning" at bounding box center [289, 74] width 559 height 19
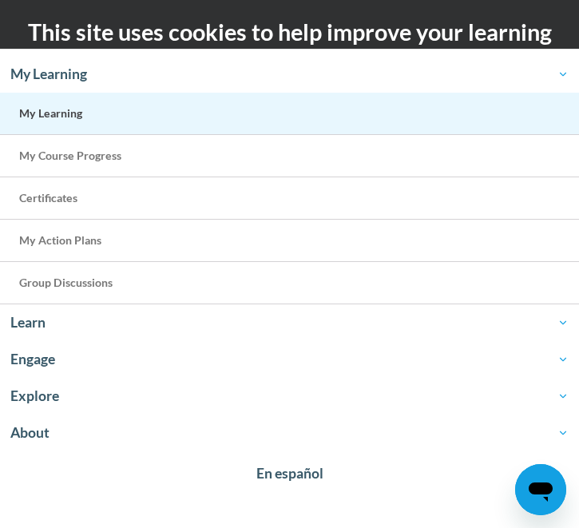
click at [78, 109] on span "My Learning" at bounding box center [50, 113] width 63 height 14
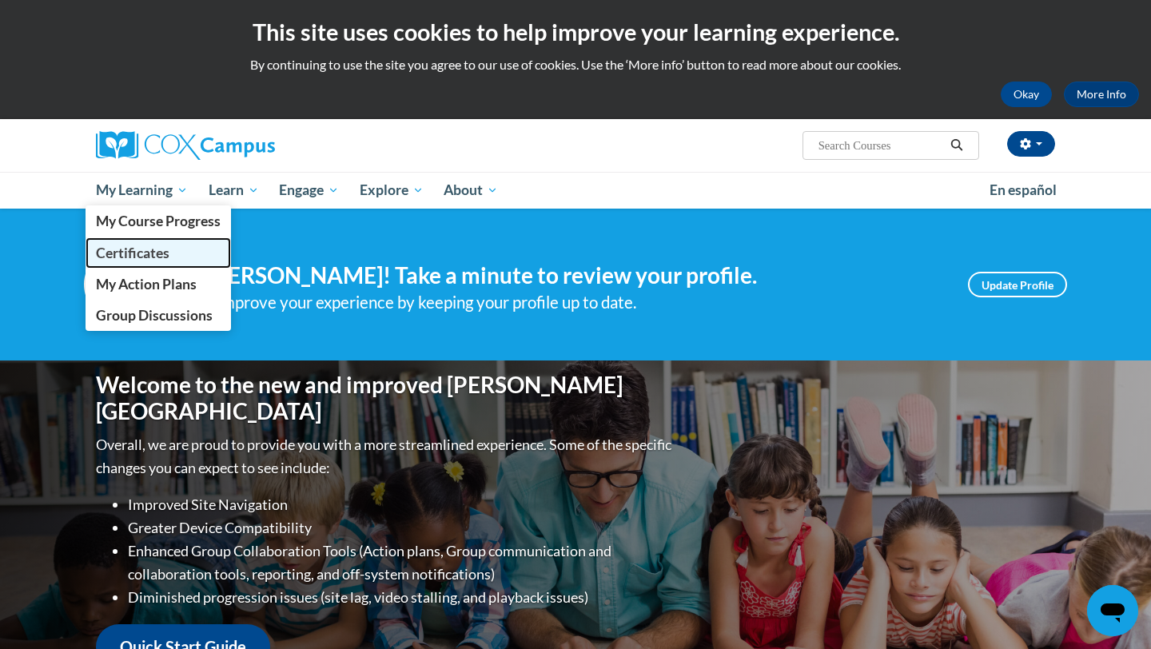
click at [151, 256] on span "Certificates" at bounding box center [133, 253] width 74 height 17
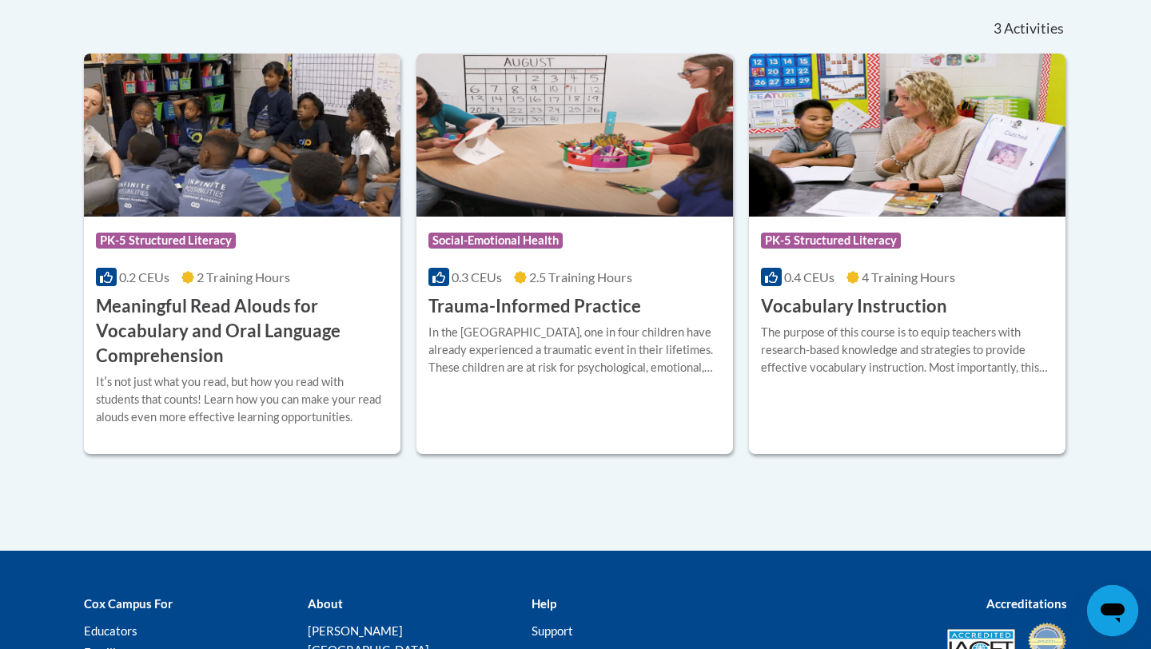
scroll to position [454, 0]
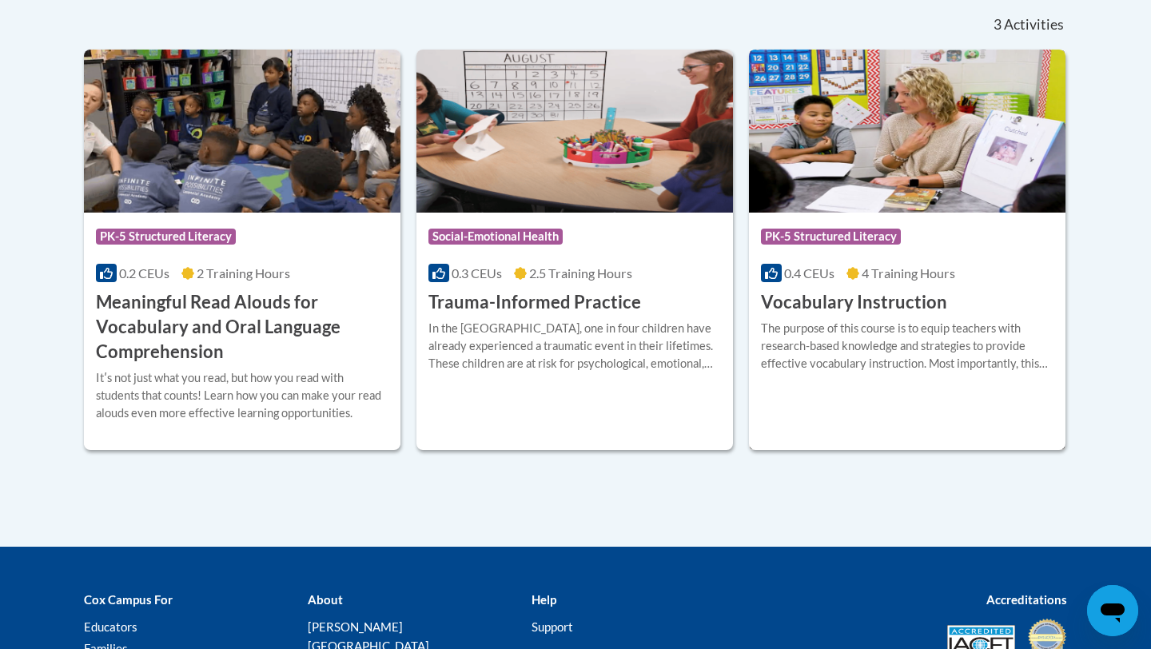
click at [851, 301] on h3 "Vocabulary Instruction" at bounding box center [854, 302] width 186 height 25
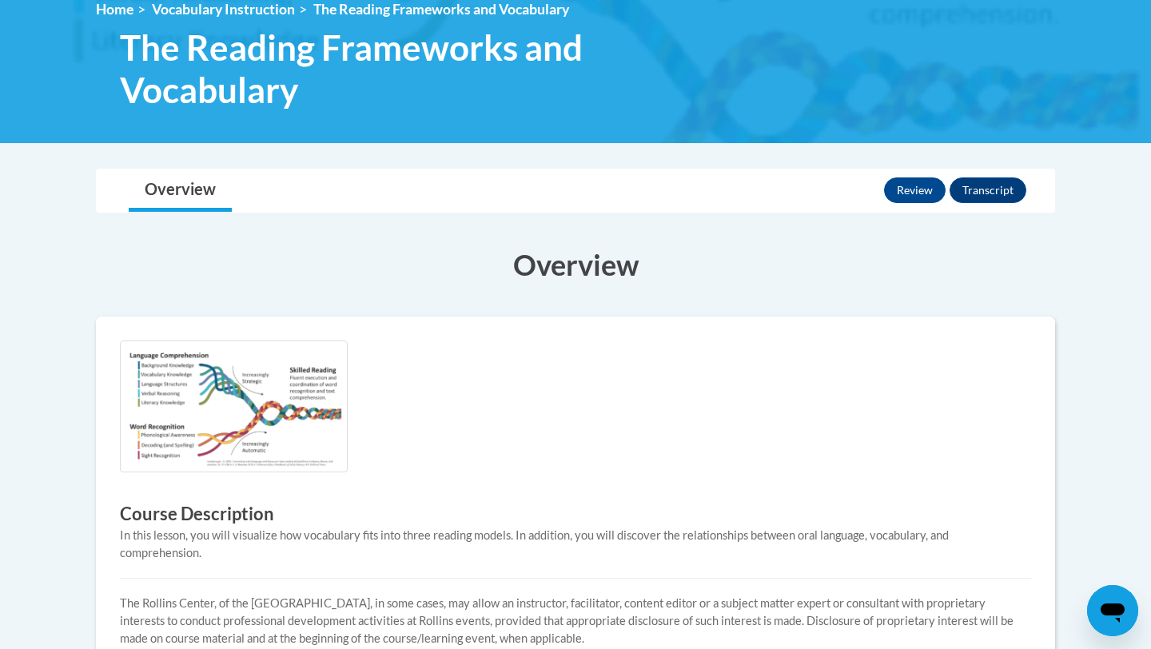
scroll to position [230, 0]
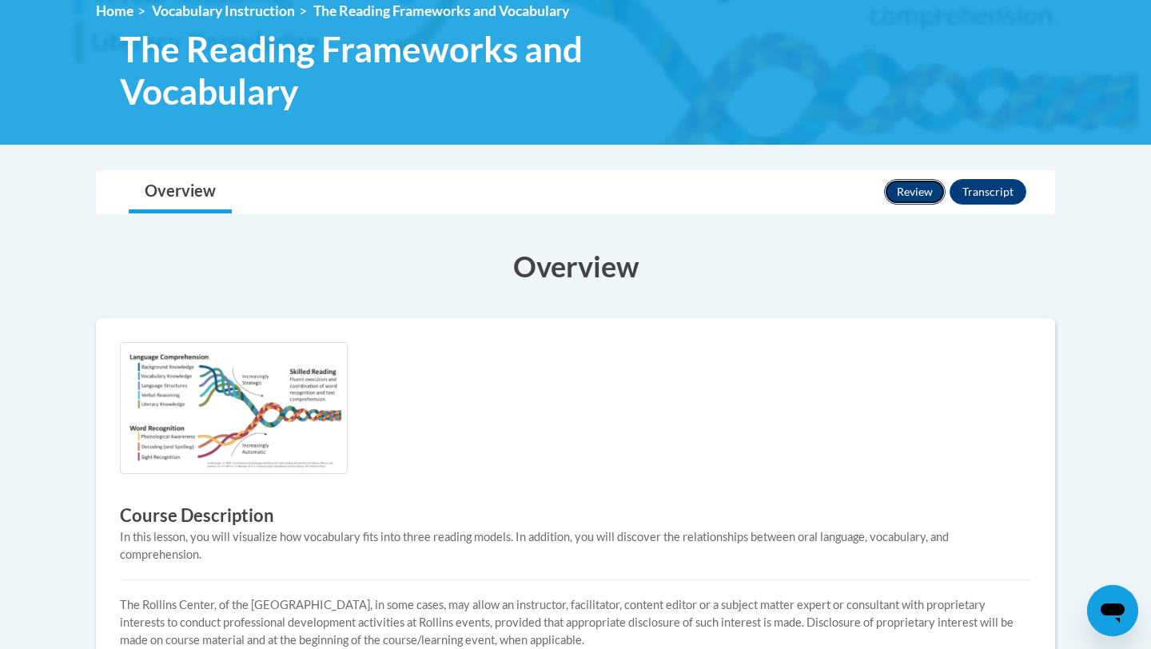
click at [901, 189] on button "Review" at bounding box center [915, 192] width 62 height 26
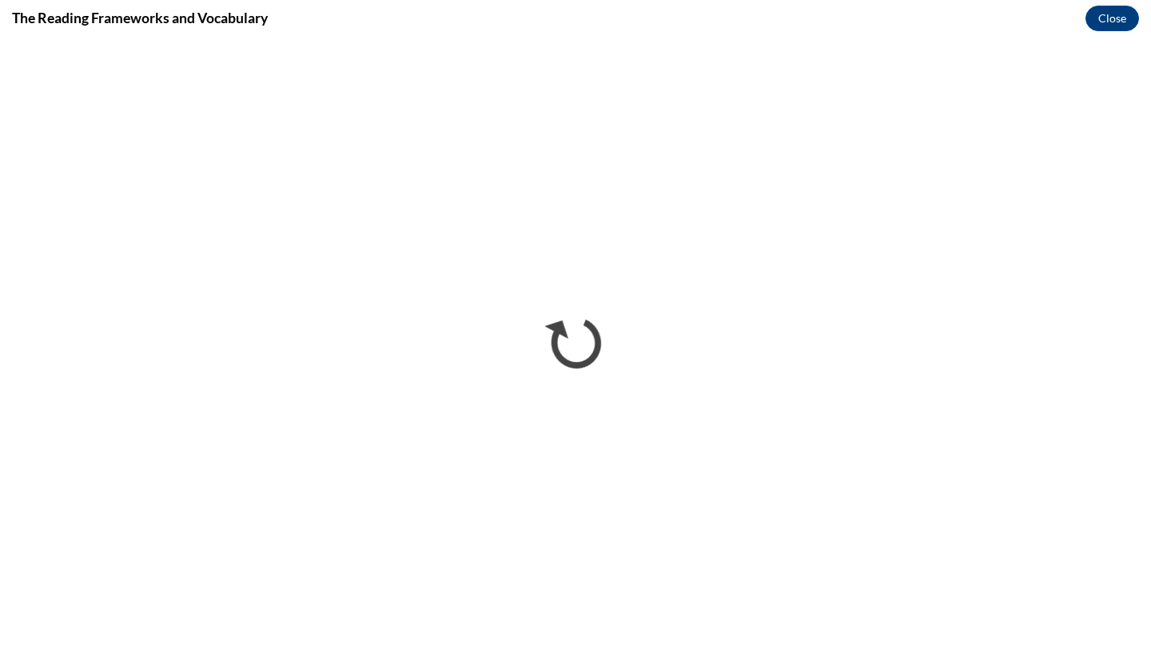
scroll to position [0, 0]
